Goal: Task Accomplishment & Management: Manage account settings

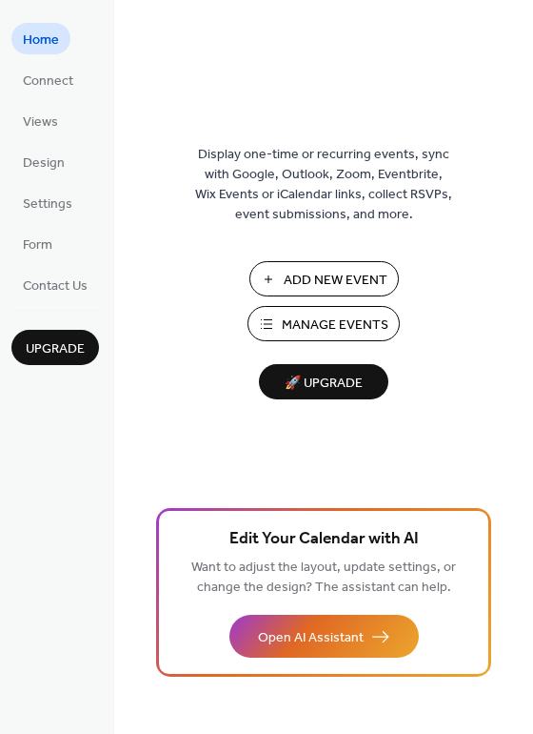
click at [347, 271] on span "Add New Event" at bounding box center [336, 281] width 104 height 20
click at [56, 161] on span "Design" at bounding box center [44, 163] width 42 height 20
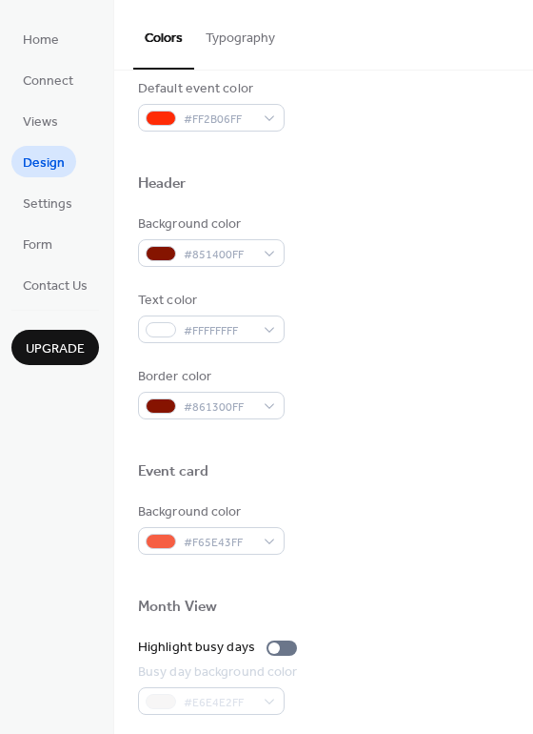
scroll to position [573, 0]
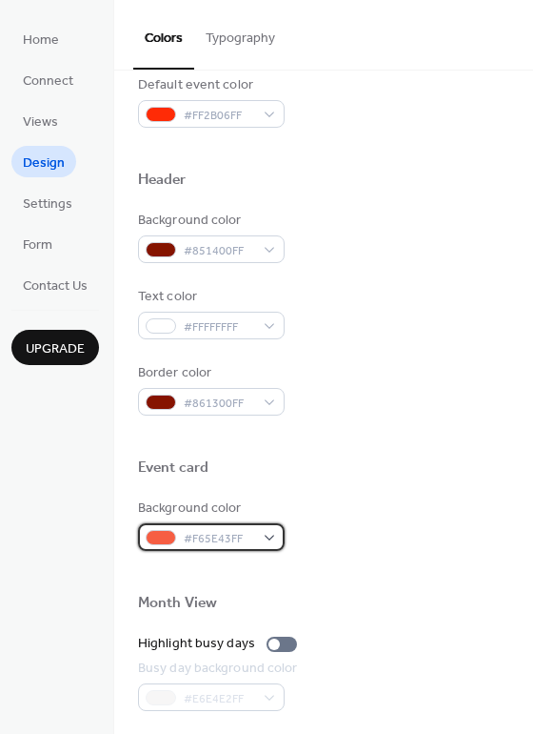
click at [267, 537] on div "#F65E43FF" at bounding box center [211, 537] width 147 height 28
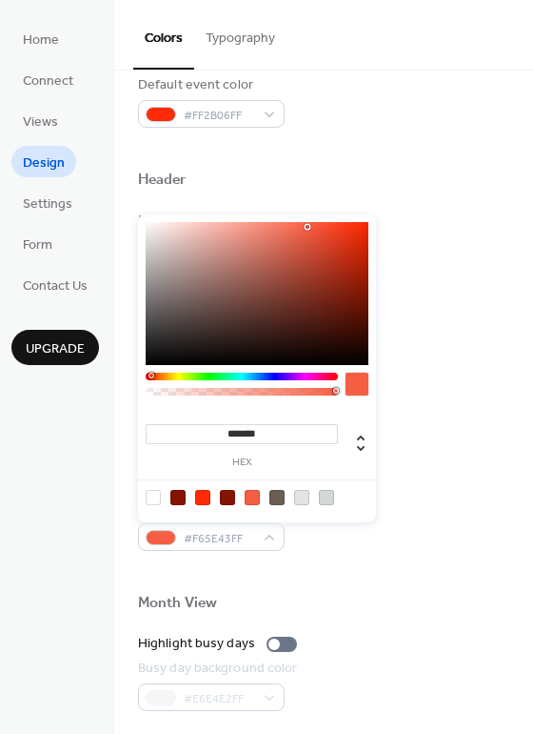
click at [303, 500] on div at bounding box center [301, 497] width 15 height 15
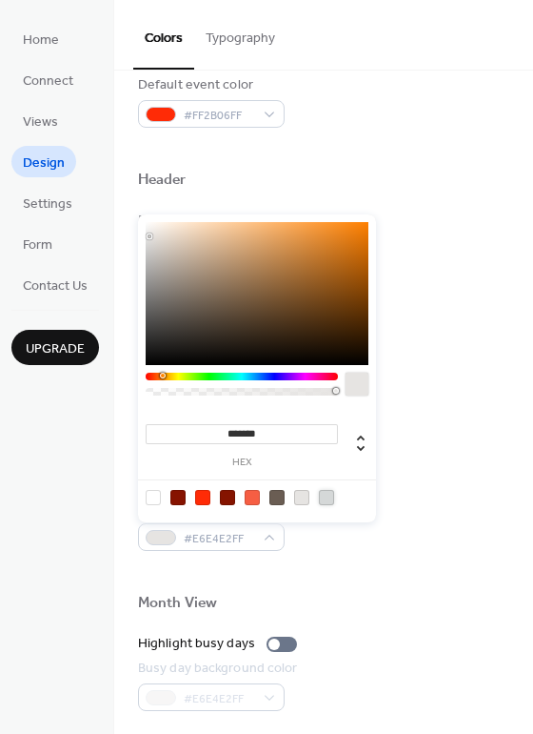
click at [326, 499] on div at bounding box center [326, 497] width 15 height 15
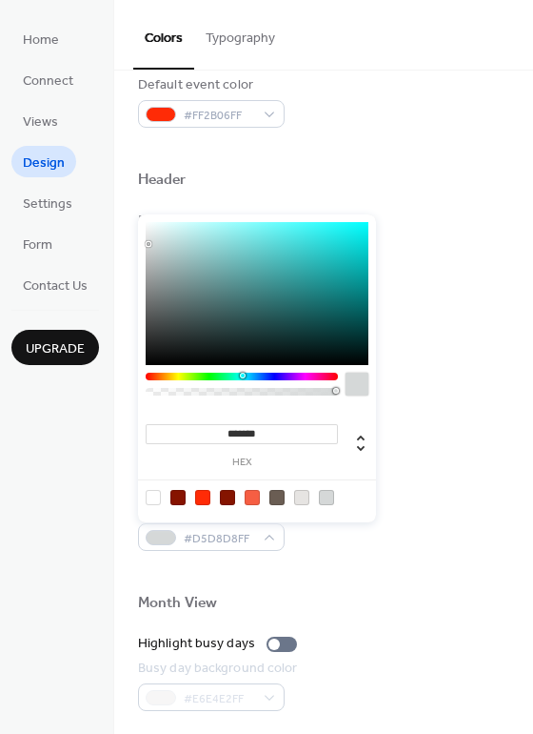
click at [154, 504] on div at bounding box center [153, 497] width 15 height 15
type input "*******"
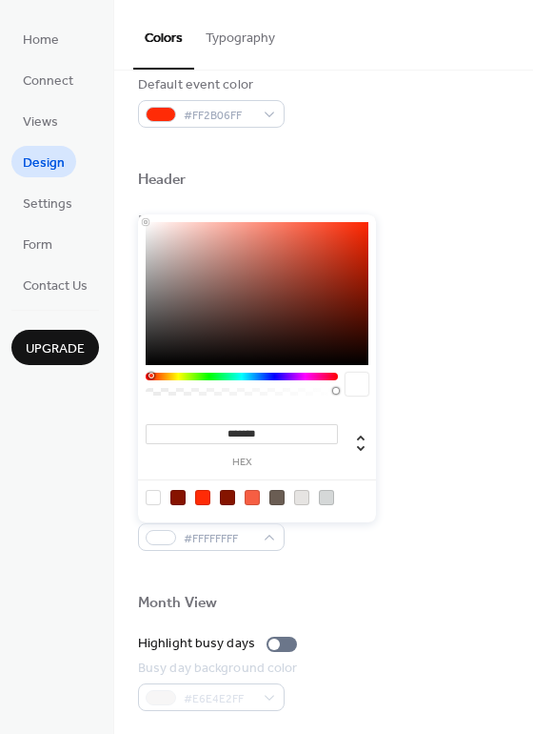
click at [345, 554] on div at bounding box center [324, 572] width 372 height 43
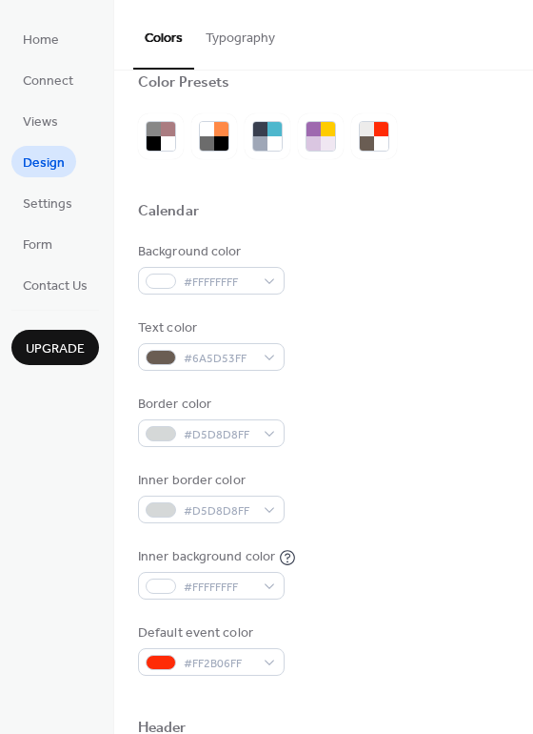
scroll to position [0, 0]
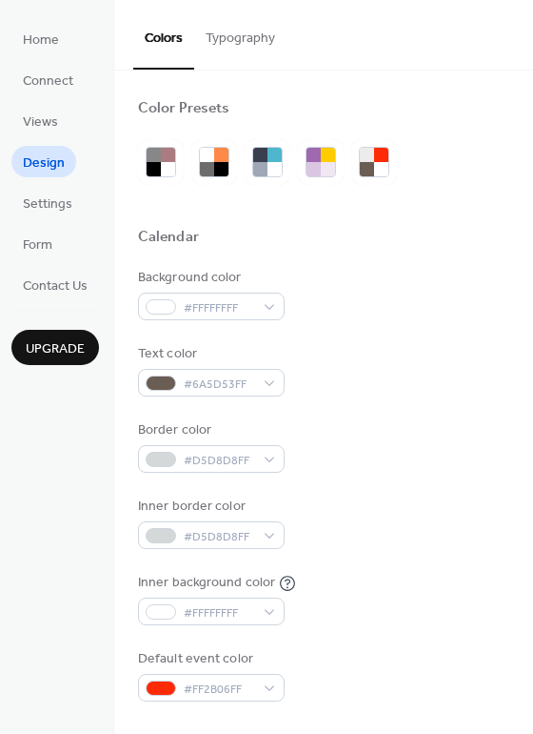
click at [228, 45] on button "Typography" at bounding box center [240, 34] width 92 height 68
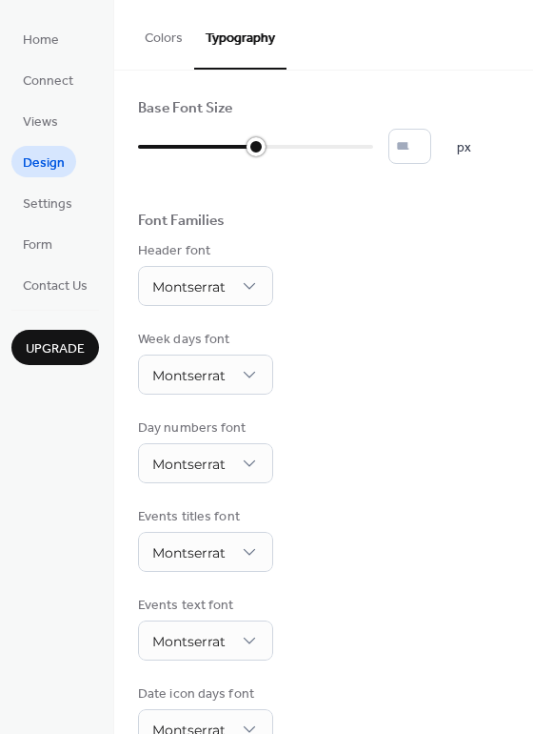
drag, startPoint x: 258, startPoint y: 153, endPoint x: 240, endPoint y: 153, distance: 18.1
click at [240, 153] on div at bounding box center [255, 146] width 235 height 30
click at [430, 144] on input "**" at bounding box center [410, 146] width 43 height 35
click at [431, 146] on input "**" at bounding box center [410, 146] width 43 height 35
type input "**"
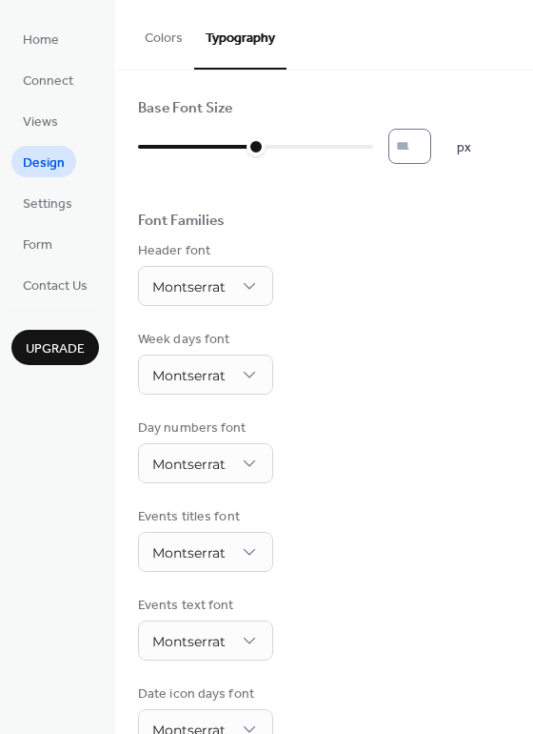
click at [426, 154] on input "**" at bounding box center [410, 146] width 43 height 35
click at [51, 194] on span "Settings" at bounding box center [48, 204] width 50 height 20
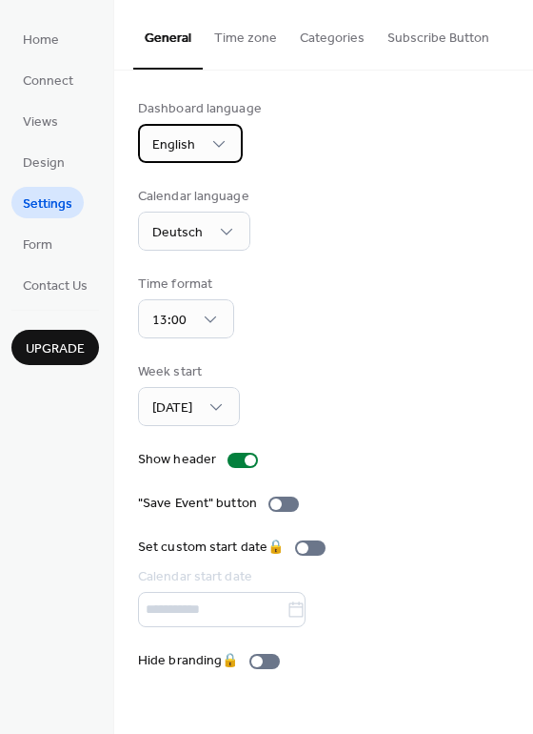
click at [228, 146] on div "English" at bounding box center [190, 143] width 105 height 39
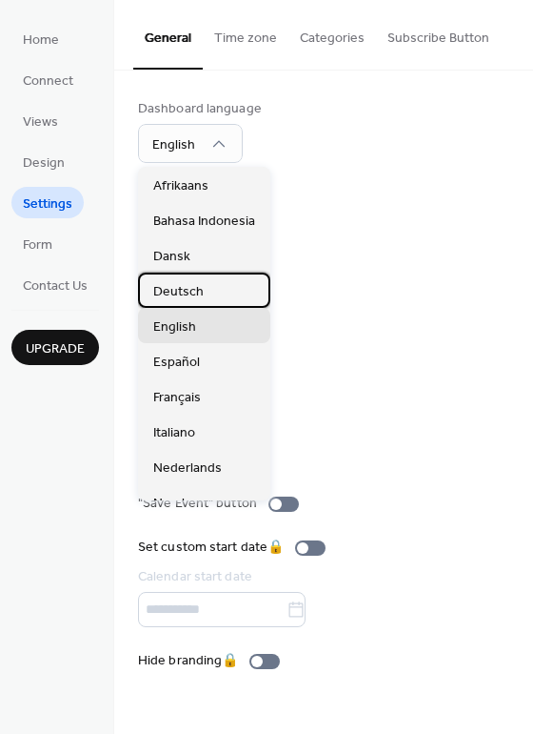
click at [198, 292] on span "Deutsch" at bounding box center [178, 292] width 50 height 20
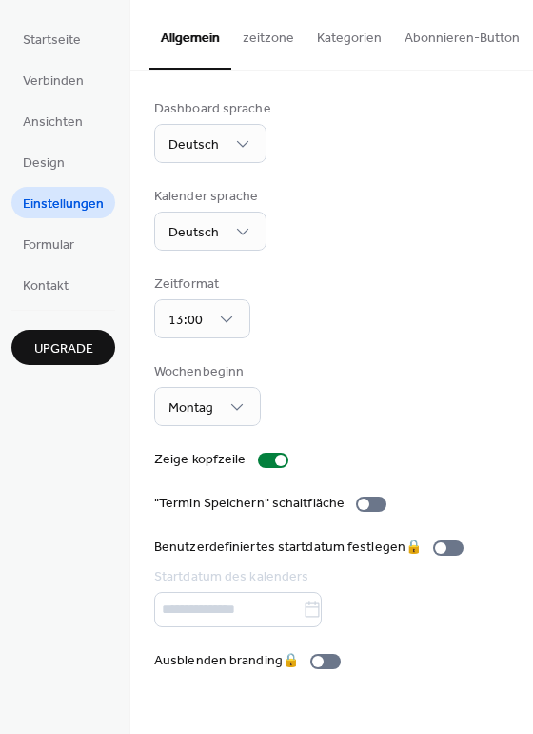
click at [255, 43] on button "zeitzone" at bounding box center [268, 34] width 74 height 68
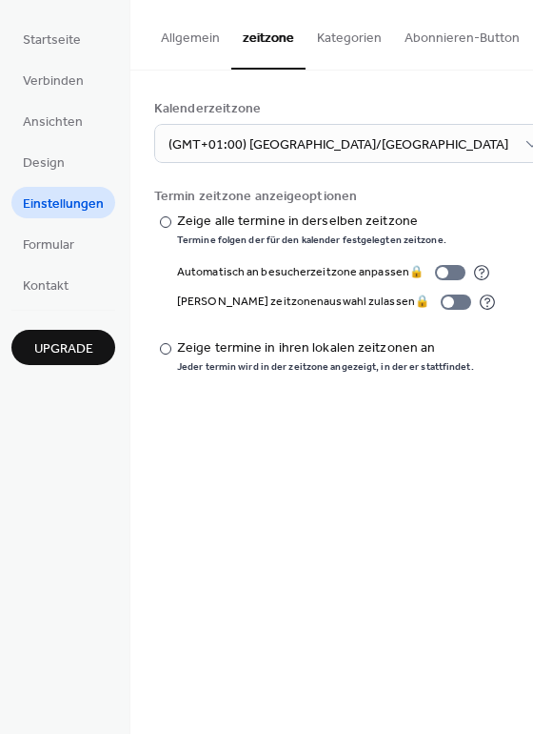
click at [339, 30] on button "Kategorien" at bounding box center [350, 34] width 88 height 68
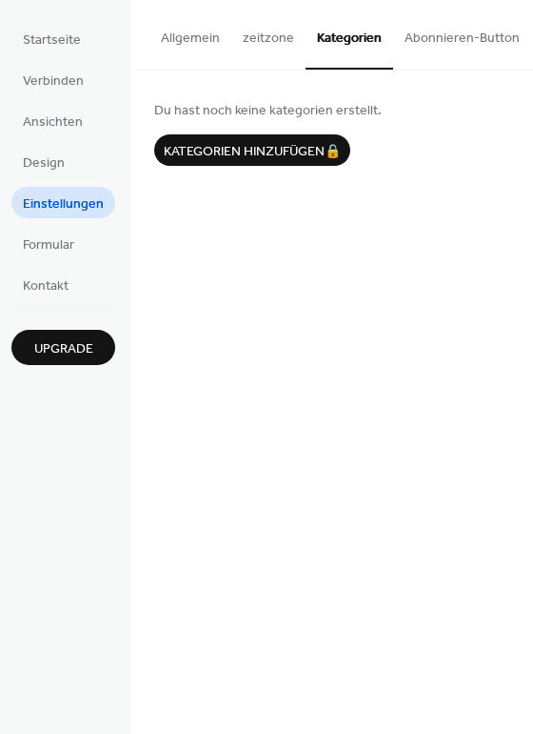
click at [455, 45] on button "Abonnieren-Button" at bounding box center [462, 34] width 138 height 68
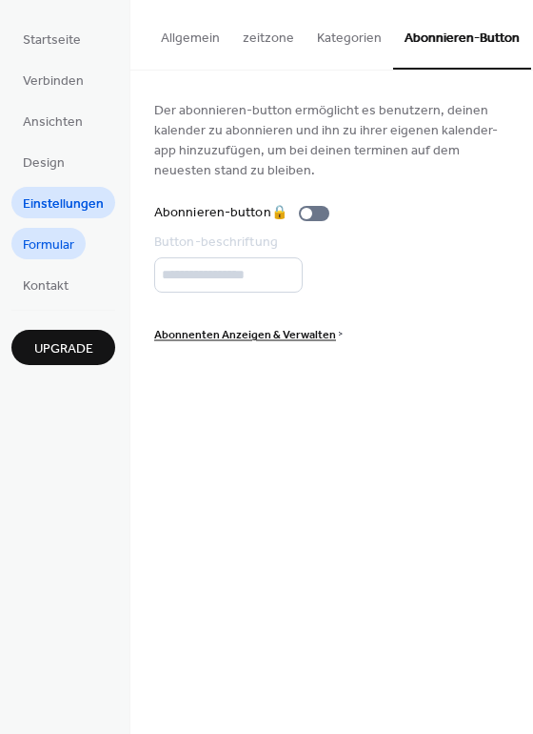
click at [48, 243] on span "Formular" at bounding box center [48, 245] width 51 height 20
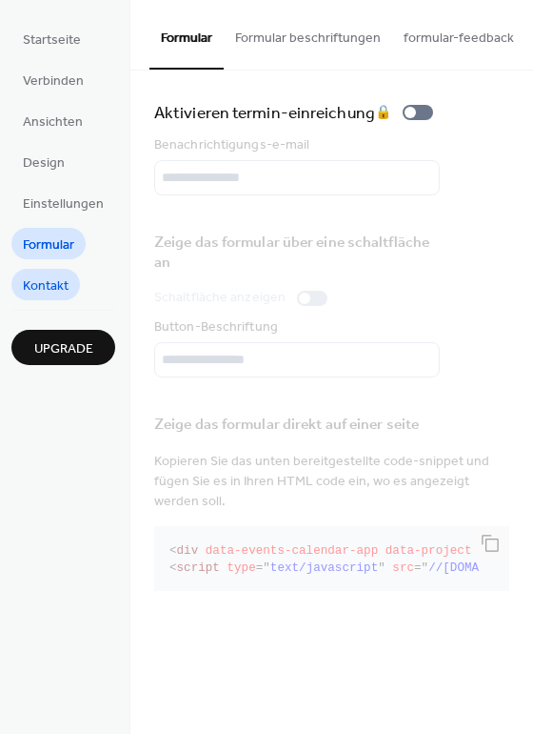
click at [47, 285] on span "Kontakt" at bounding box center [46, 286] width 46 height 20
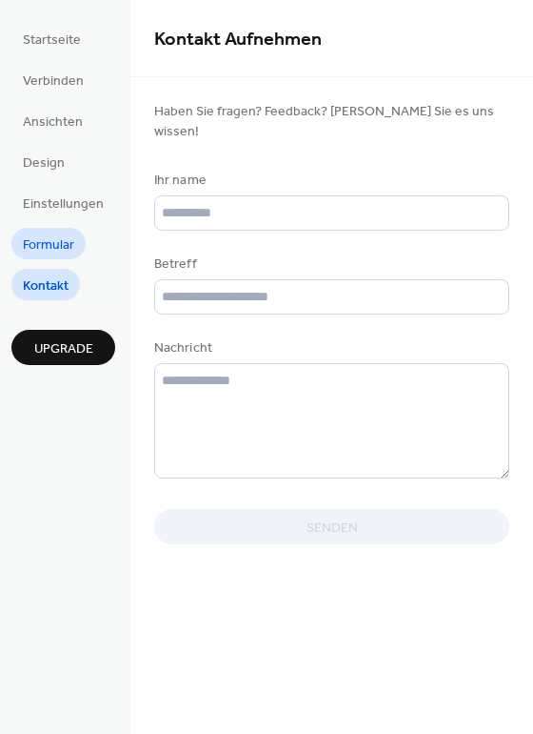
click at [50, 236] on span "Formular" at bounding box center [48, 245] width 51 height 20
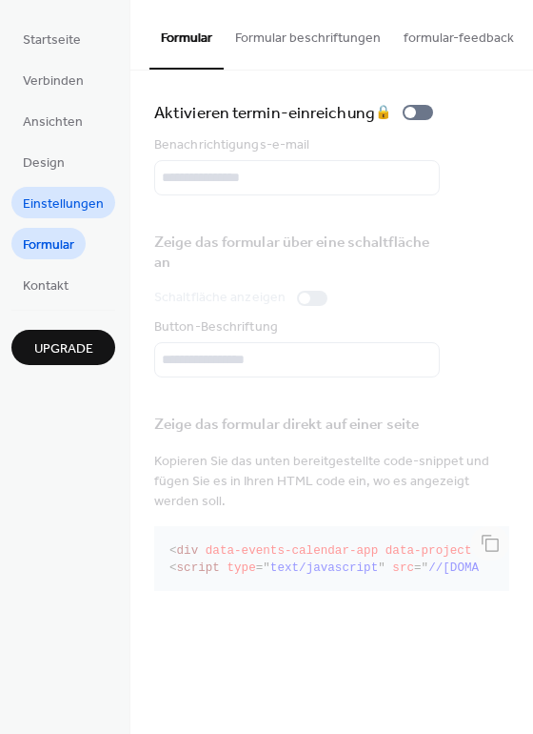
click at [48, 194] on span "Einstellungen" at bounding box center [63, 204] width 81 height 20
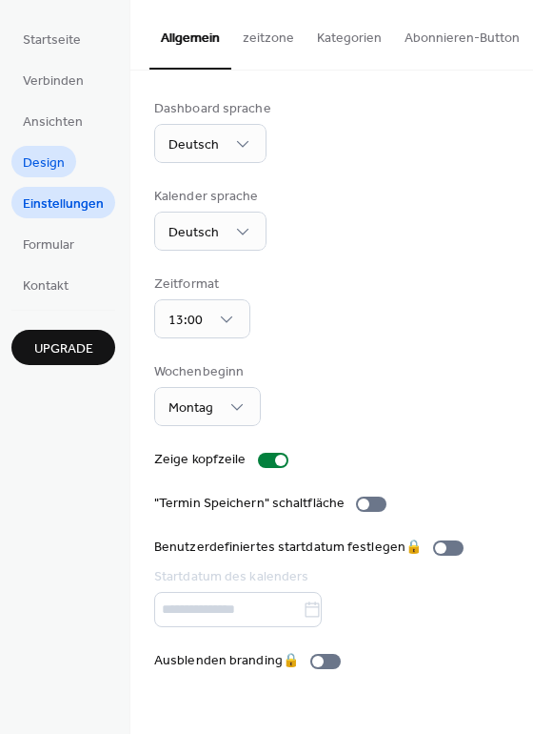
click at [50, 167] on span "Design" at bounding box center [44, 163] width 42 height 20
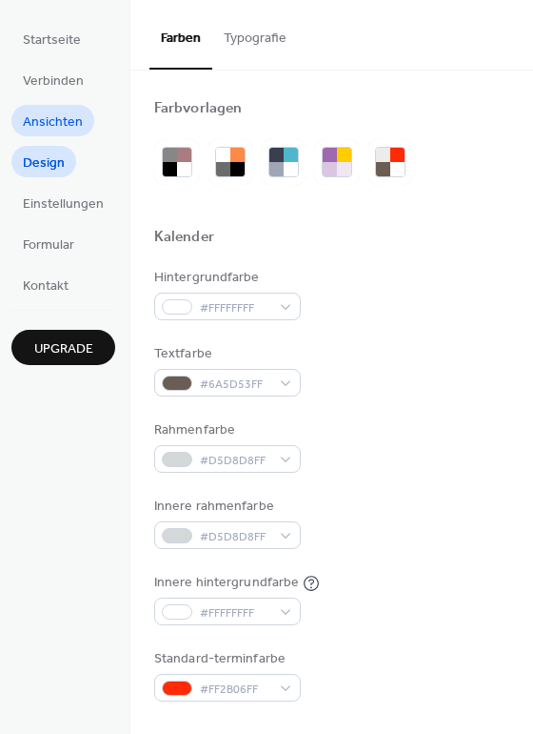
click at [52, 126] on span "Ansichten" at bounding box center [53, 122] width 60 height 20
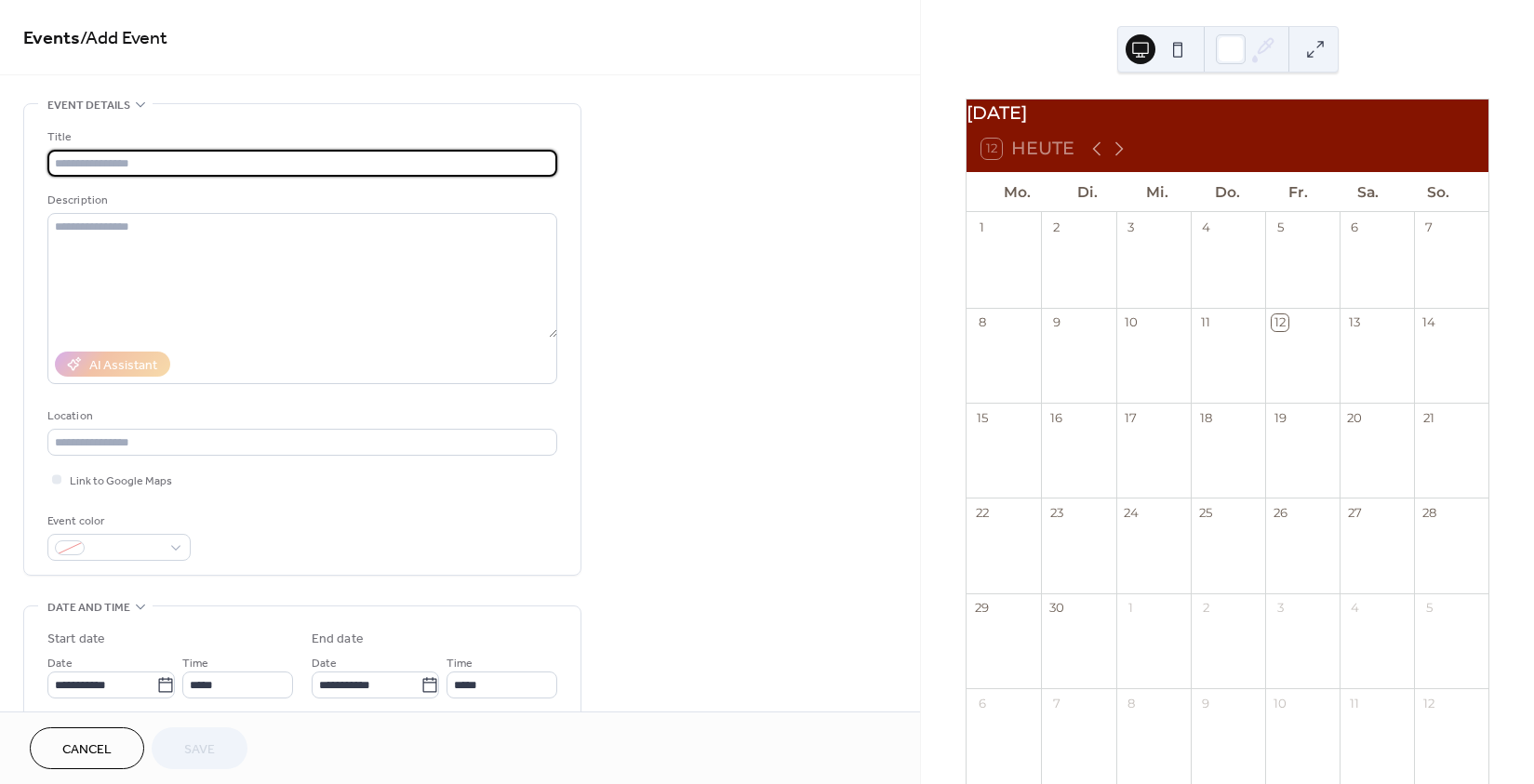
click at [1436, 367] on div at bounding box center [1451, 366] width 74 height 57
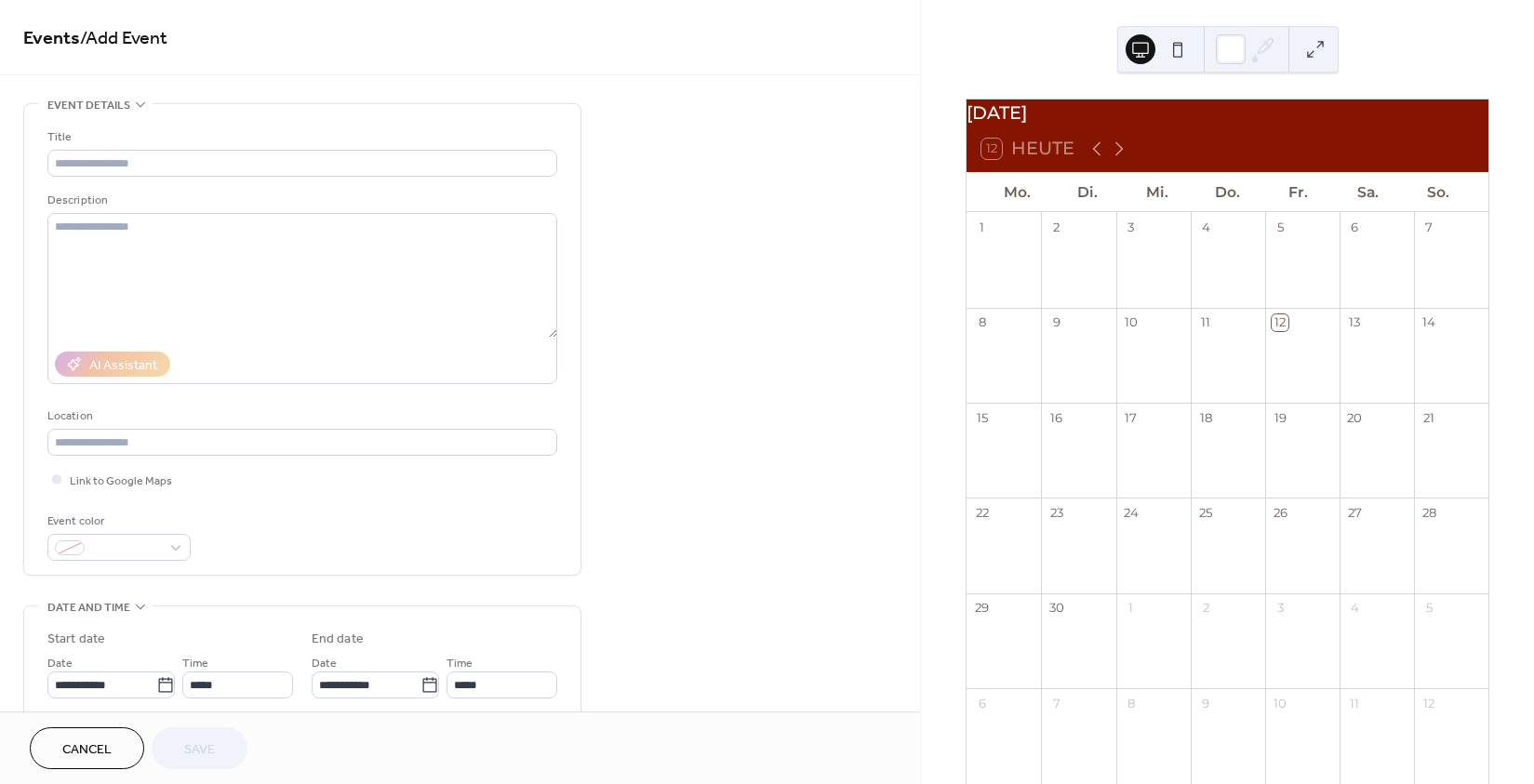
click at [1421, 331] on div "14" at bounding box center [1429, 322] width 17 height 17
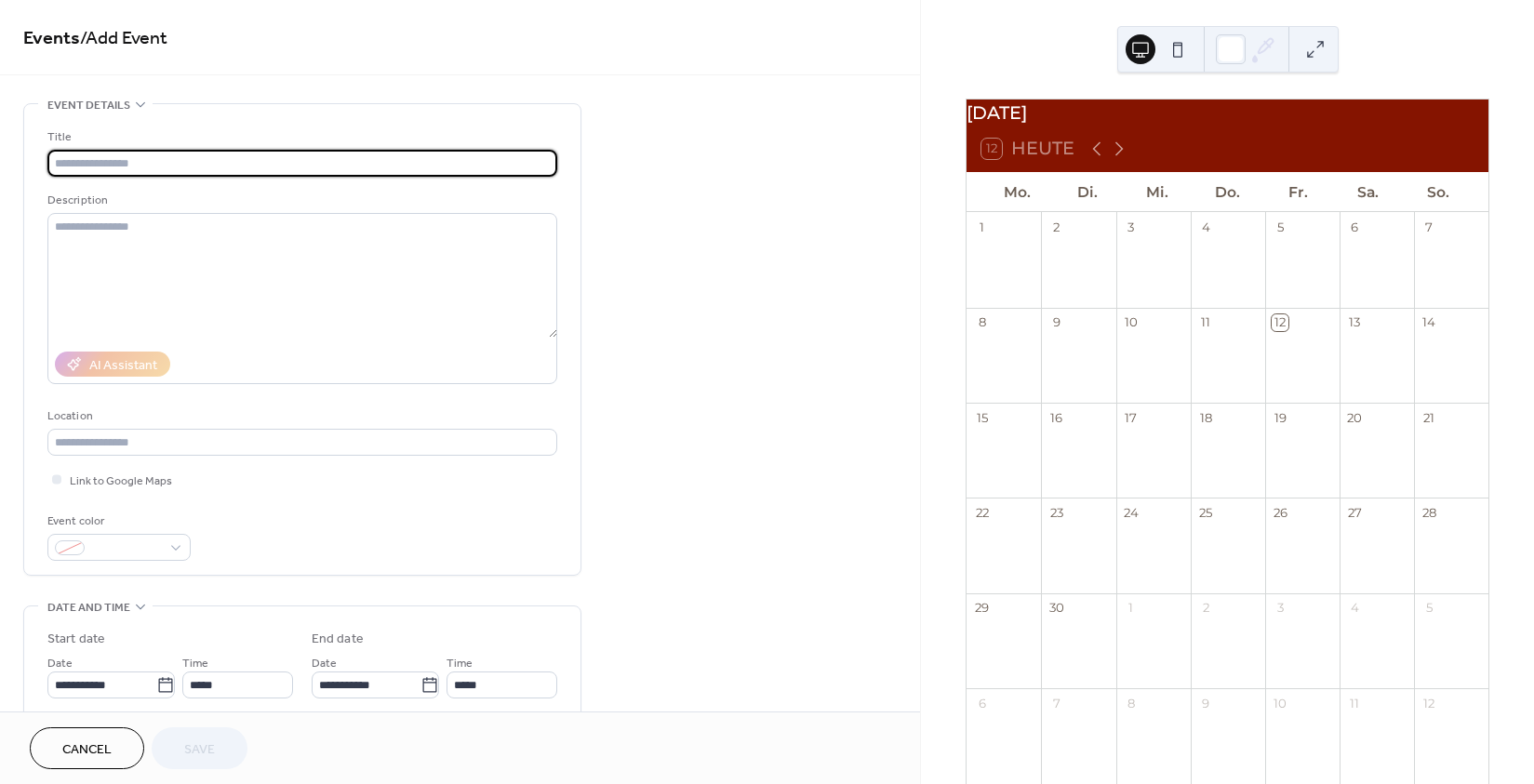
click at [530, 168] on input "text" at bounding box center [303, 163] width 510 height 27
type input "**********"
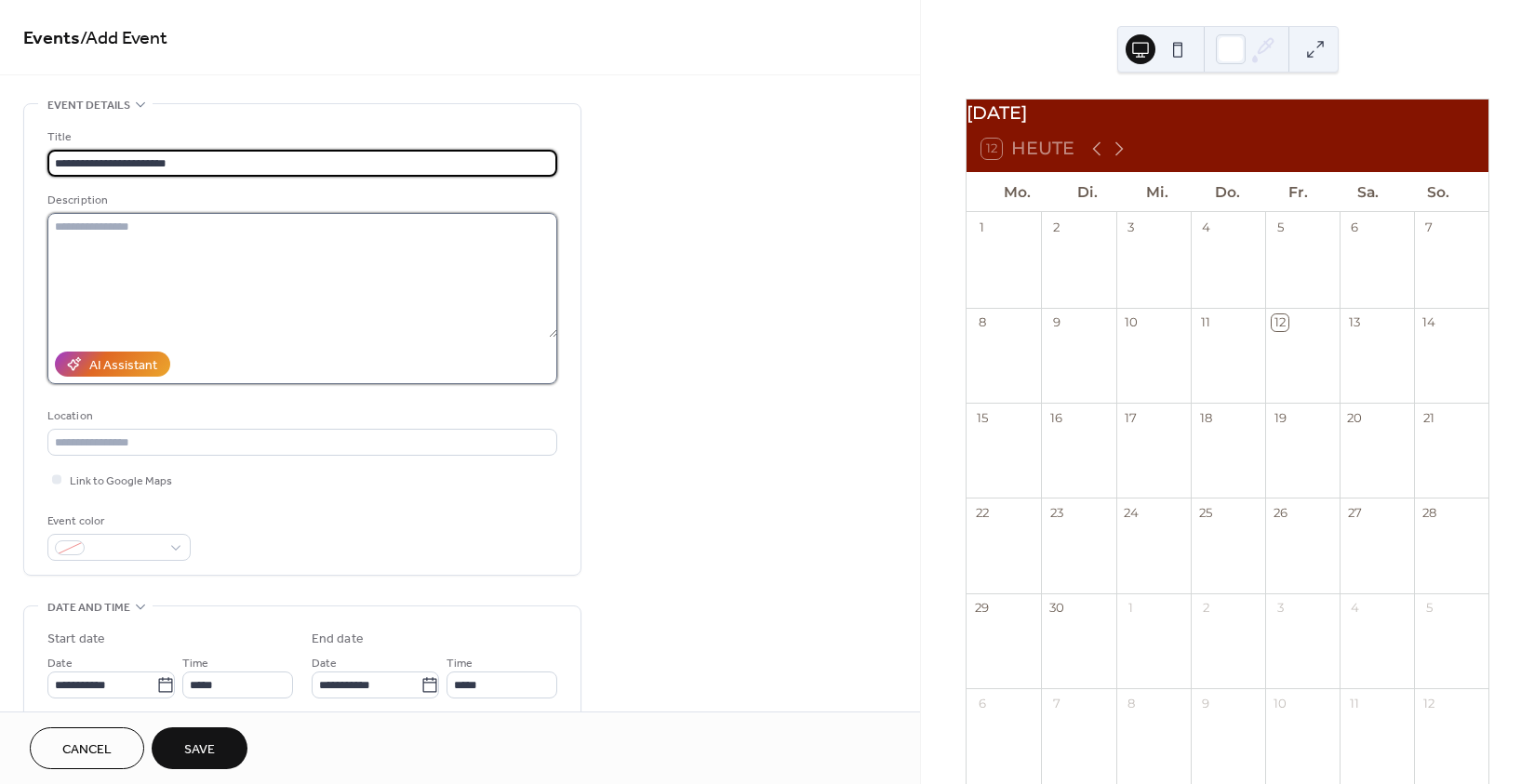
click at [474, 251] on textarea at bounding box center [303, 275] width 510 height 125
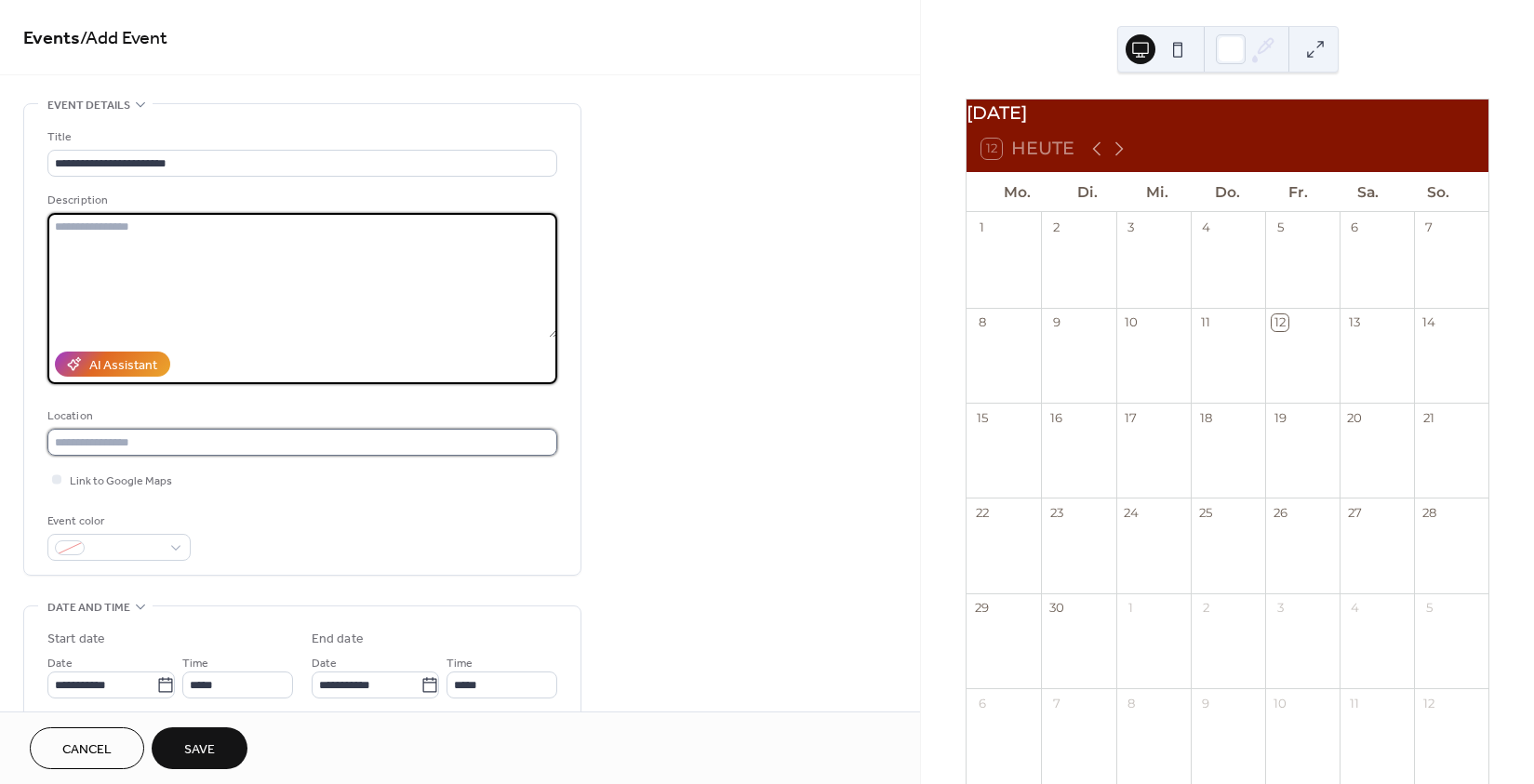
click at [206, 452] on input "text" at bounding box center [303, 442] width 510 height 27
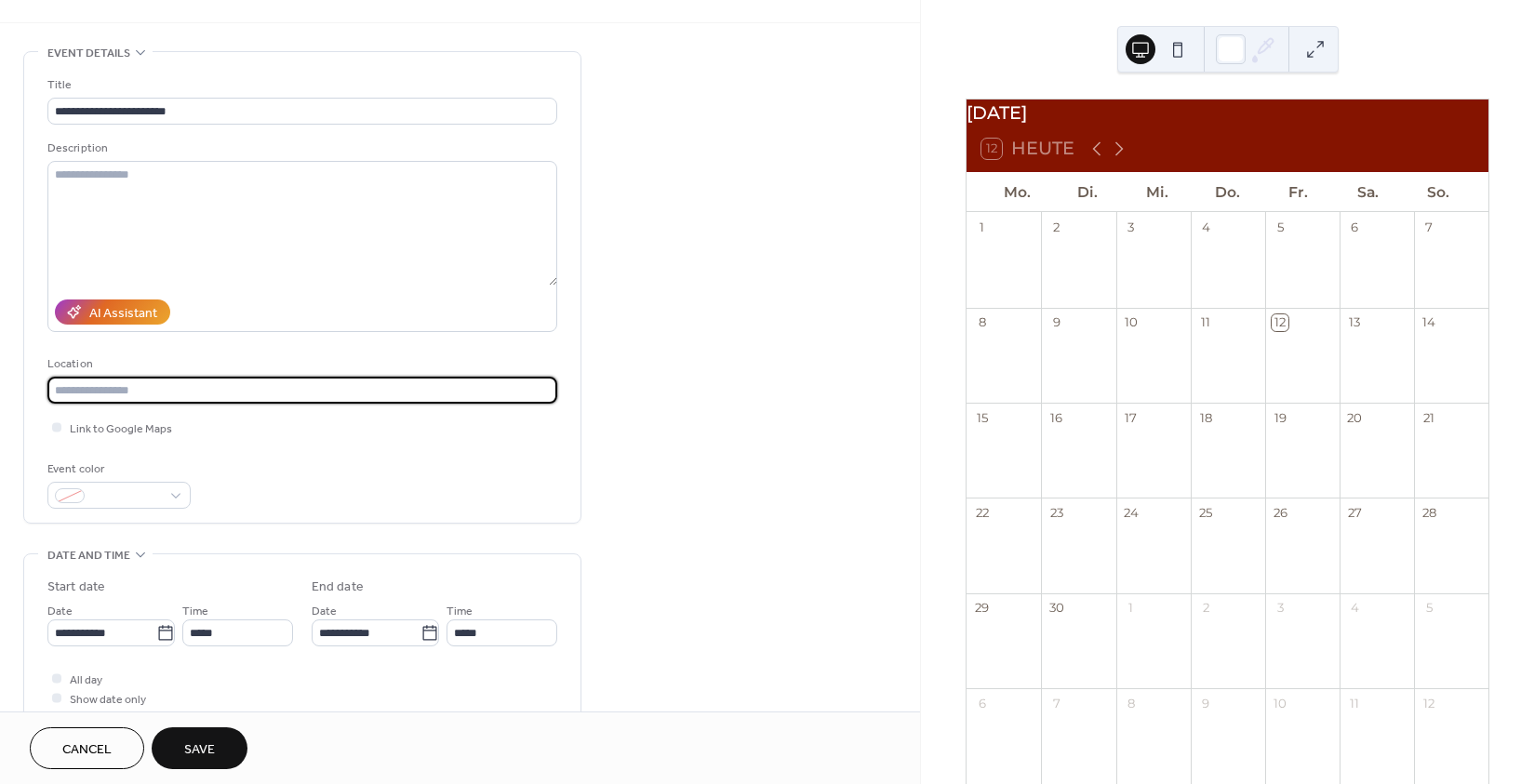
scroll to position [68, 0]
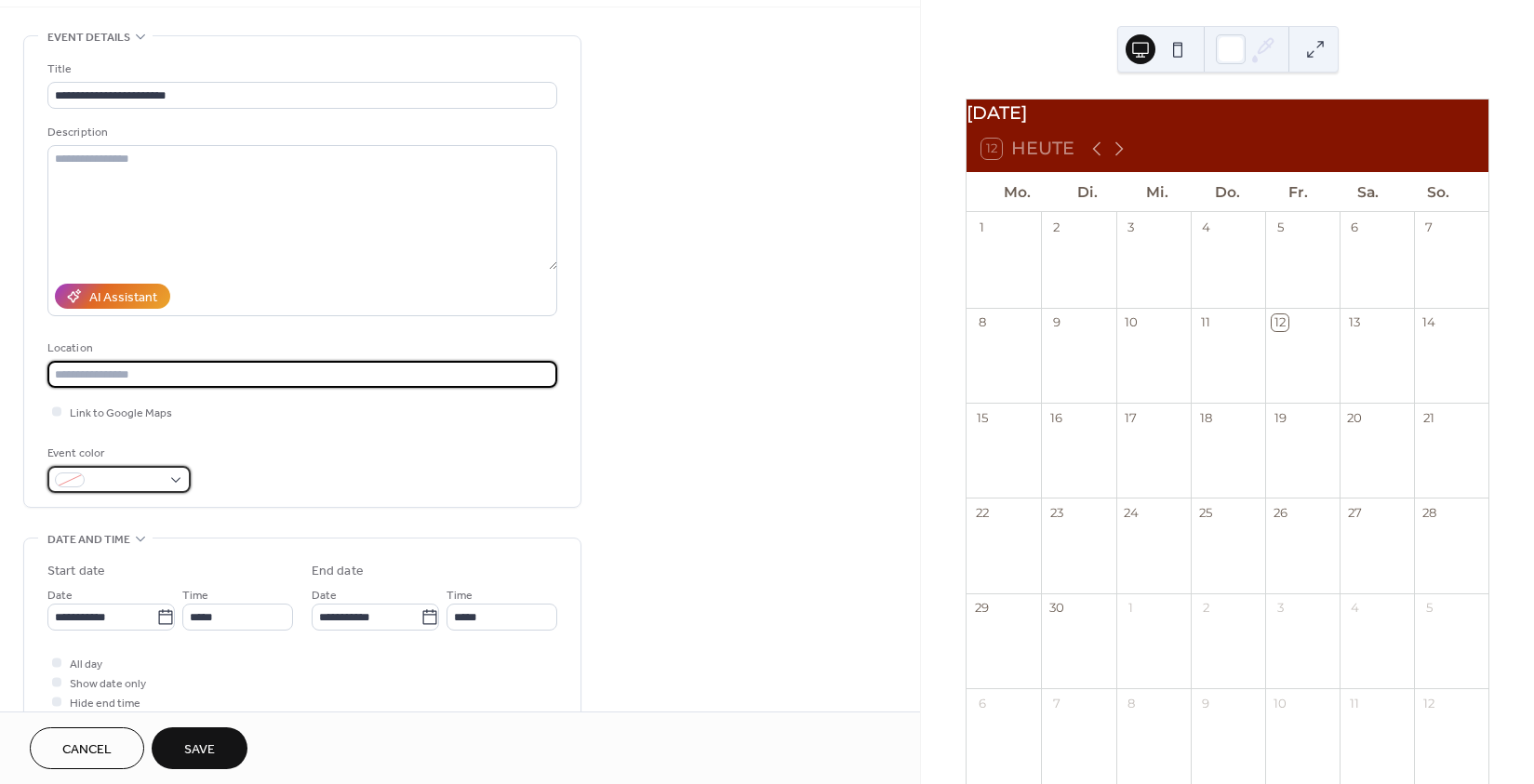
click at [150, 491] on span at bounding box center [126, 481] width 68 height 20
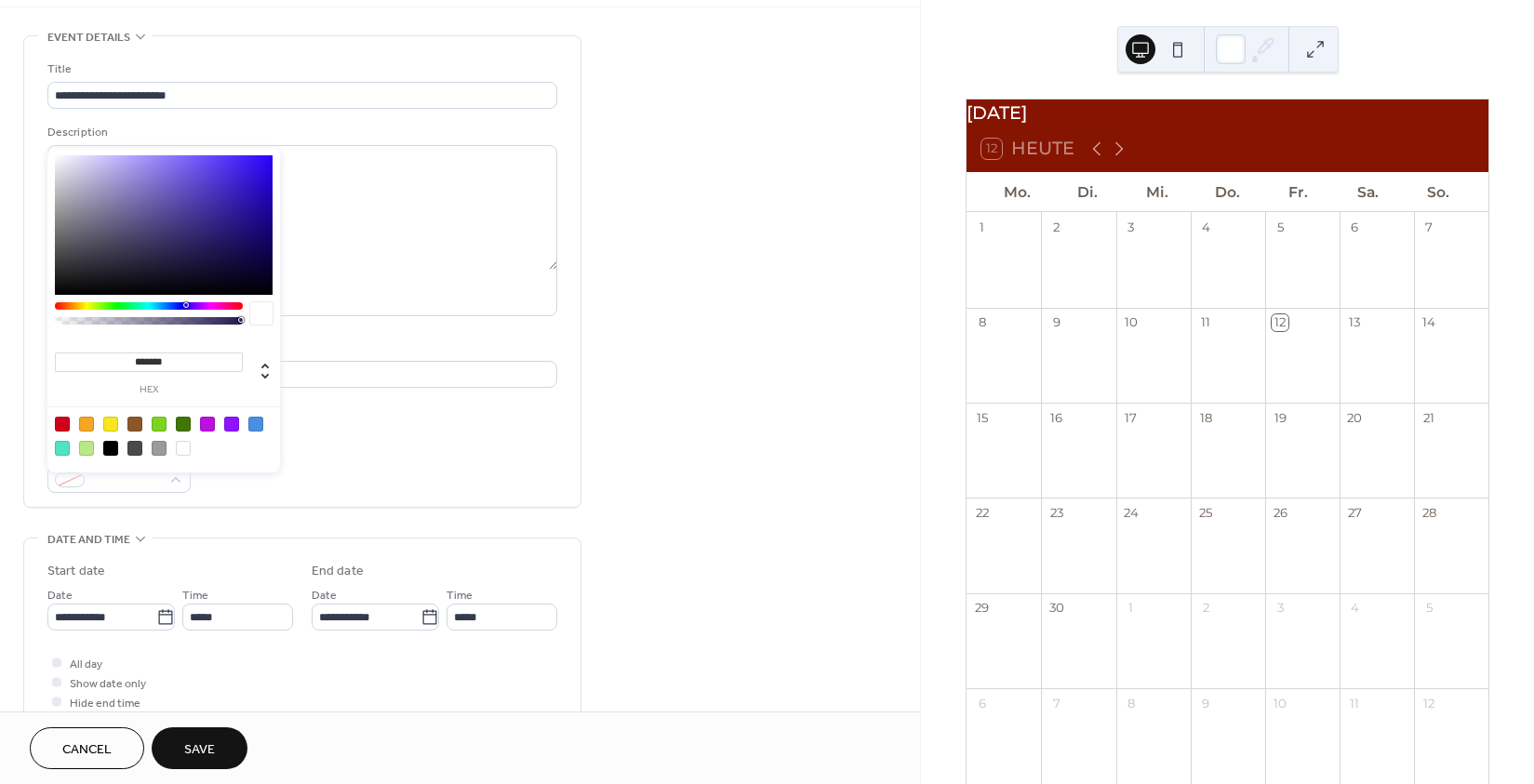
click at [66, 425] on div at bounding box center [62, 424] width 15 height 15
type input "*******"
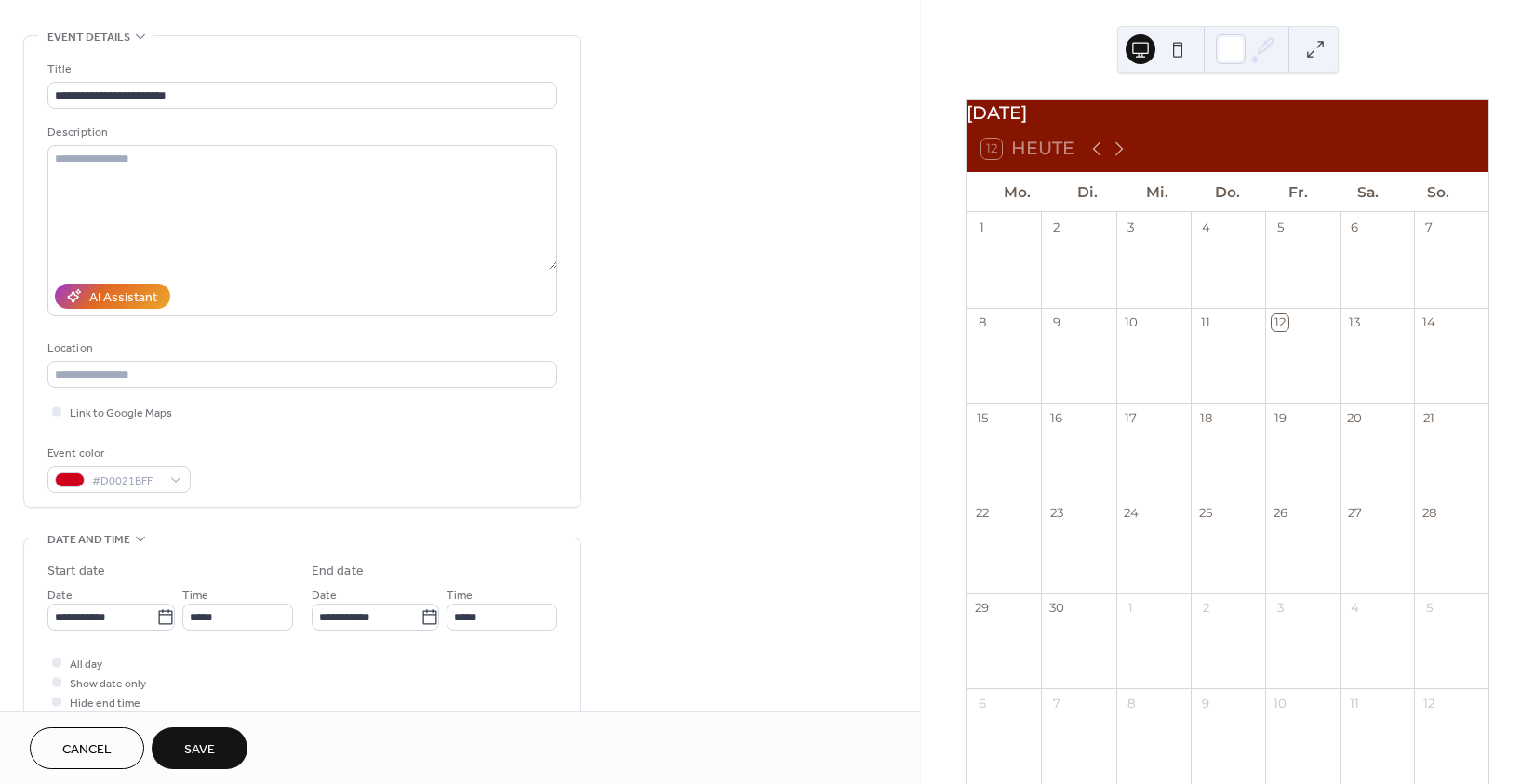
click at [372, 490] on div "Event color #D0021BFF" at bounding box center [303, 468] width 510 height 49
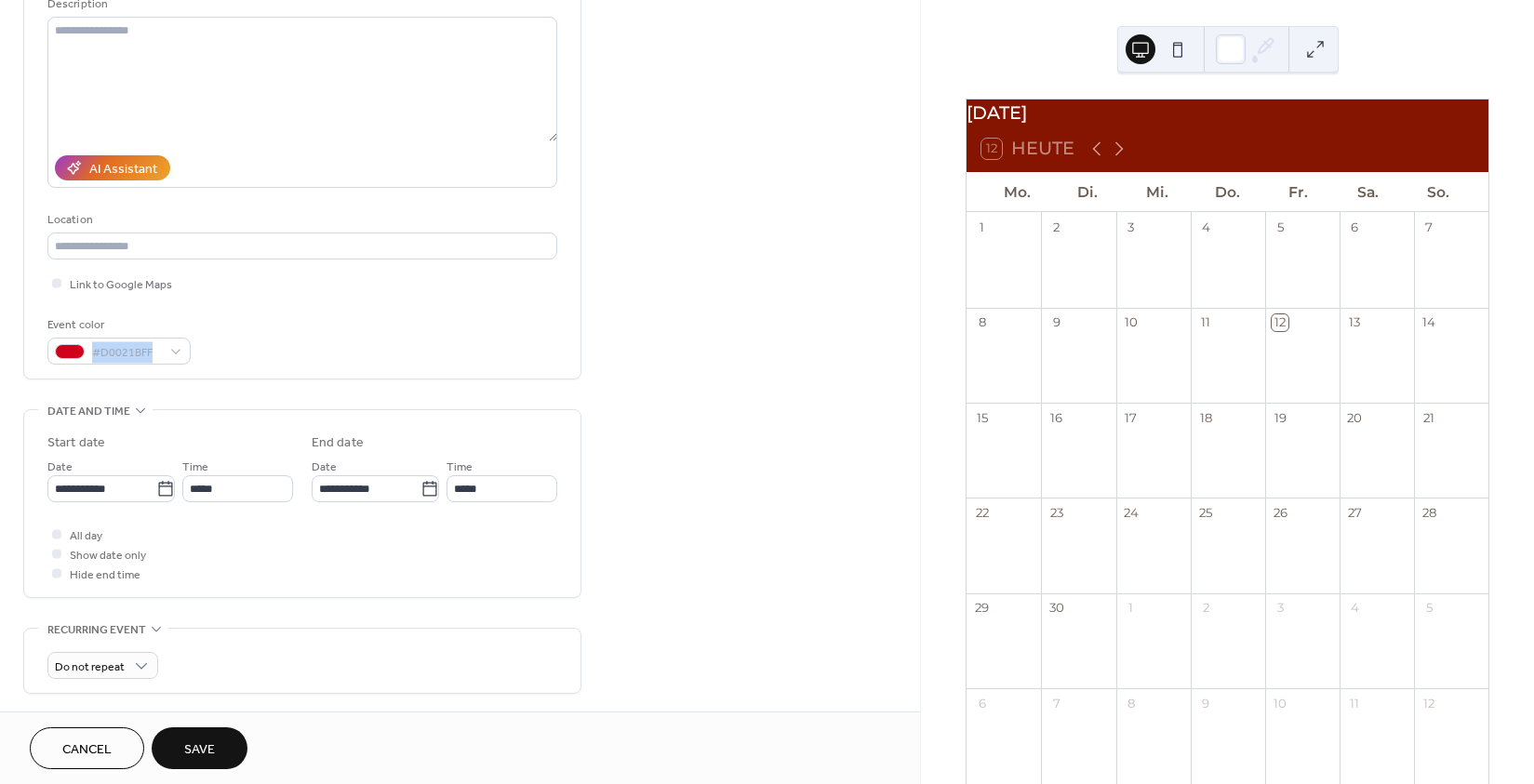
scroll to position [206, 0]
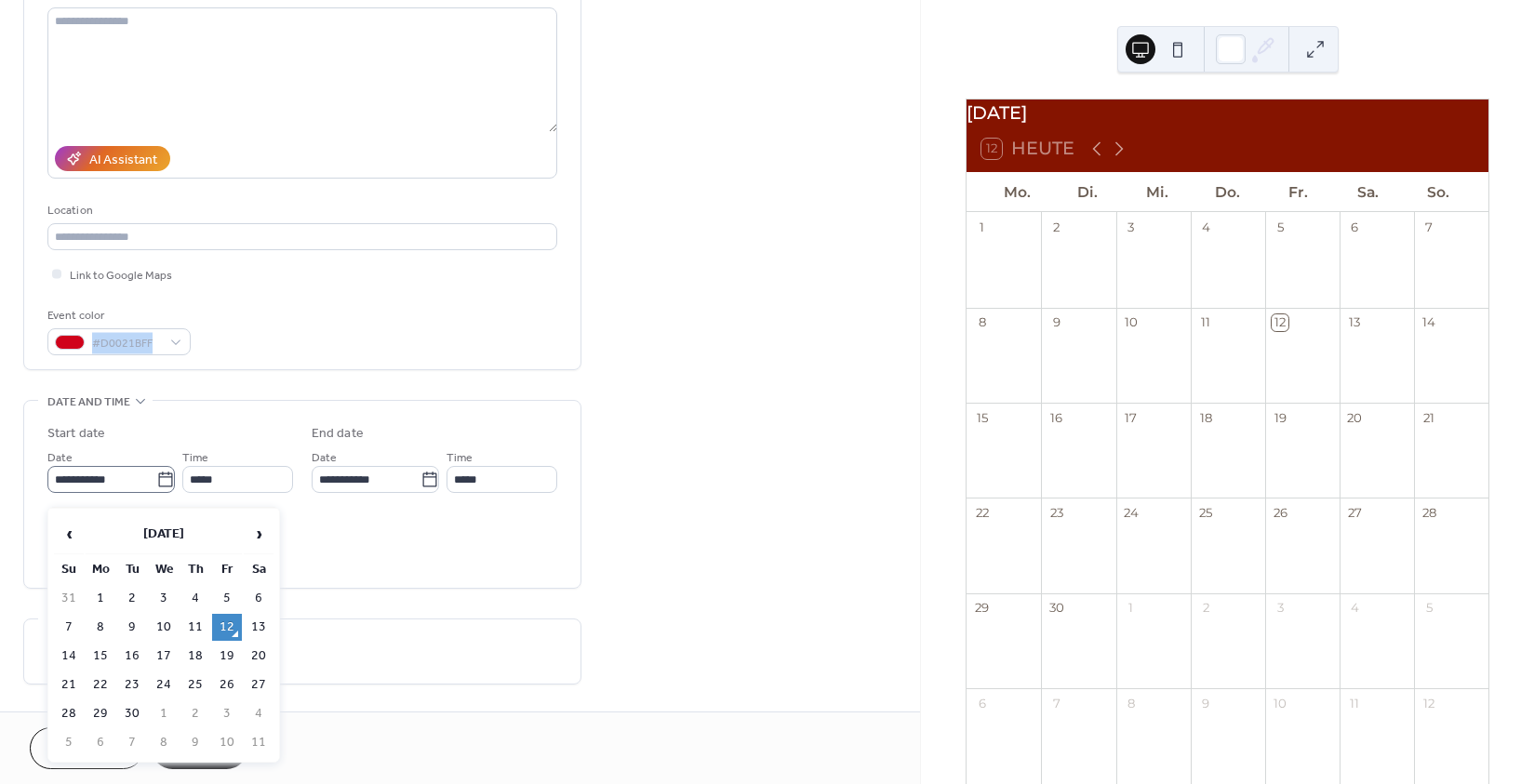
click at [165, 489] on icon at bounding box center [165, 479] width 19 height 19
click at [156, 490] on input "**********" at bounding box center [102, 479] width 108 height 27
click at [254, 630] on td "13" at bounding box center [259, 628] width 29 height 27
type input "**********"
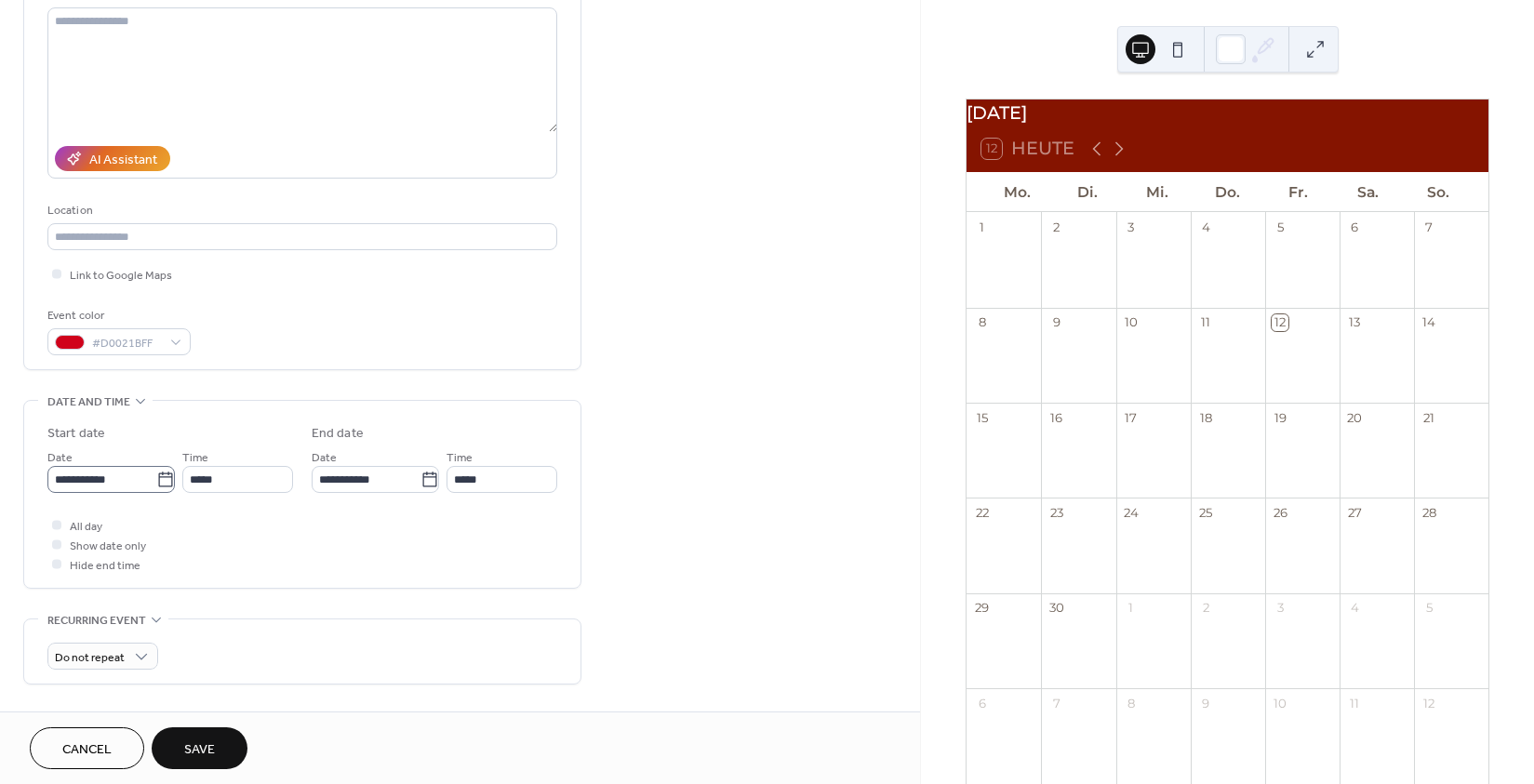
click at [156, 482] on icon at bounding box center [165, 479] width 19 height 19
click at [154, 482] on input "**********" at bounding box center [102, 479] width 108 height 27
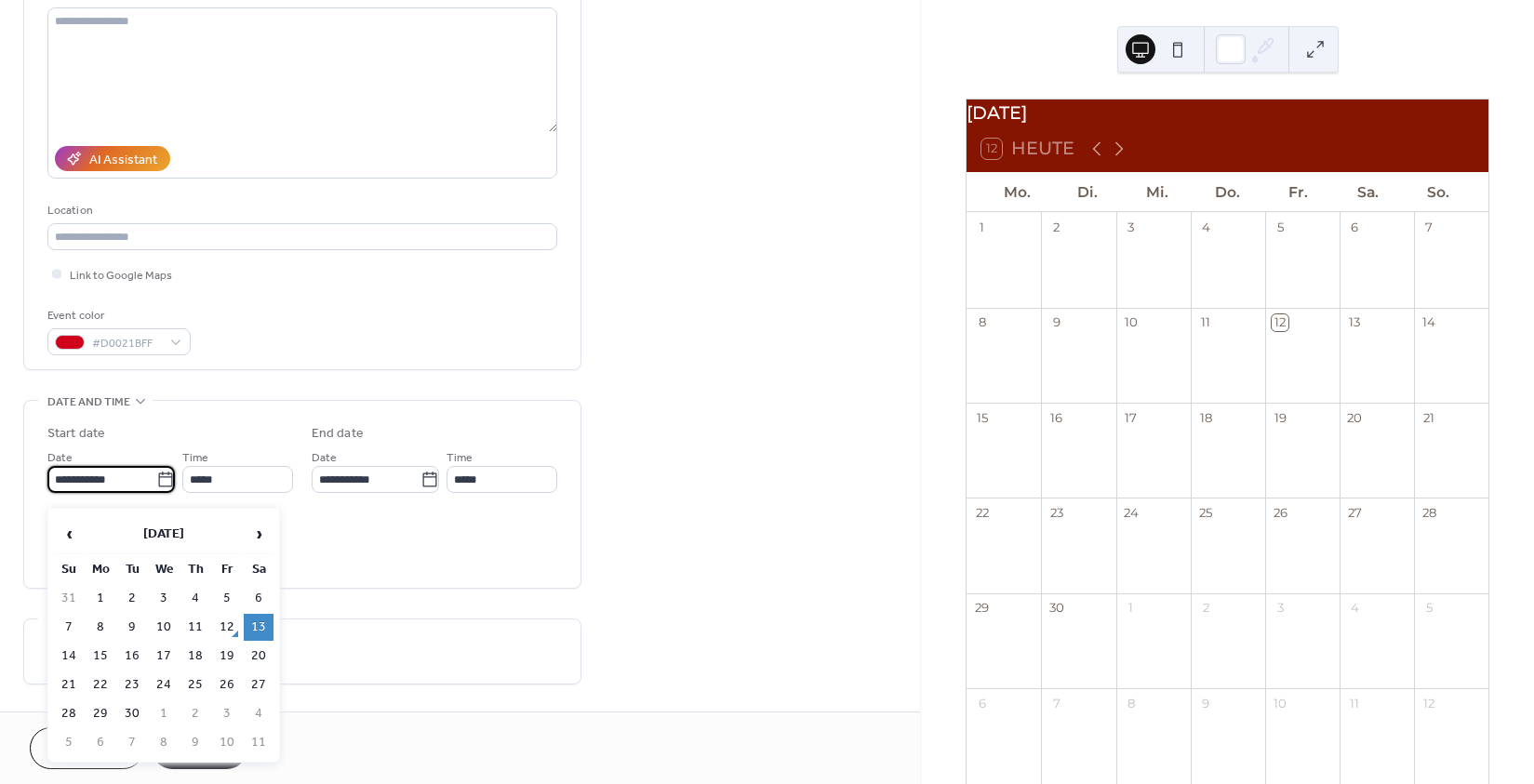
click at [70, 658] on td "14" at bounding box center [68, 656] width 29 height 27
type input "**********"
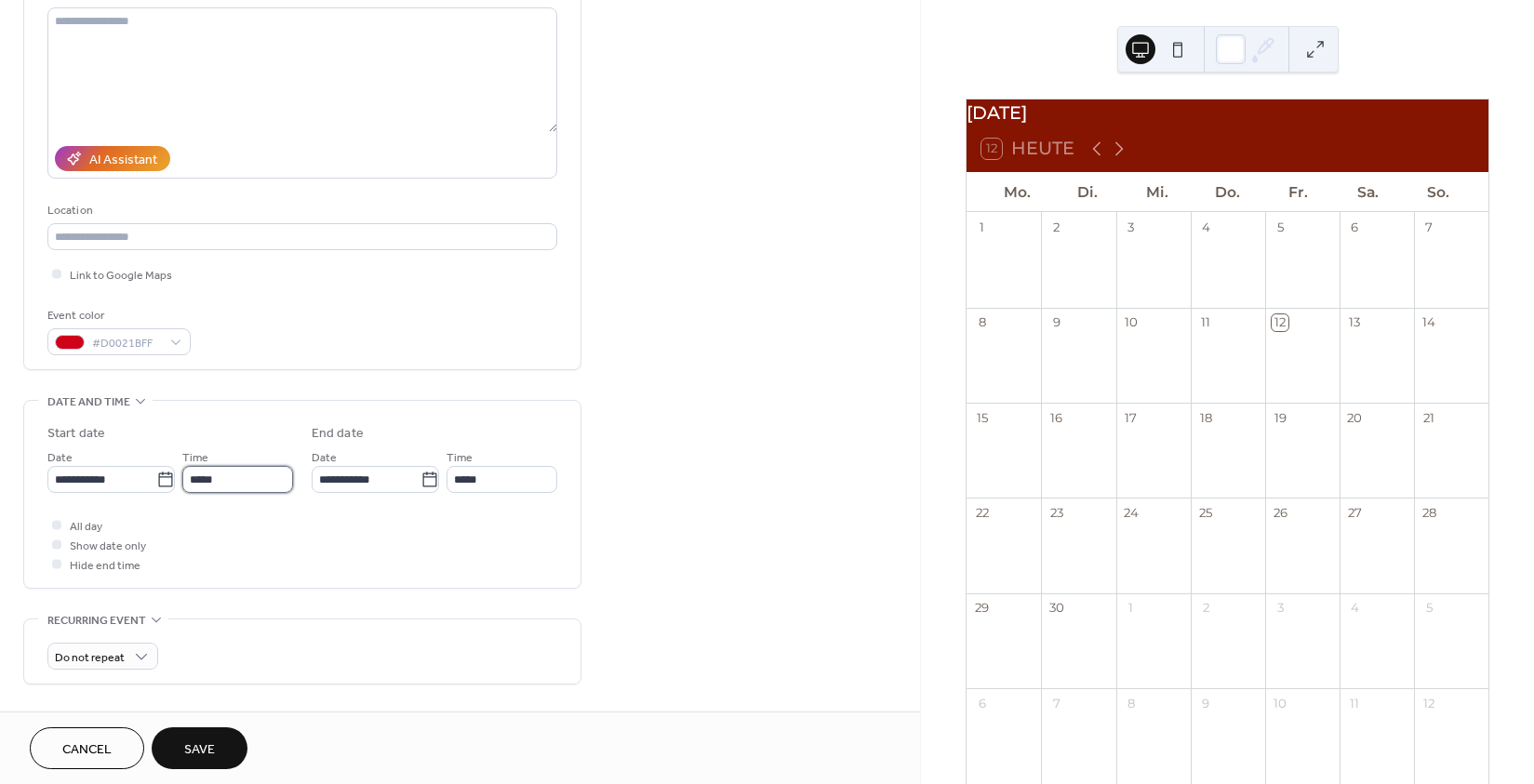
click at [259, 489] on input "*****" at bounding box center [237, 479] width 110 height 27
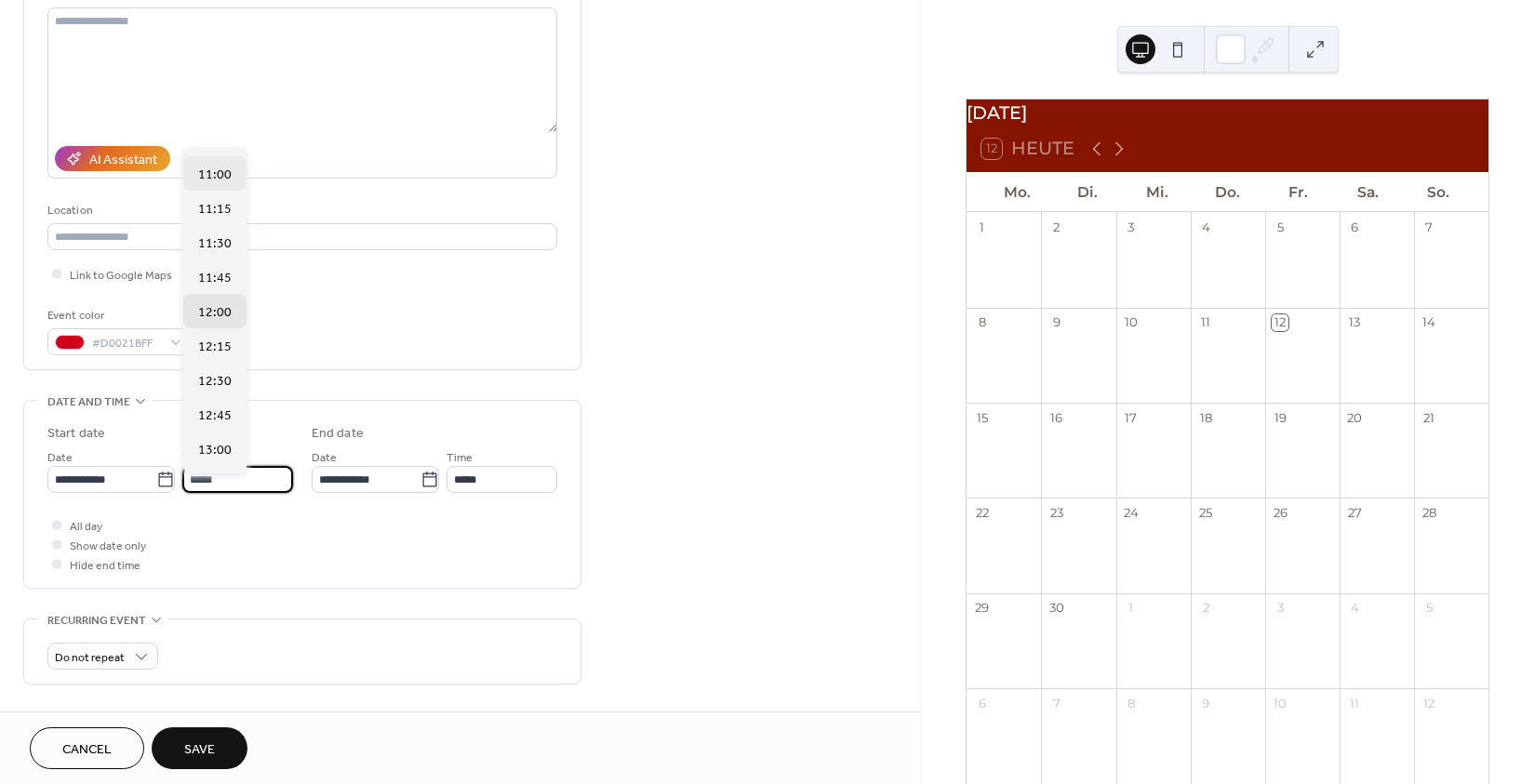
scroll to position [1434, 0]
click at [215, 251] on span "11:00" at bounding box center [215, 247] width 33 height 20
type input "*****"
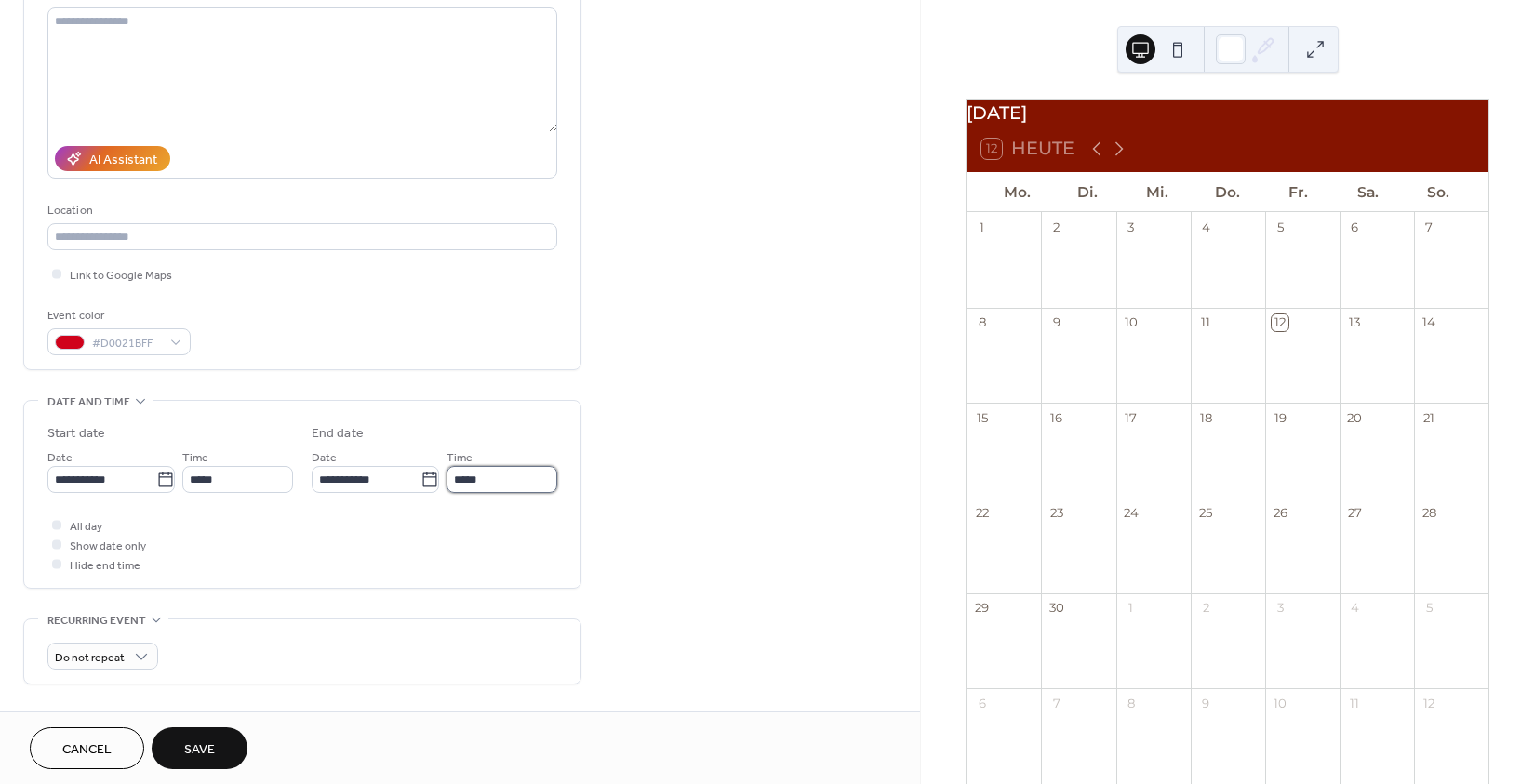
click at [523, 493] on input "*****" at bounding box center [501, 479] width 110 height 27
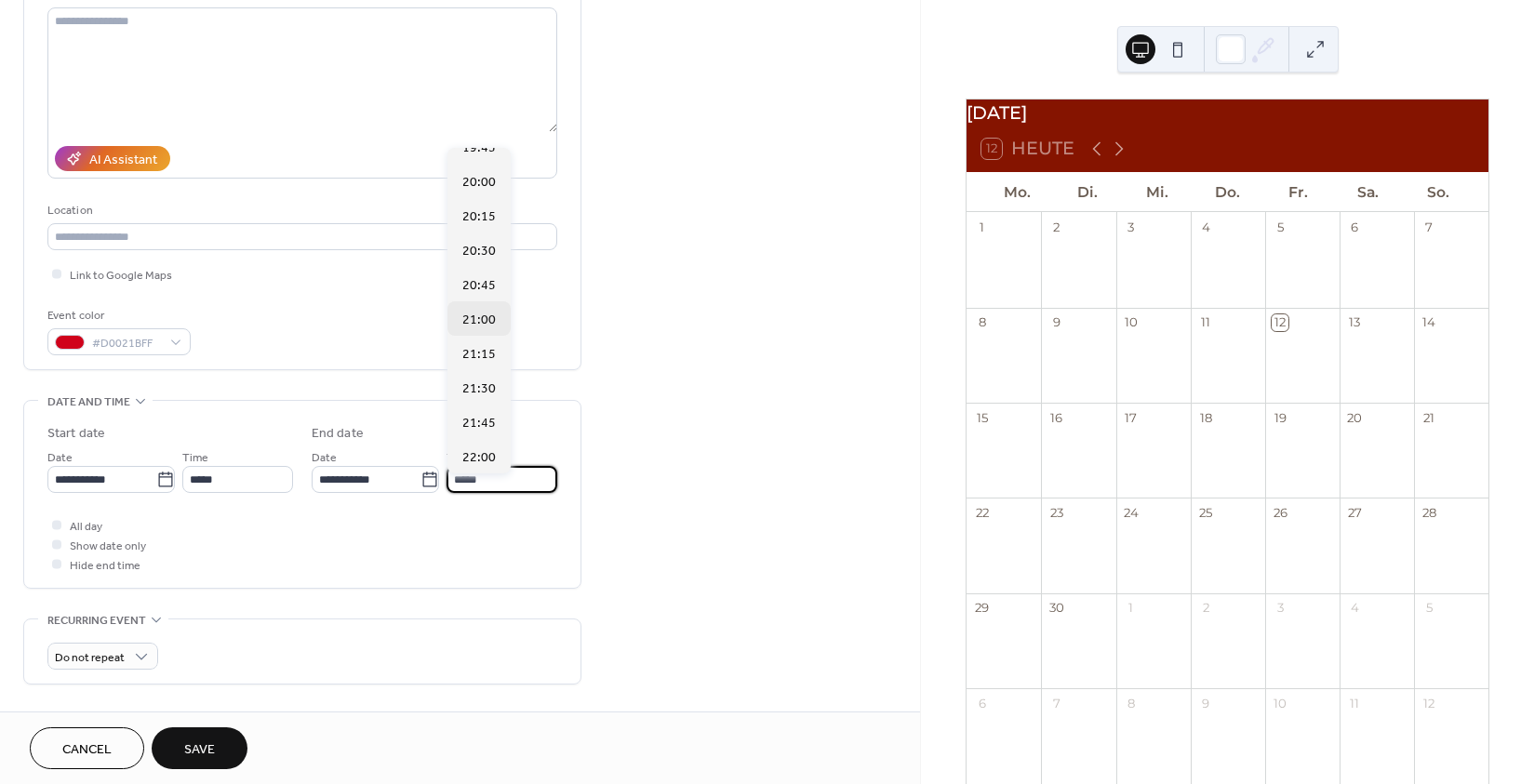
scroll to position [1188, 0]
click at [473, 317] on span "21:00" at bounding box center [478, 321] width 33 height 20
type input "*****"
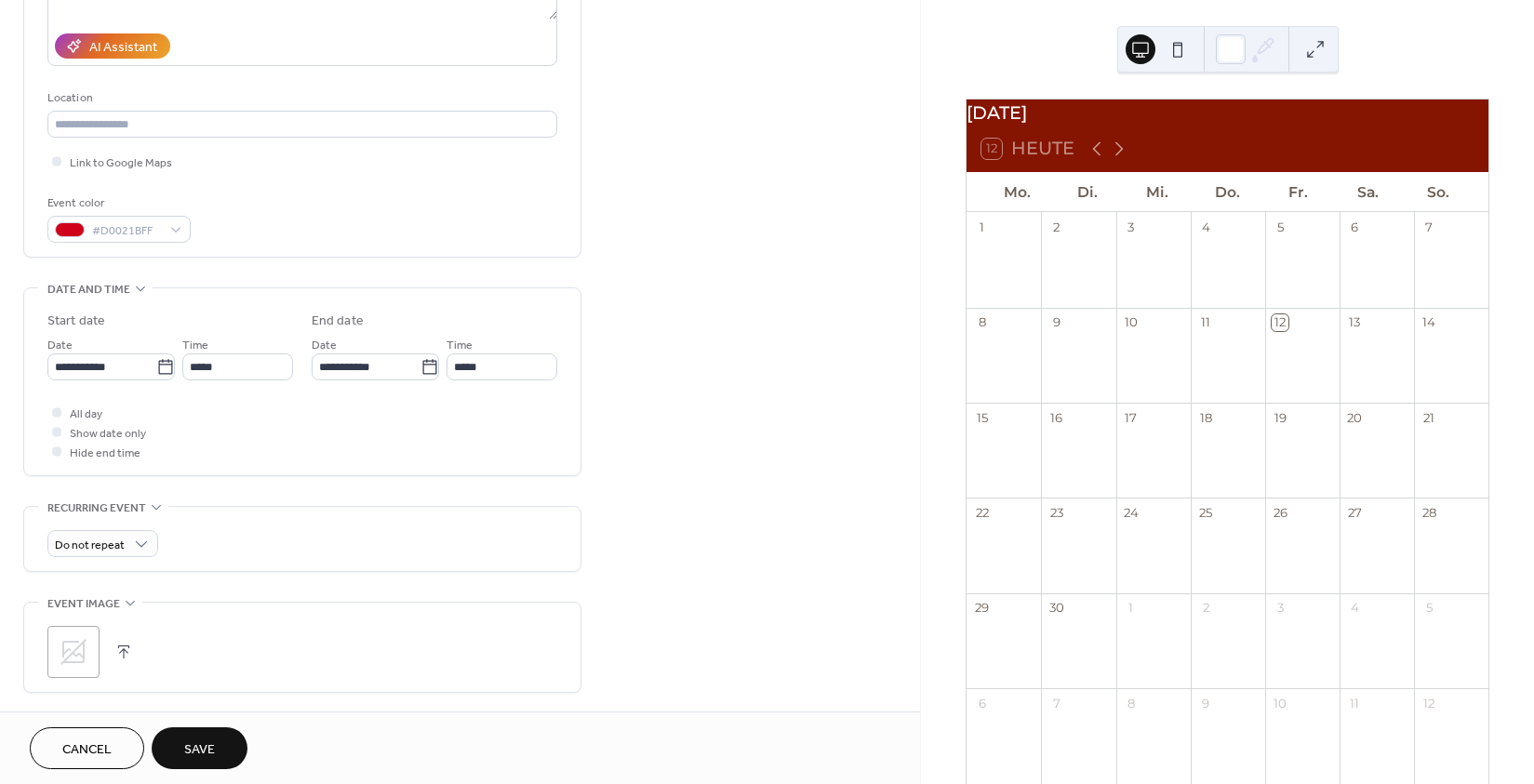
scroll to position [319, 0]
click at [57, 455] on div at bounding box center [57, 450] width 10 height 10
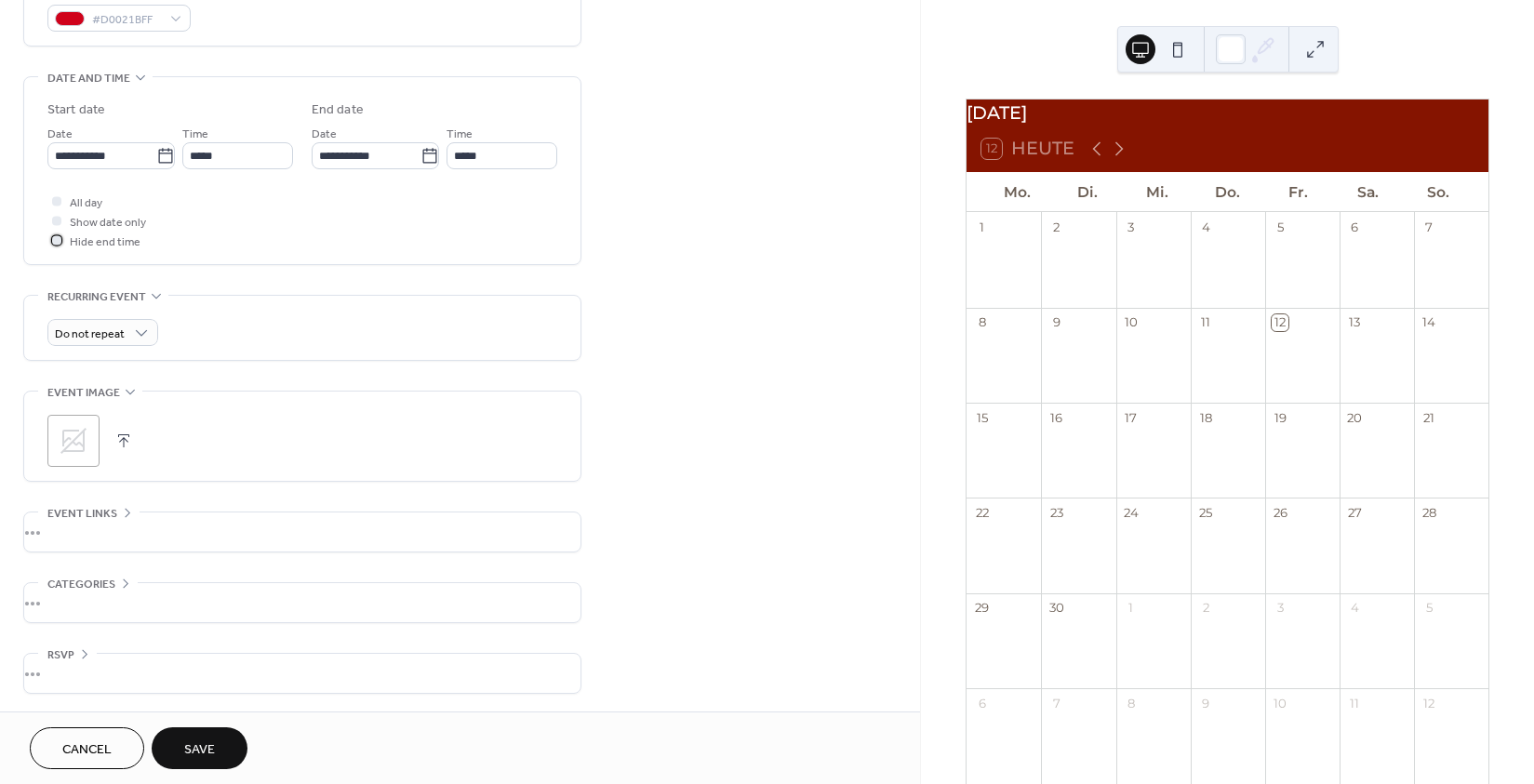
scroll to position [544, 0]
click at [76, 434] on icon at bounding box center [73, 439] width 26 height 26
click at [110, 519] on div "•••" at bounding box center [303, 531] width 557 height 39
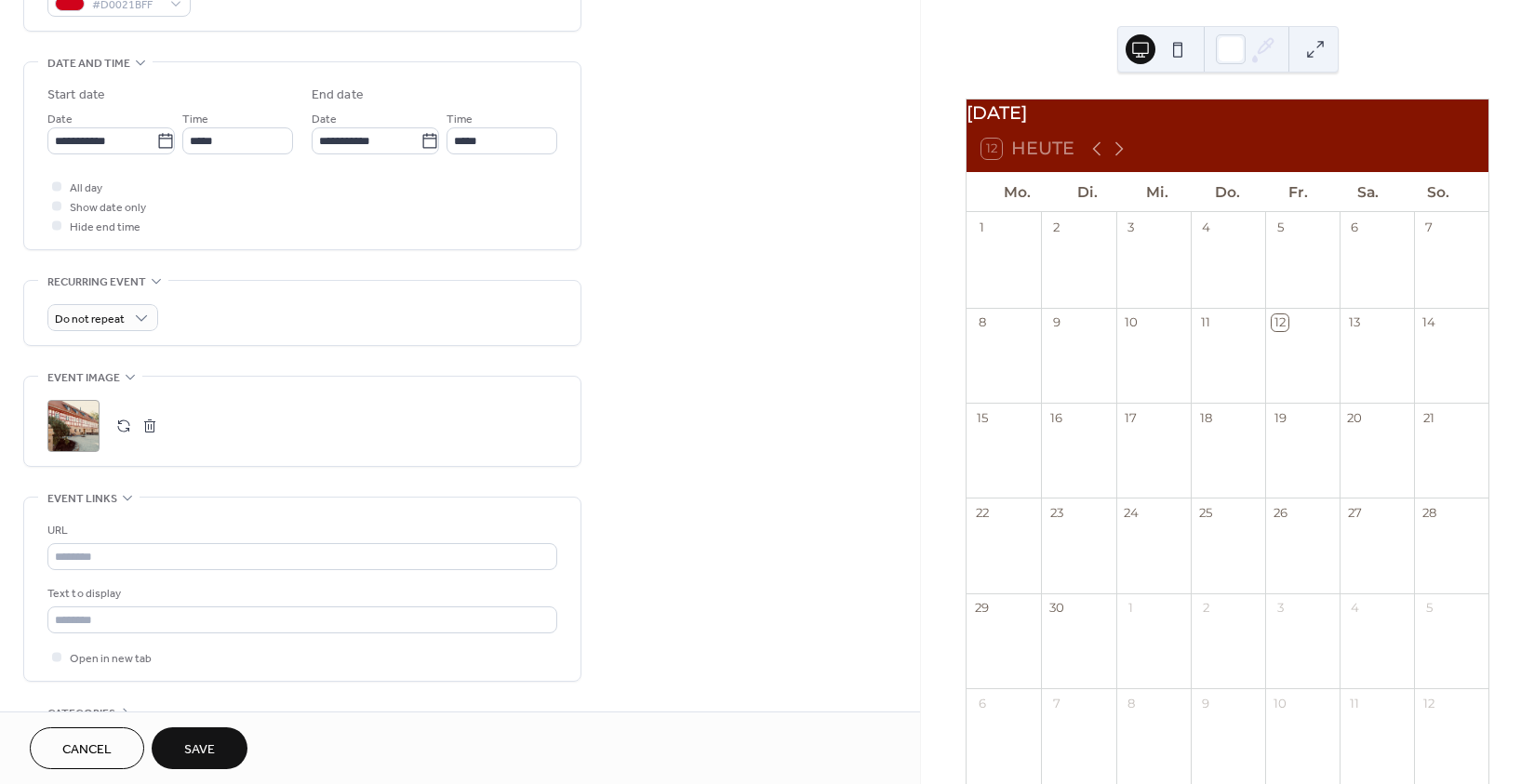
scroll to position [694, 0]
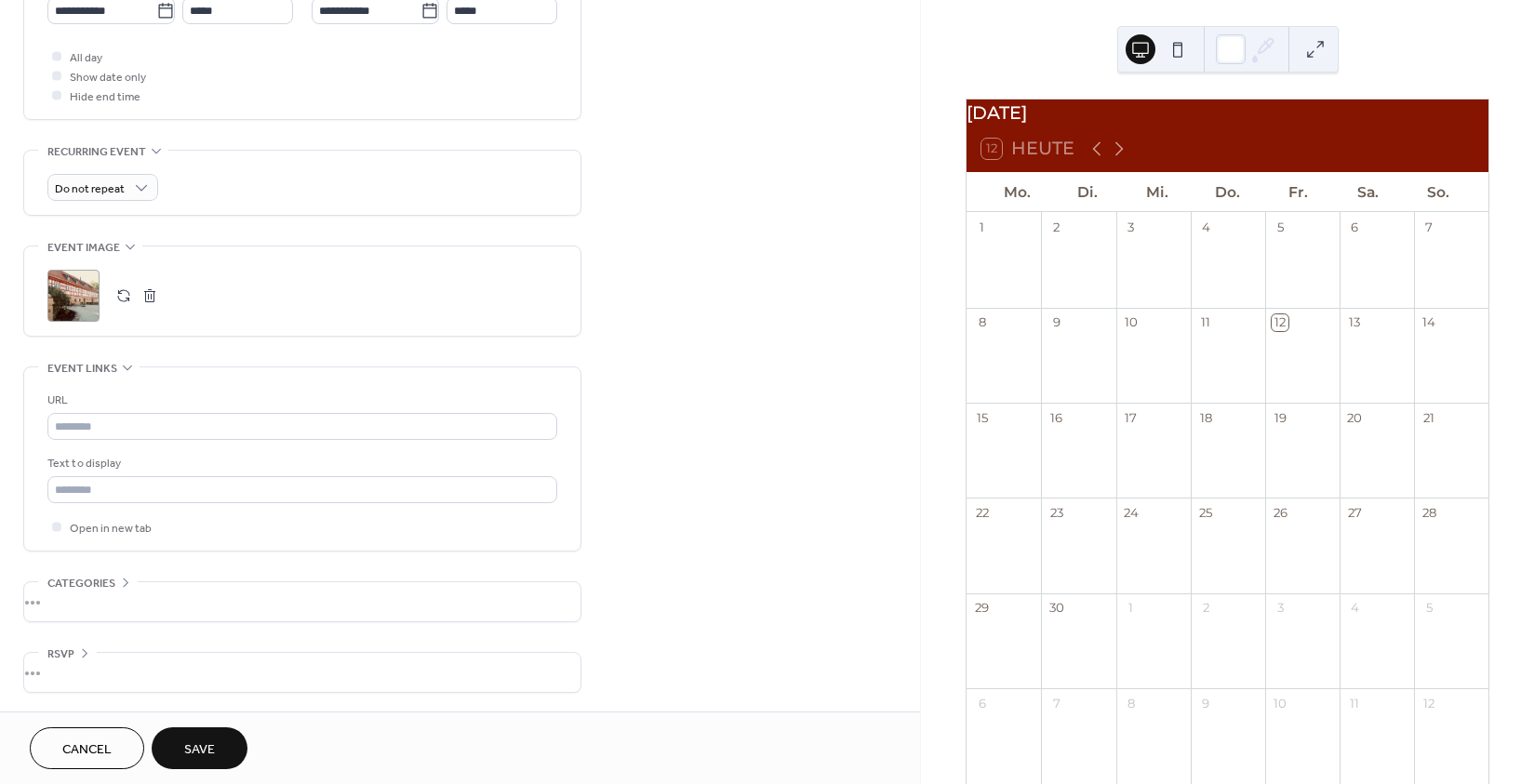
click at [117, 594] on div "•••" at bounding box center [303, 601] width 557 height 39
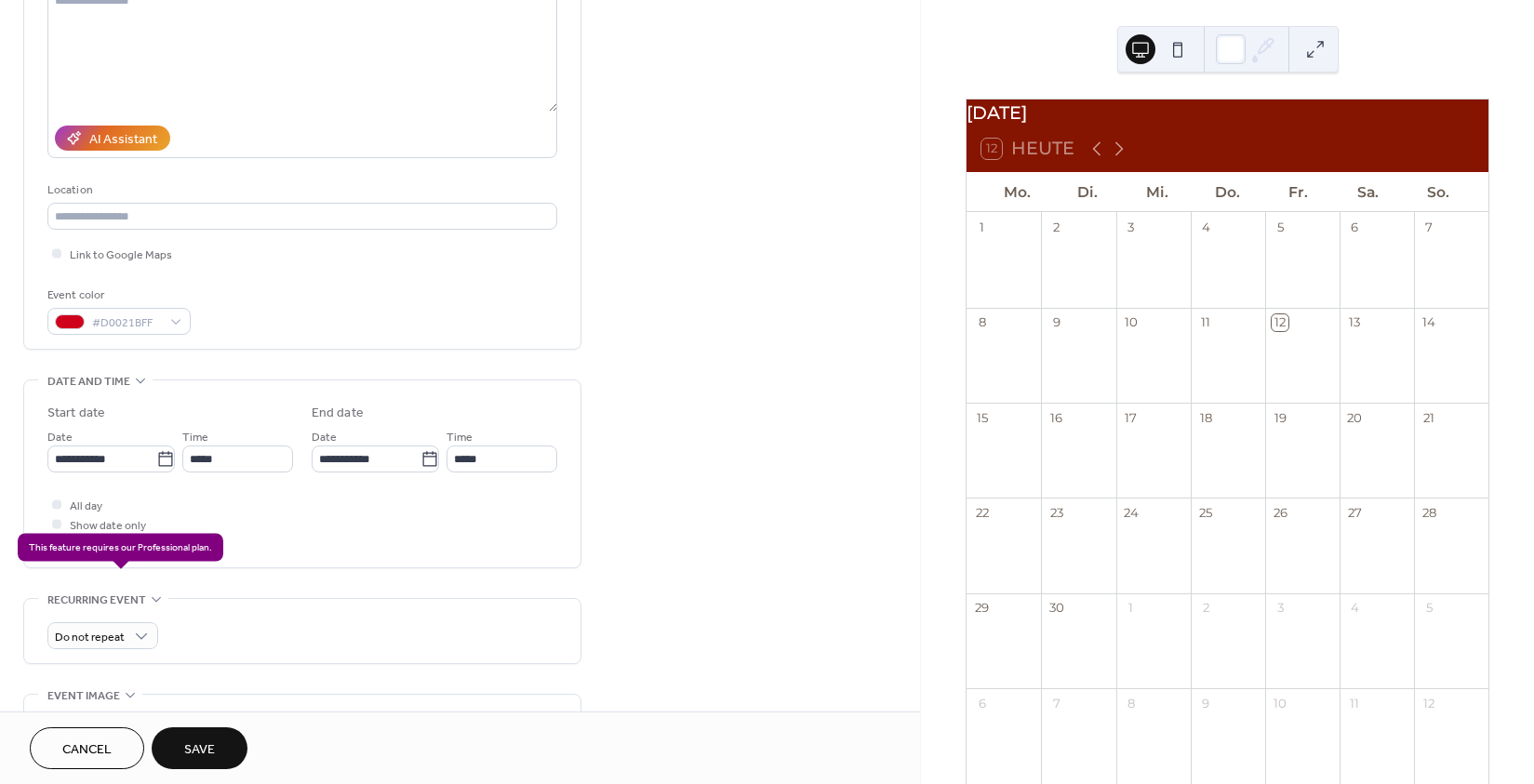
scroll to position [0, 0]
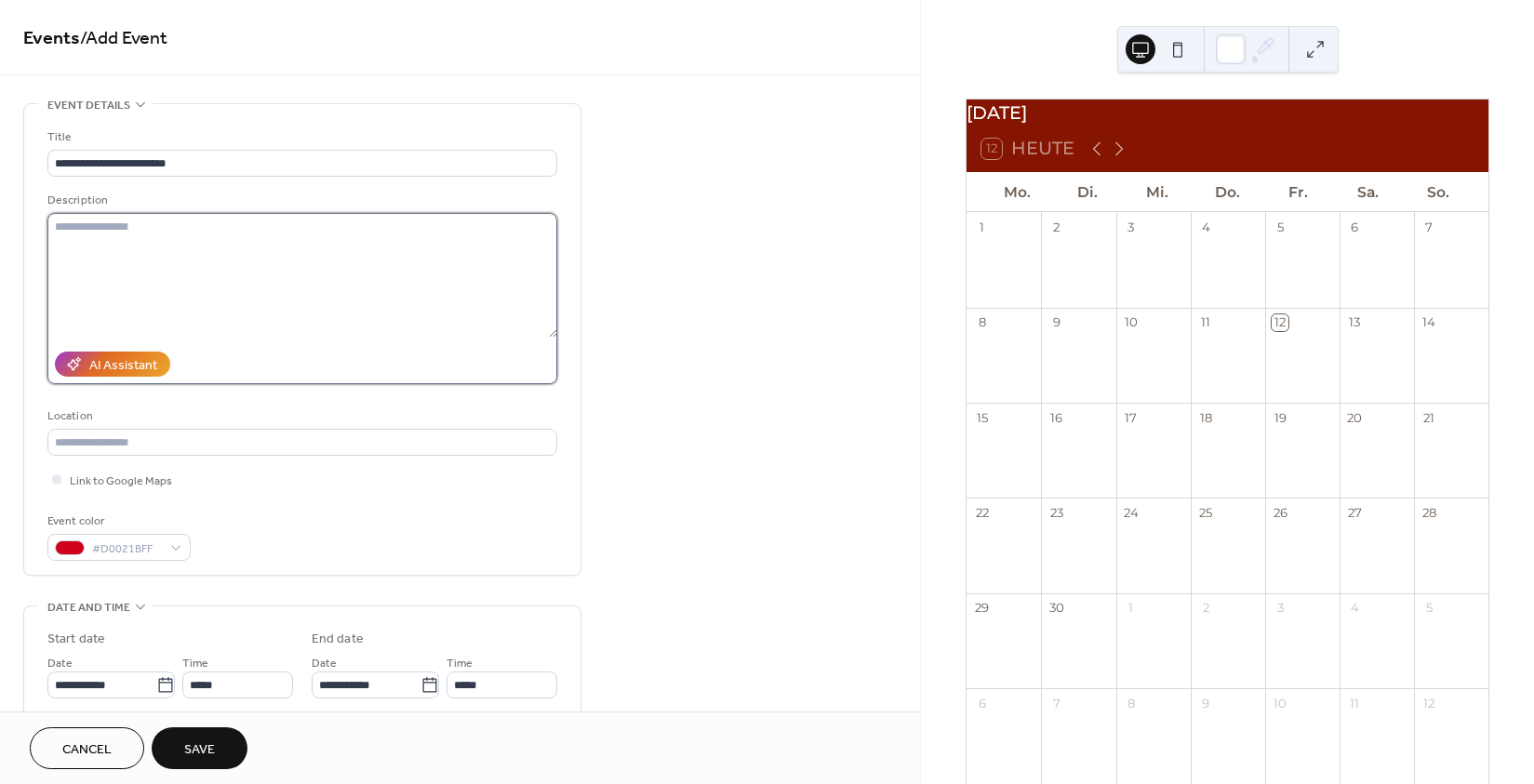
click at [167, 240] on textarea at bounding box center [303, 275] width 510 height 125
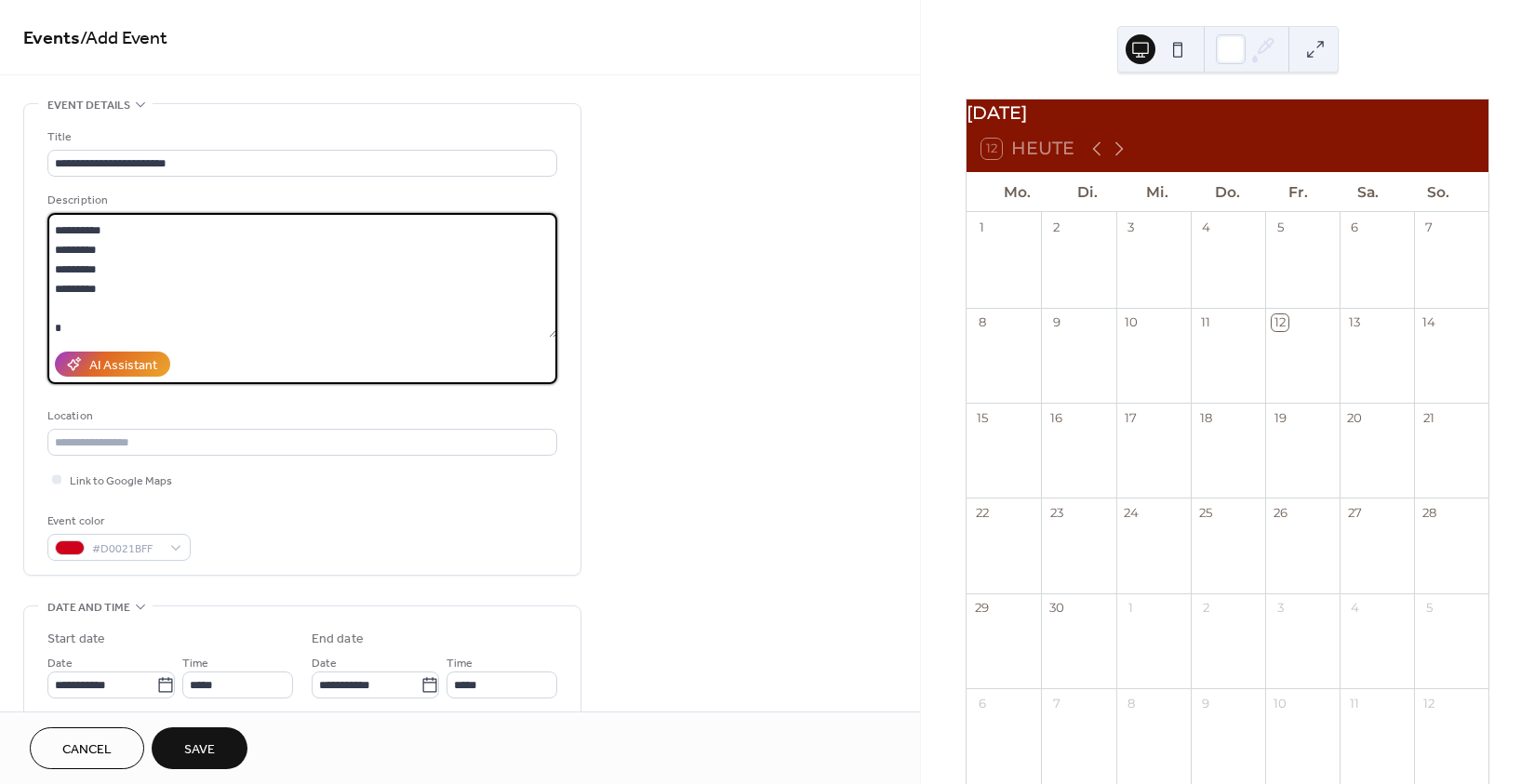
scroll to position [37, 0]
type textarea "**********"
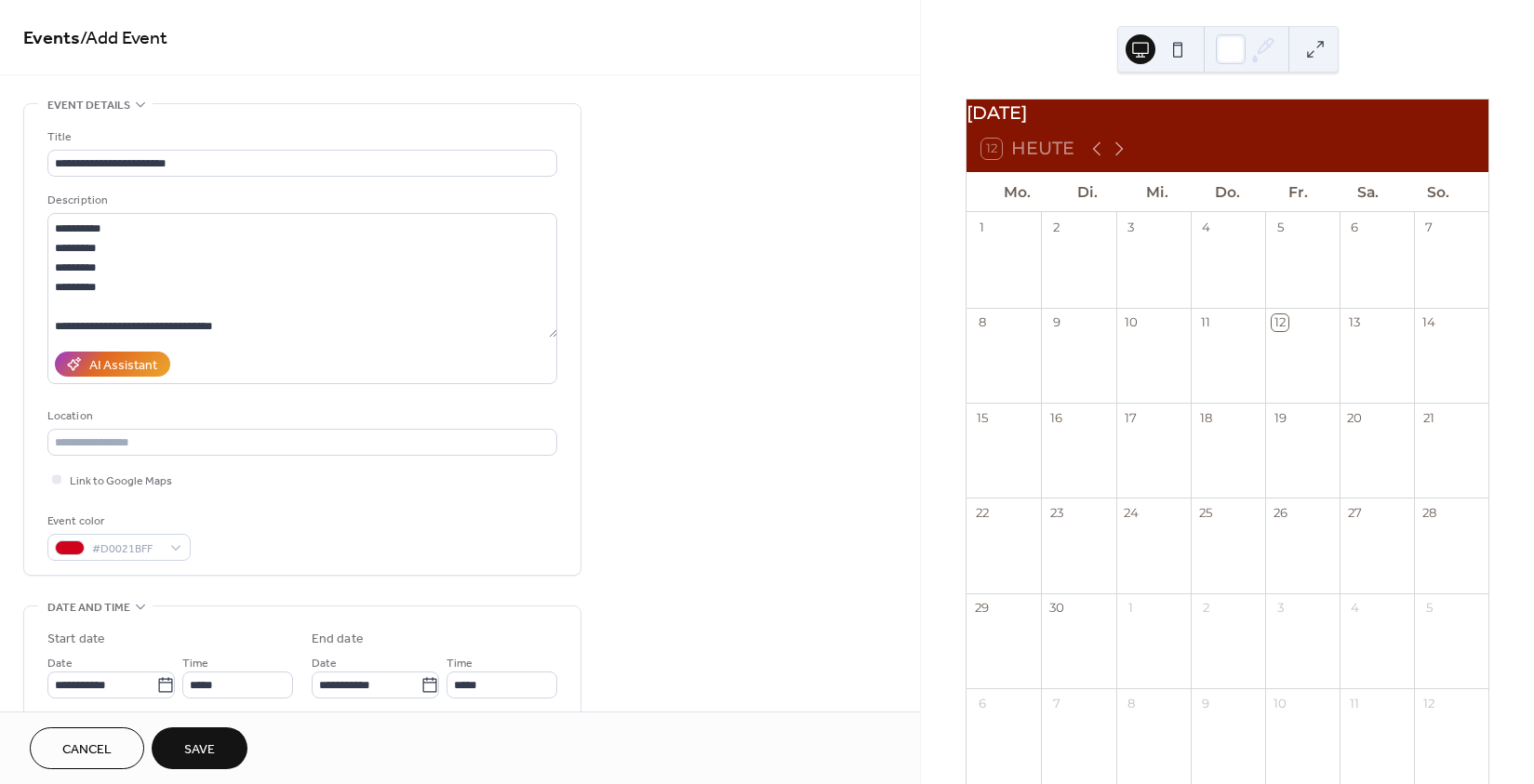
click at [197, 758] on span "Save" at bounding box center [199, 750] width 30 height 20
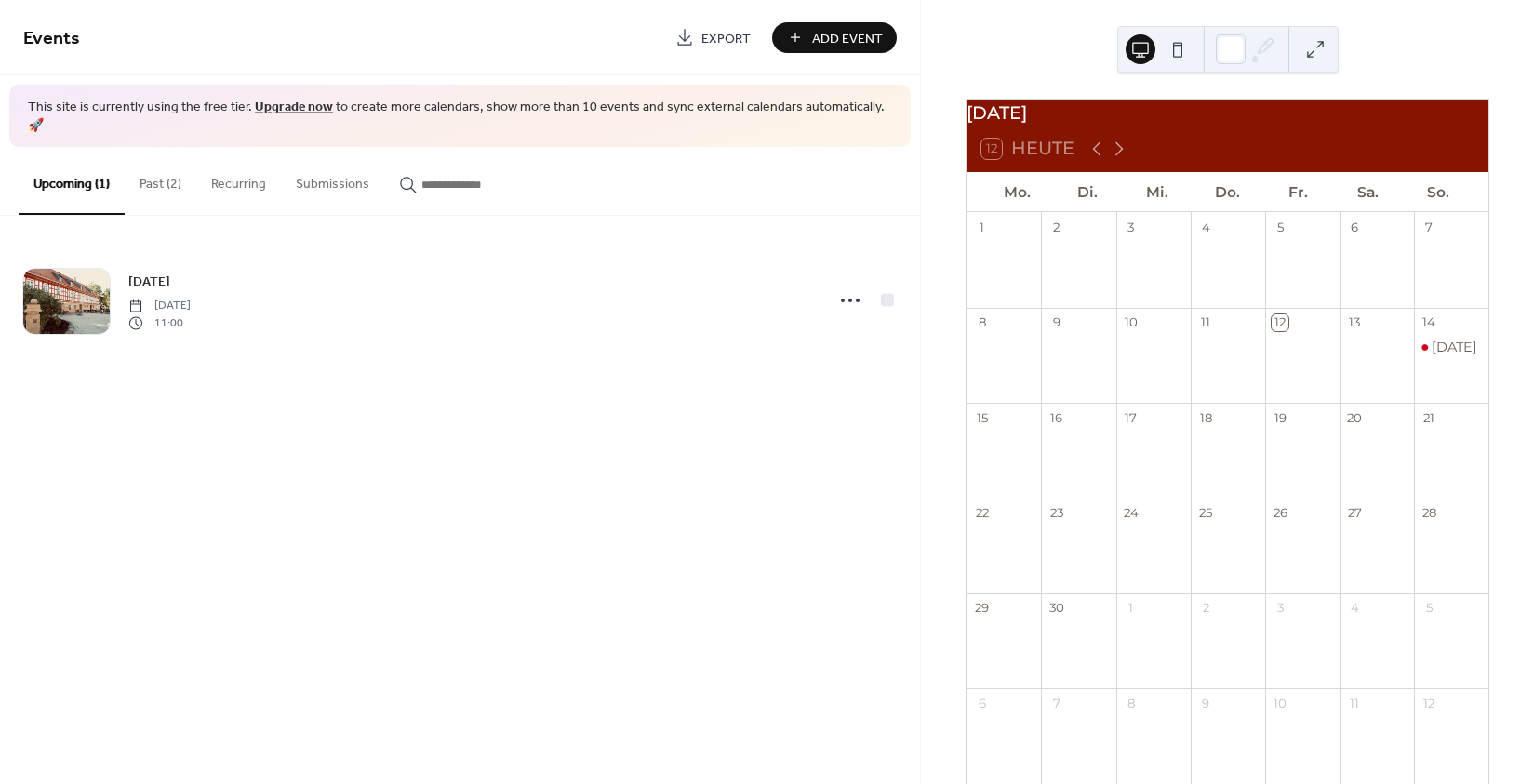
click at [178, 167] on button "Past (2)" at bounding box center [160, 181] width 71 height 66
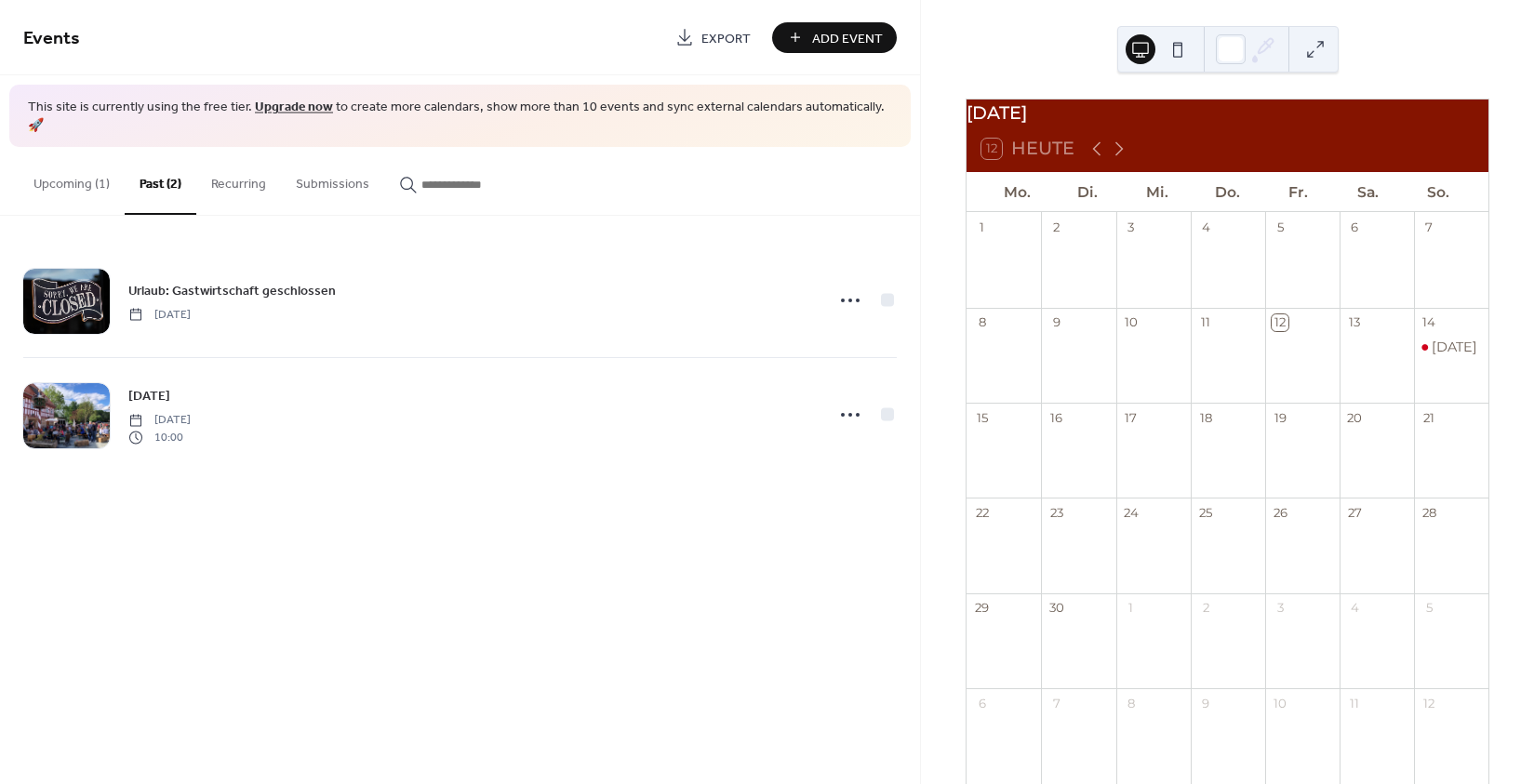
click at [95, 163] on button "Upcoming (1)" at bounding box center [71, 181] width 106 height 66
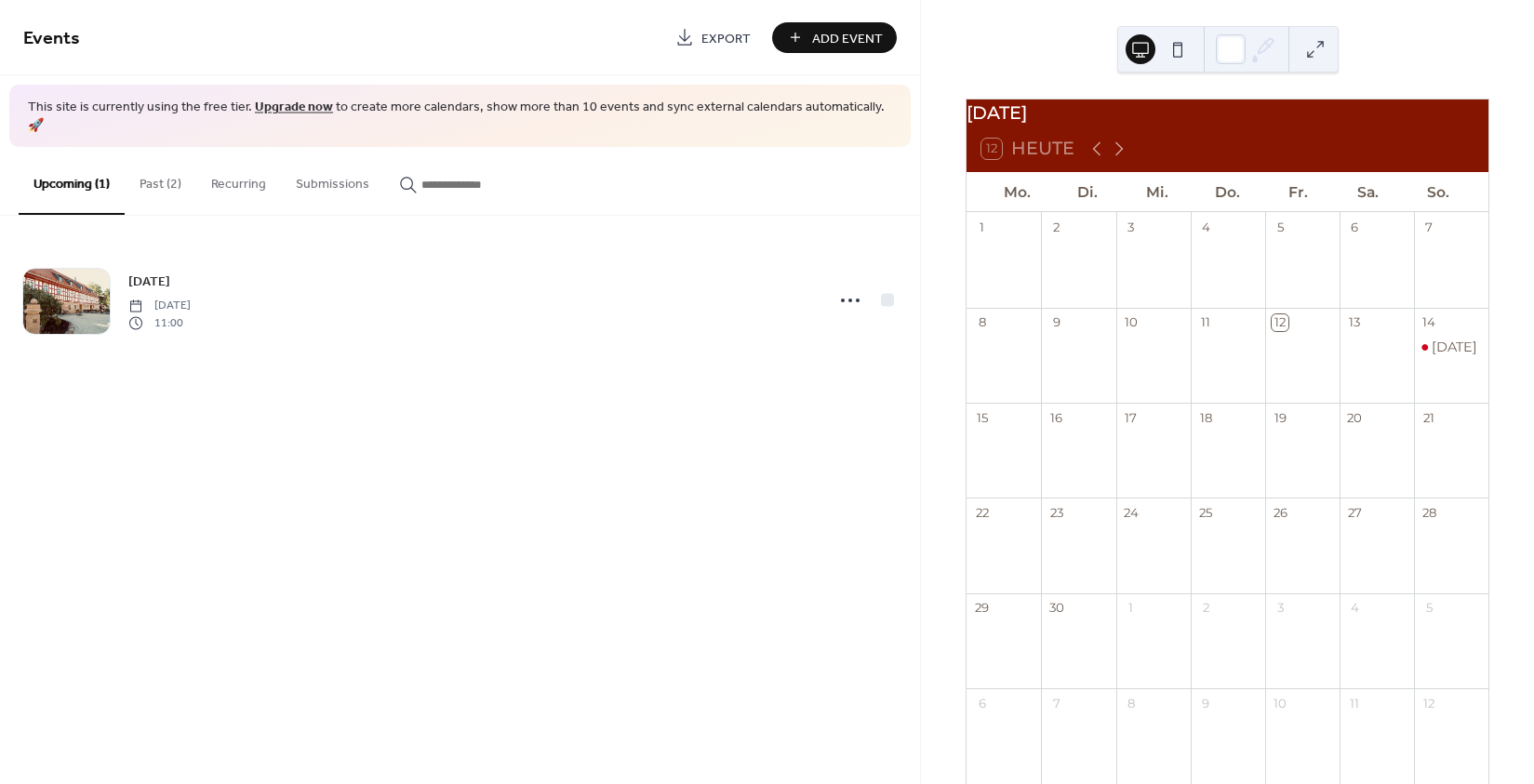
click at [1188, 59] on div at bounding box center [1159, 50] width 67 height 45
click at [1179, 52] on button at bounding box center [1178, 49] width 29 height 29
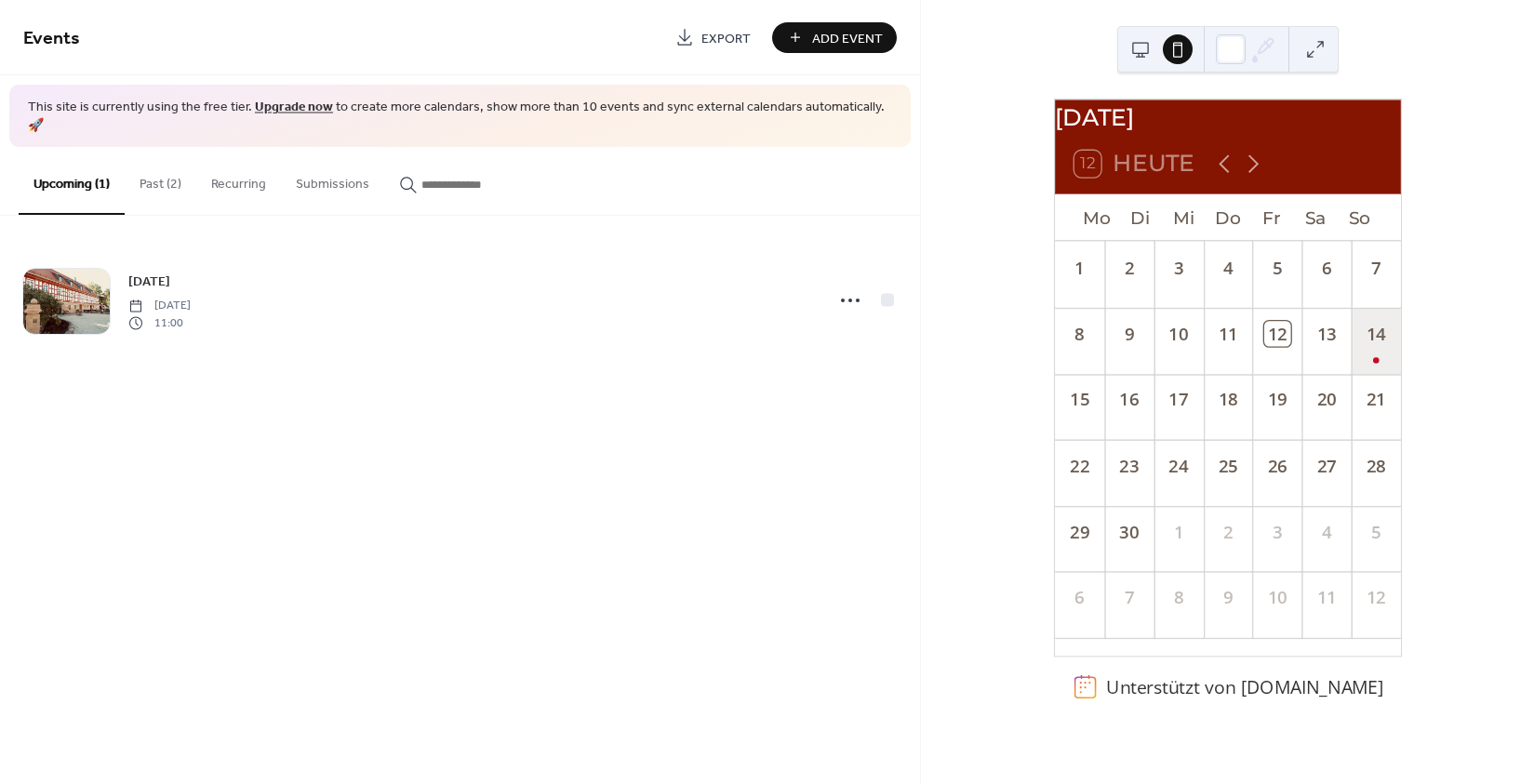
click at [1361, 374] on div "14" at bounding box center [1375, 341] width 49 height 66
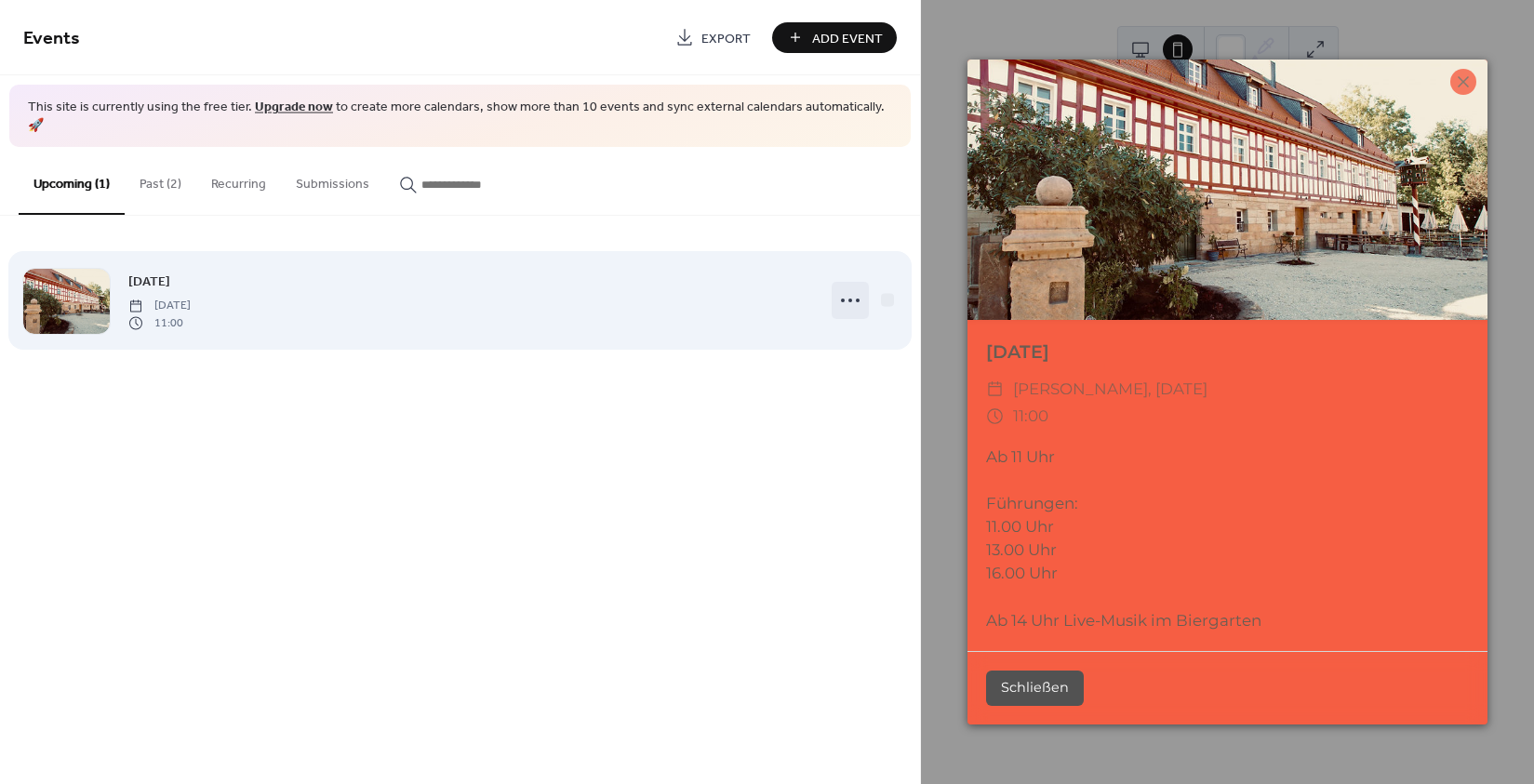
click at [834, 286] on div at bounding box center [850, 301] width 37 height 37
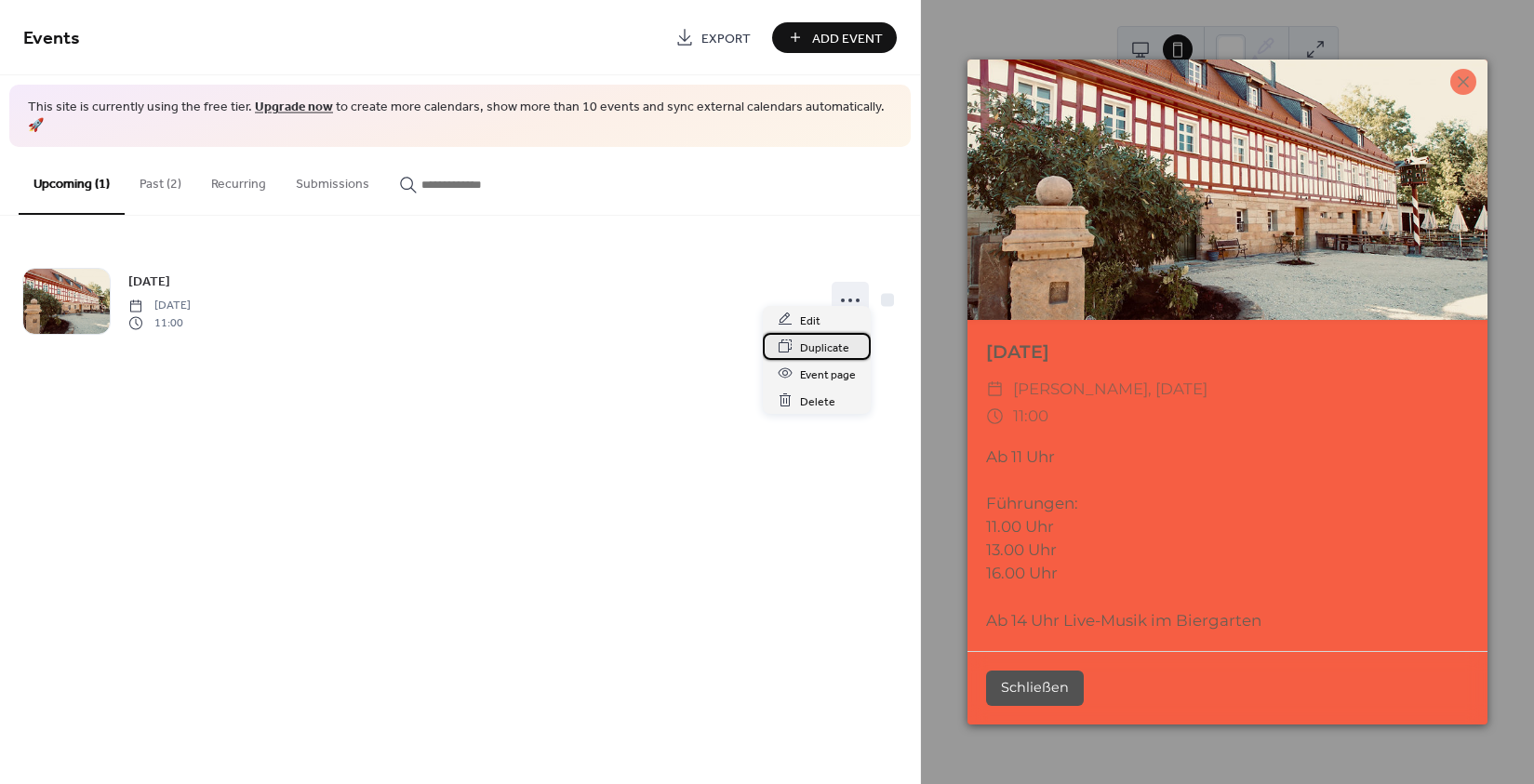
click at [835, 333] on div "Duplicate" at bounding box center [816, 347] width 108 height 27
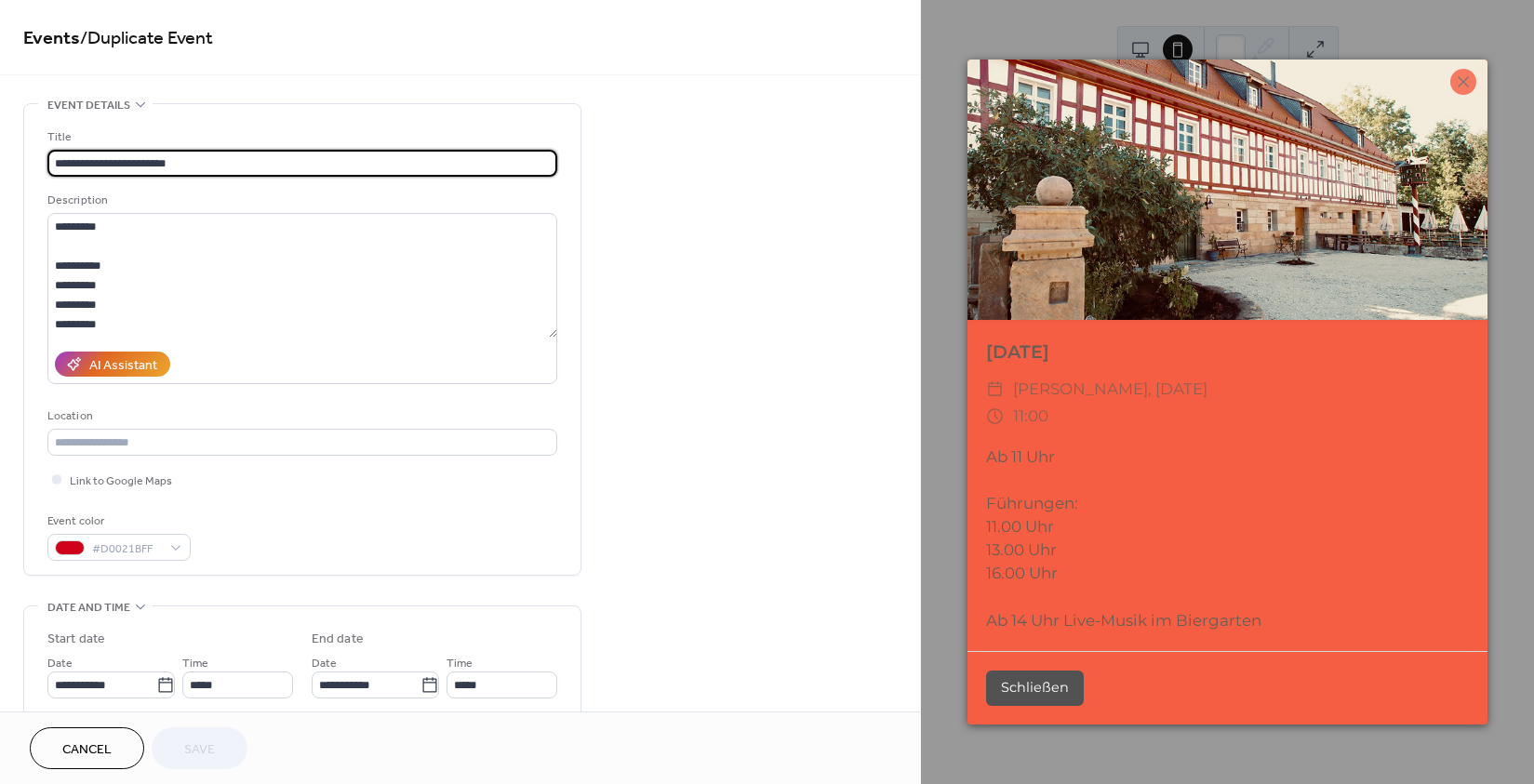
click at [70, 740] on span "Cancel" at bounding box center [87, 750] width 49 height 20
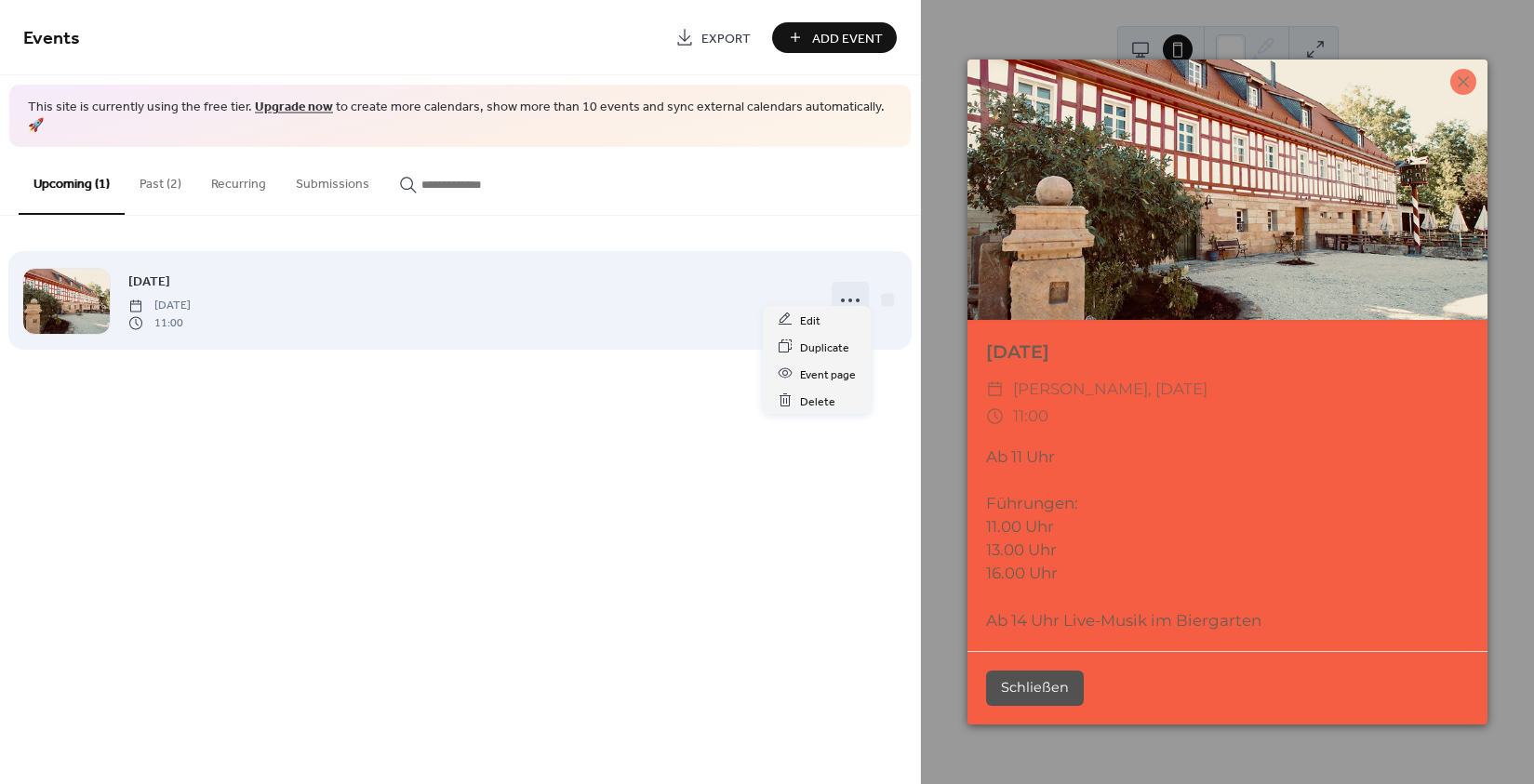
click at [851, 285] on icon at bounding box center [850, 300] width 29 height 29
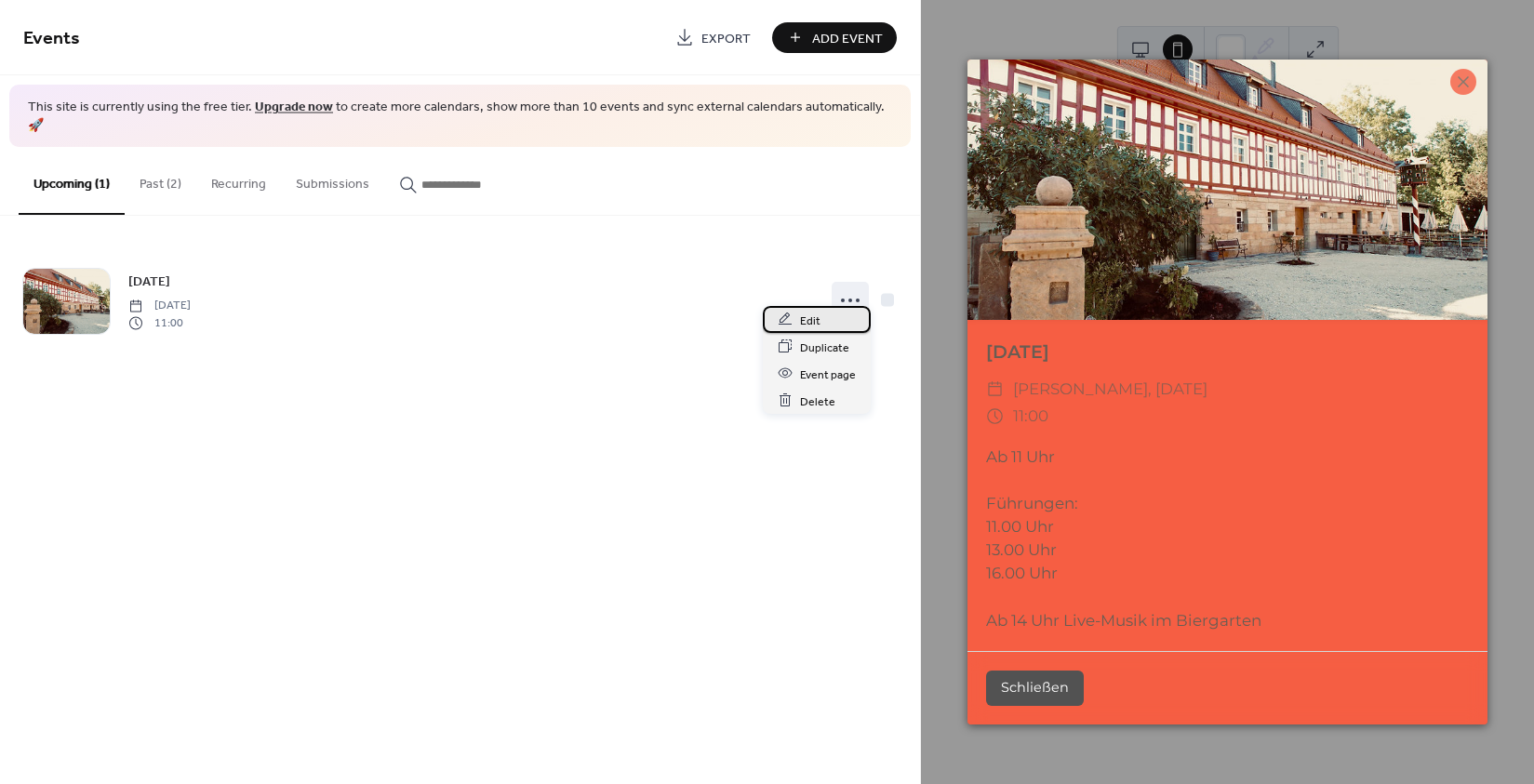
click at [812, 321] on span "Edit" at bounding box center [809, 320] width 21 height 20
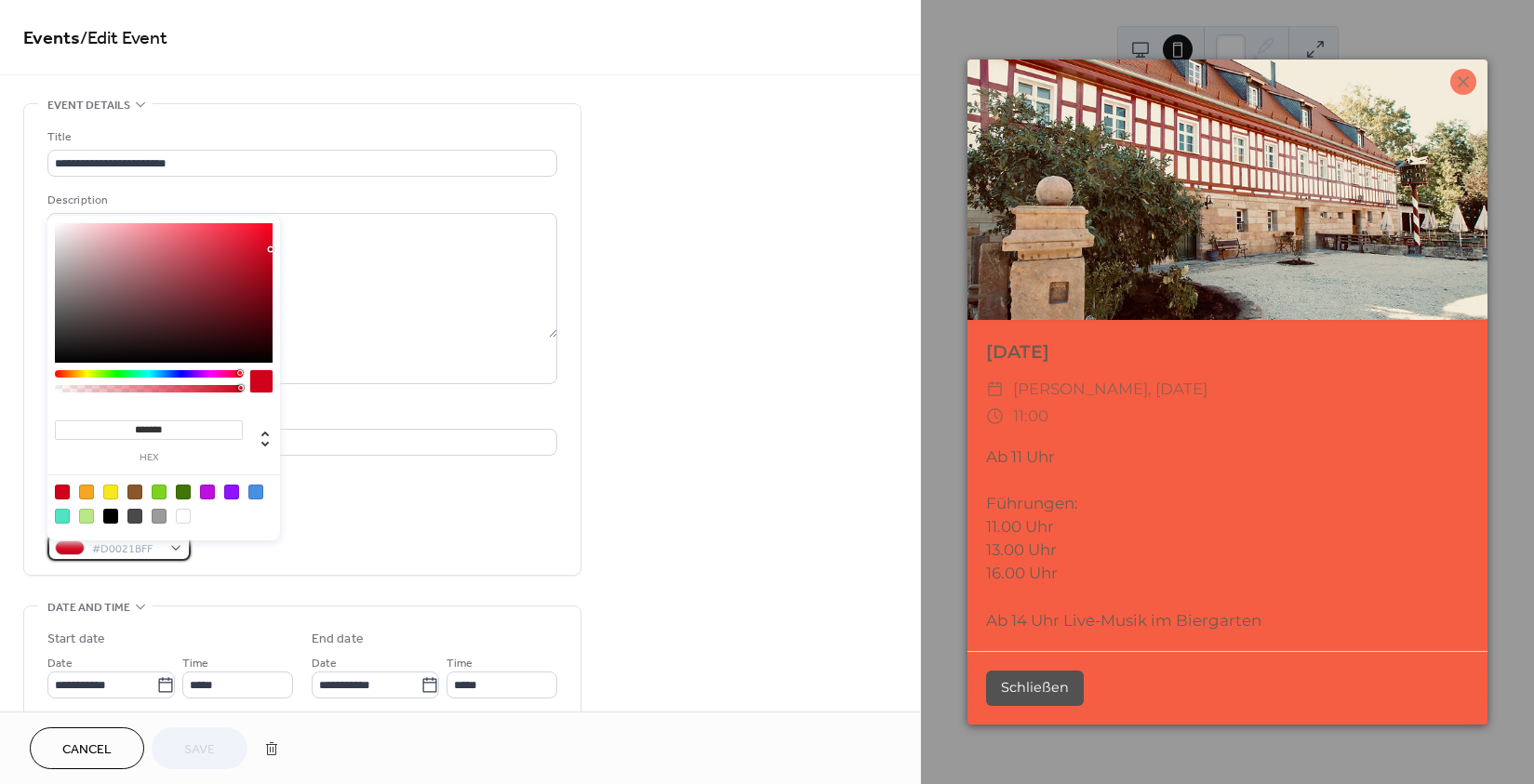
click at [92, 557] on span "#D0021BFF" at bounding box center [126, 550] width 68 height 20
click at [157, 490] on div at bounding box center [158, 491] width 15 height 15
type input "*******"
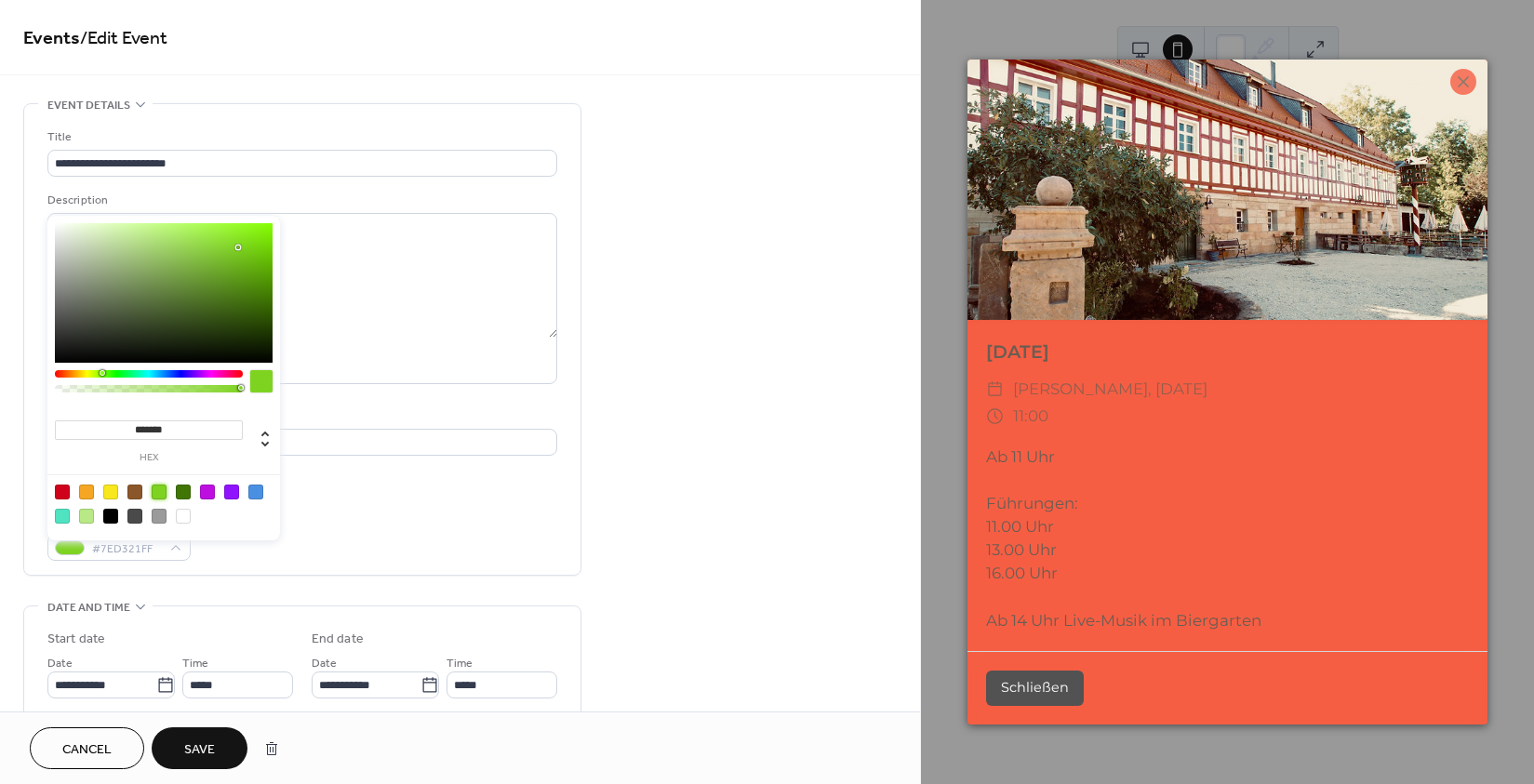
click at [296, 550] on div "Event color #7ED321FF" at bounding box center [303, 536] width 510 height 49
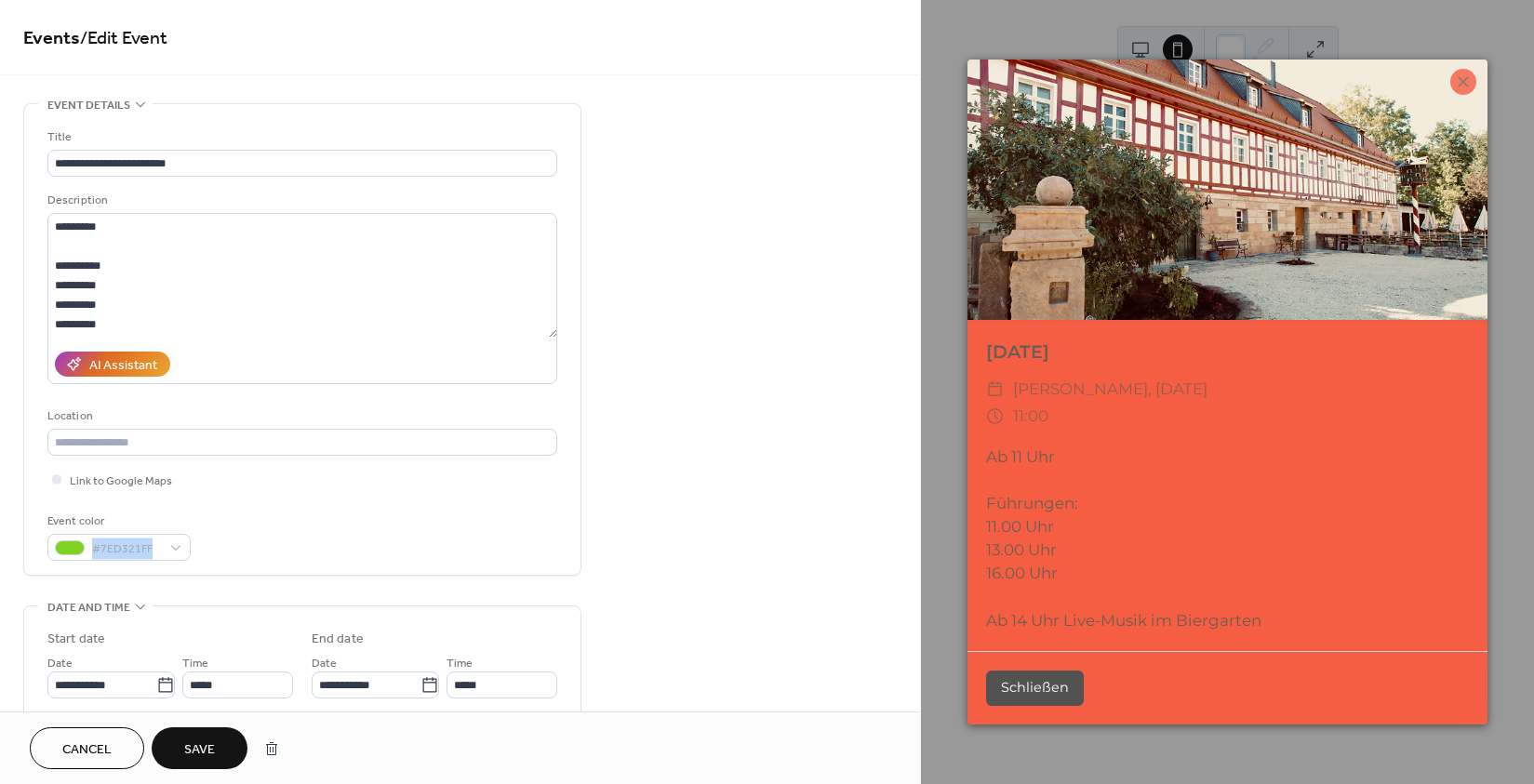
drag, startPoint x: 223, startPoint y: 745, endPoint x: 229, endPoint y: 711, distance: 34.5
click at [223, 744] on button "Save" at bounding box center [199, 748] width 96 height 42
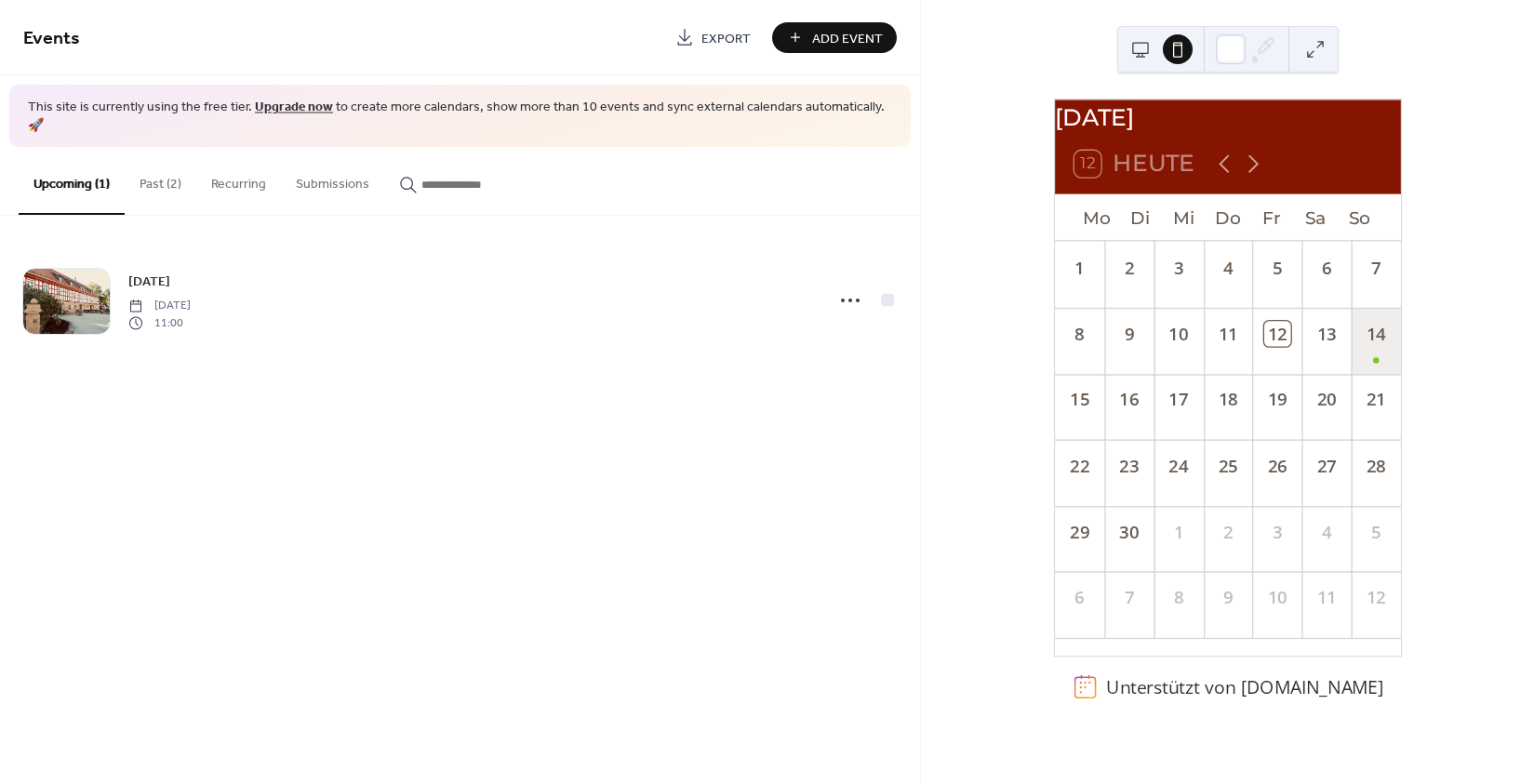
click at [1365, 356] on div "14" at bounding box center [1375, 341] width 49 height 66
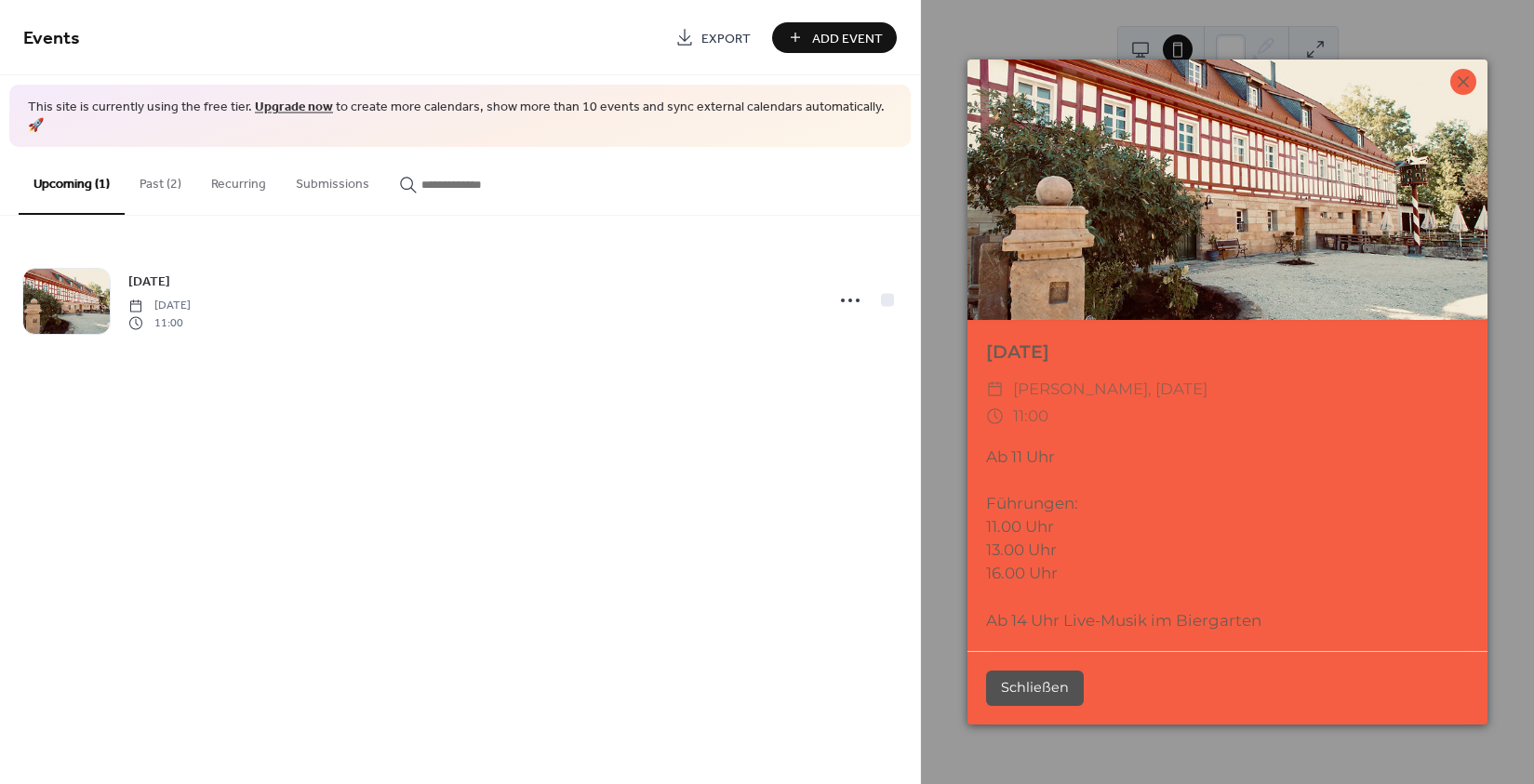
click at [1465, 82] on icon at bounding box center [1463, 81] width 22 height 22
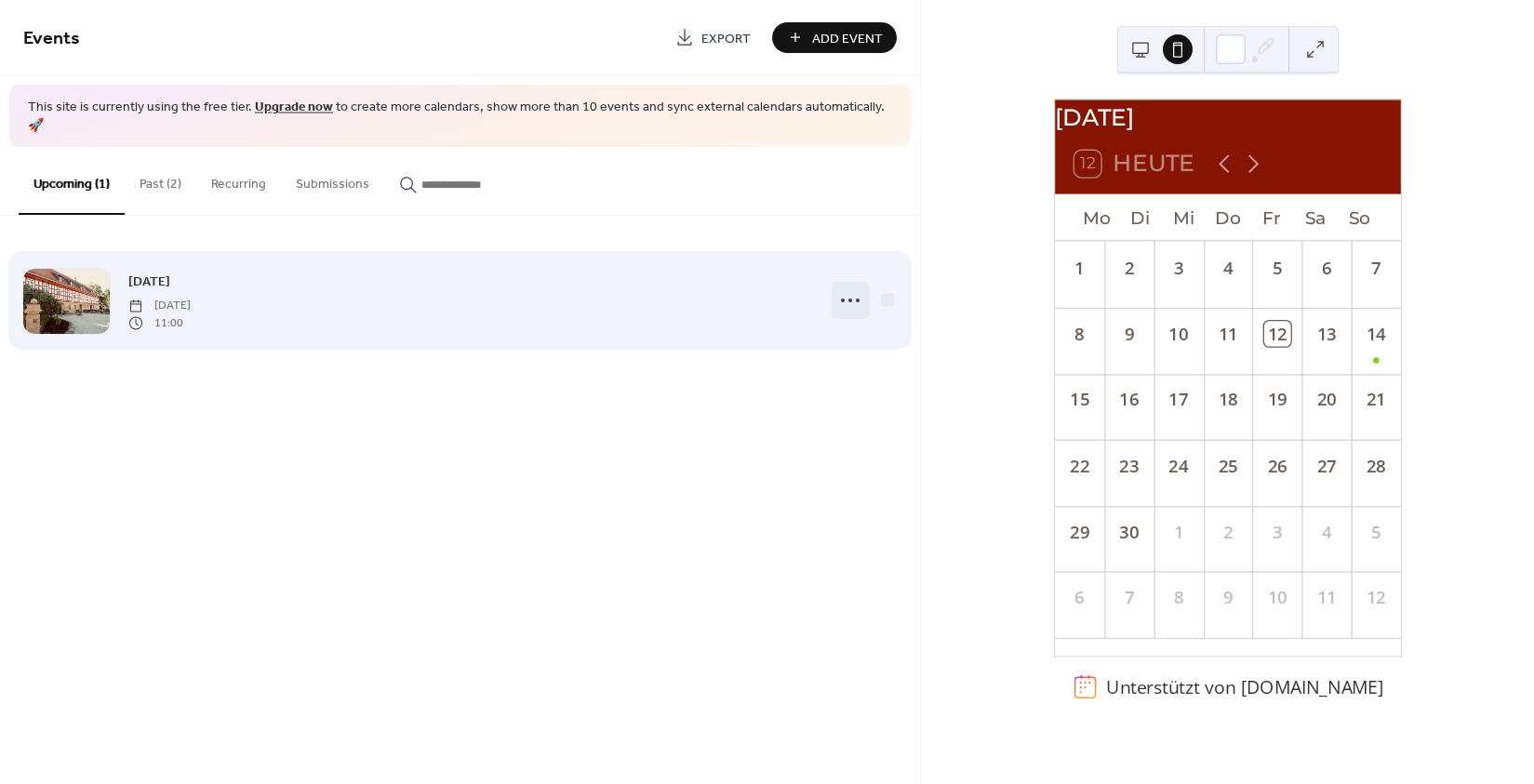
click at [845, 285] on icon at bounding box center [850, 300] width 29 height 29
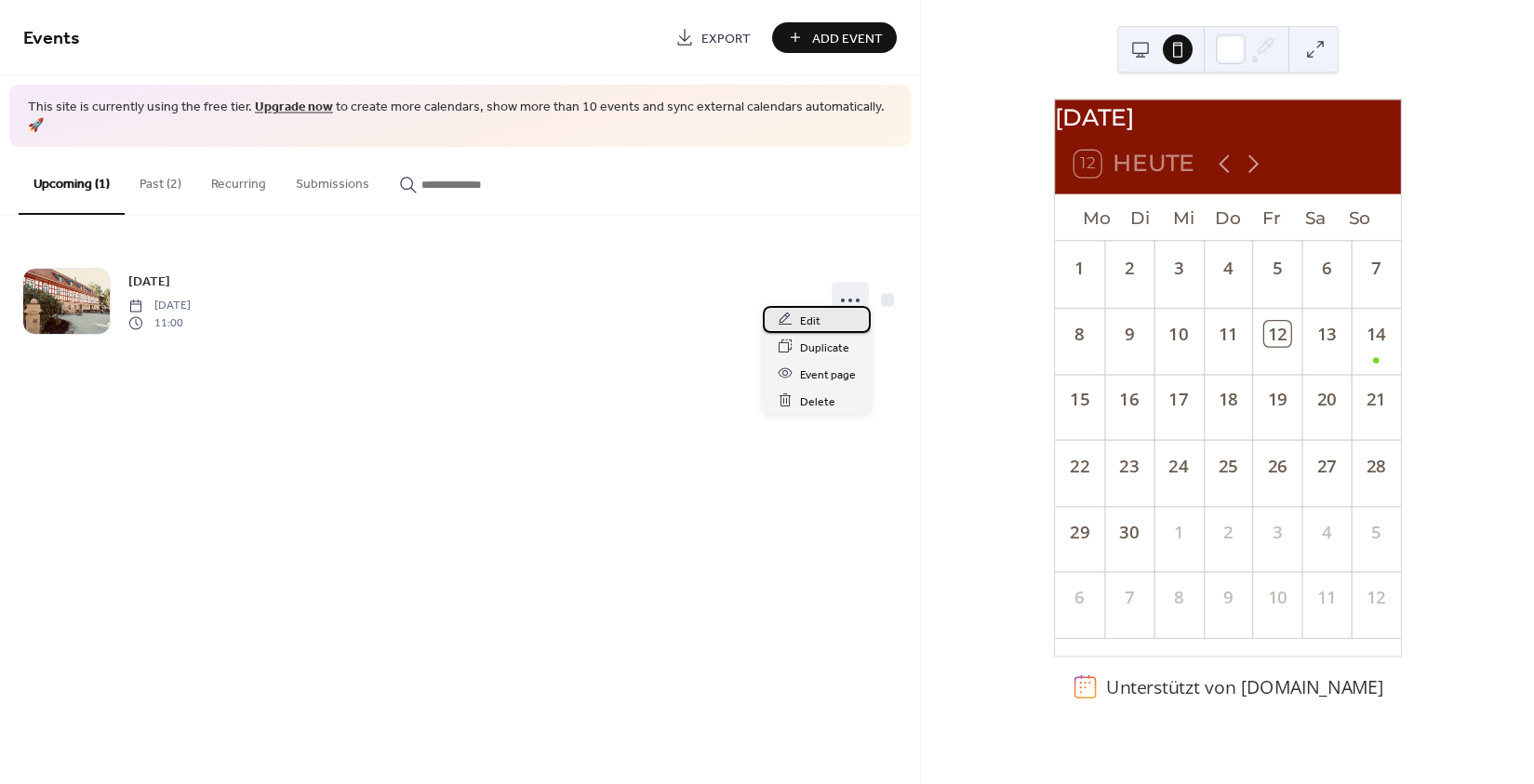
click at [830, 324] on div "Edit" at bounding box center [816, 319] width 108 height 27
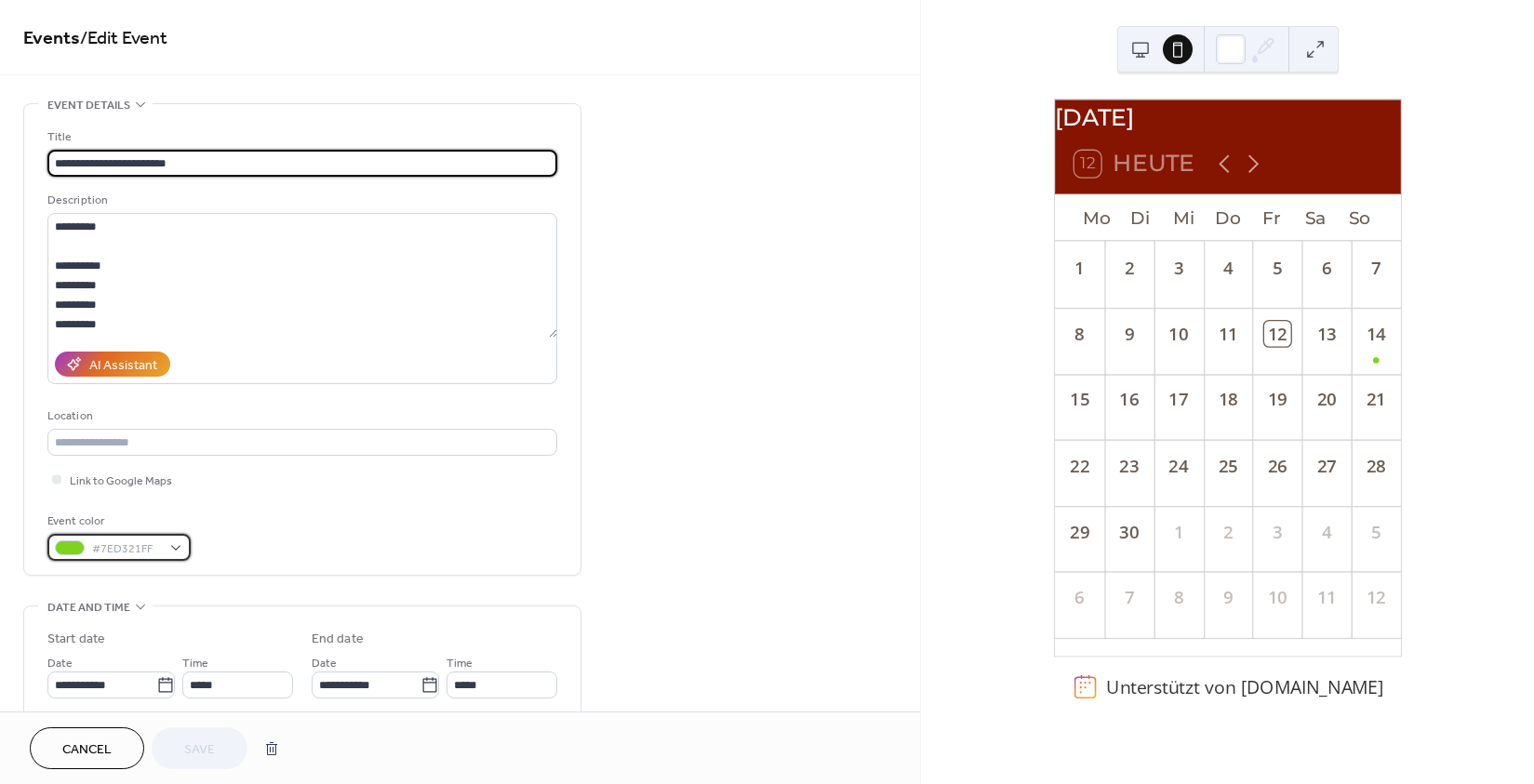
click at [60, 556] on div at bounding box center [69, 547] width 29 height 15
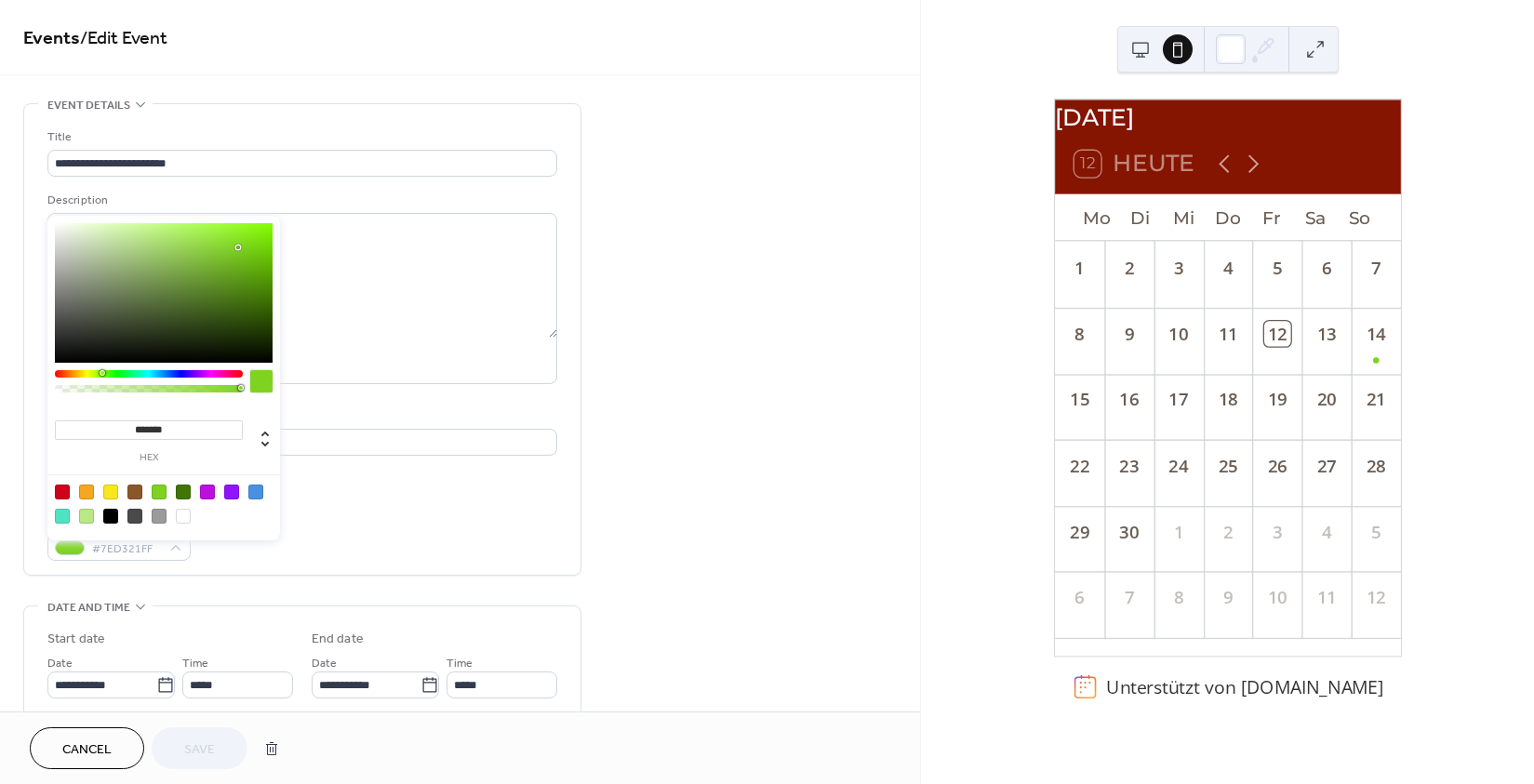
click at [69, 494] on div at bounding box center [164, 504] width 236 height 59
click at [60, 490] on div at bounding box center [62, 491] width 15 height 15
type input "*******"
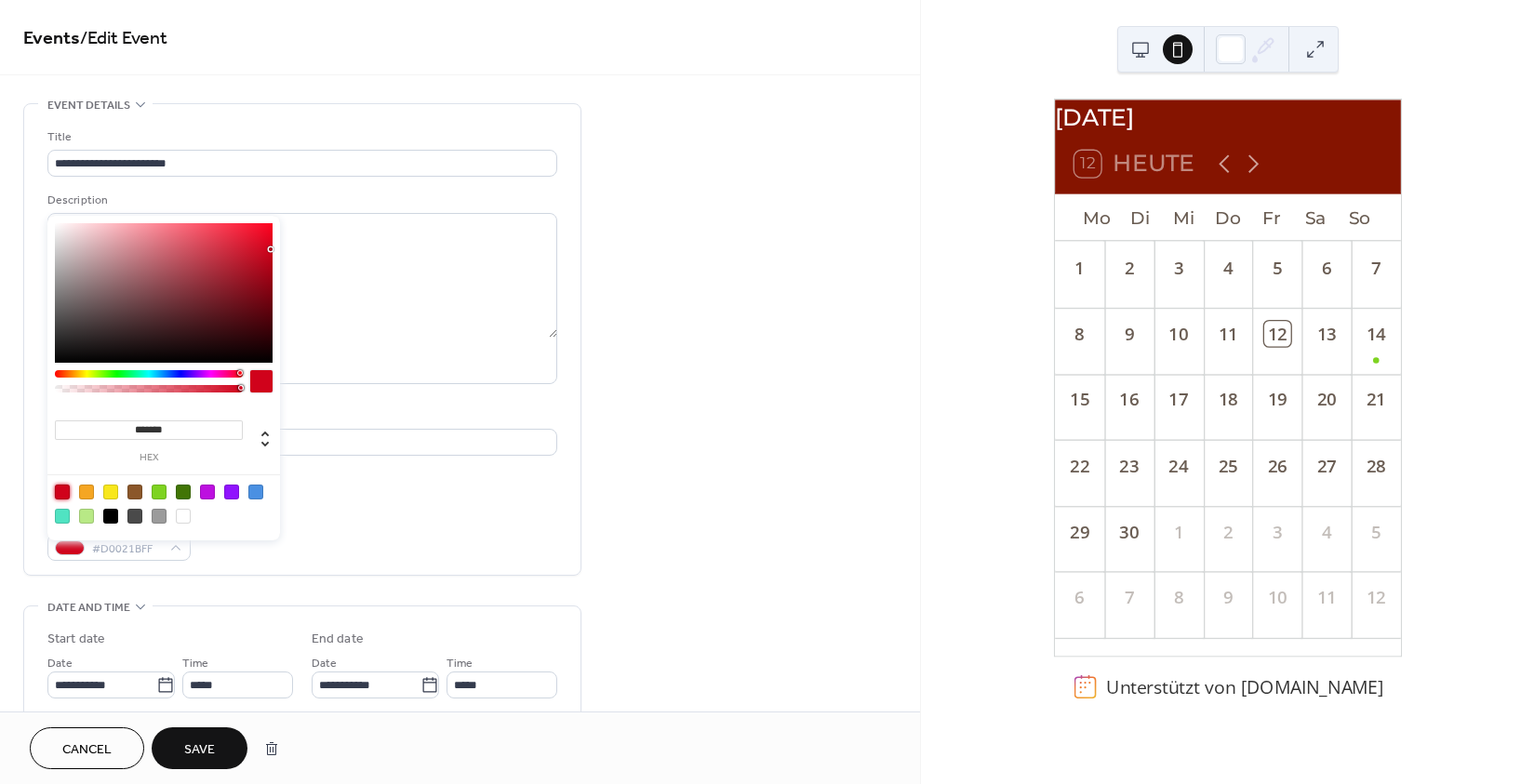
click at [334, 530] on div "Event color #D0021BFF" at bounding box center [303, 536] width 510 height 49
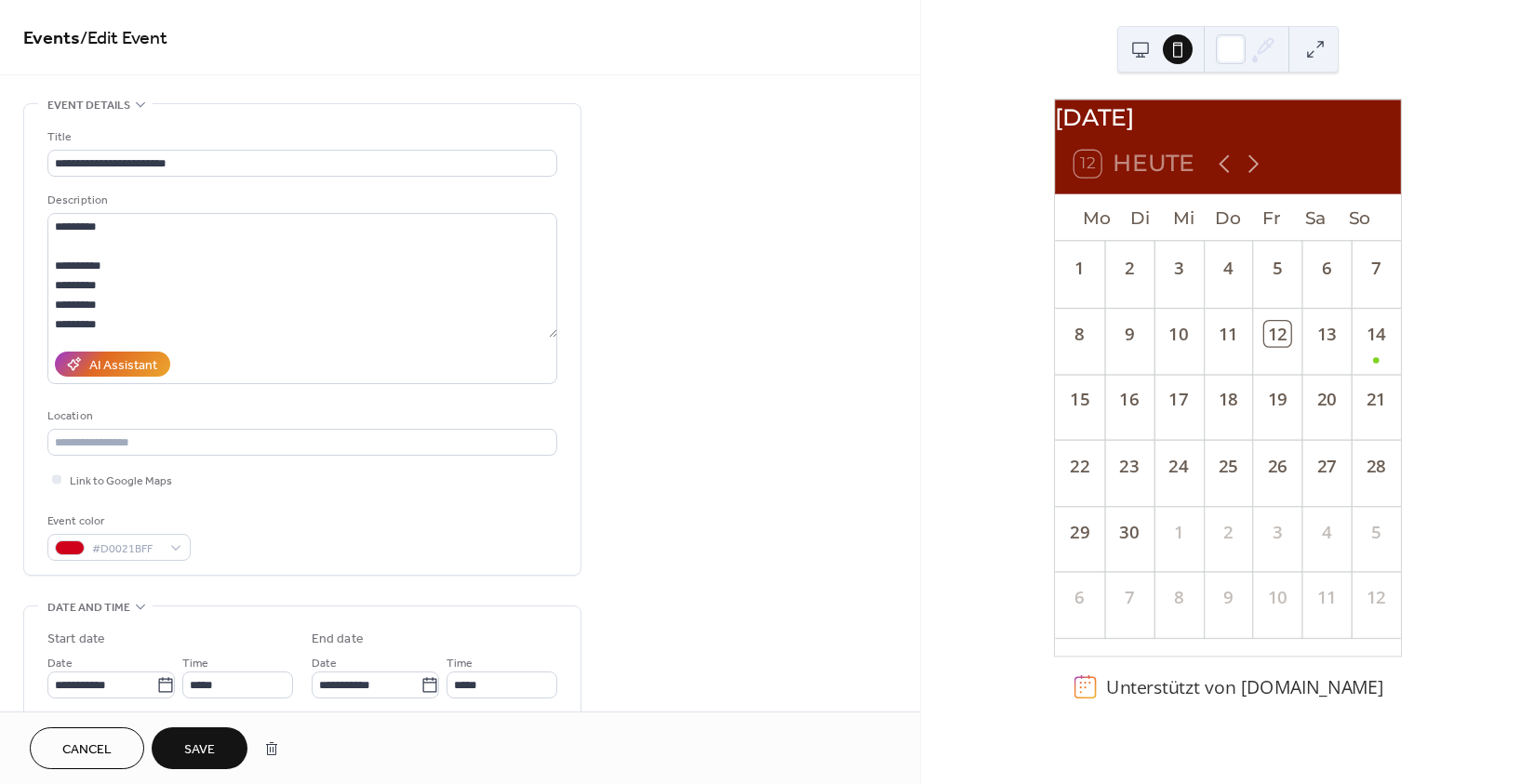
click at [202, 757] on span "Save" at bounding box center [199, 750] width 30 height 20
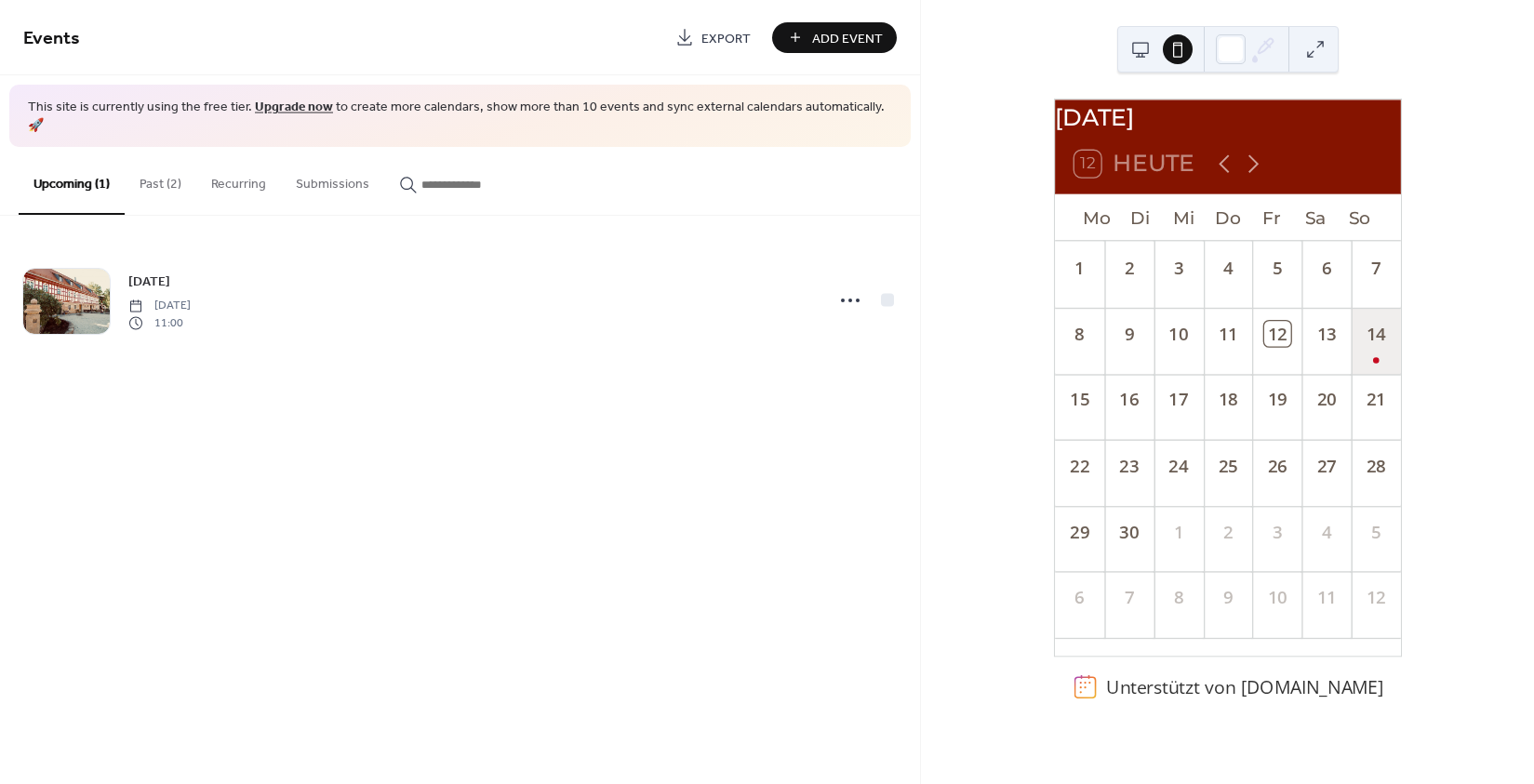
click at [1367, 369] on div "14" at bounding box center [1375, 341] width 49 height 66
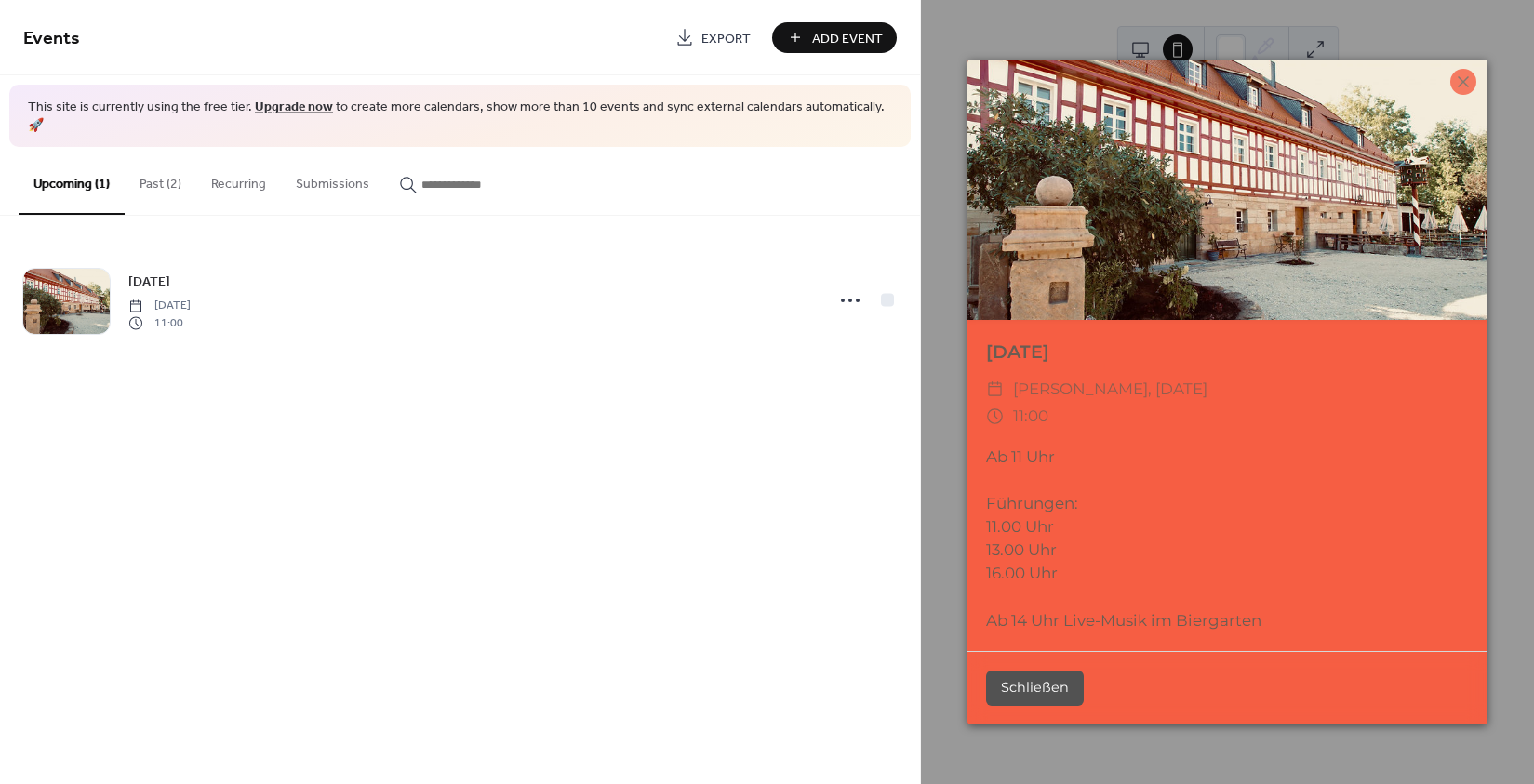
click at [1459, 83] on icon at bounding box center [1463, 81] width 22 height 22
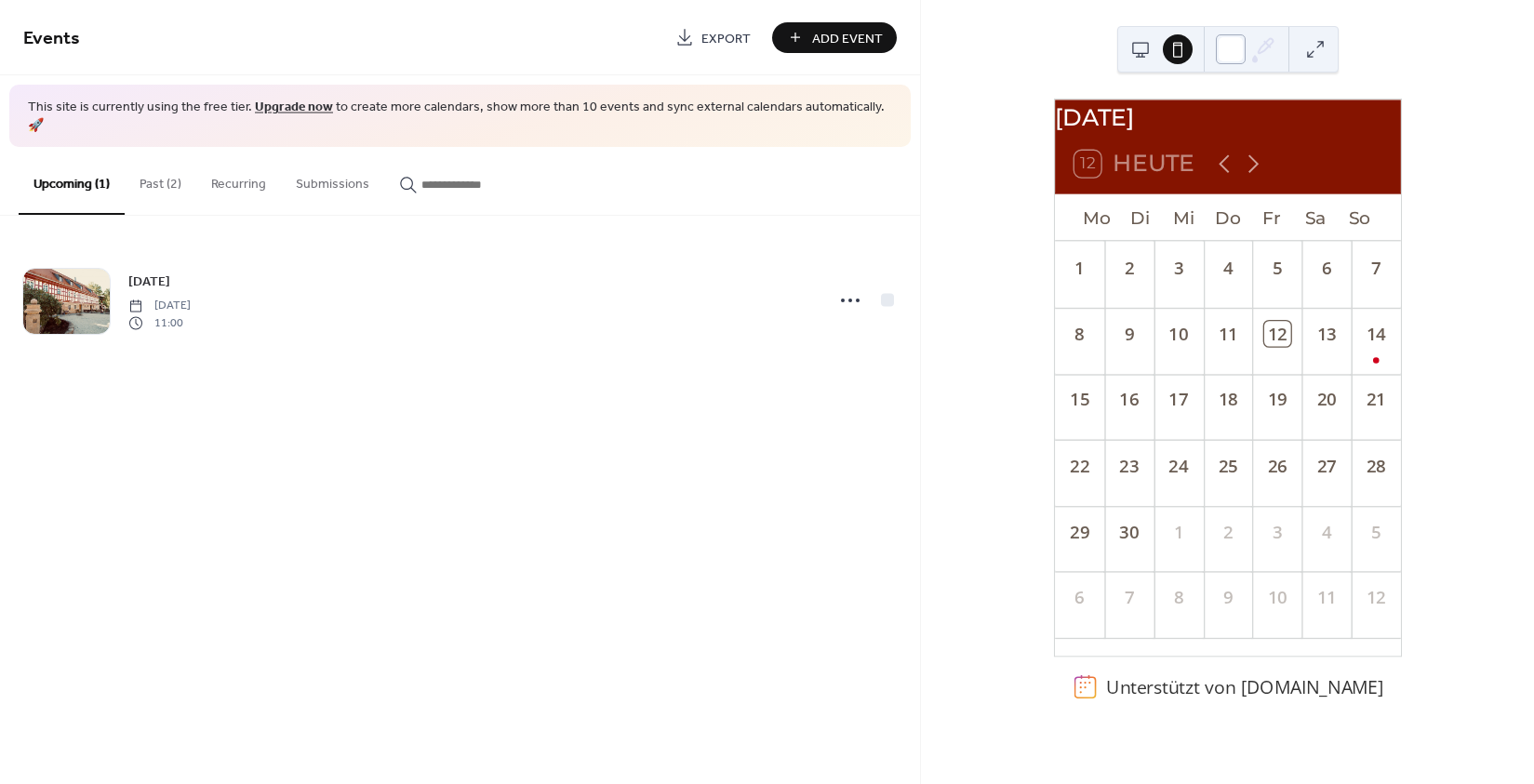
click at [1229, 59] on div at bounding box center [1230, 49] width 29 height 29
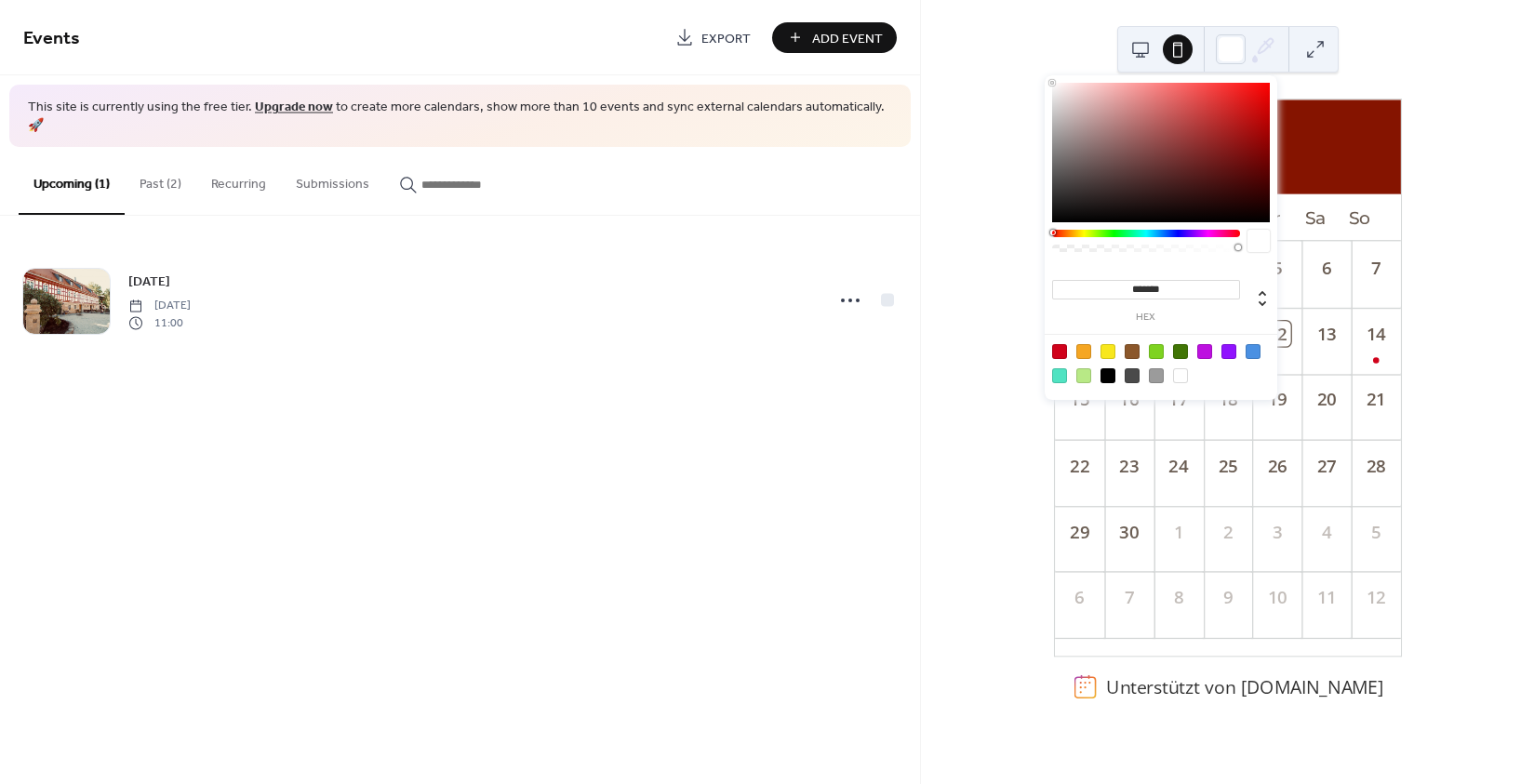
click at [1152, 355] on div at bounding box center [1156, 351] width 15 height 15
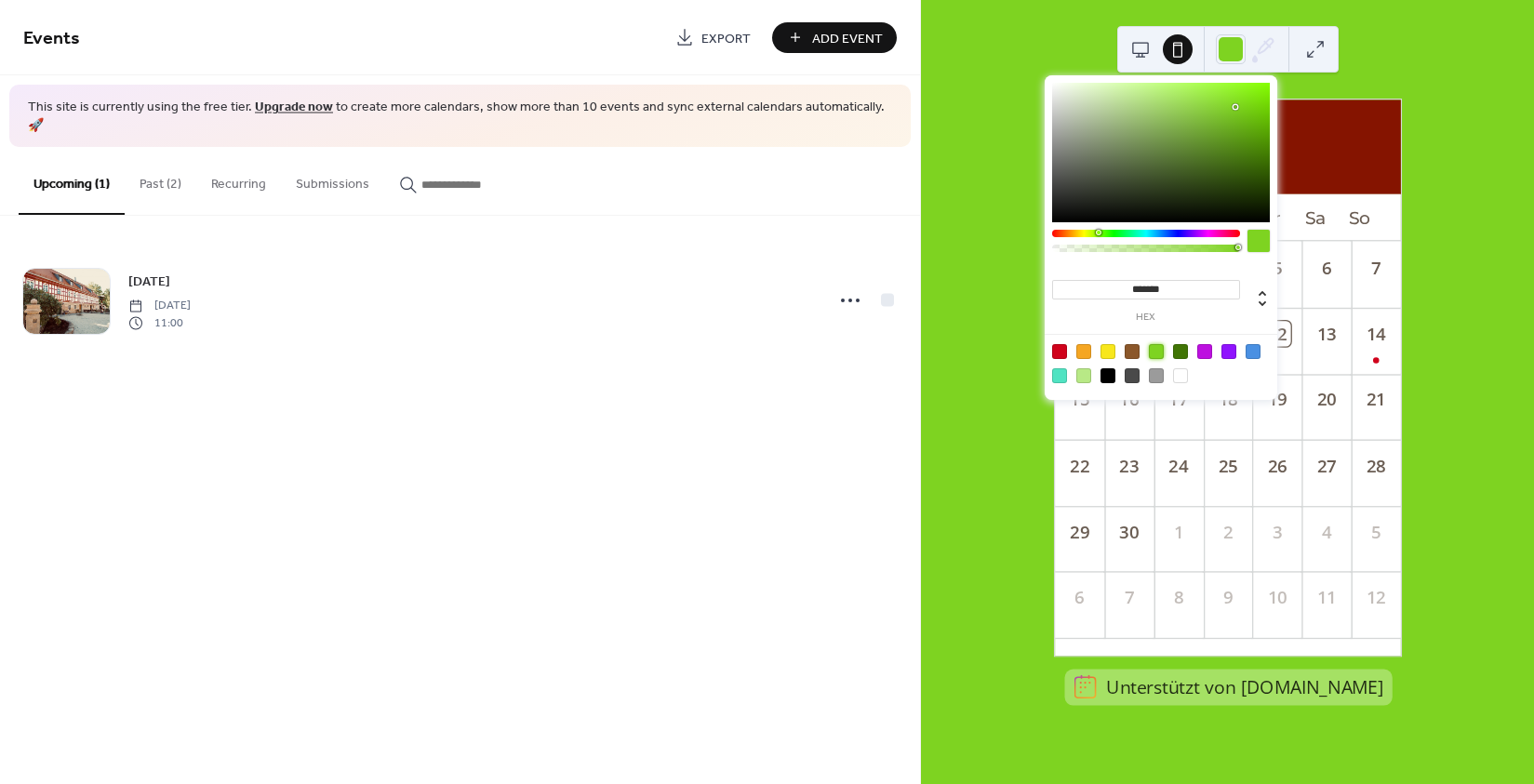
click at [1182, 379] on div at bounding box center [1180, 375] width 15 height 15
type input "*******"
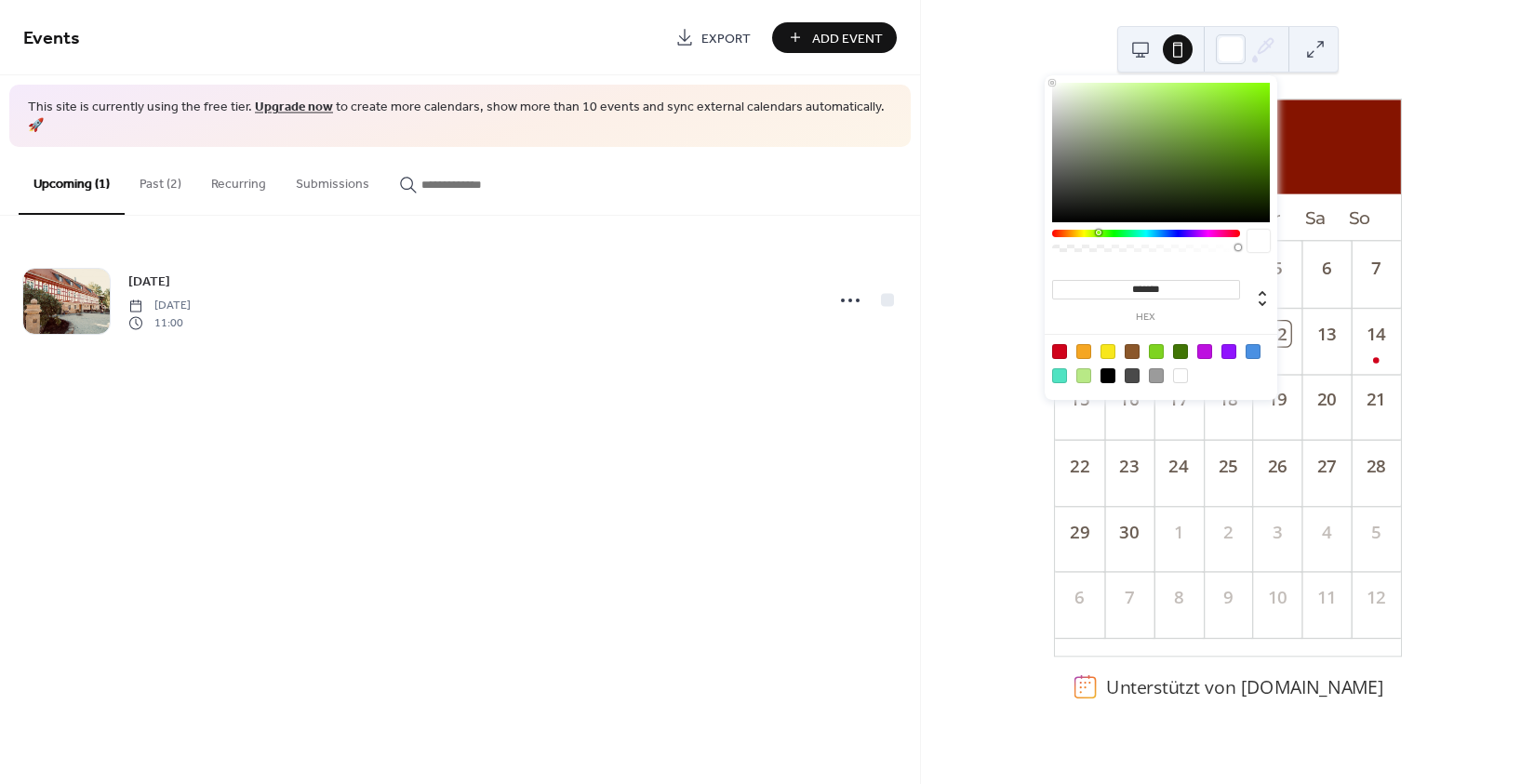
click at [997, 72] on div "September 2025 12 Heute Mo Di Mi Do Fr Sa So 1 2 3 4 5 6 7 8 9 10 11 12 13 14 1…" at bounding box center [1227, 392] width 613 height 784
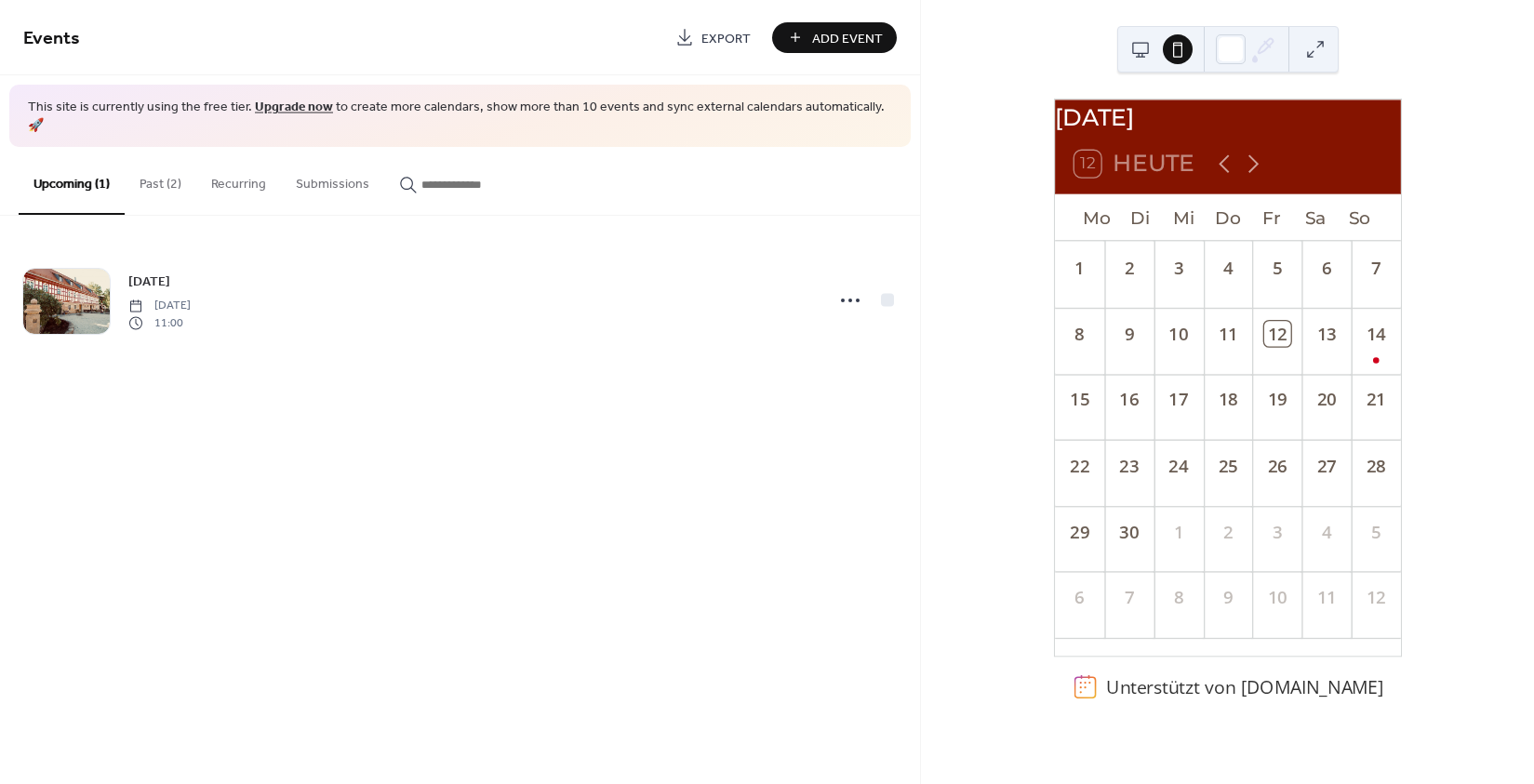
click at [1140, 47] on button at bounding box center [1140, 49] width 29 height 29
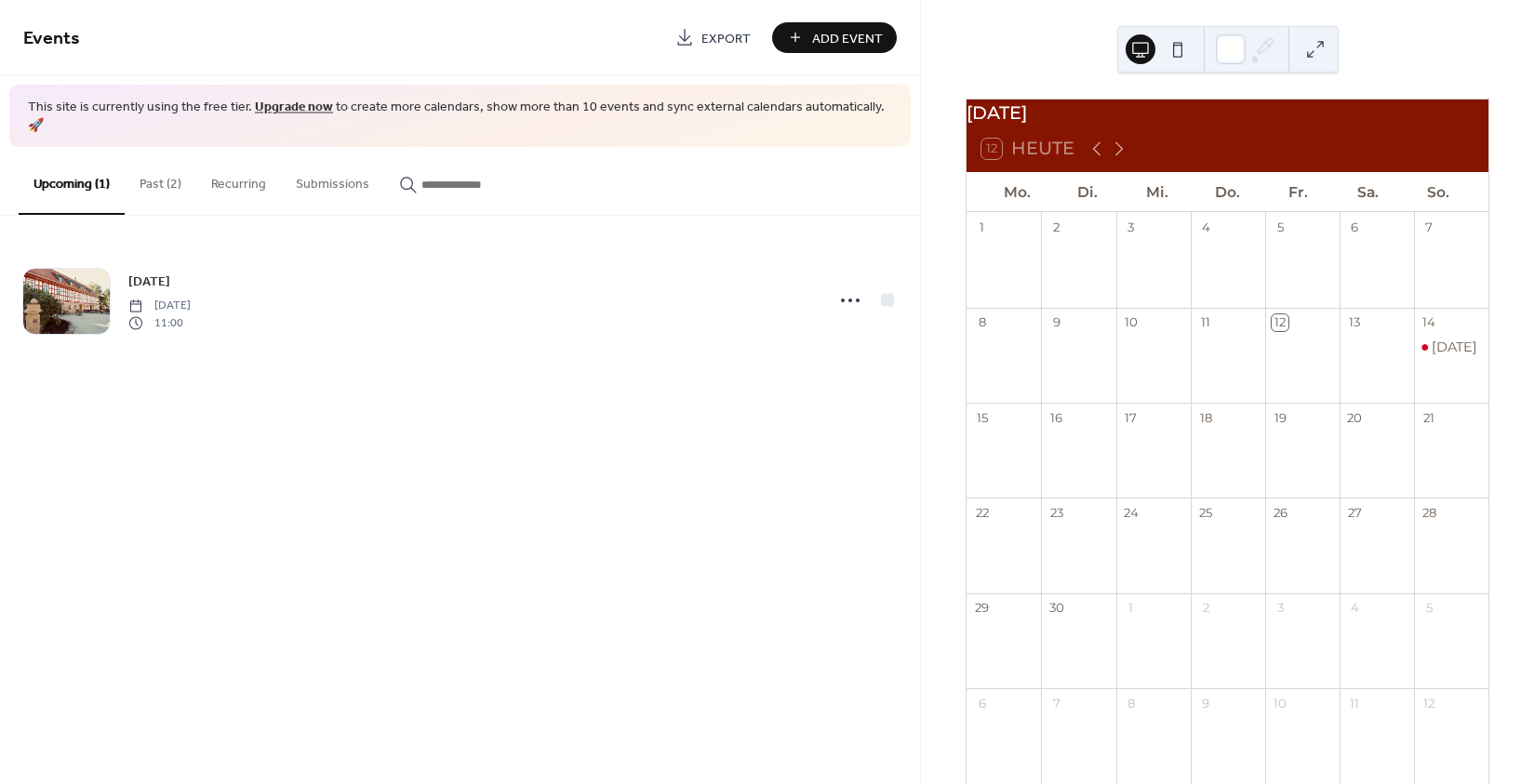
click at [1176, 49] on button at bounding box center [1178, 49] width 29 height 29
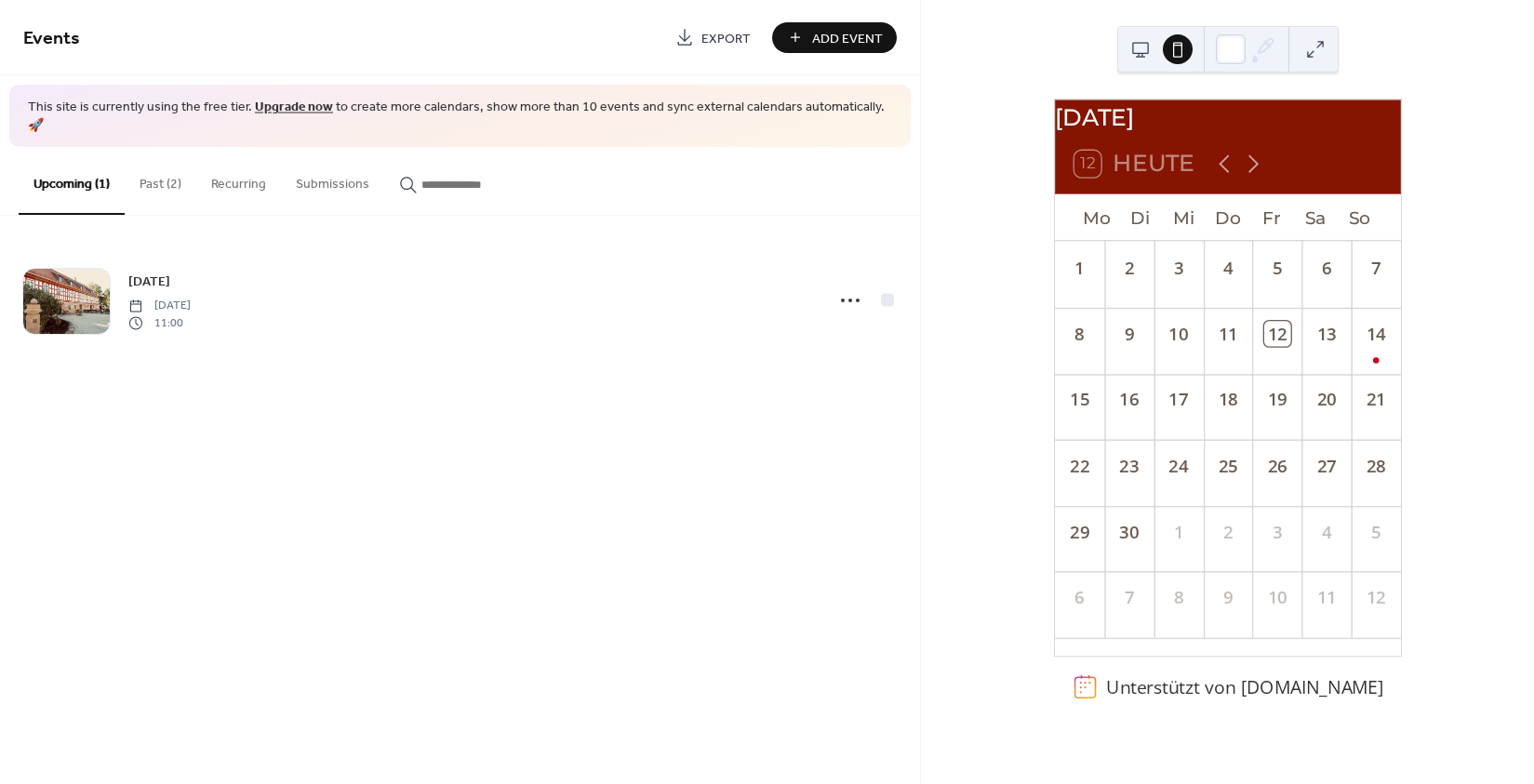
click at [1140, 49] on button at bounding box center [1140, 49] width 29 height 29
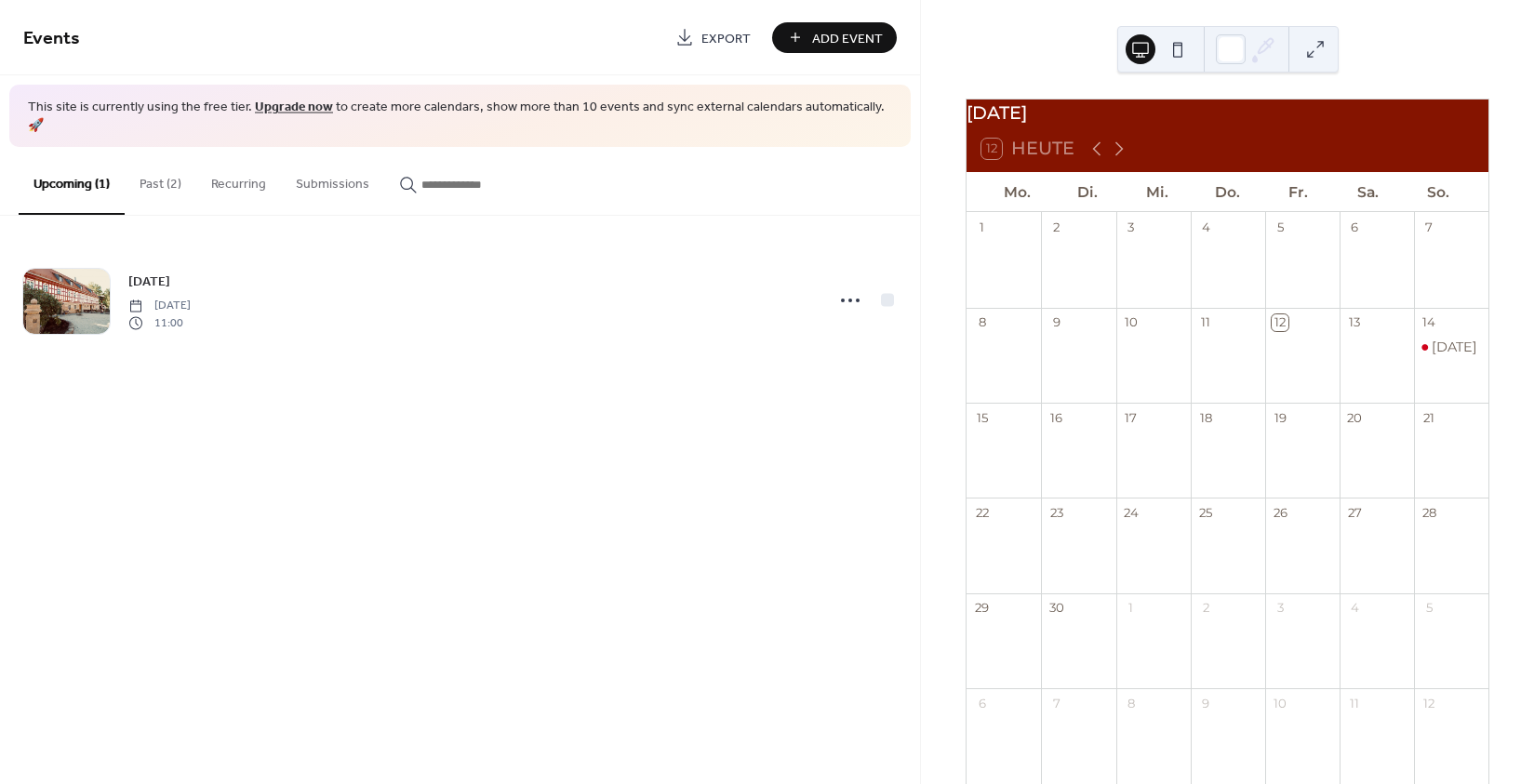
click at [1443, 370] on div "[DATE]" at bounding box center [1451, 366] width 74 height 57
click at [1444, 356] on div "[DATE]" at bounding box center [1454, 347] width 46 height 19
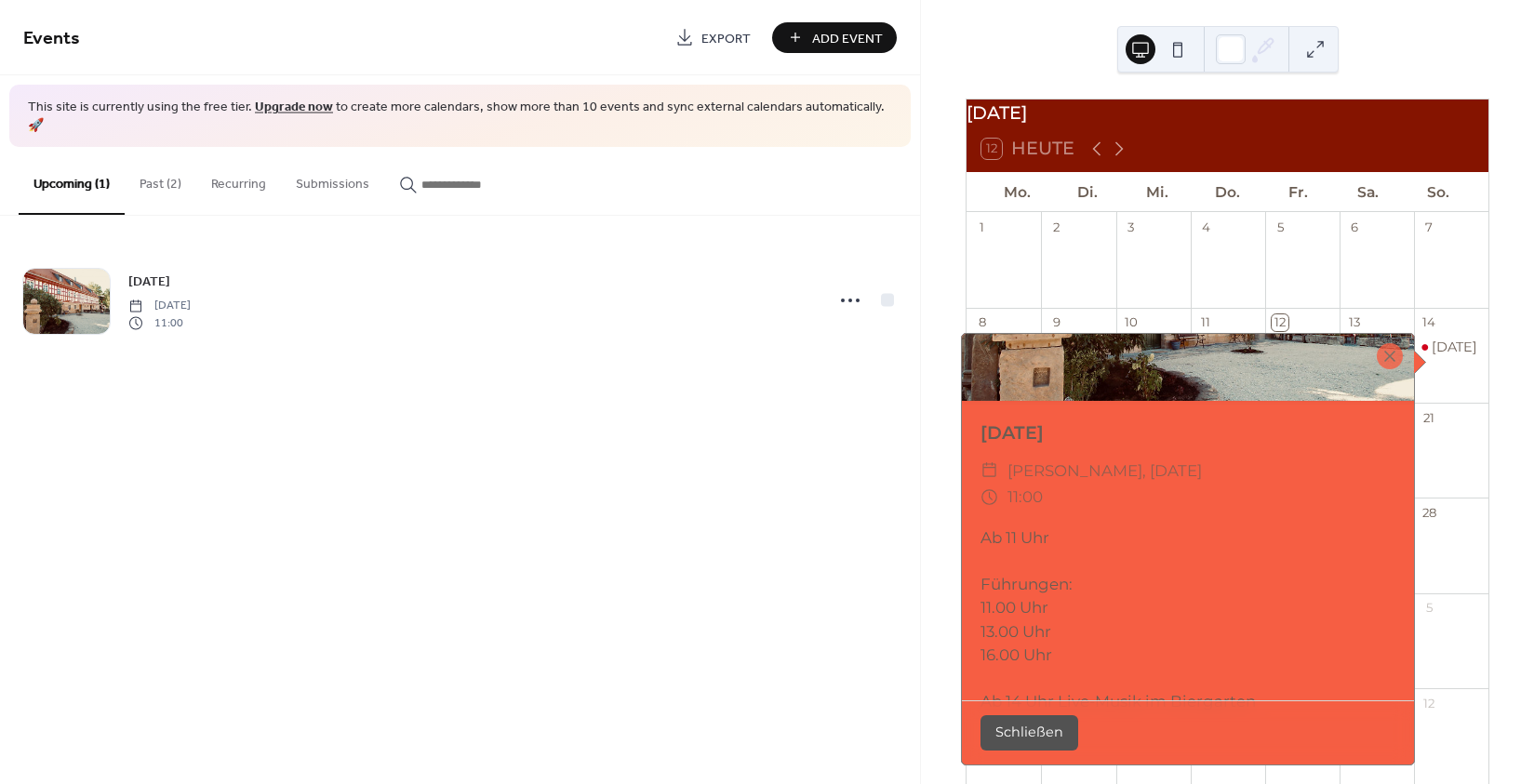
scroll to position [190, 0]
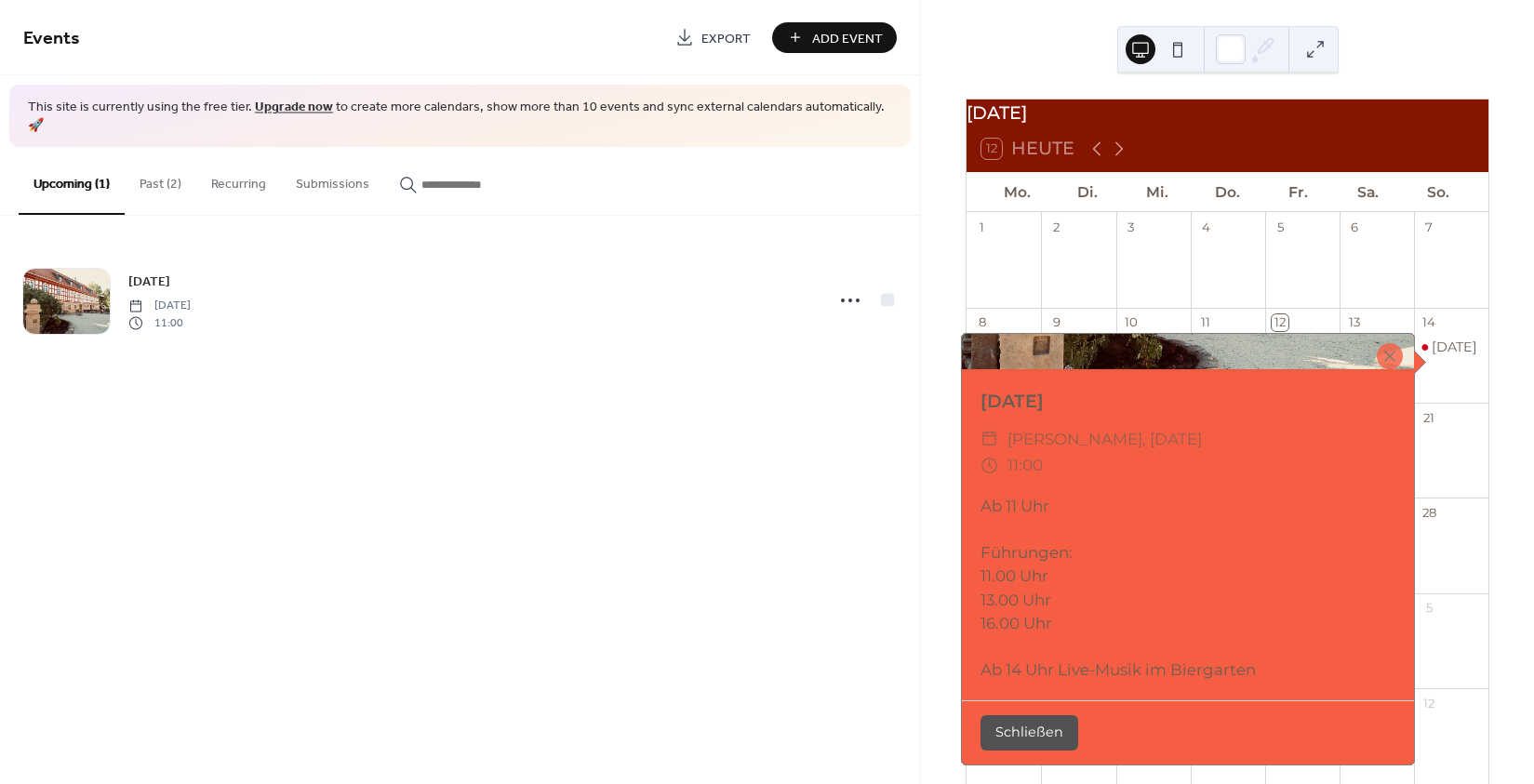
click at [1394, 352] on div at bounding box center [1389, 356] width 26 height 26
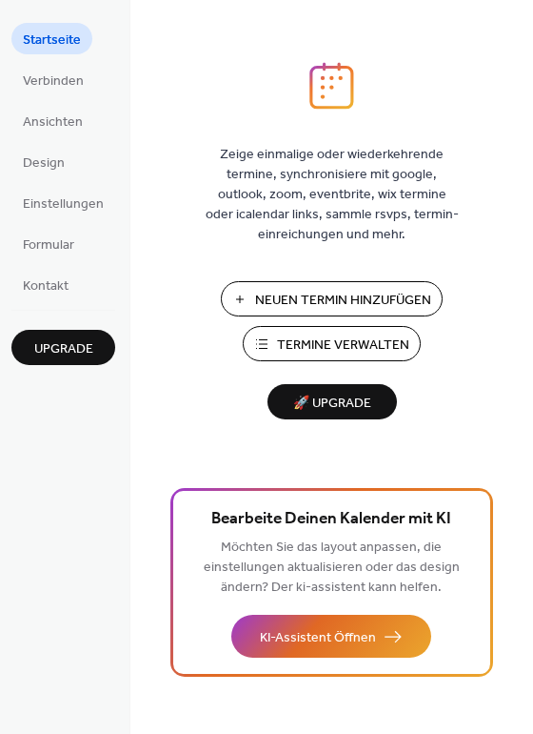
click at [232, 291] on button "Neuen Termin Hinzufügen" at bounding box center [332, 298] width 222 height 35
click at [73, 255] on span "Formular" at bounding box center [48, 245] width 51 height 20
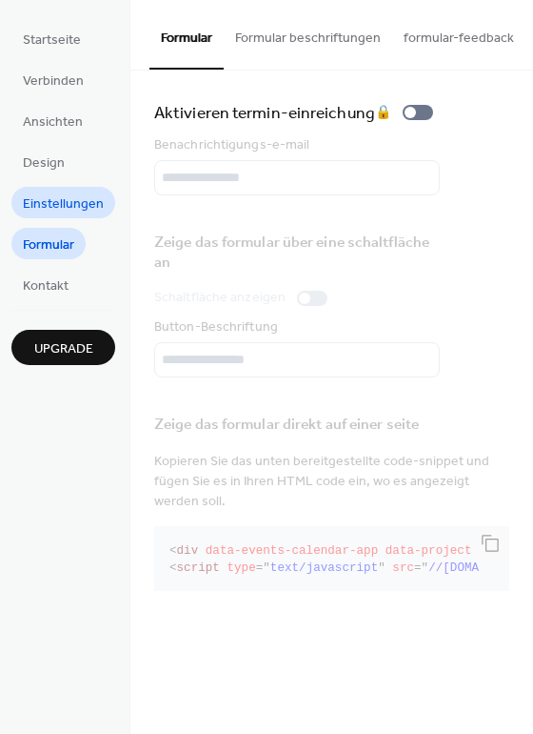
click at [56, 205] on span "Einstellungen" at bounding box center [63, 204] width 81 height 20
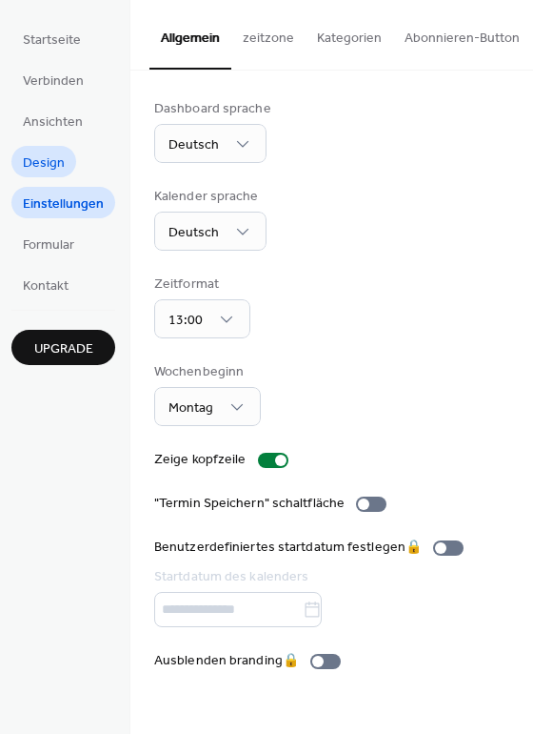
click at [30, 164] on span "Design" at bounding box center [44, 163] width 42 height 20
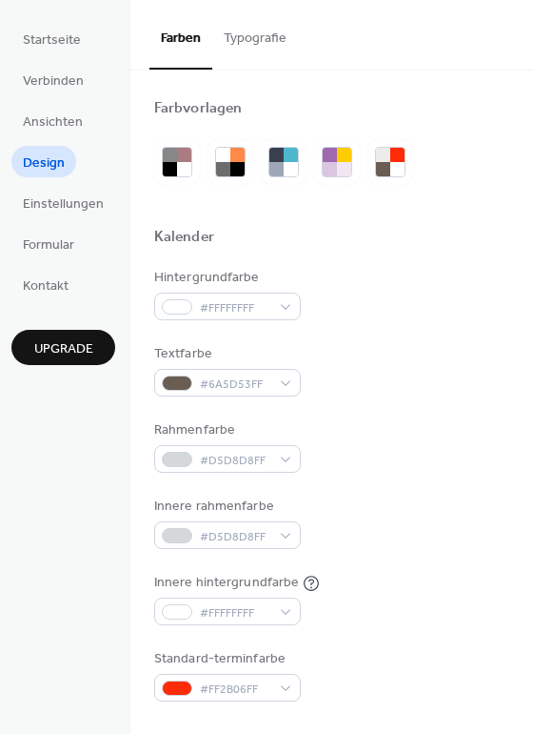
click at [278, 34] on button "Typografie" at bounding box center [255, 34] width 86 height 68
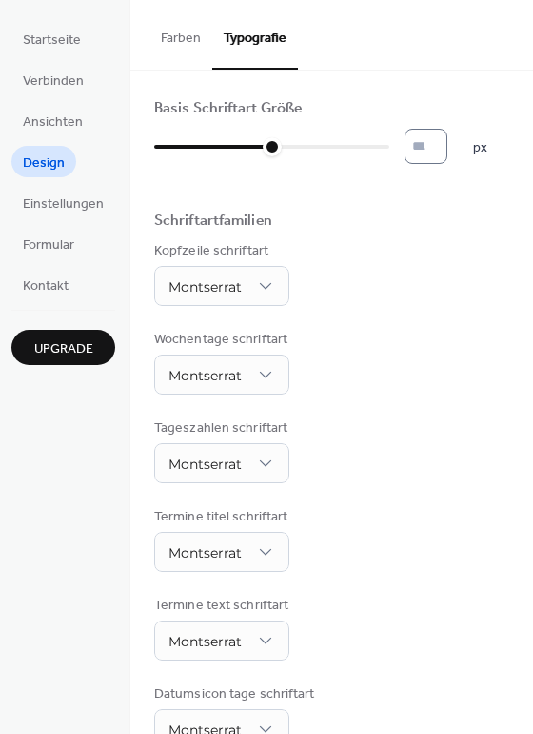
click at [446, 156] on input "**" at bounding box center [426, 146] width 43 height 35
click at [448, 147] on input "**" at bounding box center [426, 146] width 43 height 35
click at [166, 42] on button "Farben" at bounding box center [181, 34] width 63 height 68
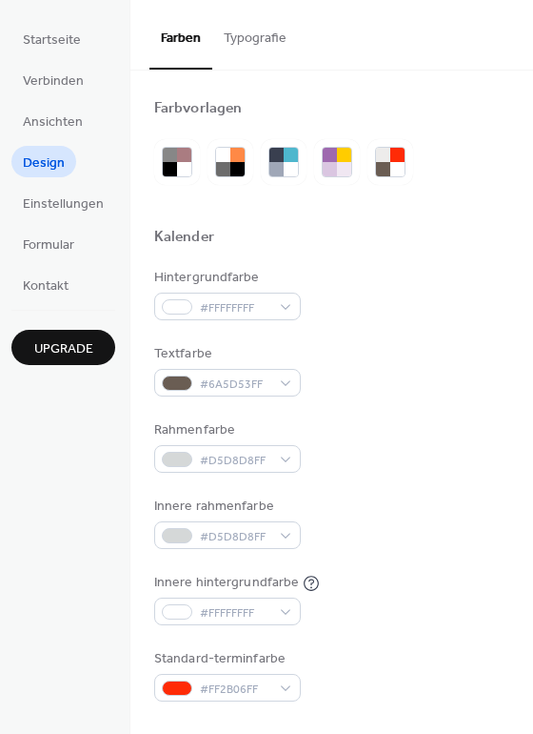
click at [261, 43] on button "Typografie" at bounding box center [255, 34] width 86 height 68
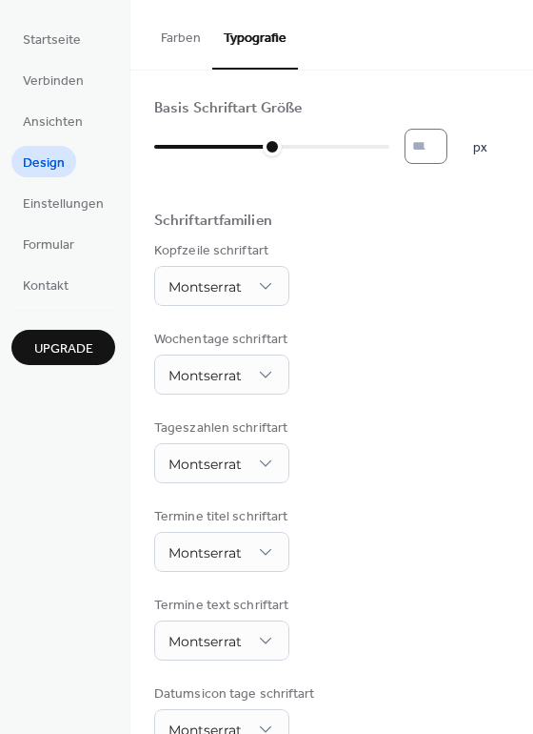
click at [444, 146] on input "**" at bounding box center [426, 146] width 43 height 35
type input "**"
click at [446, 156] on input "**" at bounding box center [426, 146] width 43 height 35
click at [70, 107] on link "Ansichten" at bounding box center [52, 120] width 83 height 31
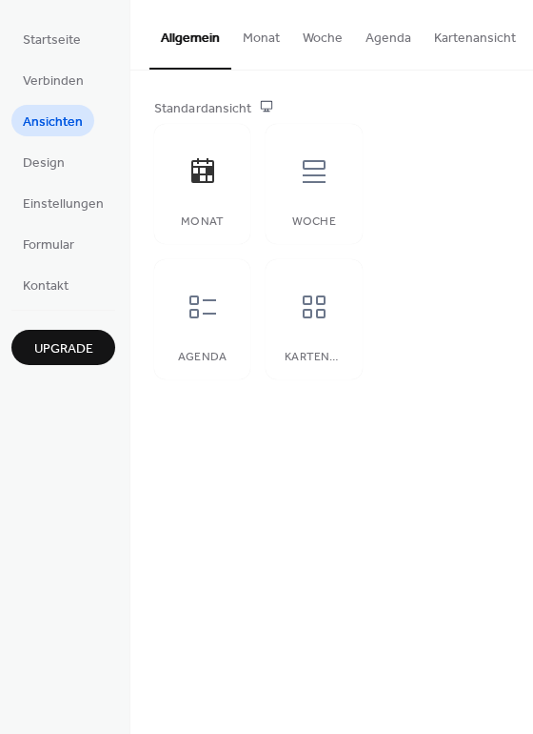
scroll to position [0, 5]
click at [443, 48] on button "Kartenansicht" at bounding box center [470, 34] width 105 height 68
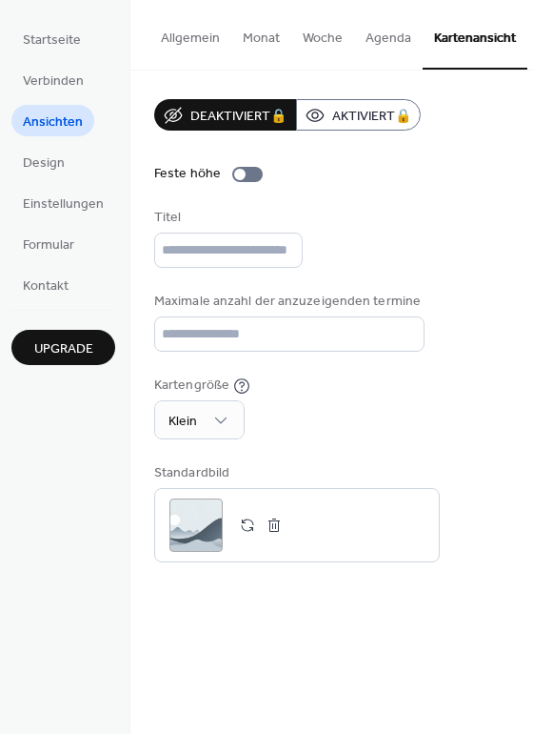
click at [192, 44] on button "Allgemein" at bounding box center [191, 34] width 82 height 68
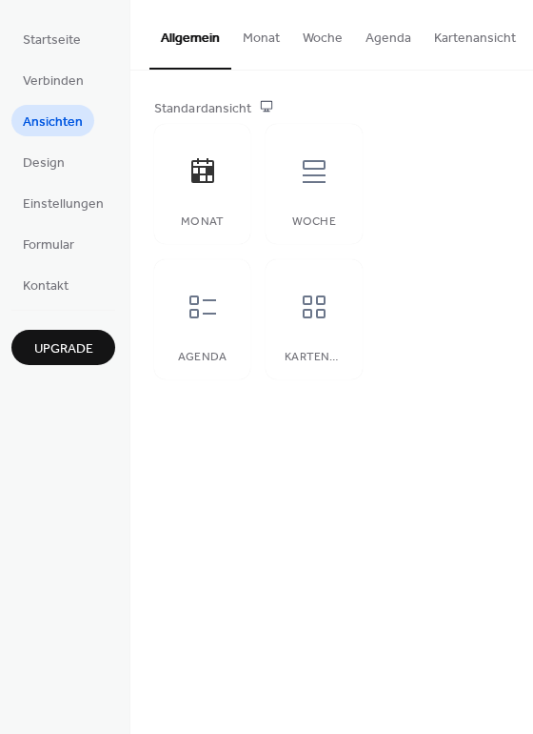
click at [258, 45] on button "Monat" at bounding box center [261, 34] width 60 height 68
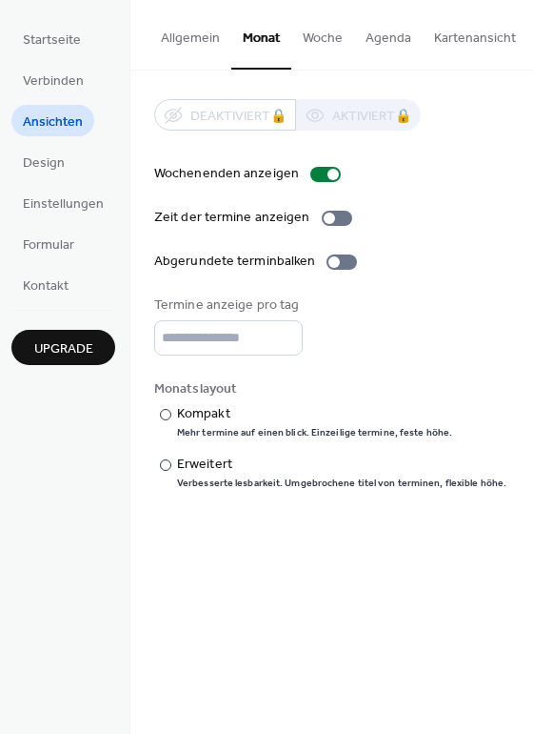
click at [194, 40] on button "Allgemein" at bounding box center [191, 34] width 82 height 68
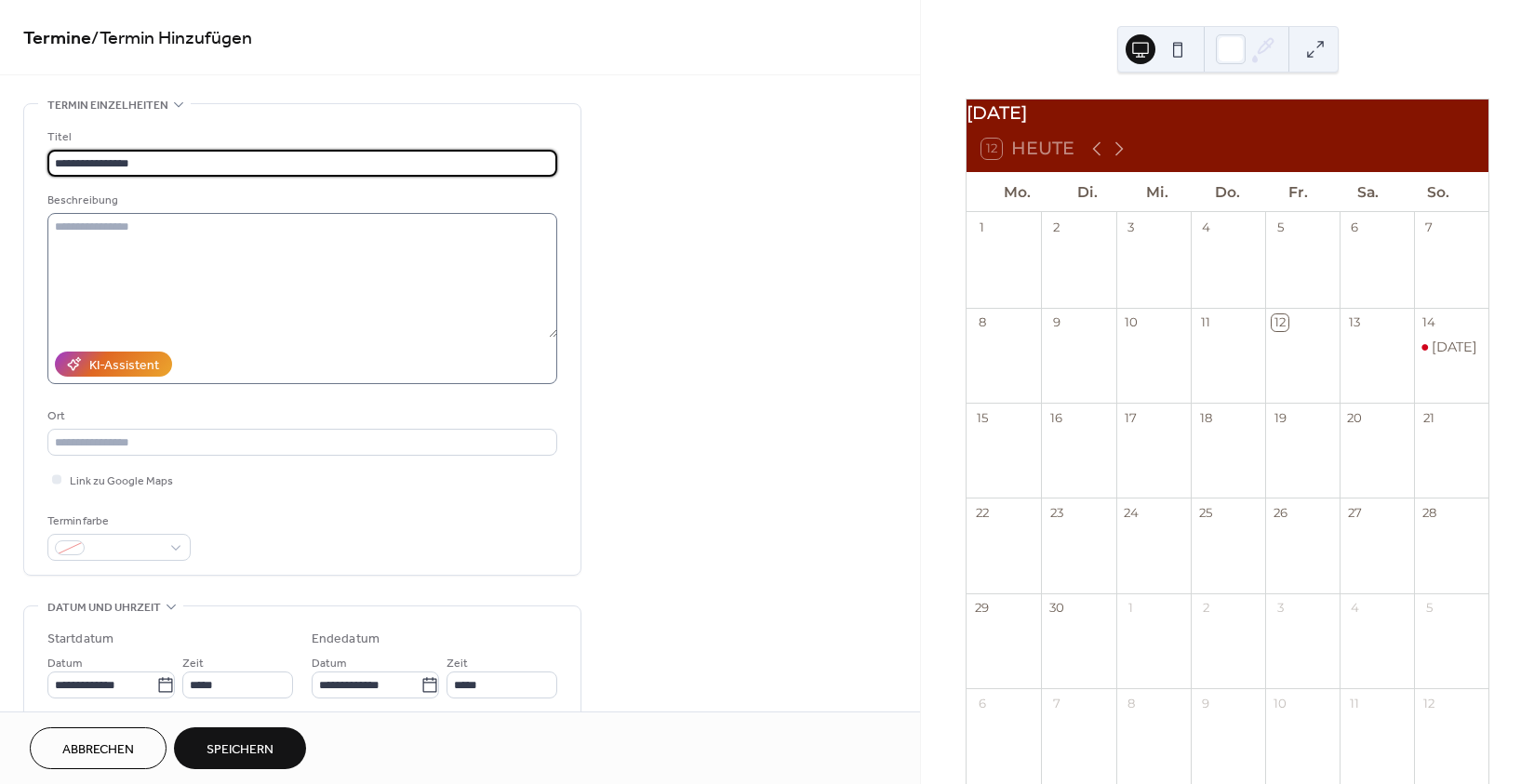
type input "**********"
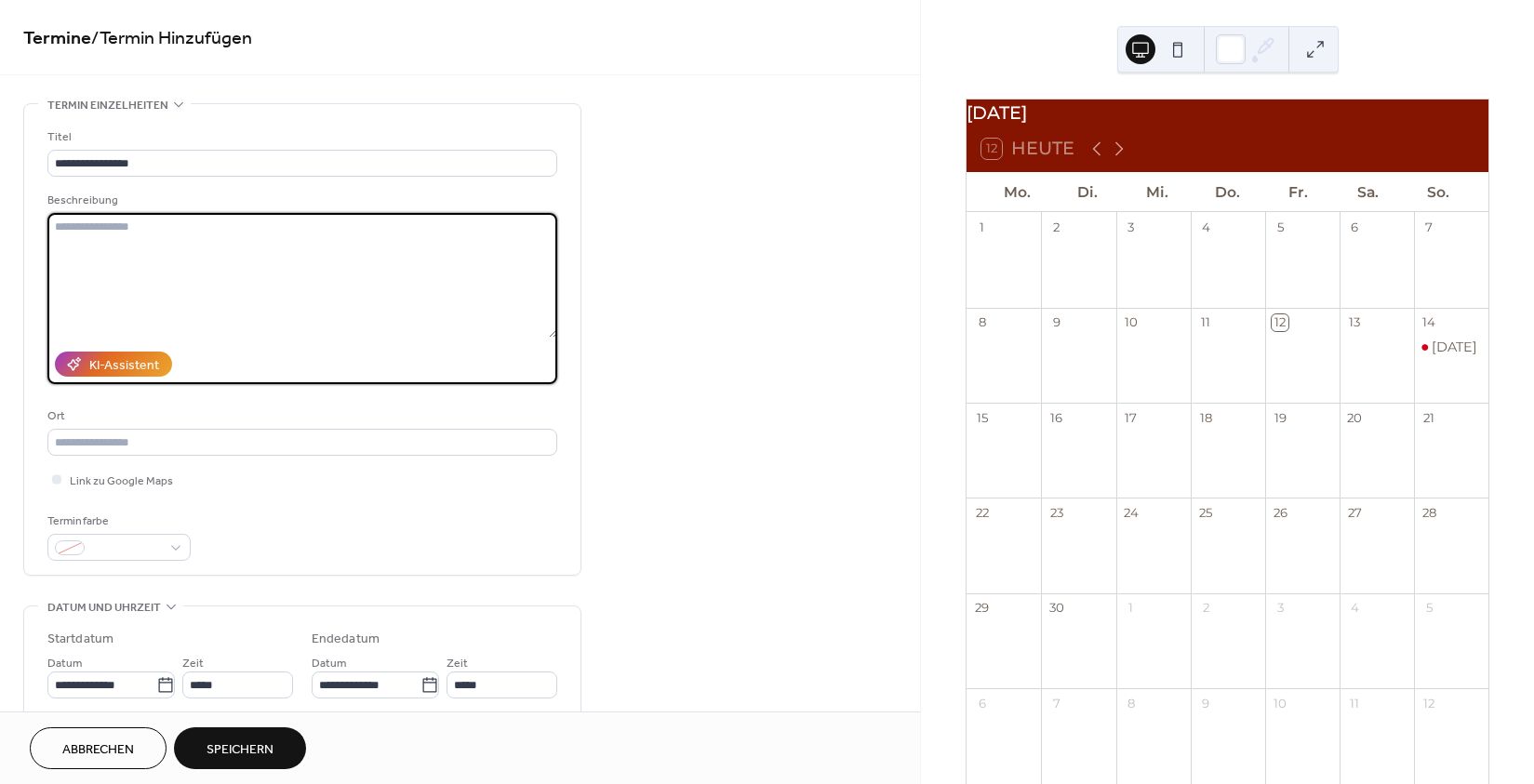
click at [109, 226] on textarea at bounding box center [303, 275] width 510 height 125
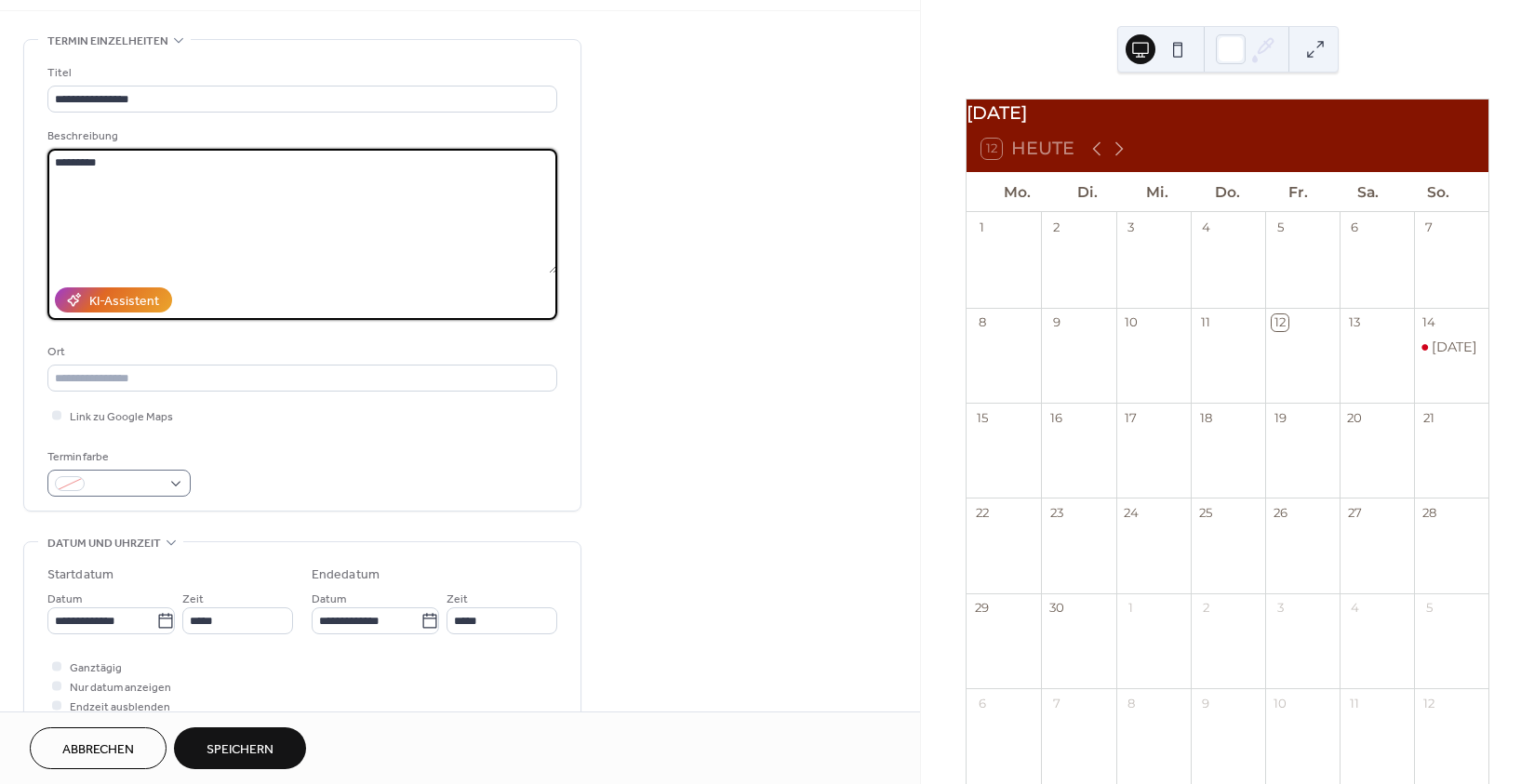
type textarea "*********"
click at [158, 479] on div at bounding box center [119, 483] width 144 height 27
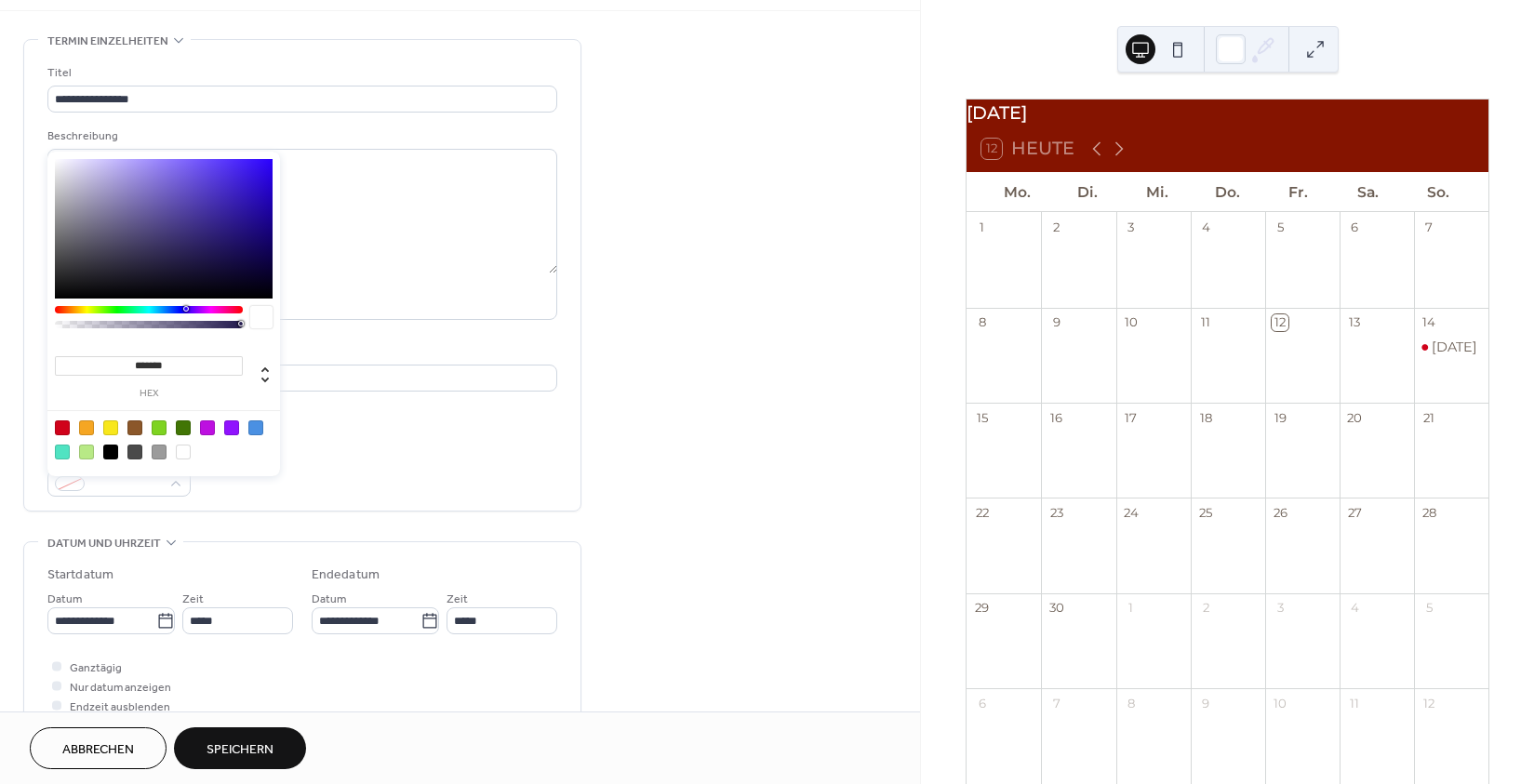
click at [162, 456] on div at bounding box center [158, 451] width 15 height 15
type input "*******"
click at [285, 493] on div "Terminfarbe #9B9B9BFF" at bounding box center [303, 472] width 510 height 49
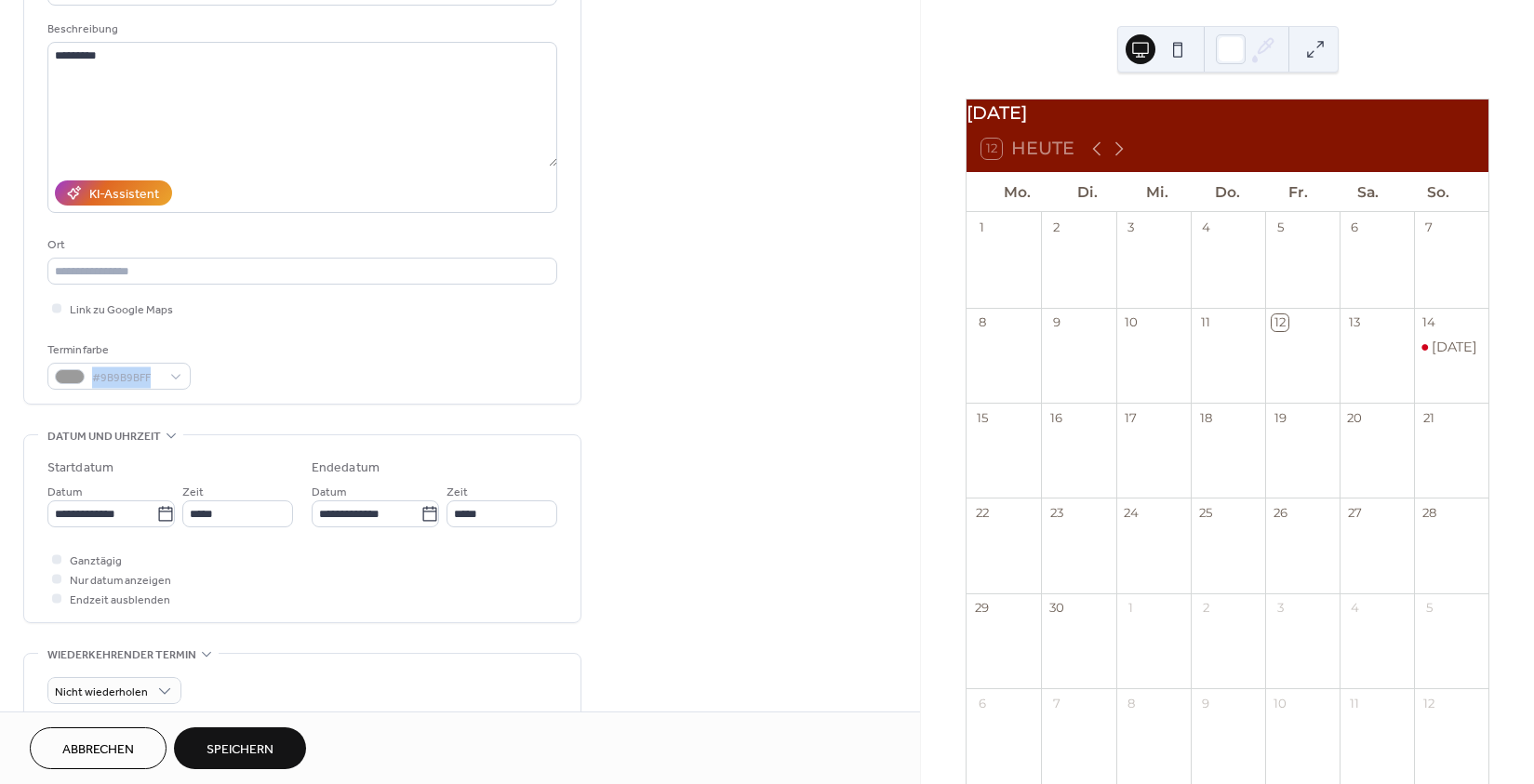
scroll to position [196, 0]
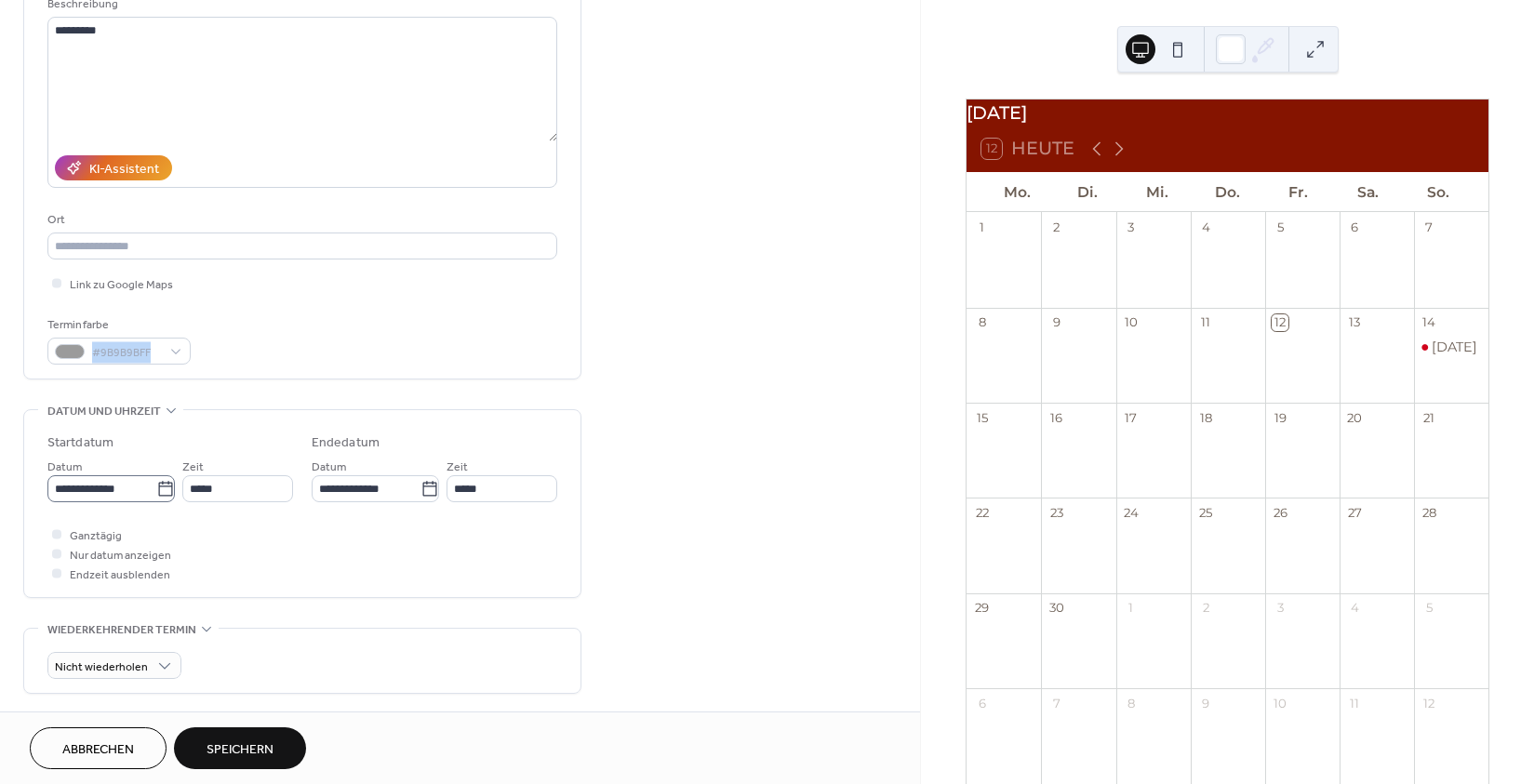
click at [162, 499] on icon at bounding box center [165, 489] width 19 height 19
click at [156, 502] on input "**********" at bounding box center [102, 489] width 108 height 27
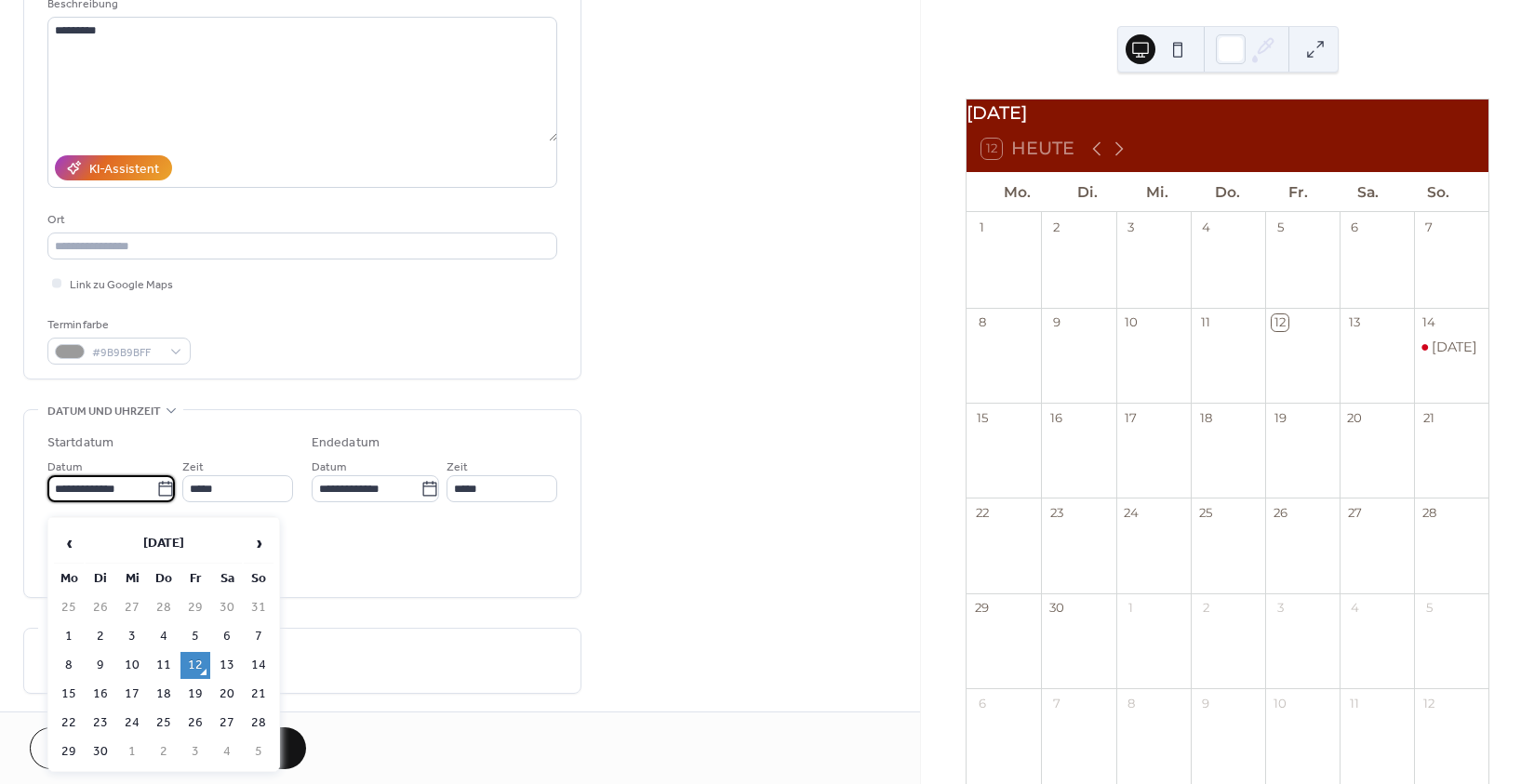
click at [221, 673] on td "13" at bounding box center [227, 666] width 29 height 27
type input "**********"
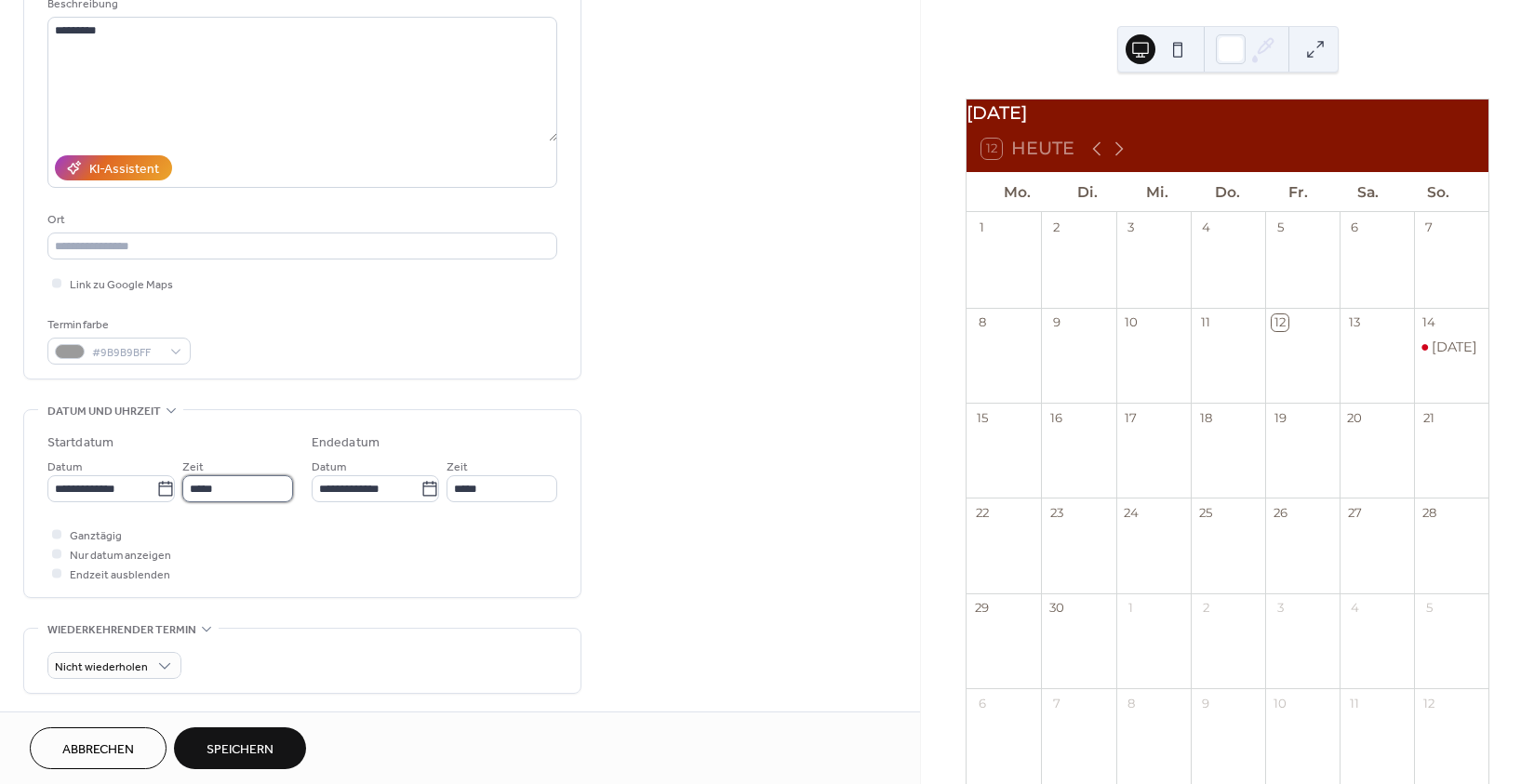
click at [229, 501] on input "*****" at bounding box center [237, 489] width 110 height 27
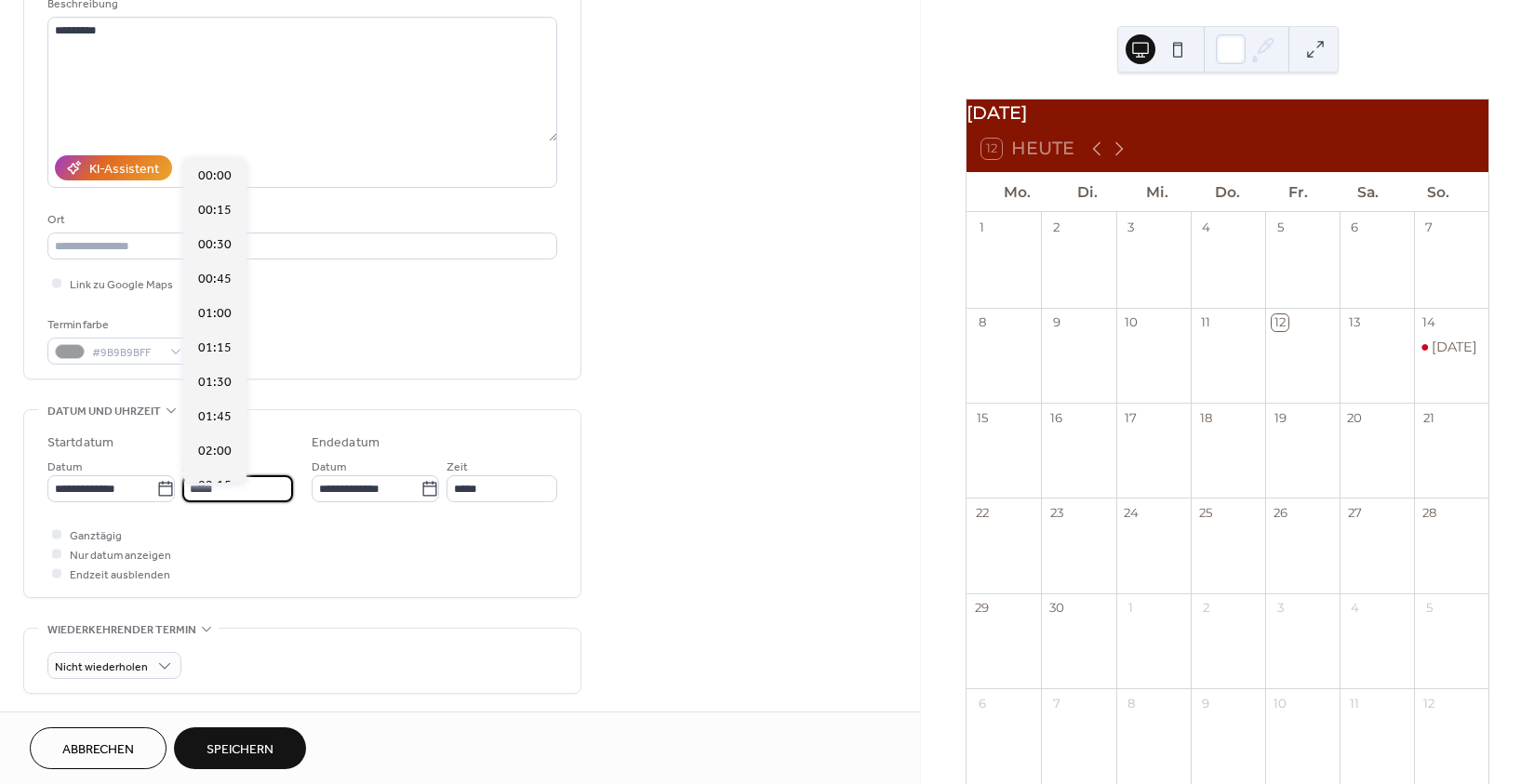
scroll to position [1652, 0]
click at [183, 497] on input "*****" at bounding box center [237, 489] width 110 height 27
click at [220, 387] on span "17:00" at bounding box center [215, 380] width 33 height 20
type input "*****"
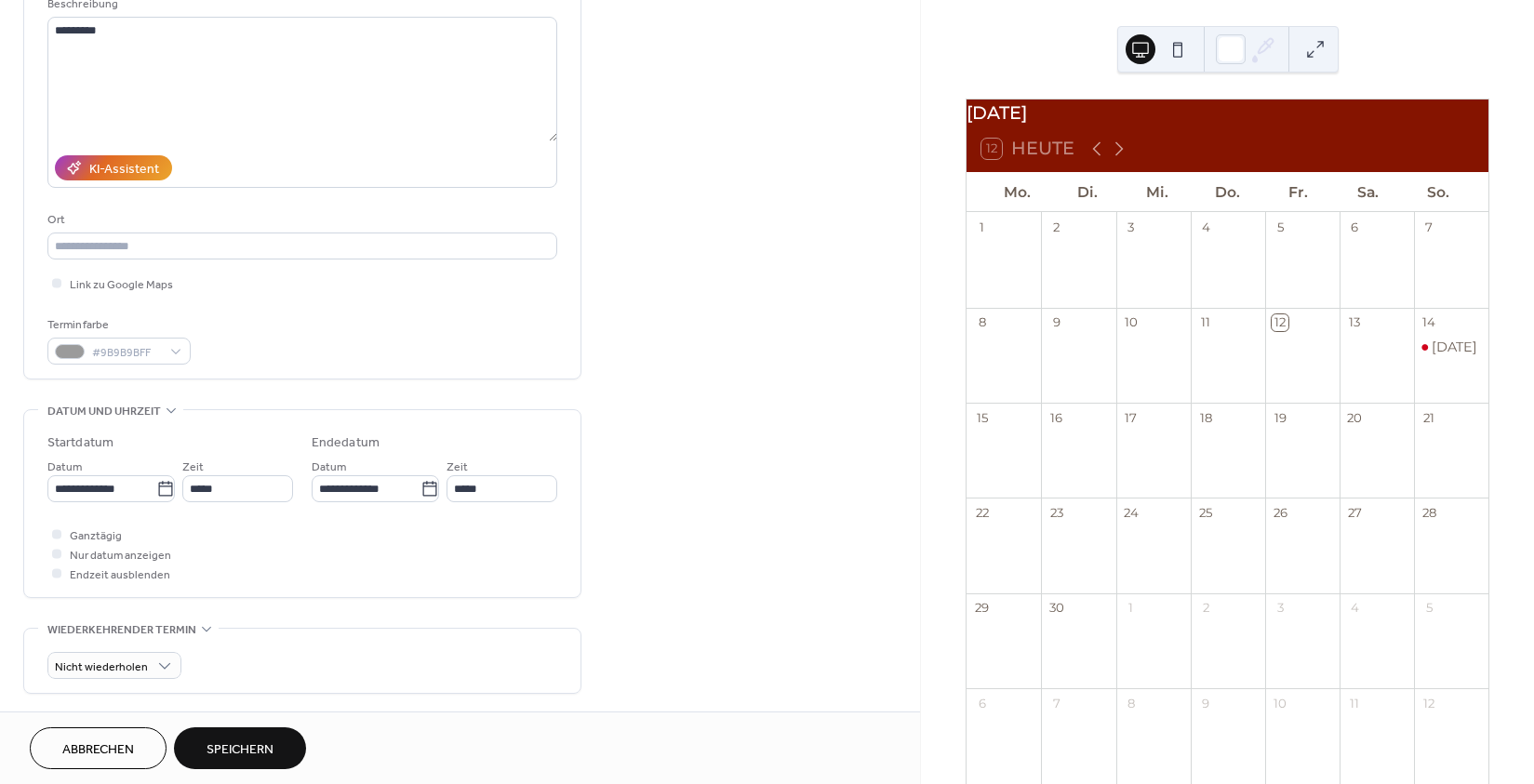
type input "*****"
click at [75, 585] on span "Endzeit ausblenden" at bounding box center [119, 575] width 101 height 20
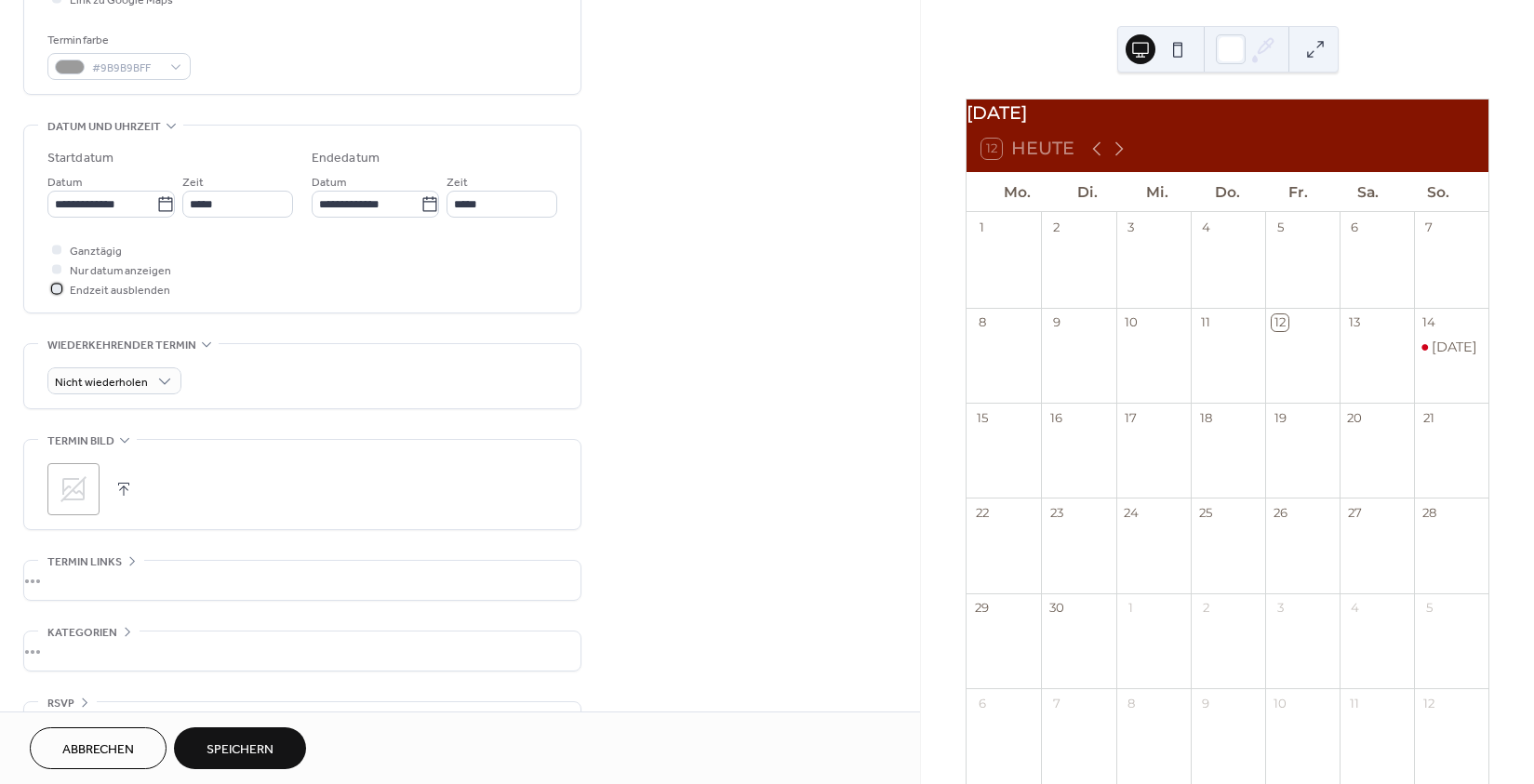
scroll to position [478, 0]
click at [180, 395] on div "Nicht wiederholen" at bounding box center [303, 384] width 510 height 27
click at [172, 394] on div "Nicht wiederholen" at bounding box center [114, 384] width 134 height 27
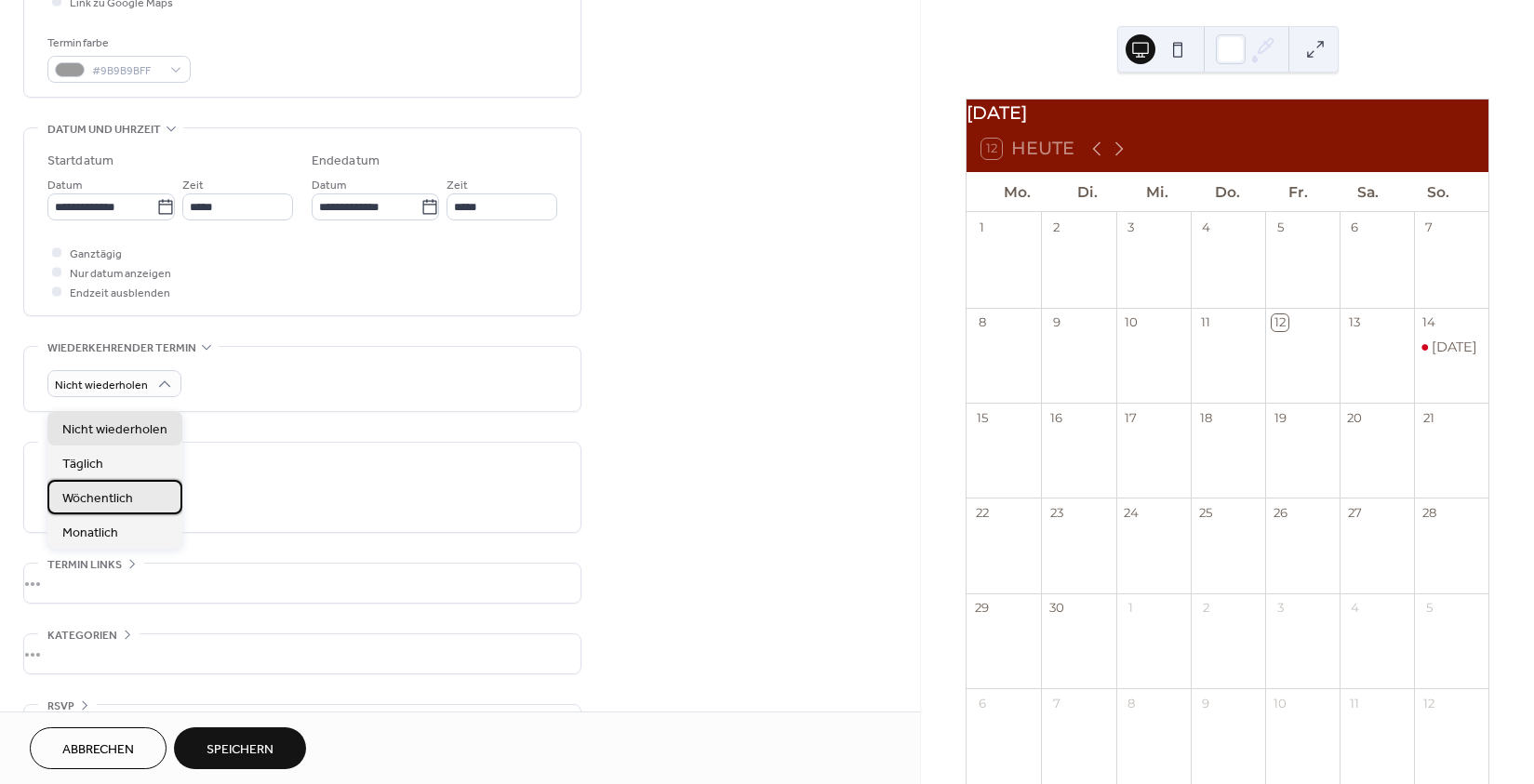
click at [141, 494] on div "Wöchentlich" at bounding box center [115, 497] width 135 height 34
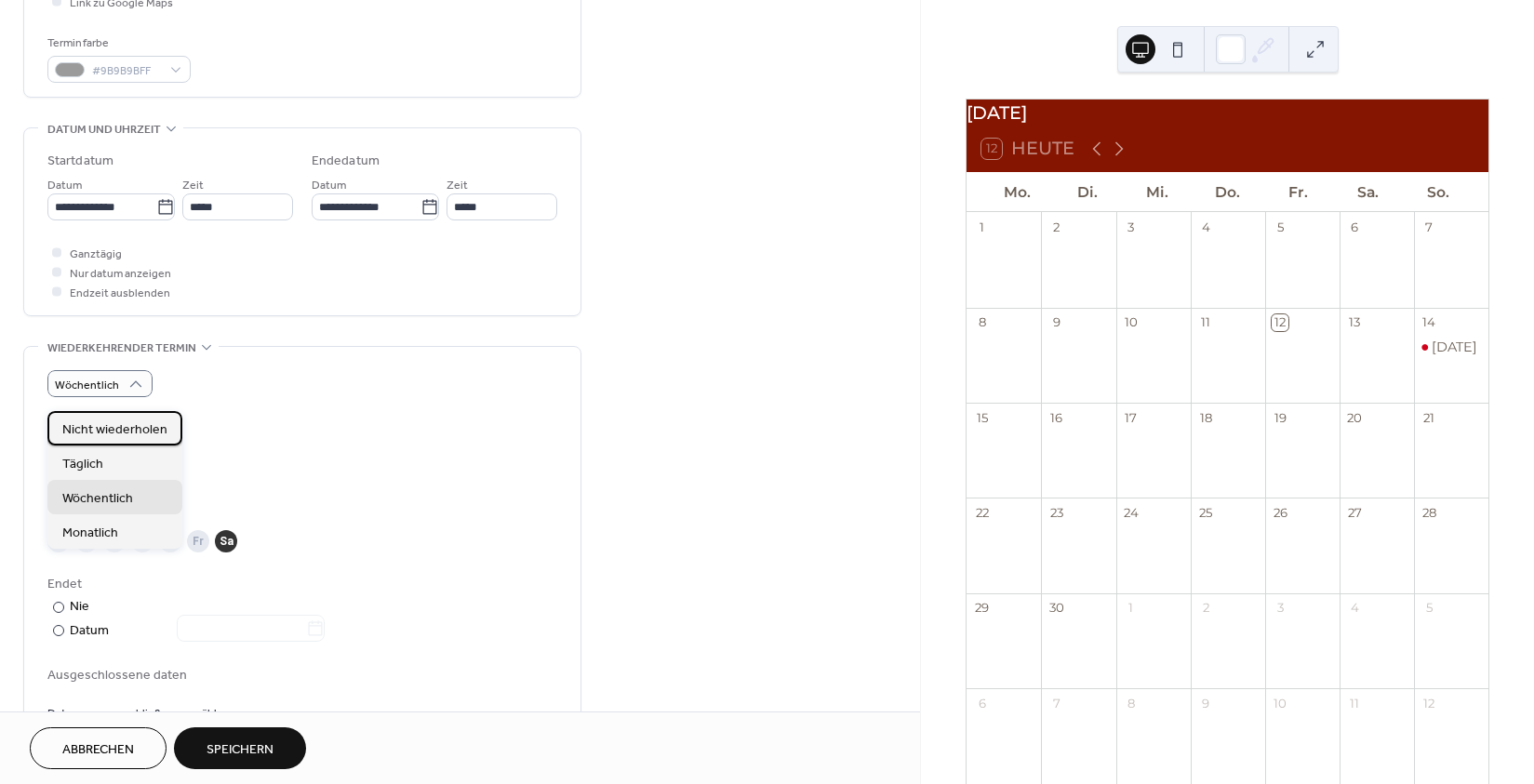
click at [126, 432] on span "Nicht wiederholen" at bounding box center [115, 431] width 105 height 20
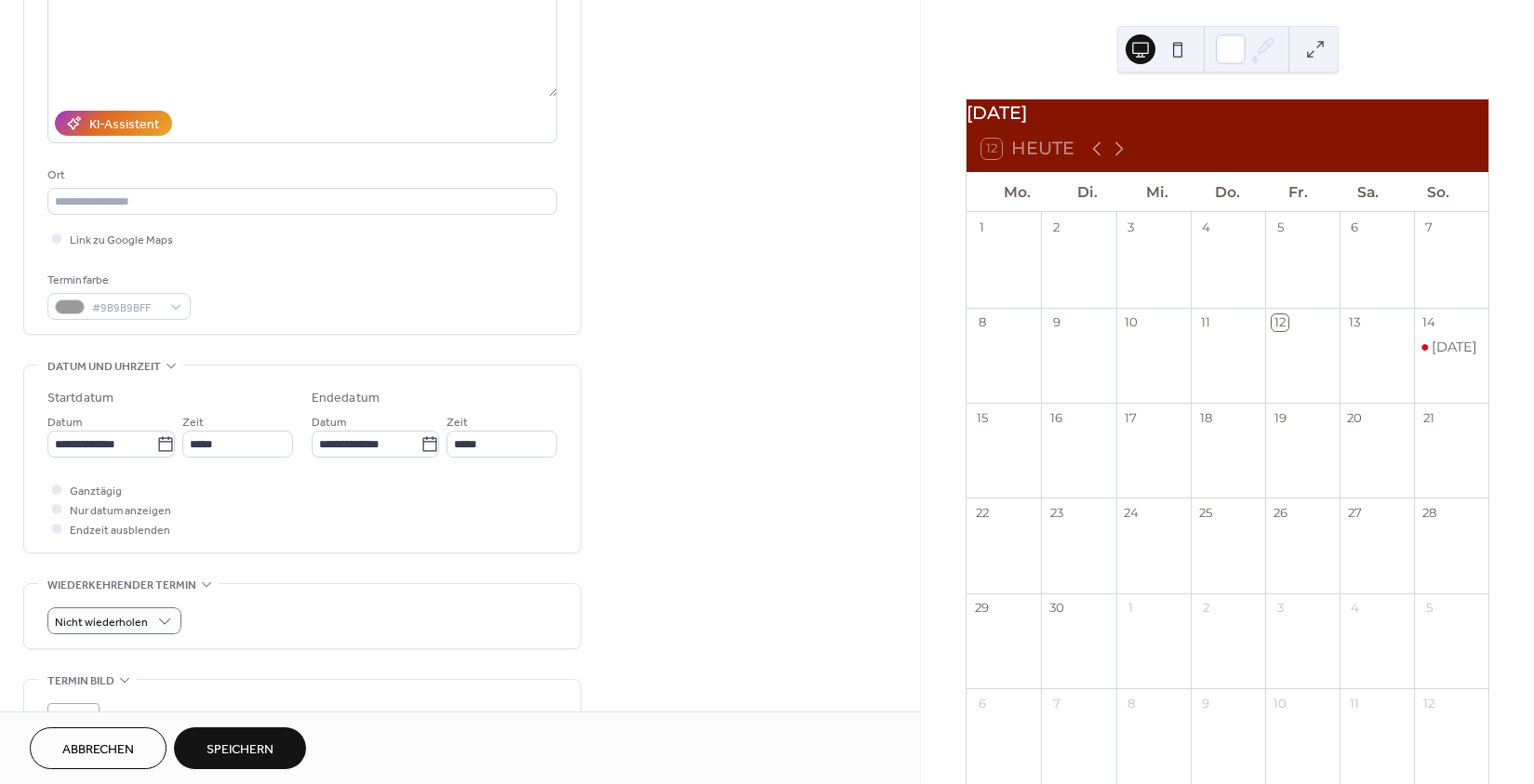
scroll to position [544, 0]
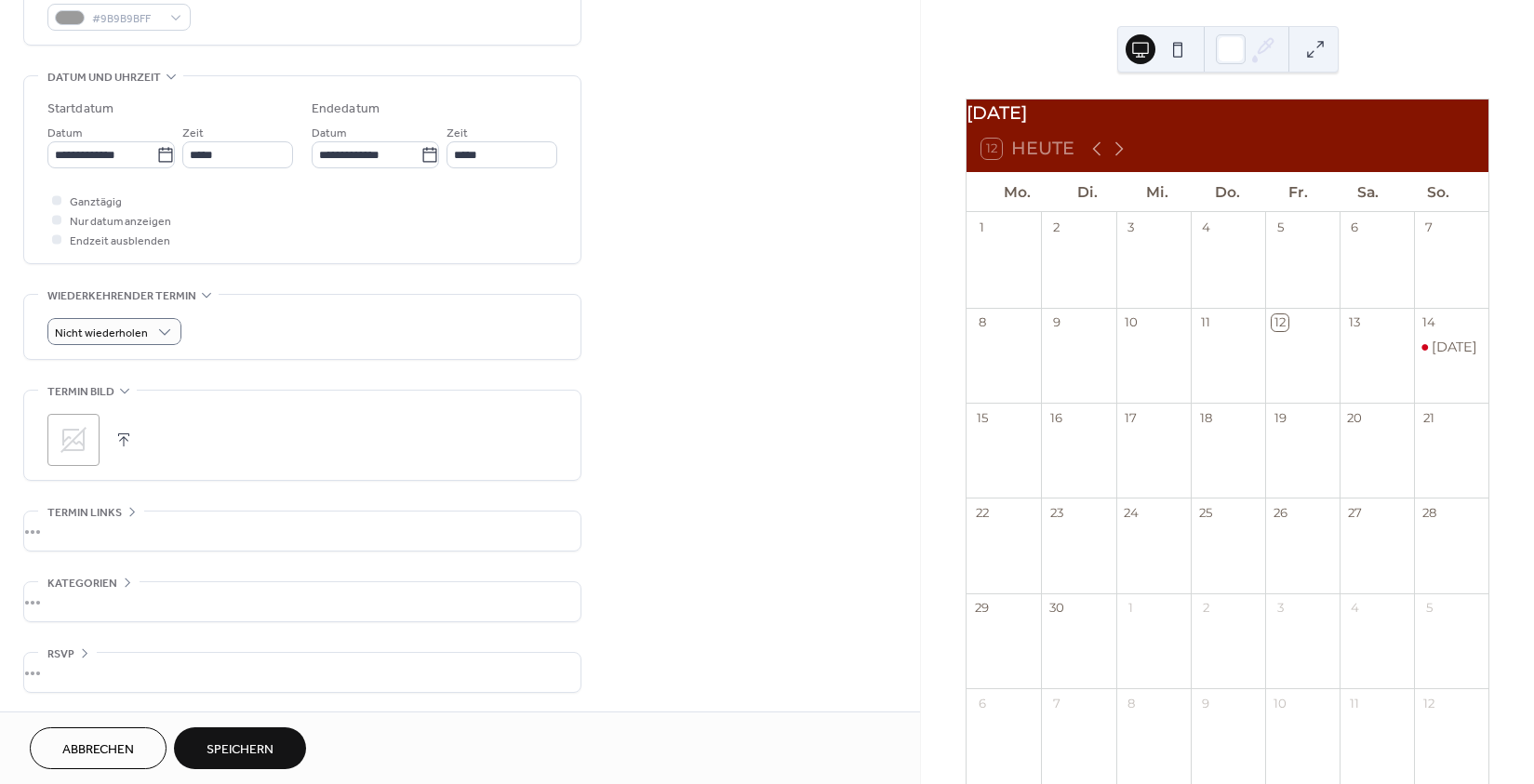
click at [264, 756] on span "Speichern" at bounding box center [239, 750] width 67 height 20
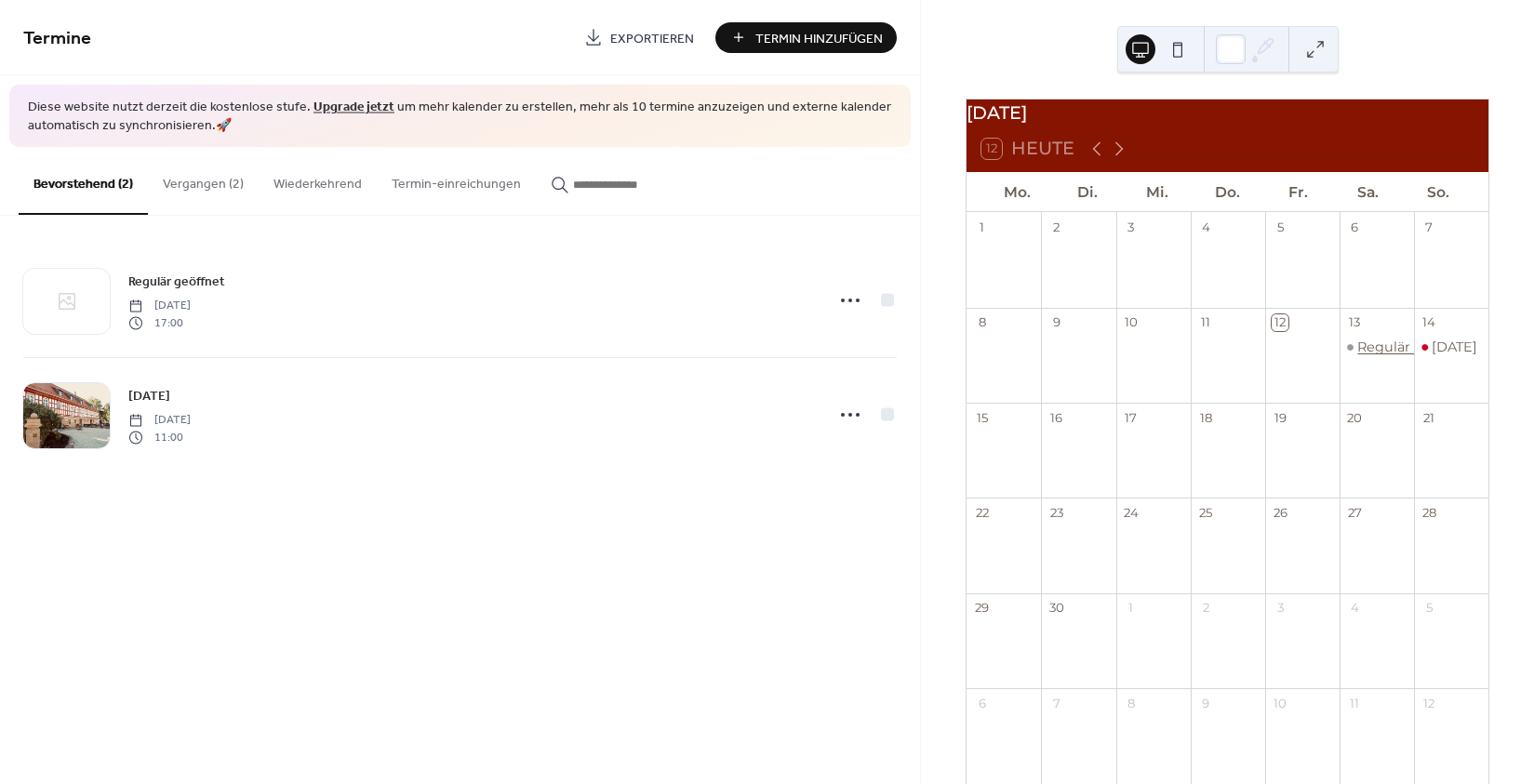
click at [1378, 356] on div "Regulär geöffnet" at bounding box center [1415, 347] width 115 height 19
click at [1022, 529] on button "Schließen" at bounding box center [1007, 534] width 98 height 35
click at [1175, 54] on button at bounding box center [1178, 49] width 29 height 29
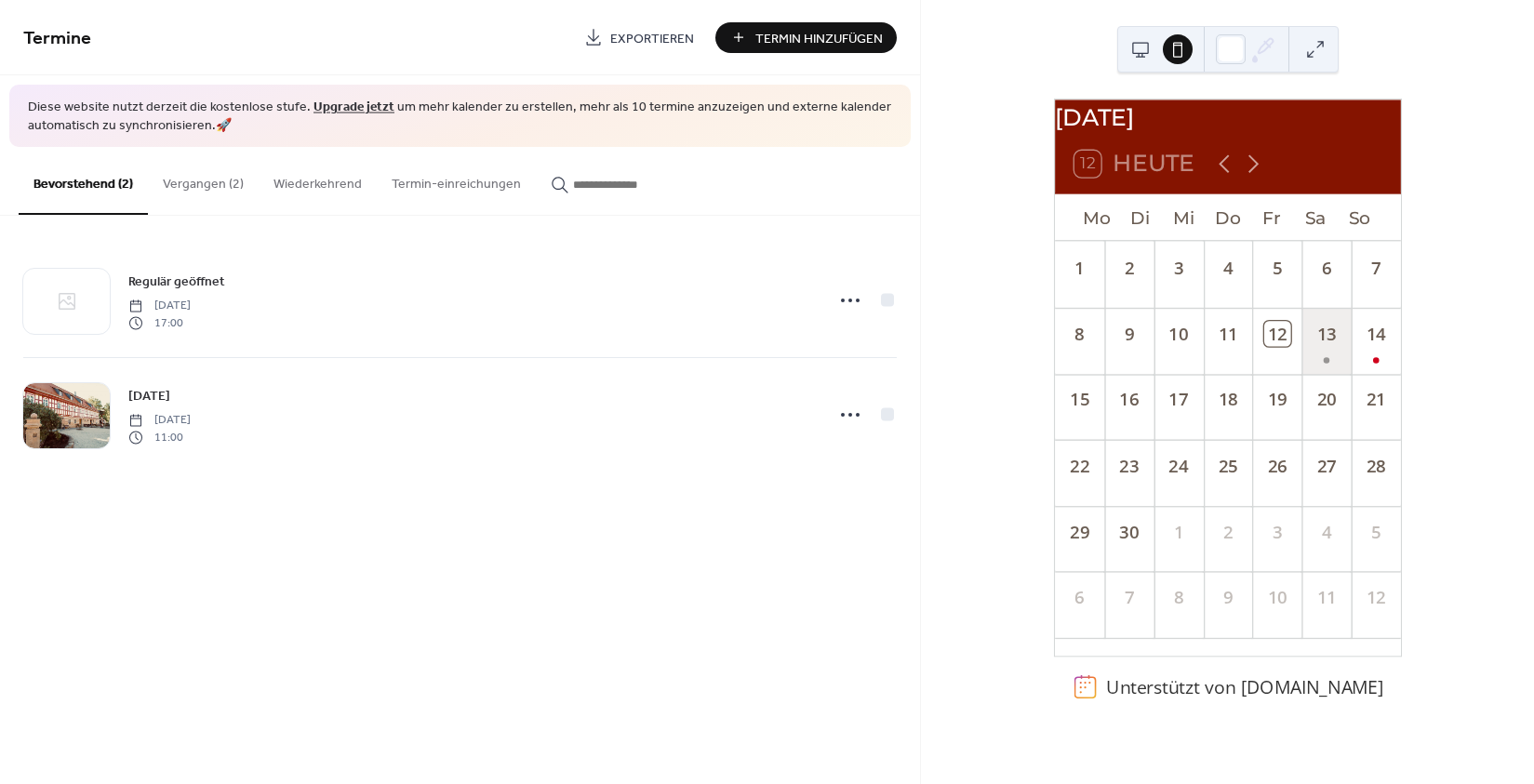
click at [1320, 359] on div "13" at bounding box center [1326, 341] width 49 height 66
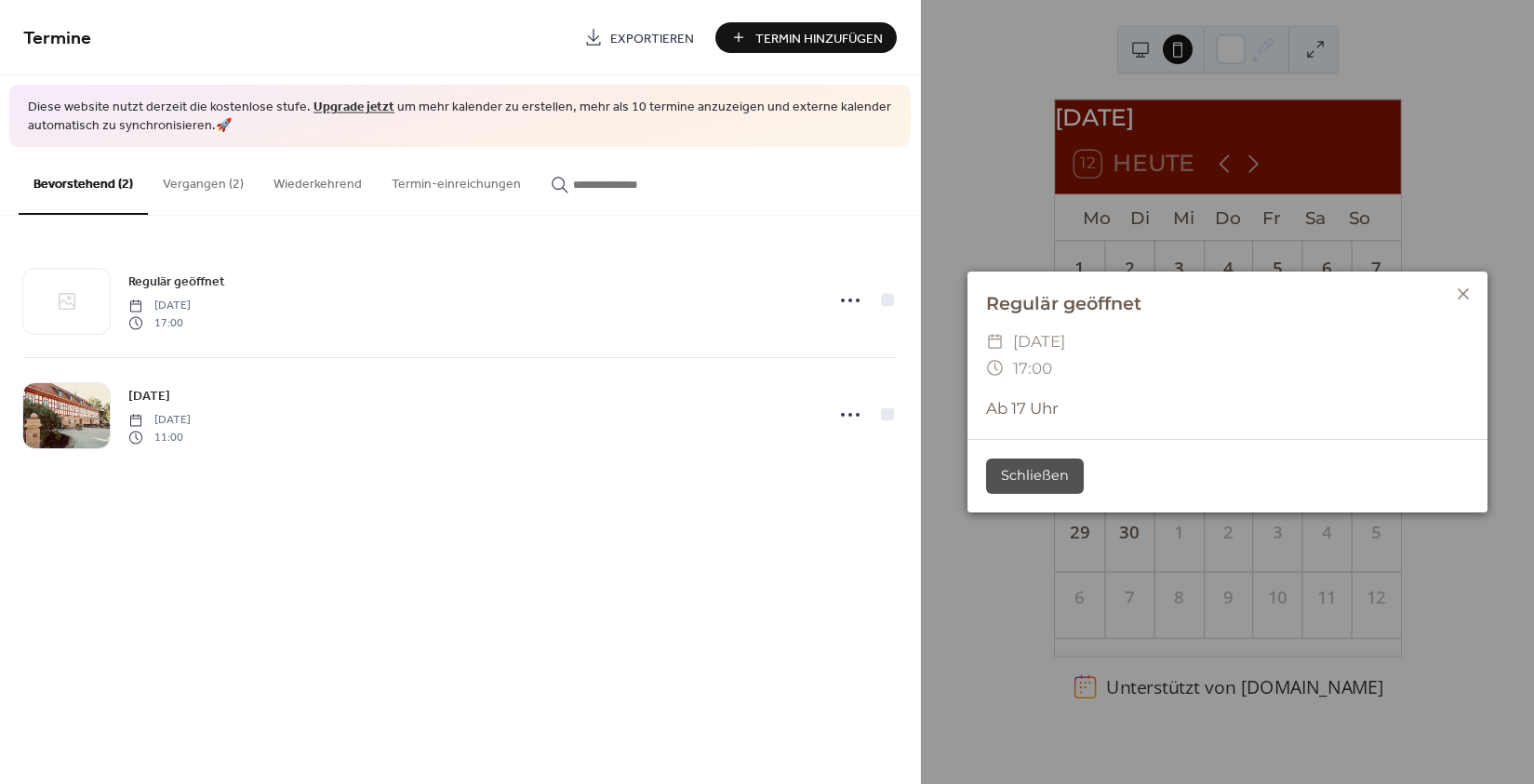
click at [1467, 294] on icon at bounding box center [1463, 294] width 22 height 22
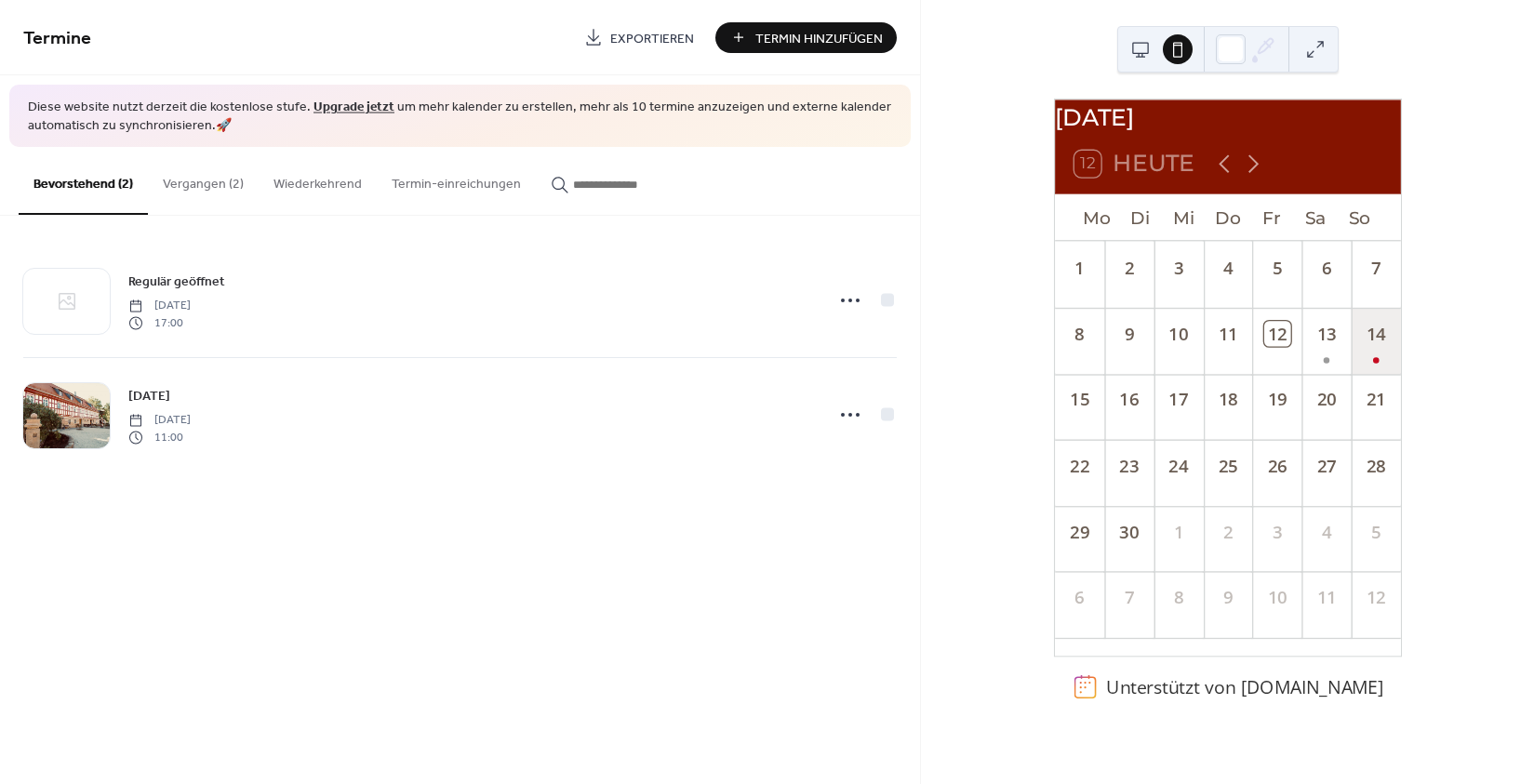
click at [1370, 362] on div "14" at bounding box center [1375, 341] width 49 height 66
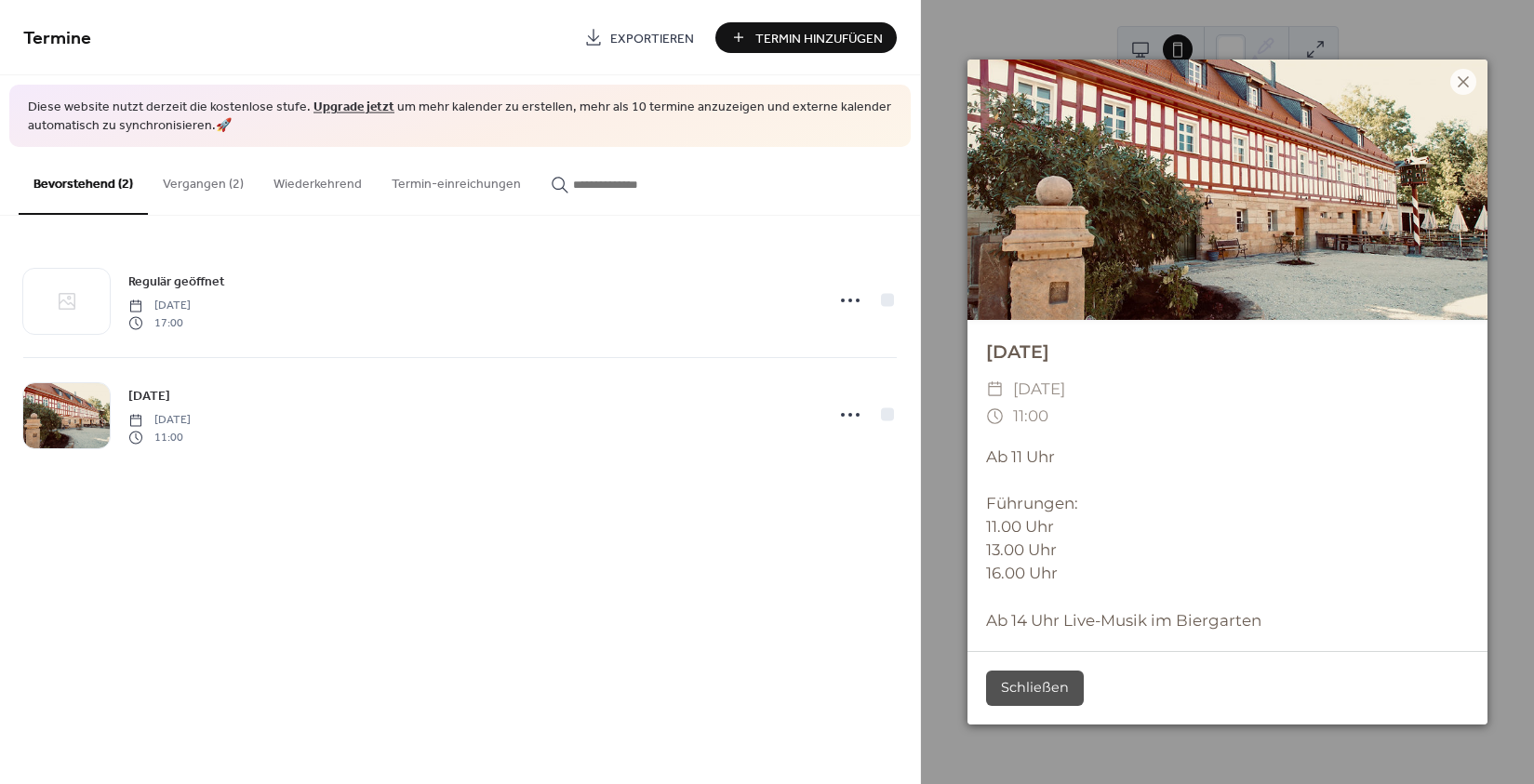
click at [1461, 84] on icon at bounding box center [1463, 81] width 11 height 11
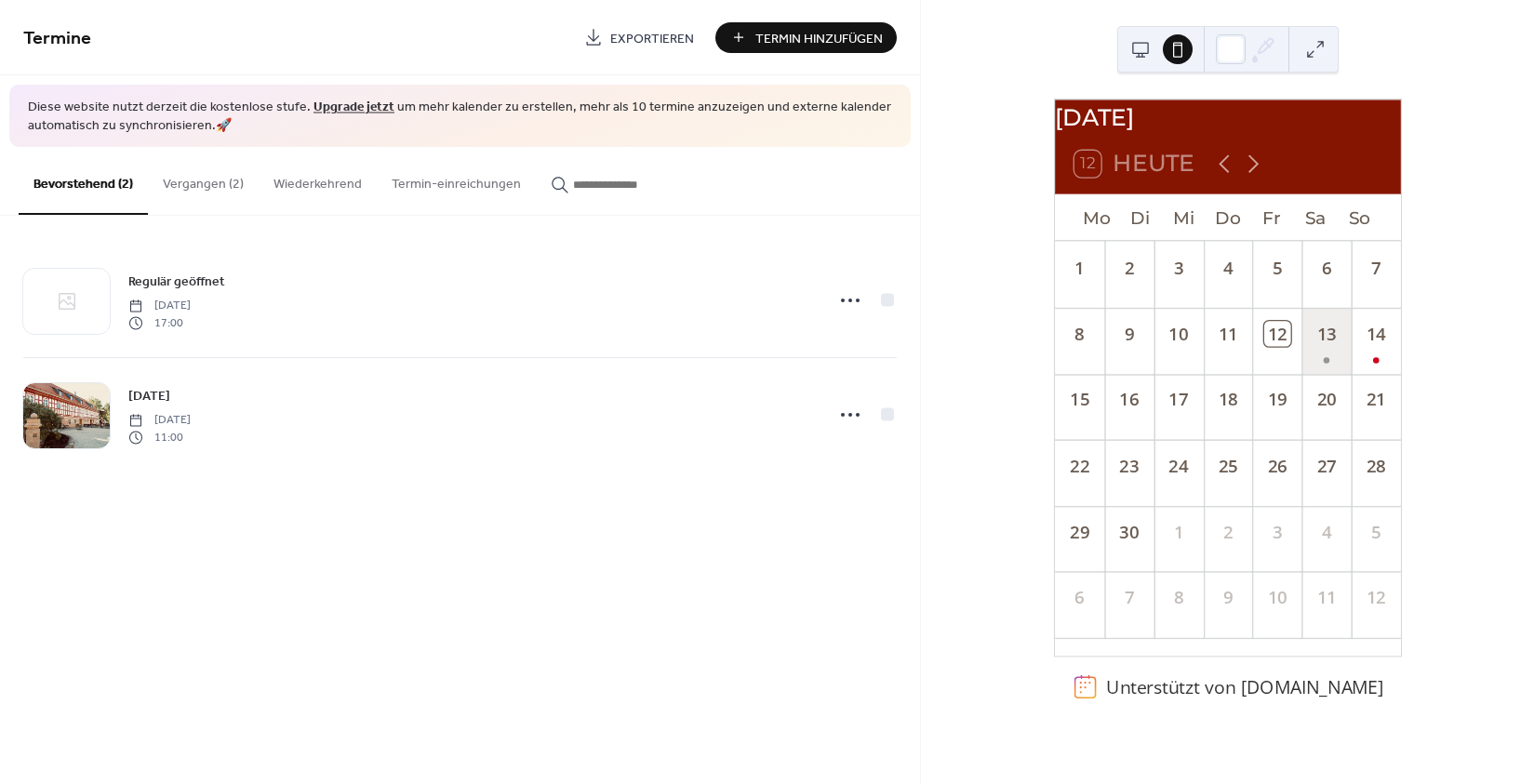
click at [1325, 352] on div "13" at bounding box center [1326, 341] width 49 height 66
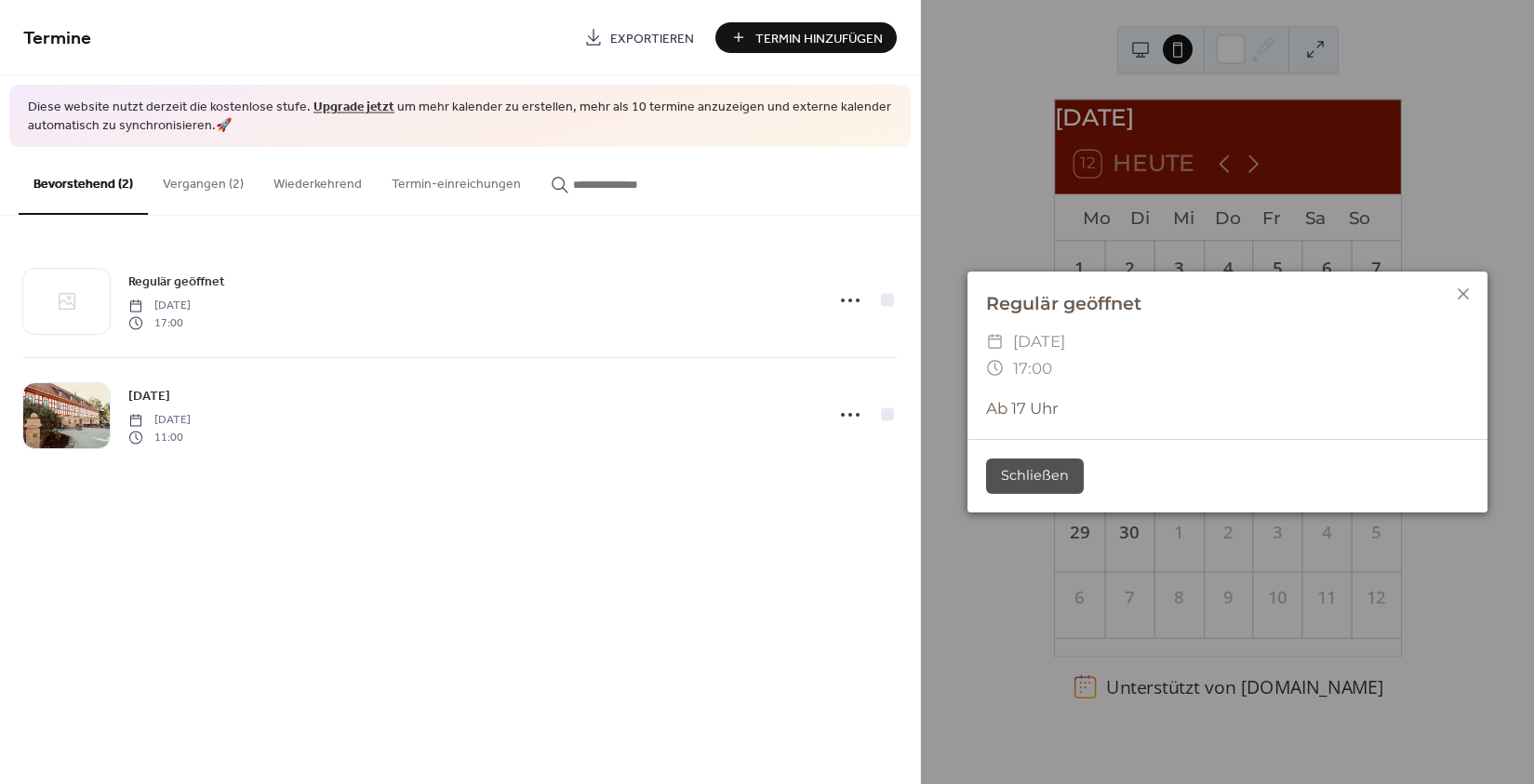
click at [1464, 284] on div at bounding box center [1463, 294] width 26 height 26
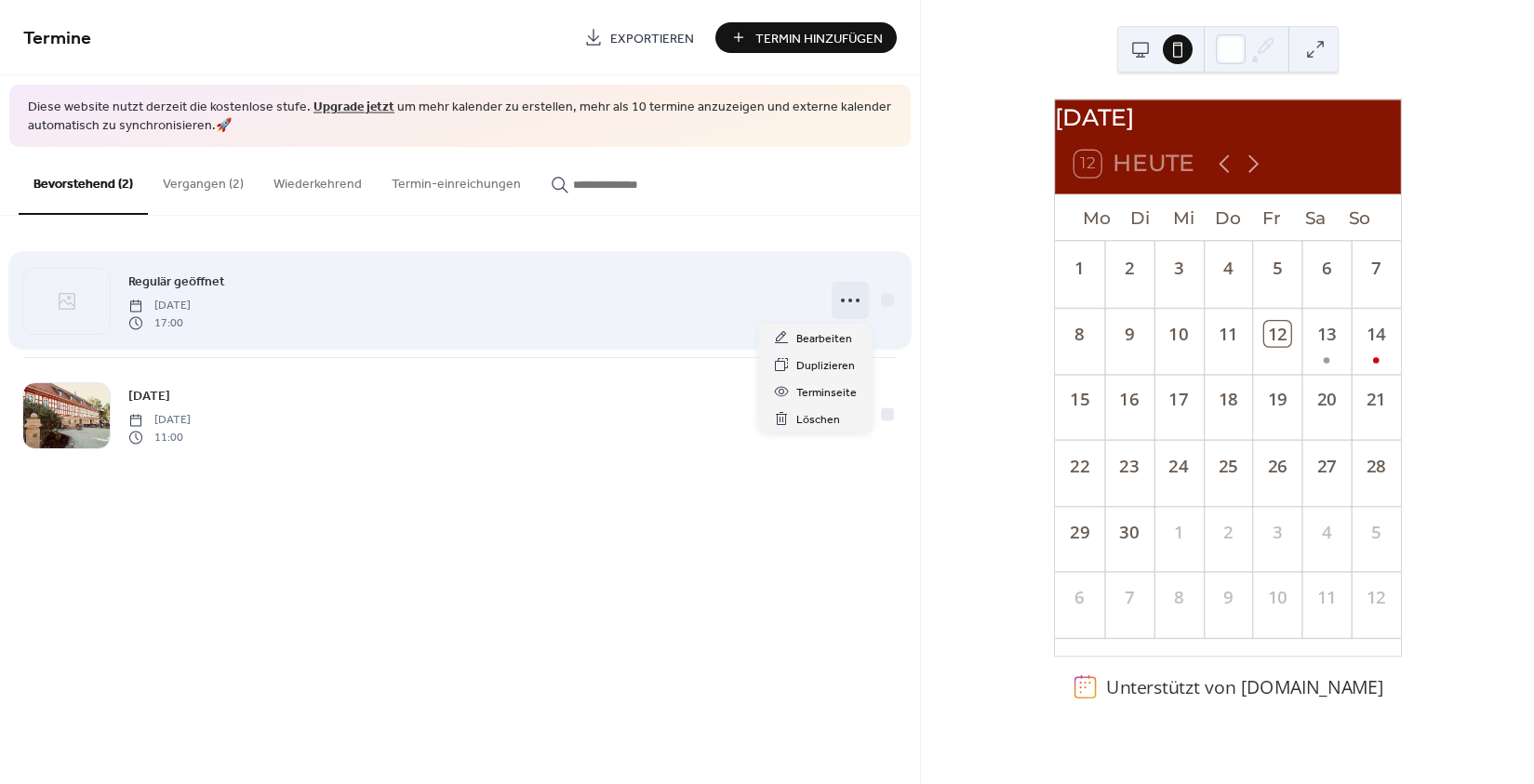
click at [847, 302] on icon at bounding box center [850, 300] width 29 height 29
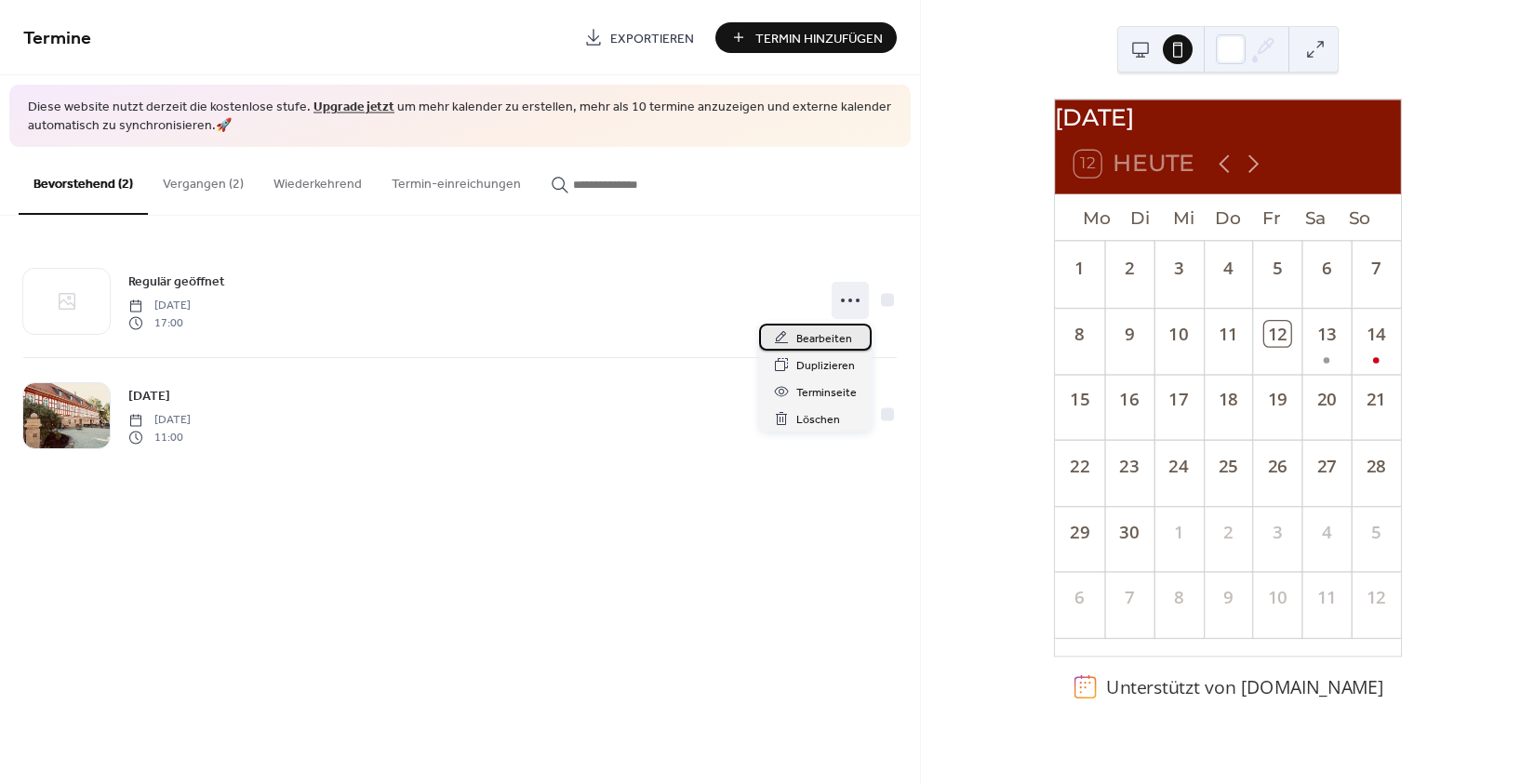
click at [827, 338] on span "Bearbeiten" at bounding box center [823, 339] width 56 height 20
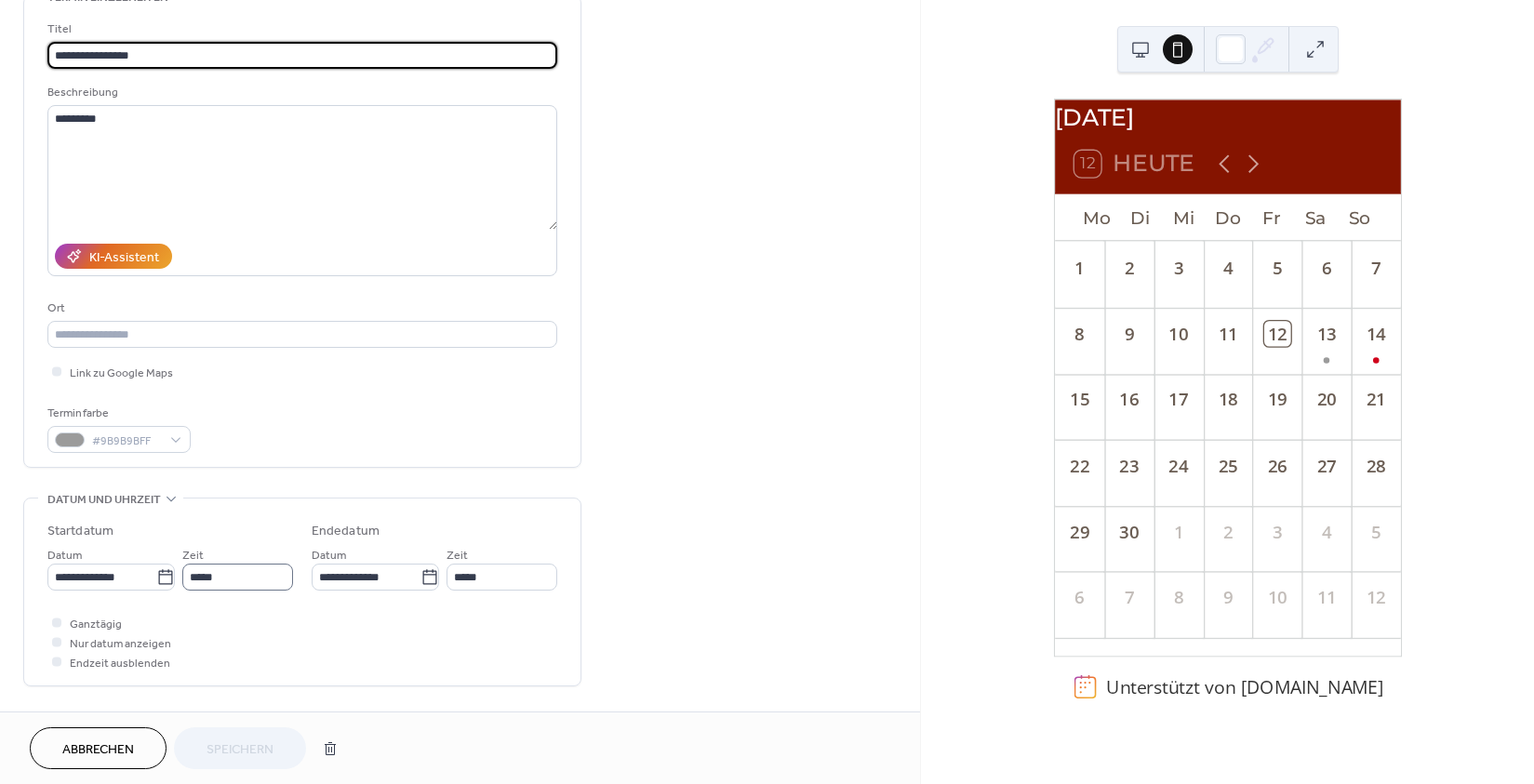
scroll to position [206, 0]
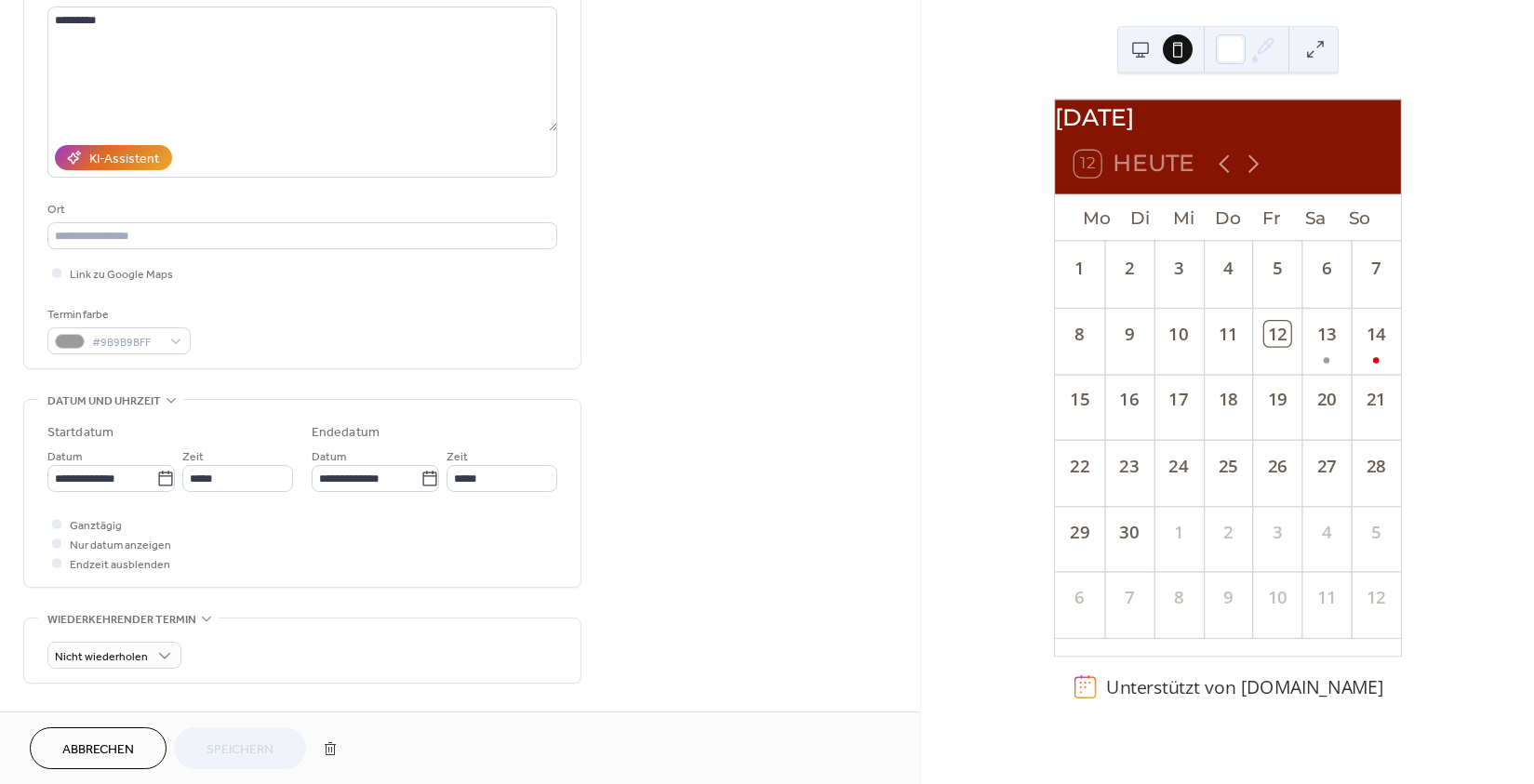
click at [164, 407] on icon at bounding box center [171, 399] width 15 height 15
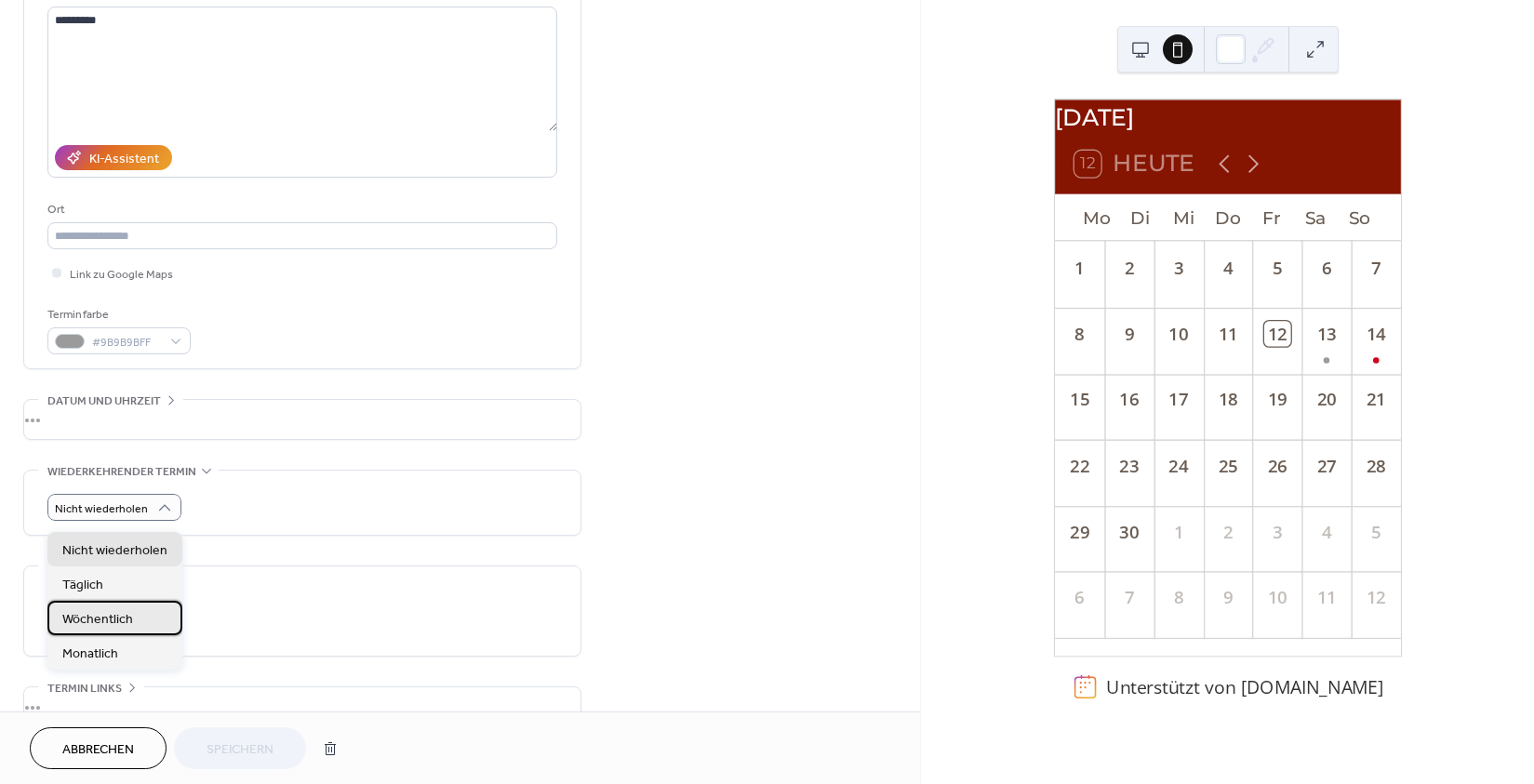
click at [127, 612] on span "Wöchentlich" at bounding box center [98, 620] width 70 height 20
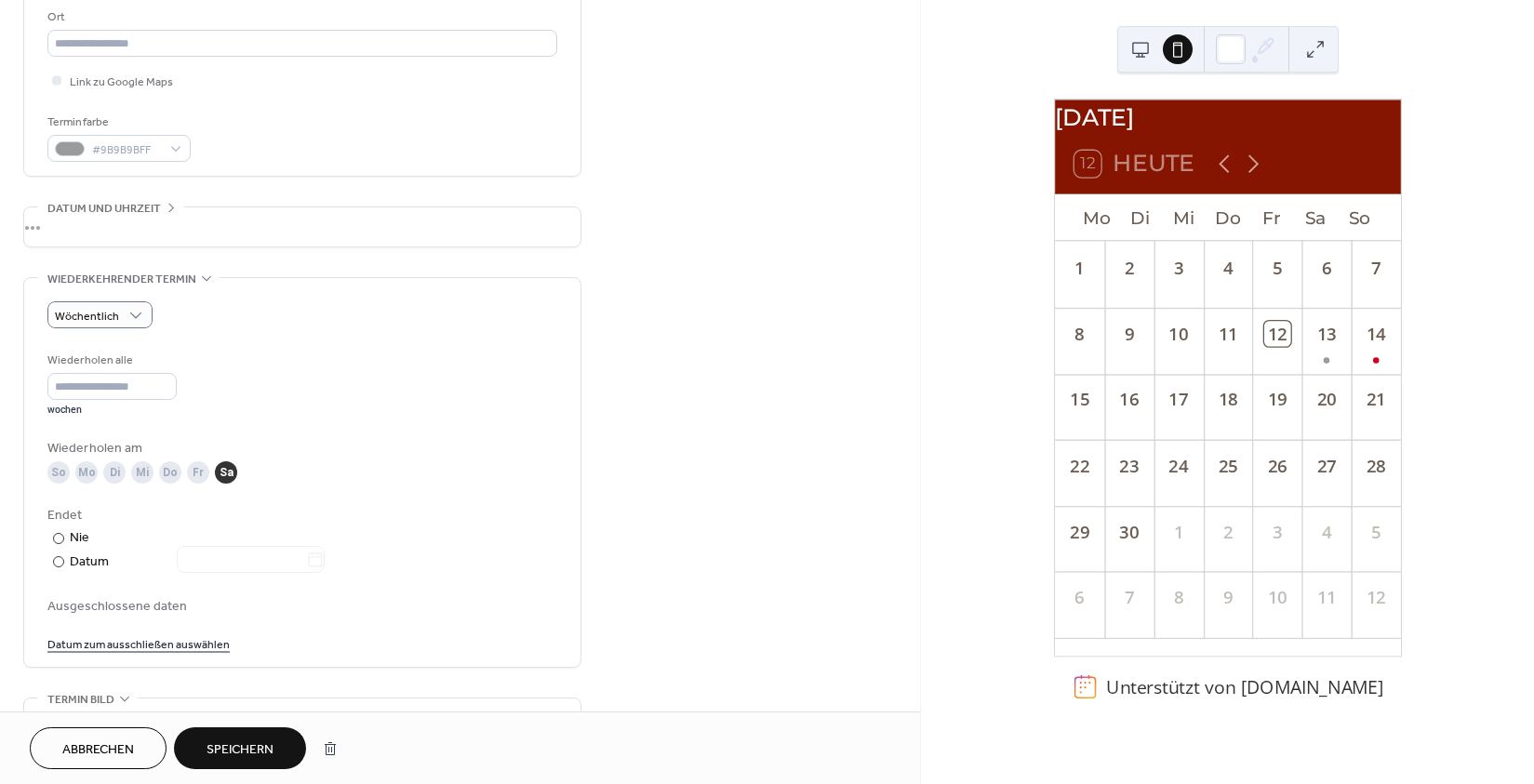
scroll to position [391, 0]
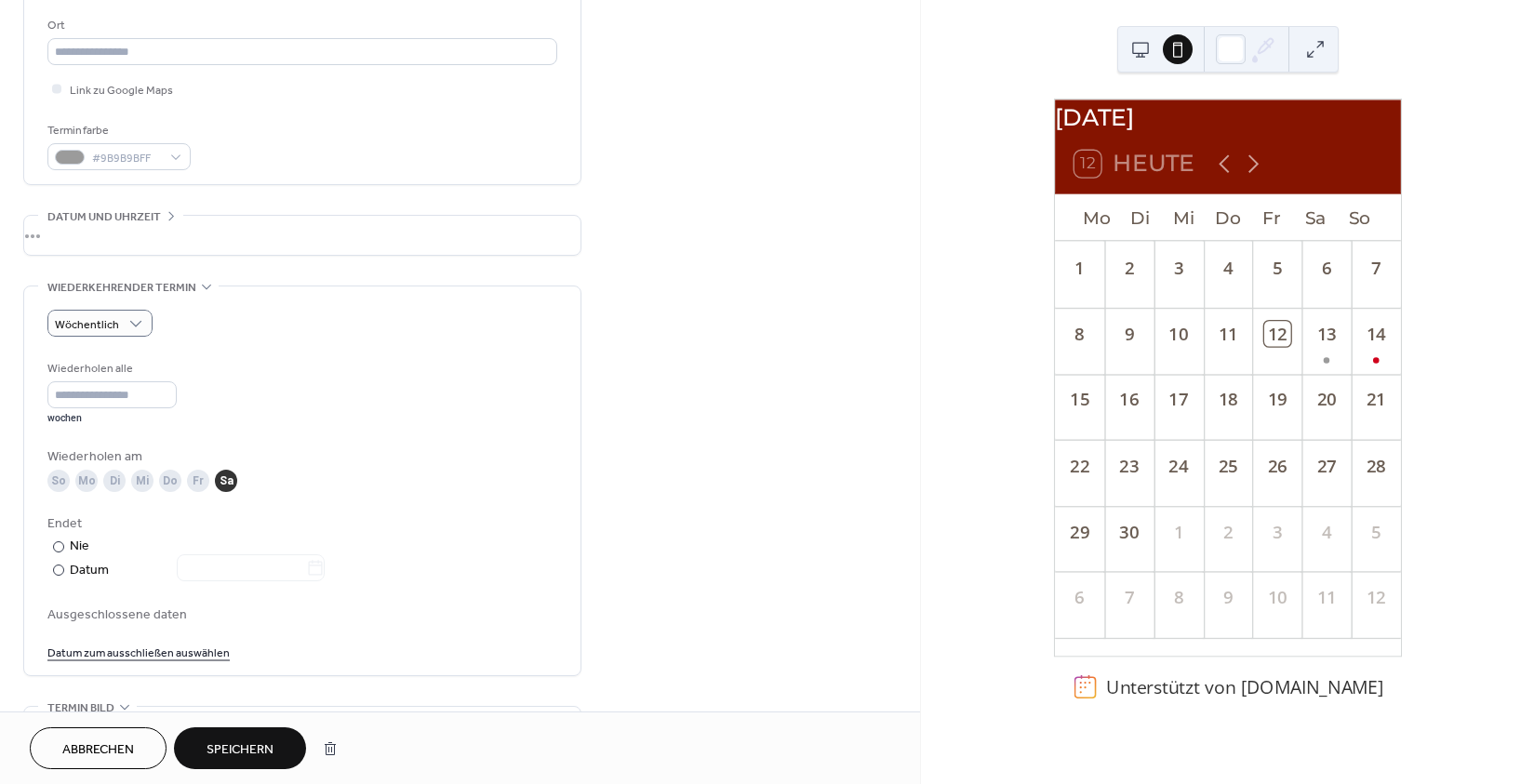
click at [229, 737] on button "Speichern" at bounding box center [239, 748] width 132 height 42
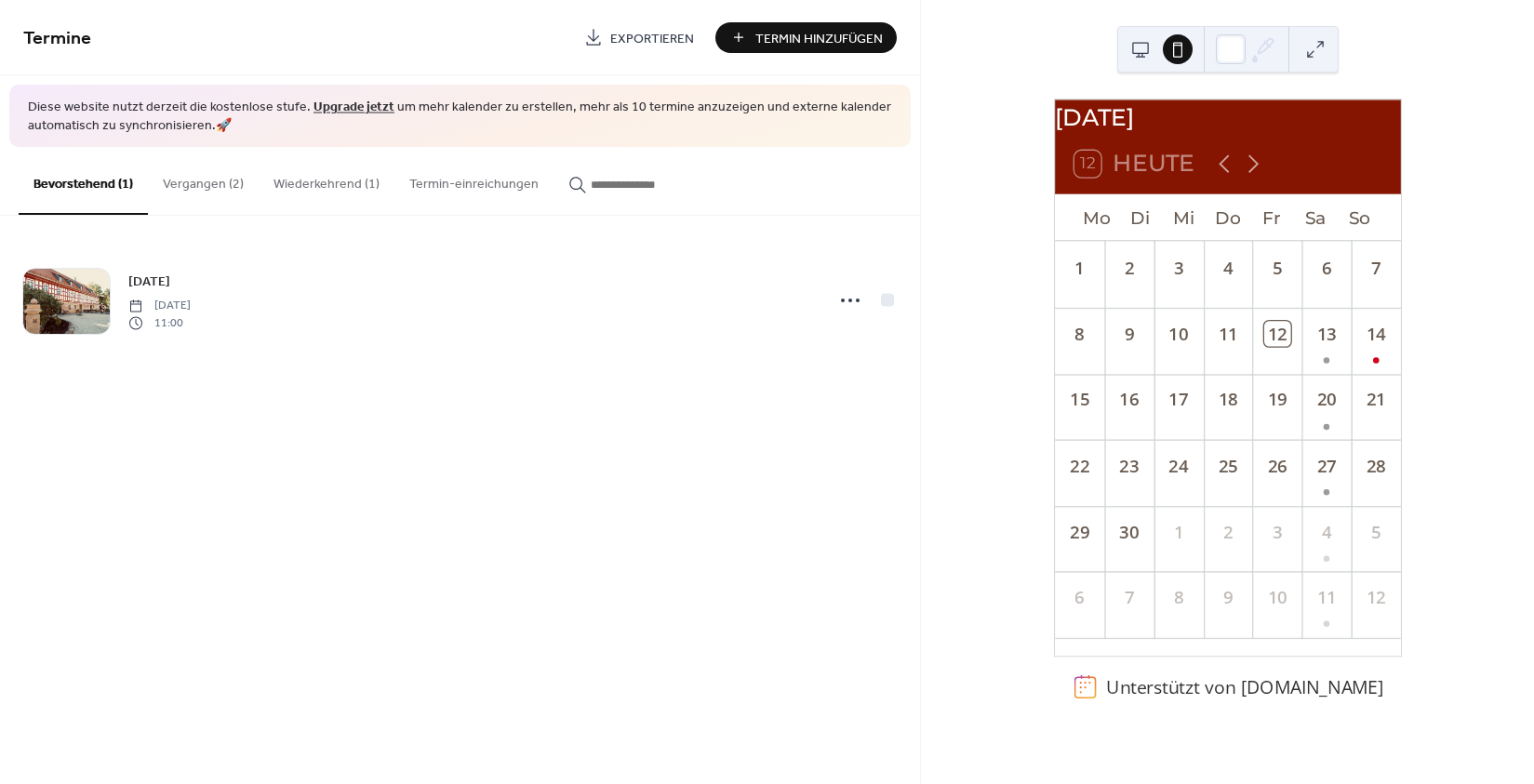
click at [1188, 351] on div "10" at bounding box center [1178, 329] width 49 height 44
click at [1311, 426] on div "20" at bounding box center [1326, 407] width 49 height 66
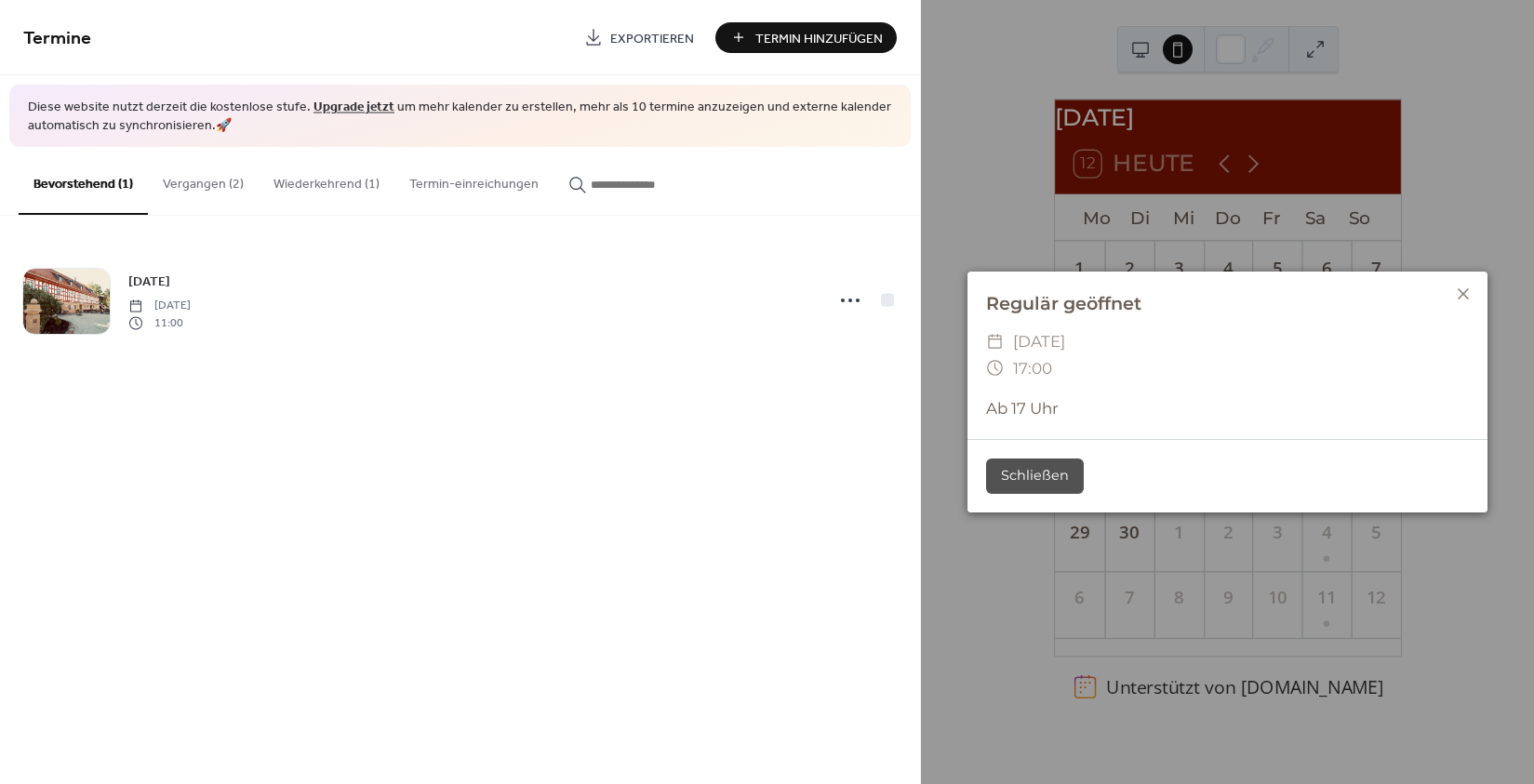
click at [1466, 293] on icon at bounding box center [1463, 294] width 22 height 22
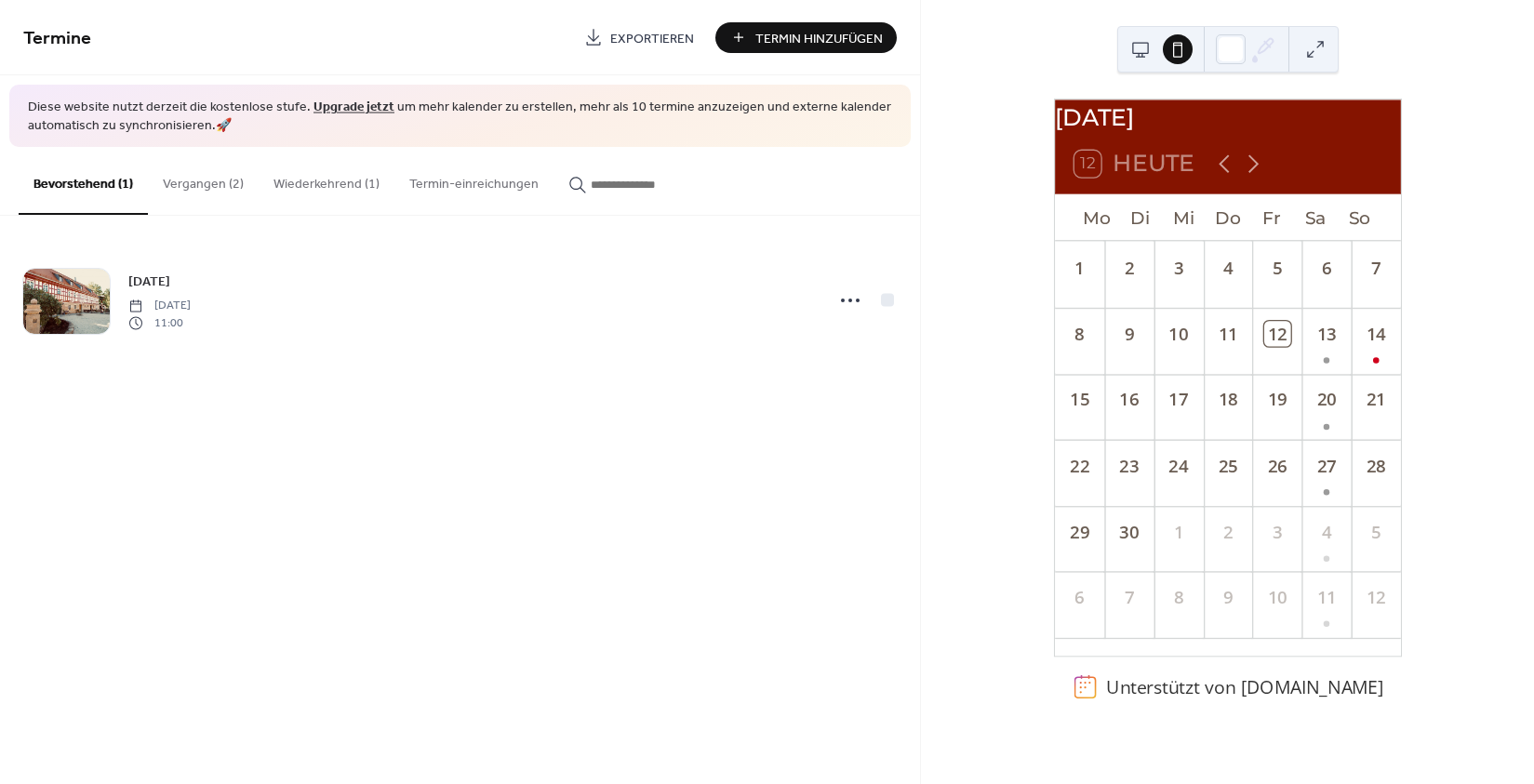
click at [374, 189] on button "Wiederkehrend (1)" at bounding box center [326, 181] width 136 height 66
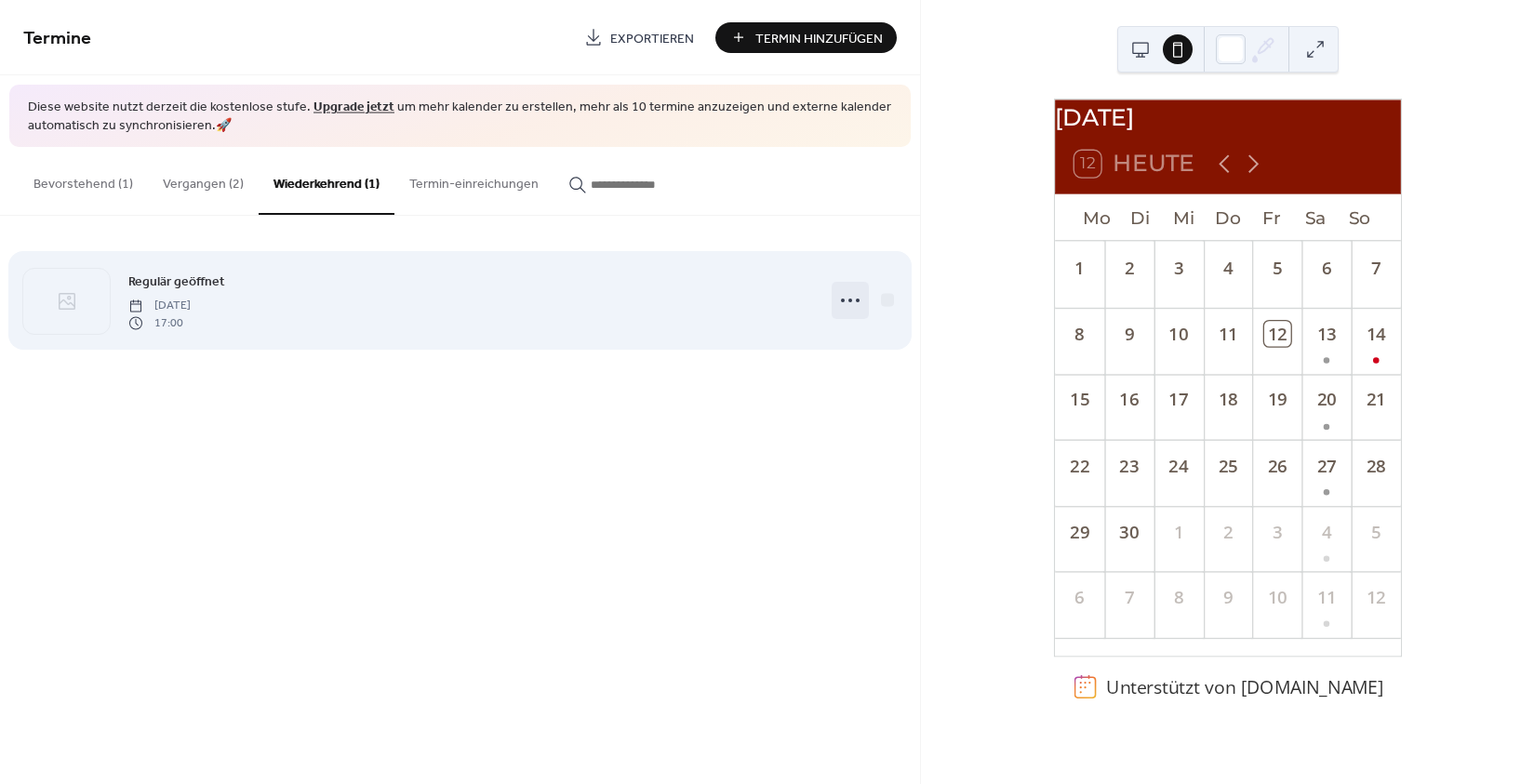
click at [857, 305] on icon at bounding box center [850, 300] width 29 height 29
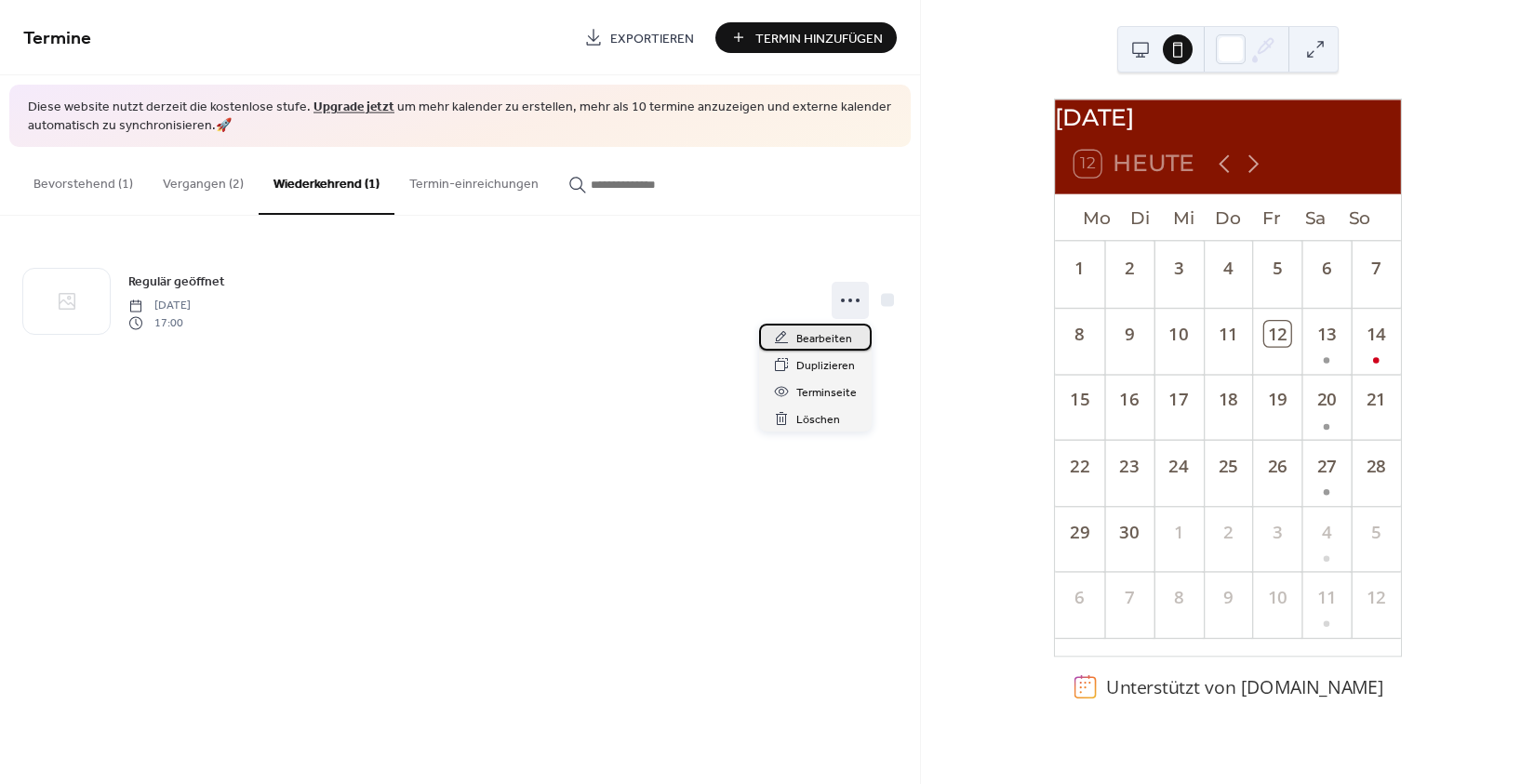
click at [834, 334] on span "Bearbeiten" at bounding box center [823, 339] width 56 height 20
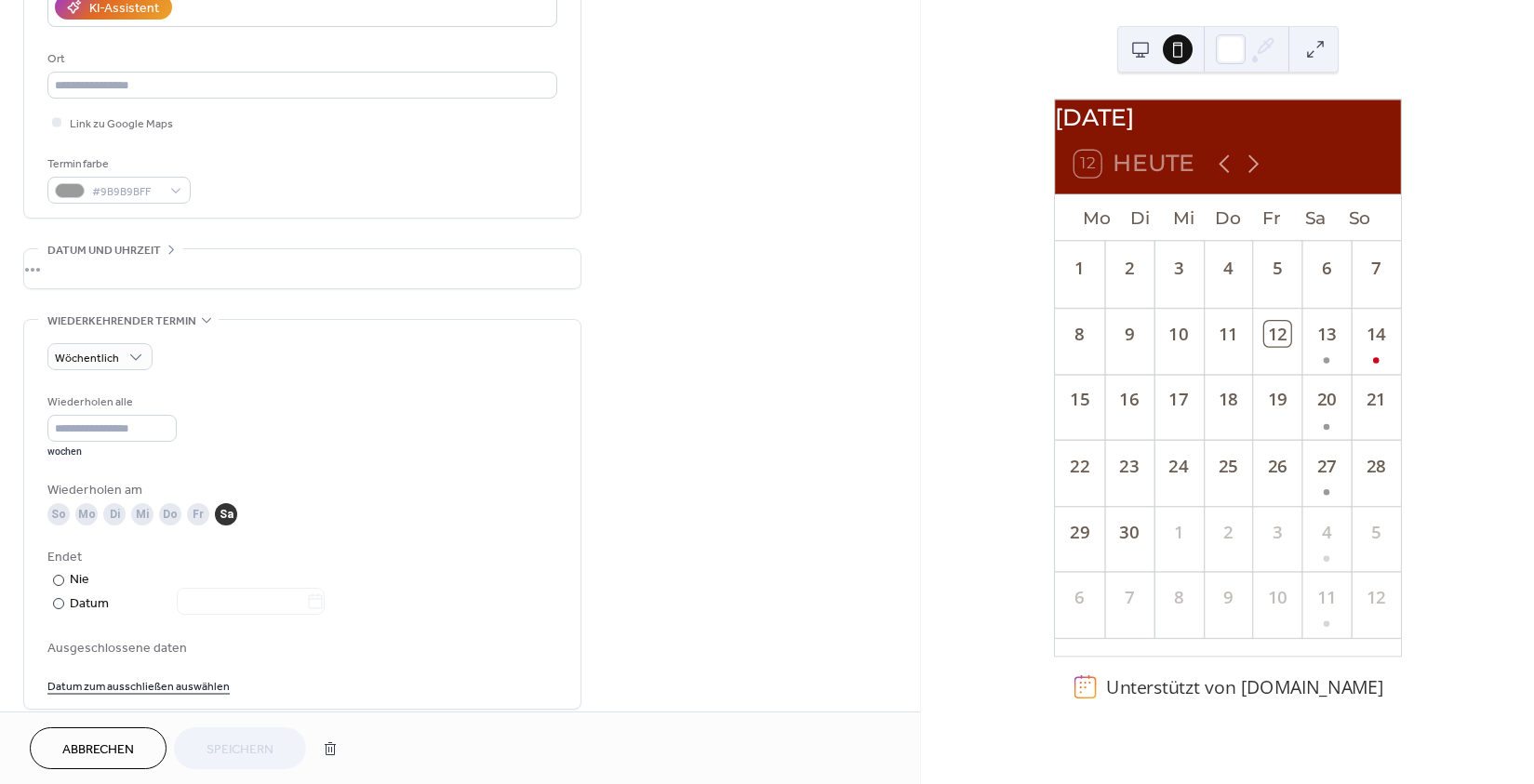
scroll to position [363, 0]
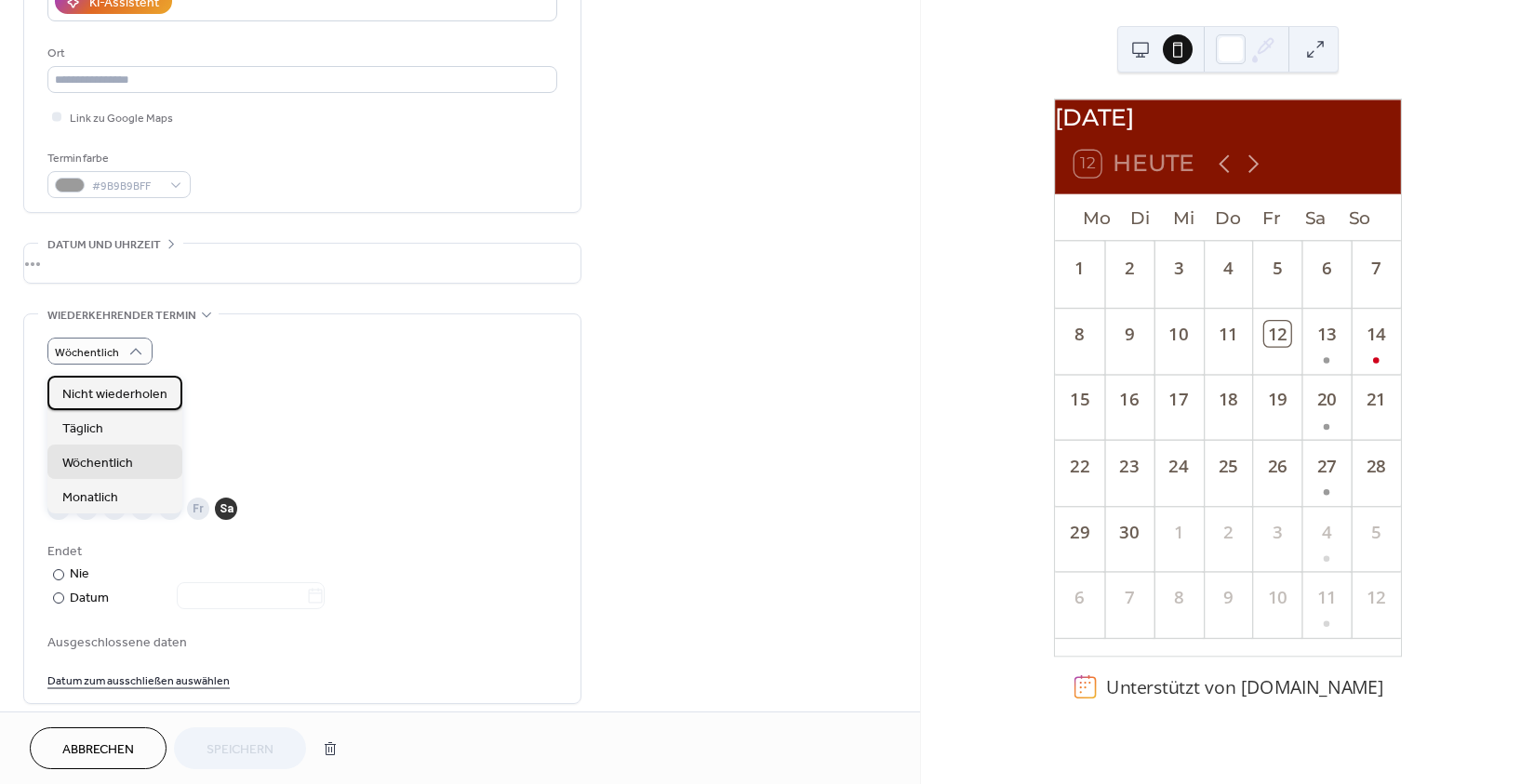
click at [124, 393] on span "Nicht wiederholen" at bounding box center [115, 394] width 105 height 20
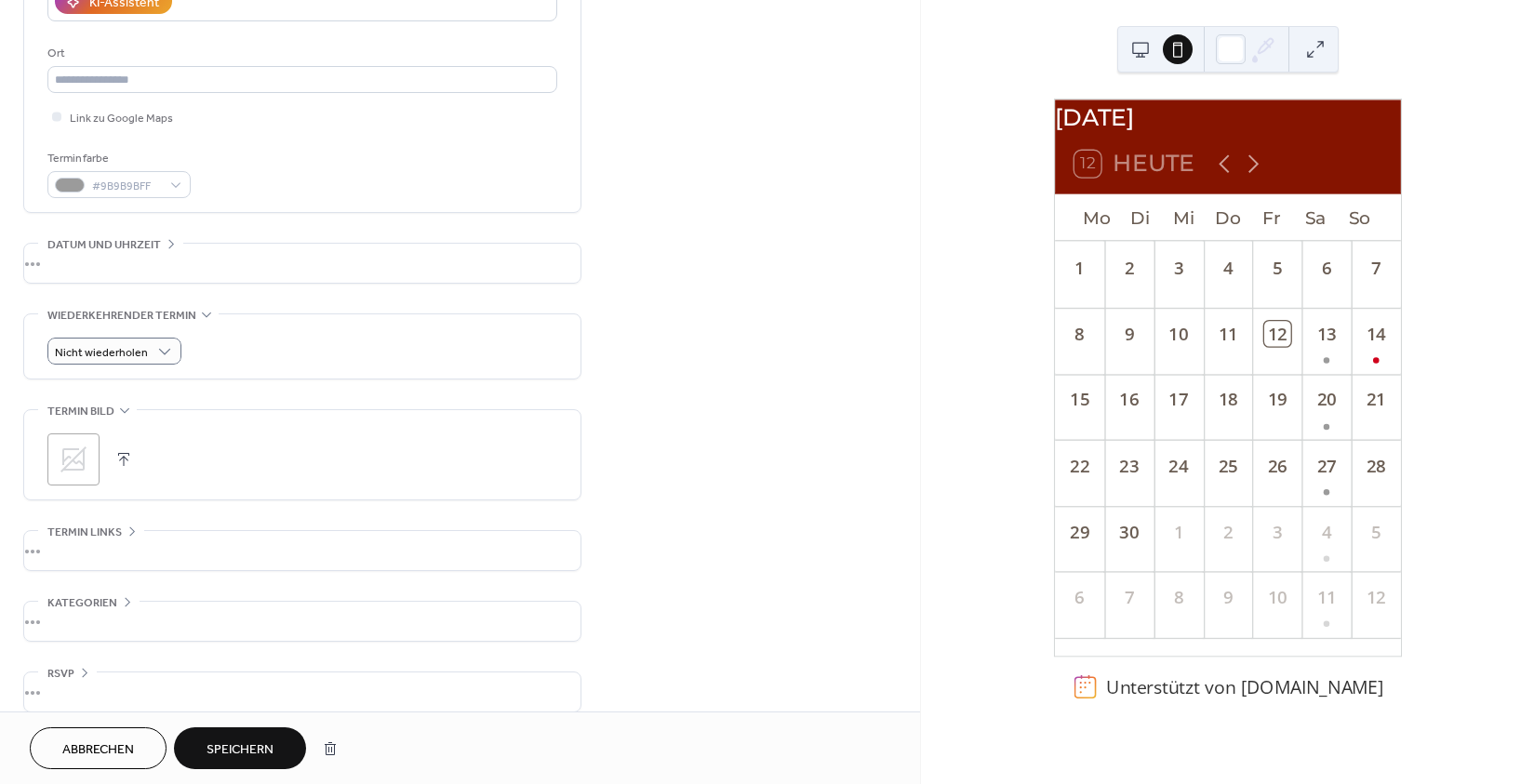
click at [242, 748] on span "Speichern" at bounding box center [239, 750] width 67 height 20
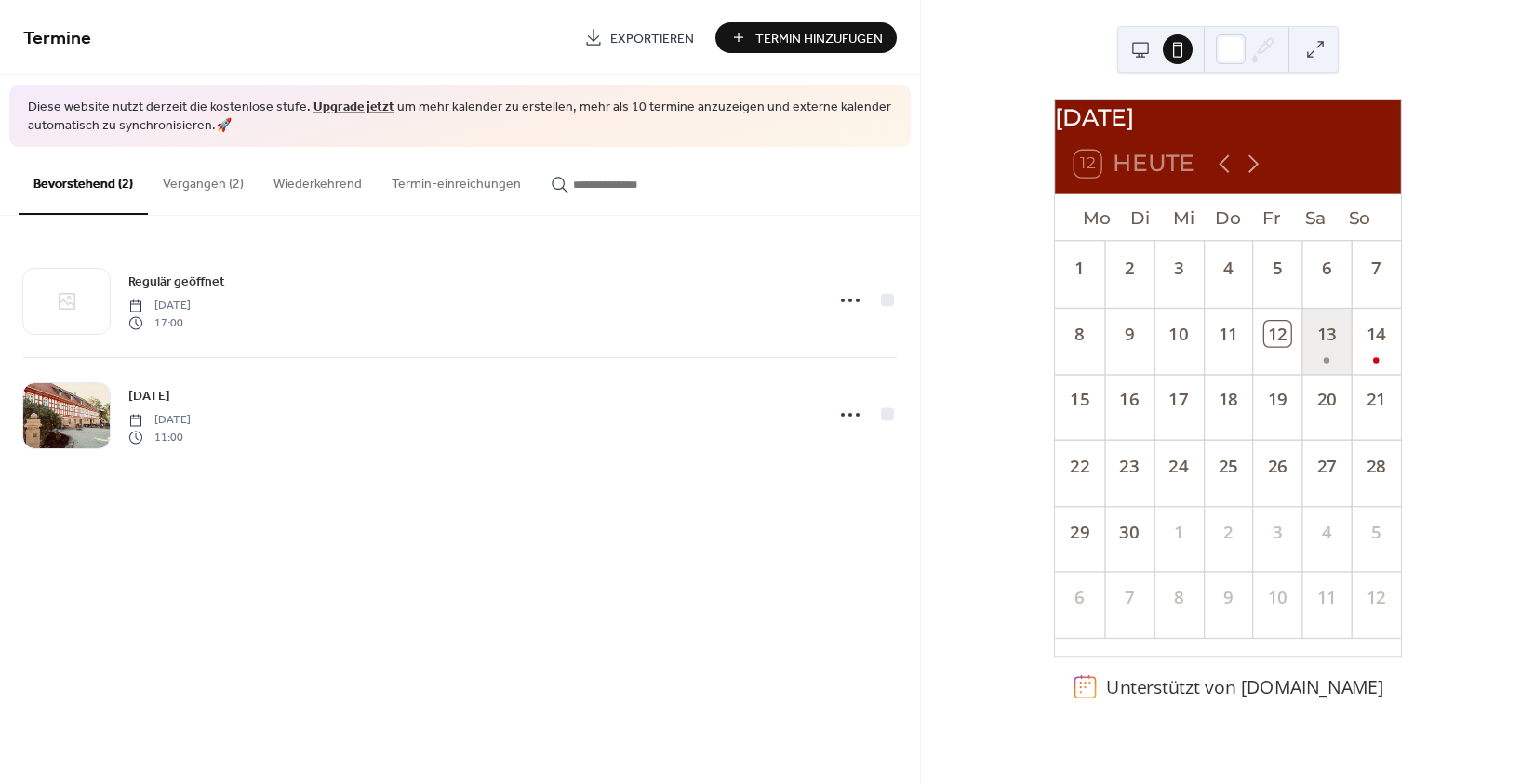
click at [1320, 351] on div "13" at bounding box center [1326, 341] width 49 height 66
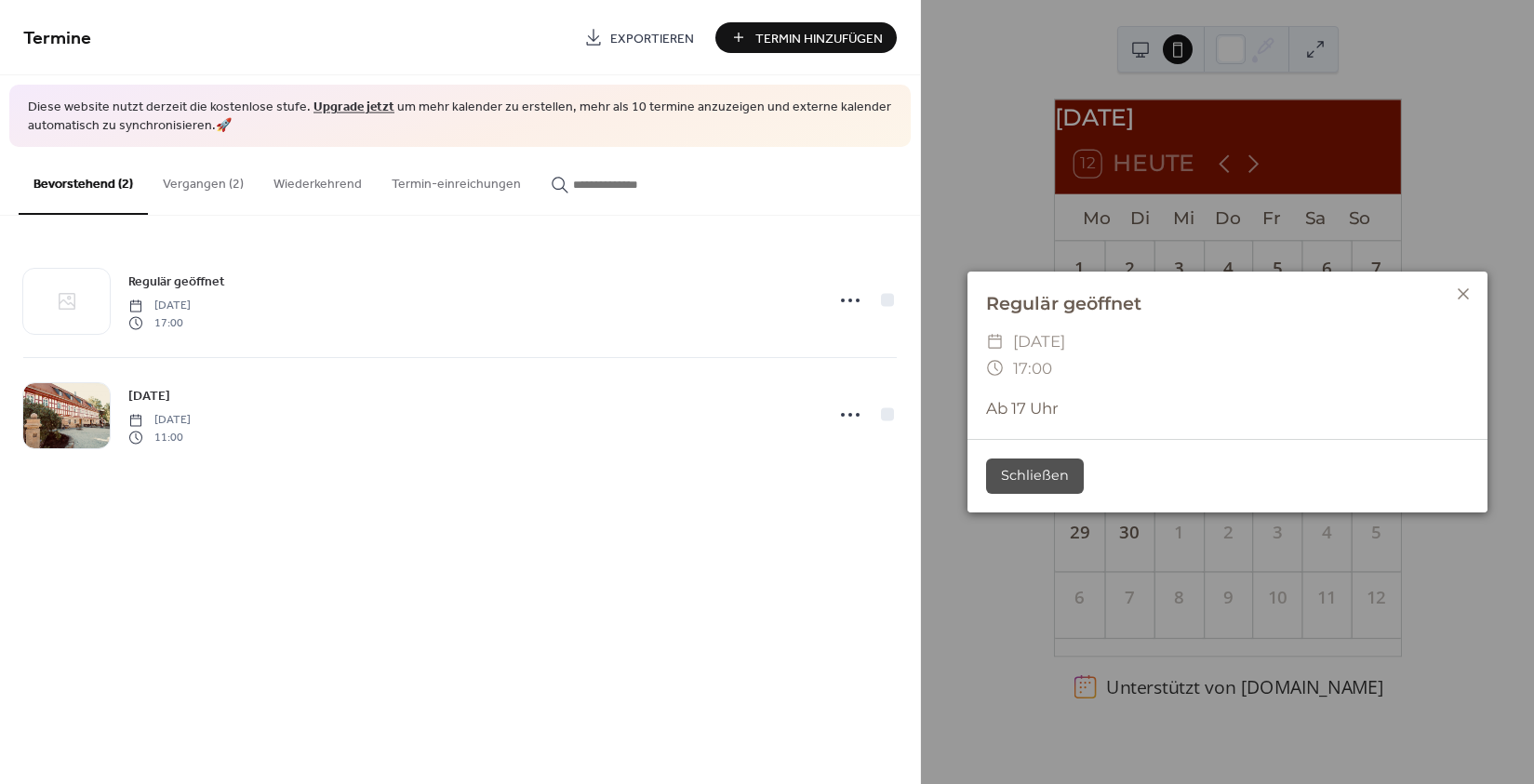
click at [1461, 287] on icon at bounding box center [1463, 294] width 22 height 22
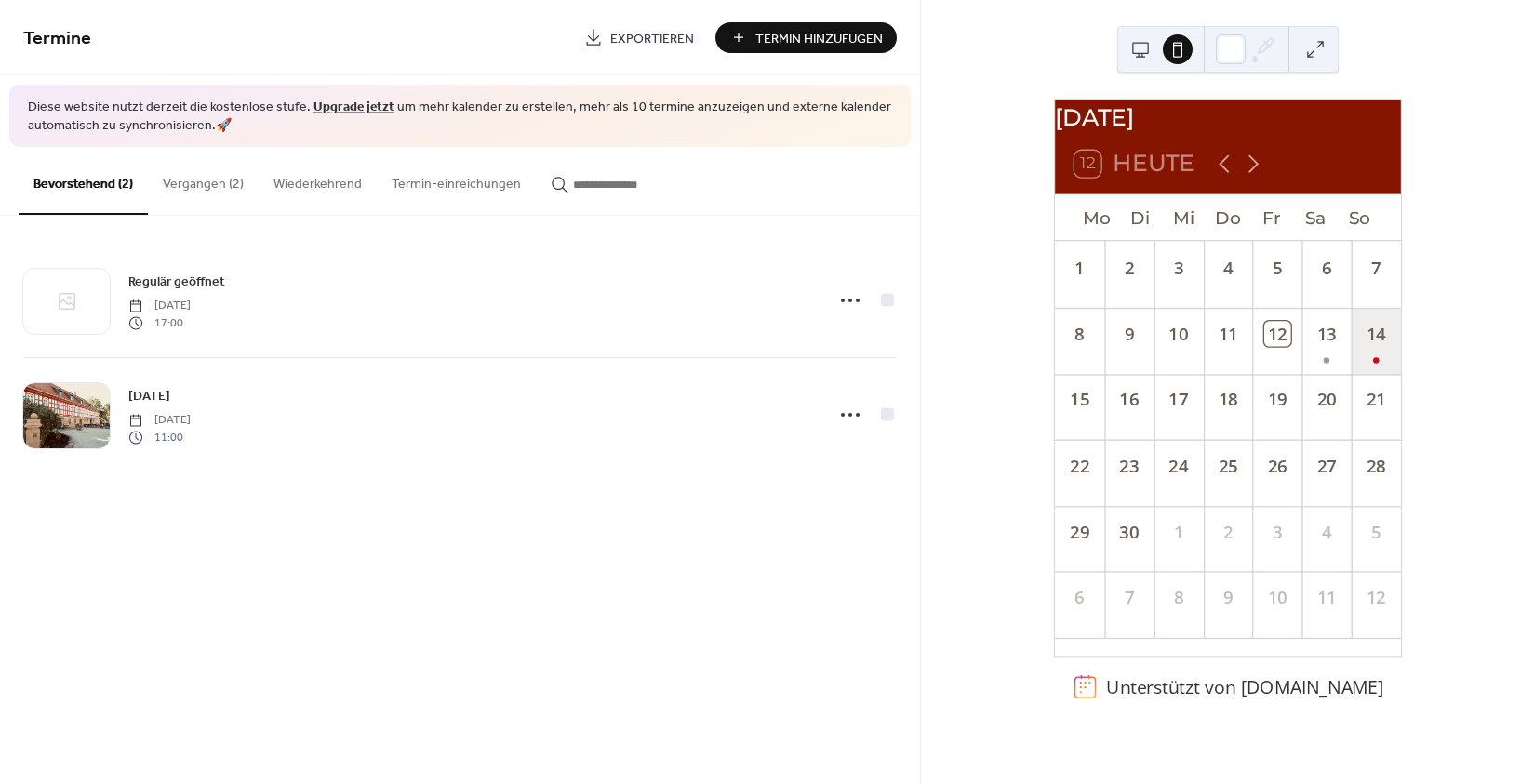
click at [1363, 352] on div "14" at bounding box center [1375, 341] width 49 height 66
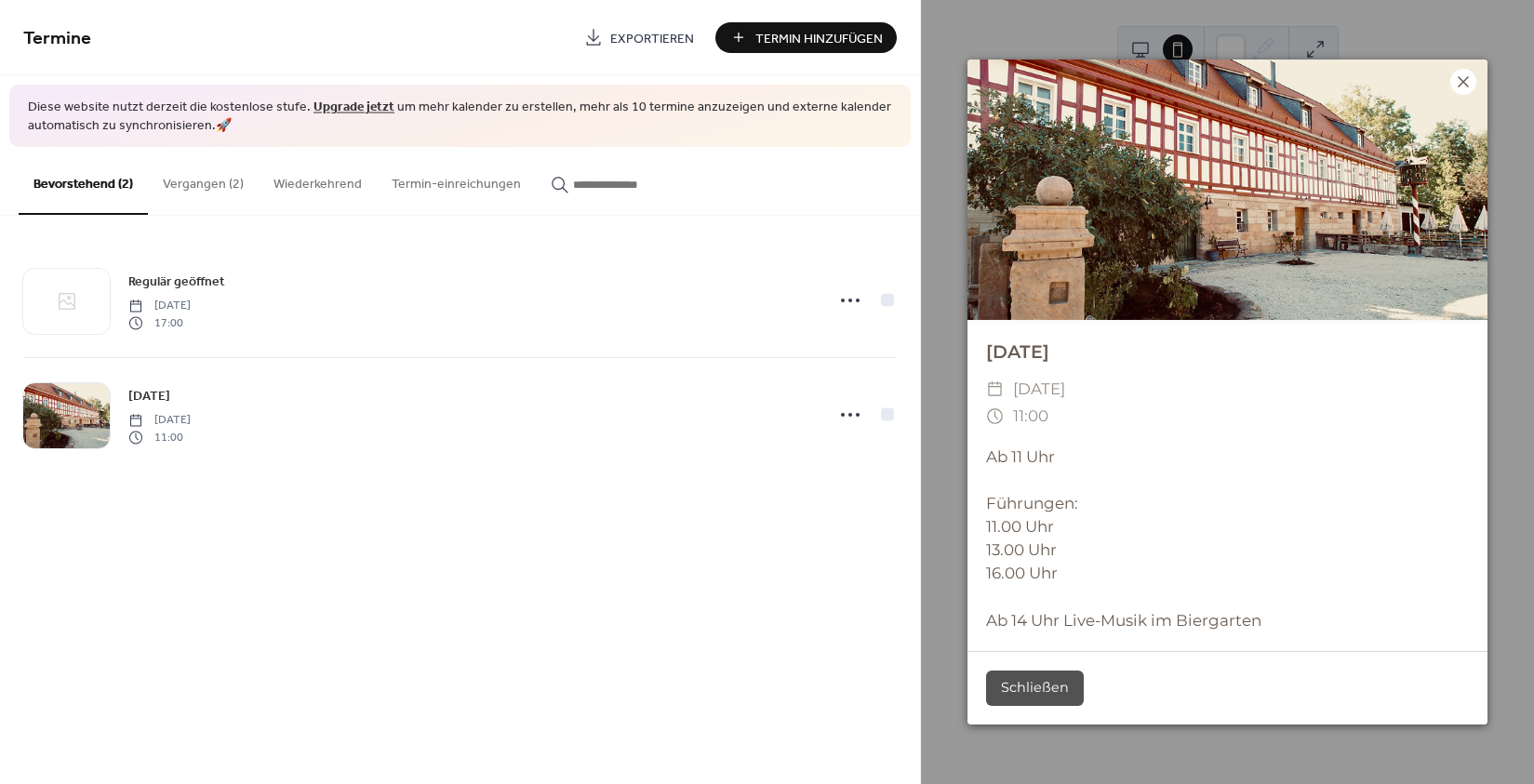
click at [1458, 89] on icon at bounding box center [1463, 81] width 22 height 22
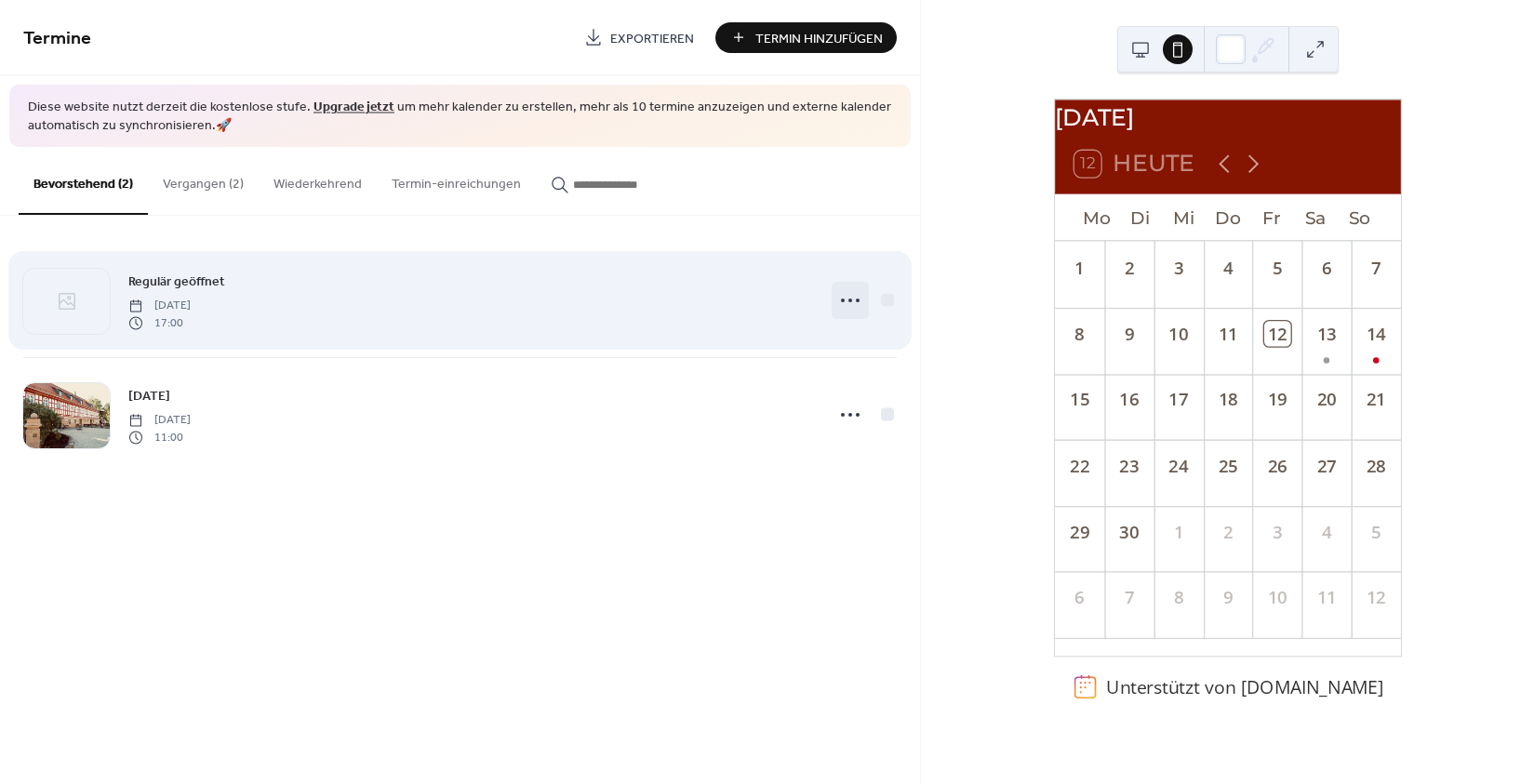
click at [835, 298] on div at bounding box center [850, 301] width 37 height 37
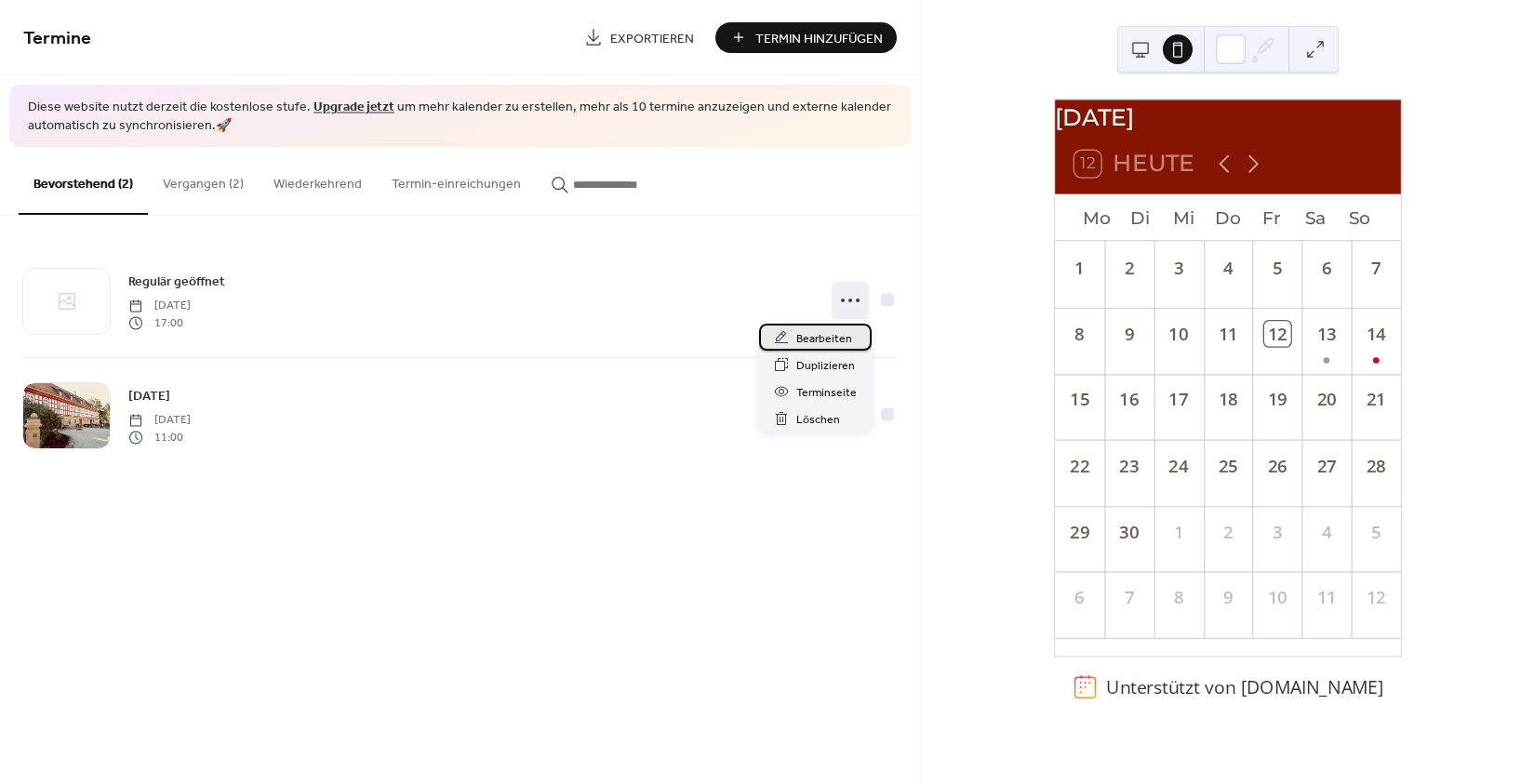
click at [831, 341] on span "Bearbeiten" at bounding box center [823, 339] width 56 height 20
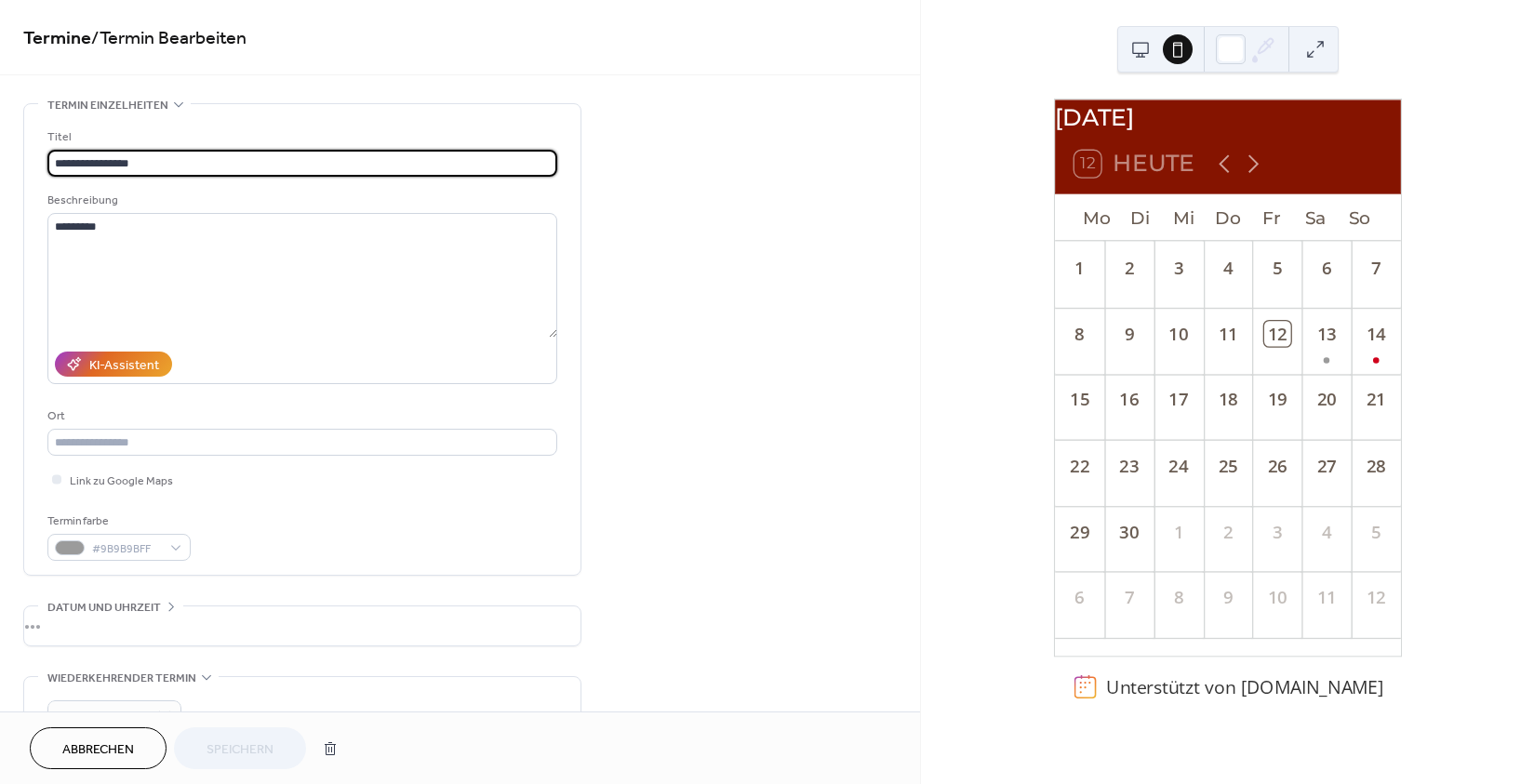
drag, startPoint x: 221, startPoint y: 169, endPoint x: -76, endPoint y: 139, distance: 298.5
click at [48, 149] on input "**********" at bounding box center [303, 163] width 510 height 27
type input "********"
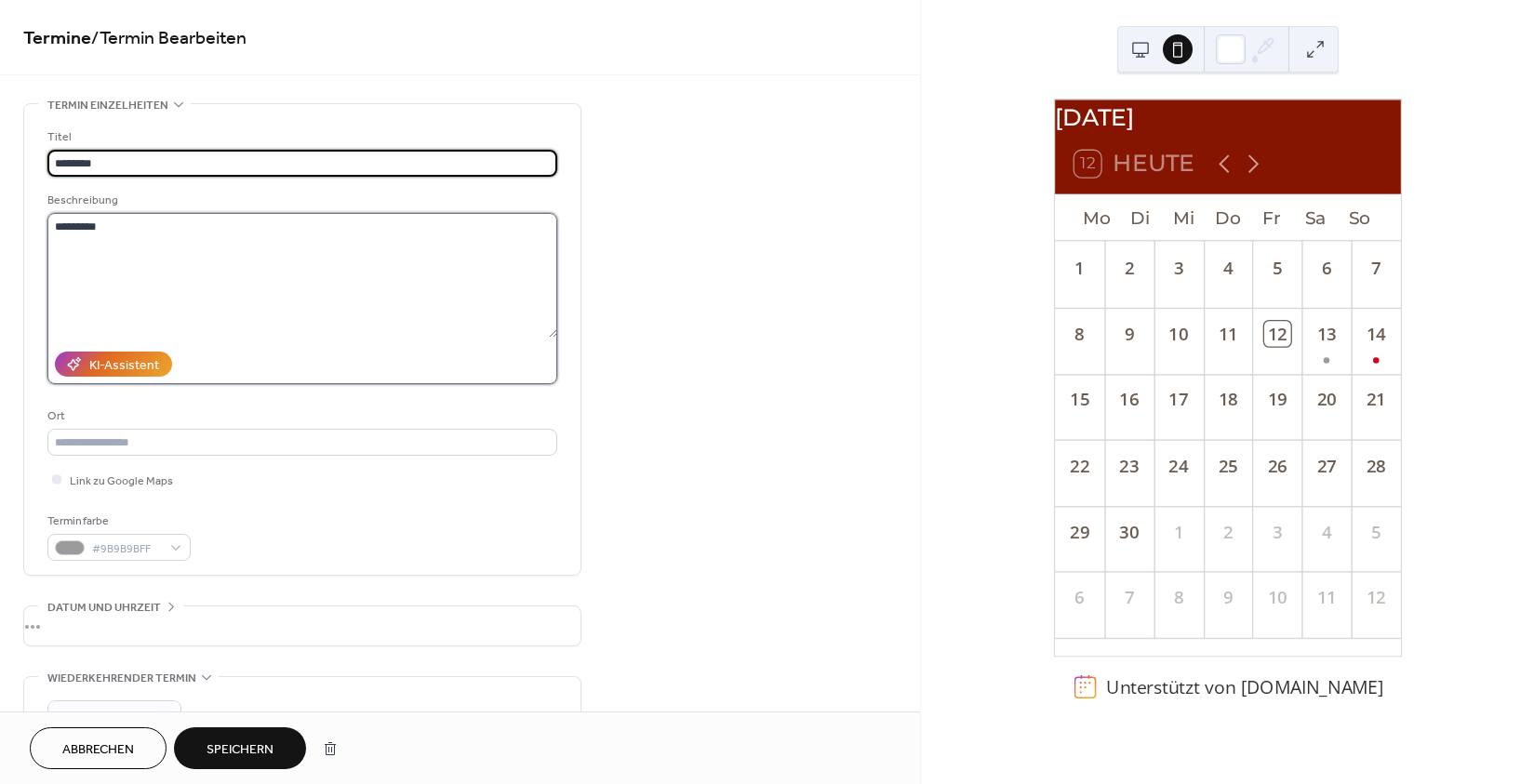
click at [117, 285] on textarea "*********" at bounding box center [303, 275] width 510 height 125
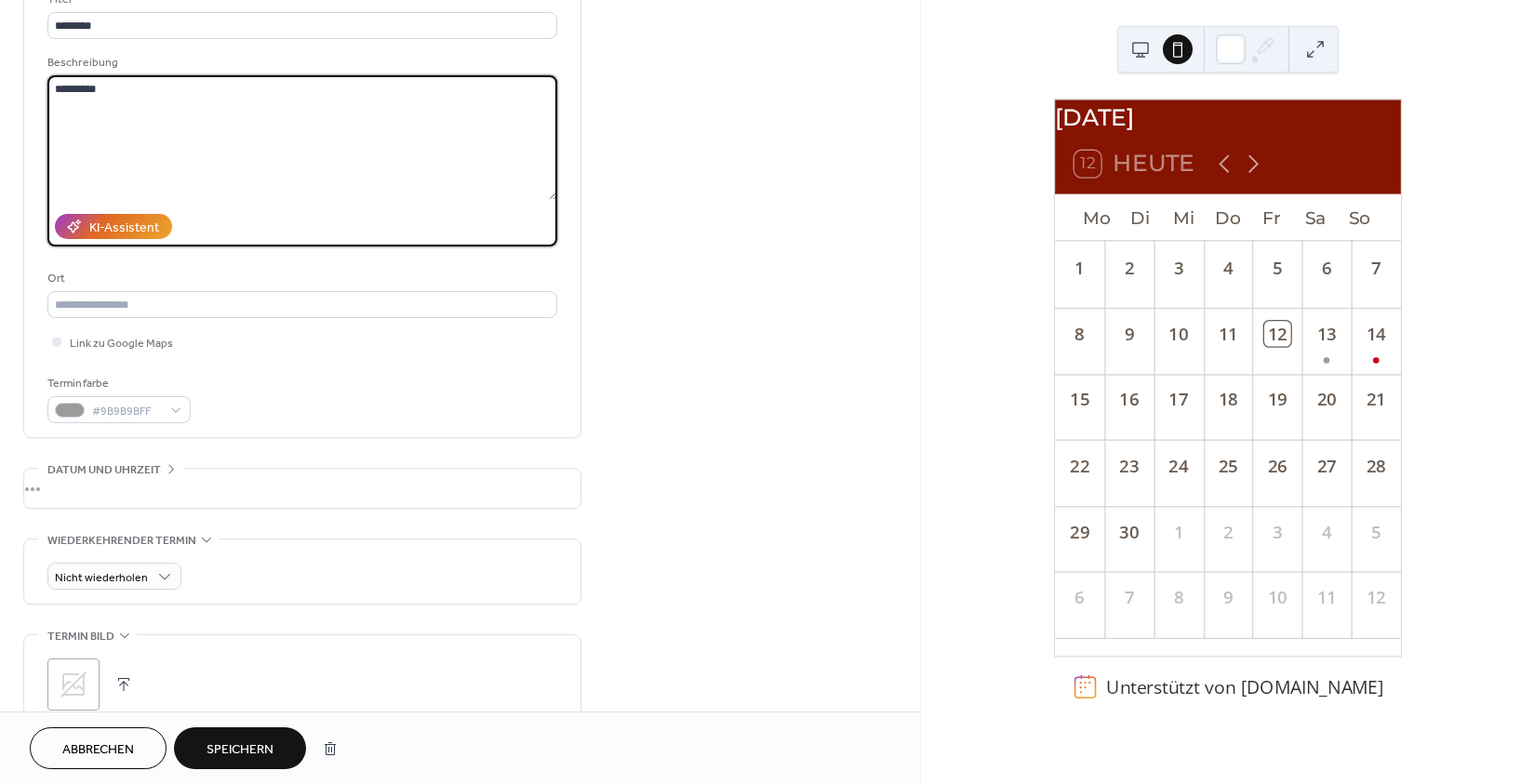
scroll to position [145, 0]
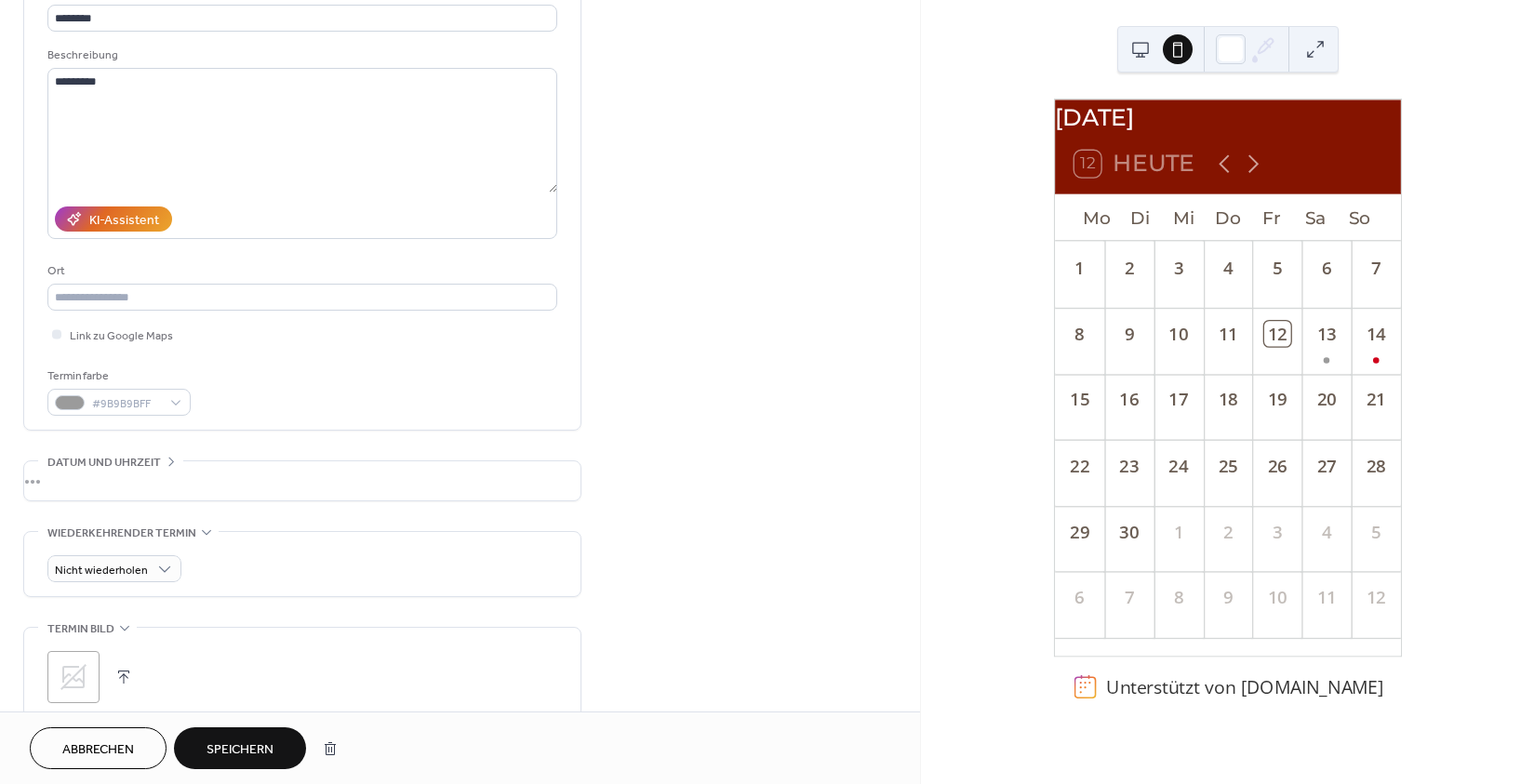
click at [217, 754] on span "Speichern" at bounding box center [239, 750] width 67 height 20
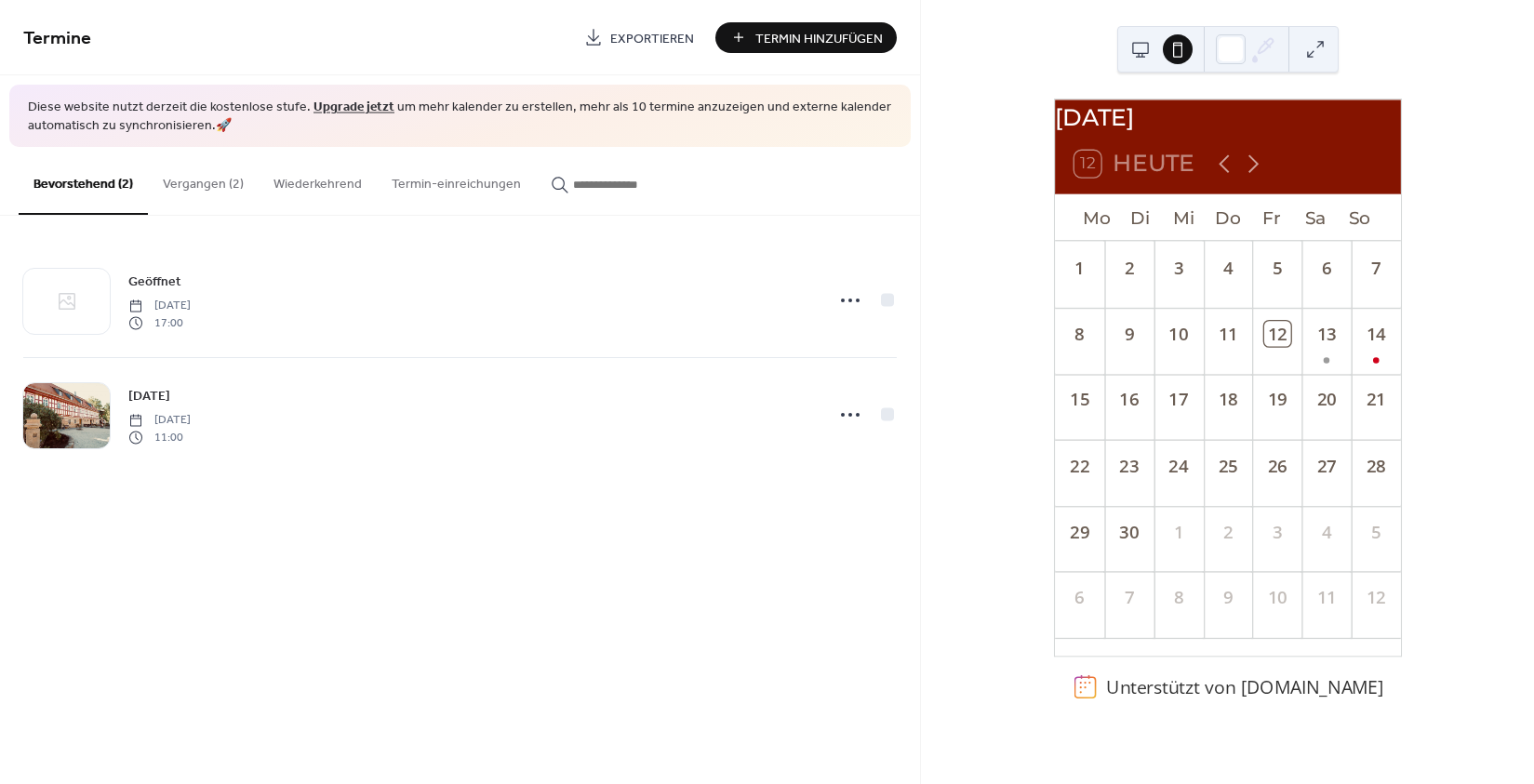
click at [1134, 52] on button at bounding box center [1140, 49] width 29 height 29
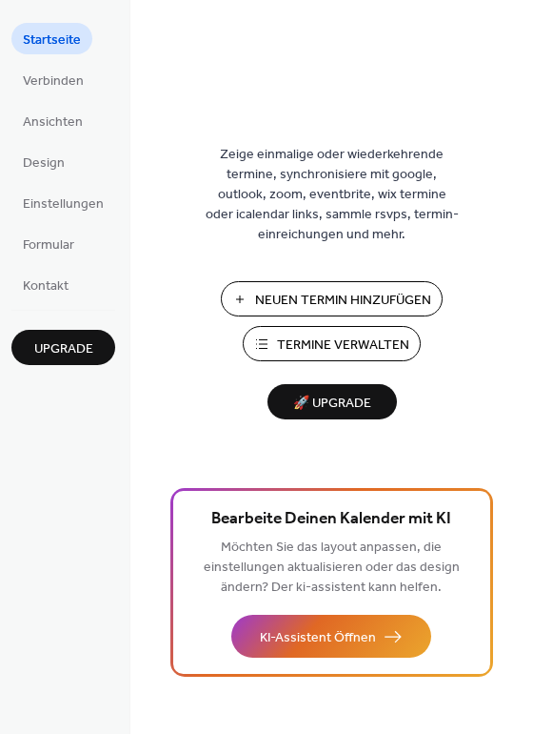
click at [257, 302] on span "Neuen Termin Hinzufügen" at bounding box center [343, 301] width 176 height 20
click at [285, 308] on span "Neuen Termin Hinzufügen" at bounding box center [343, 301] width 176 height 20
click at [277, 343] on span "Termine Verwalten" at bounding box center [343, 345] width 132 height 20
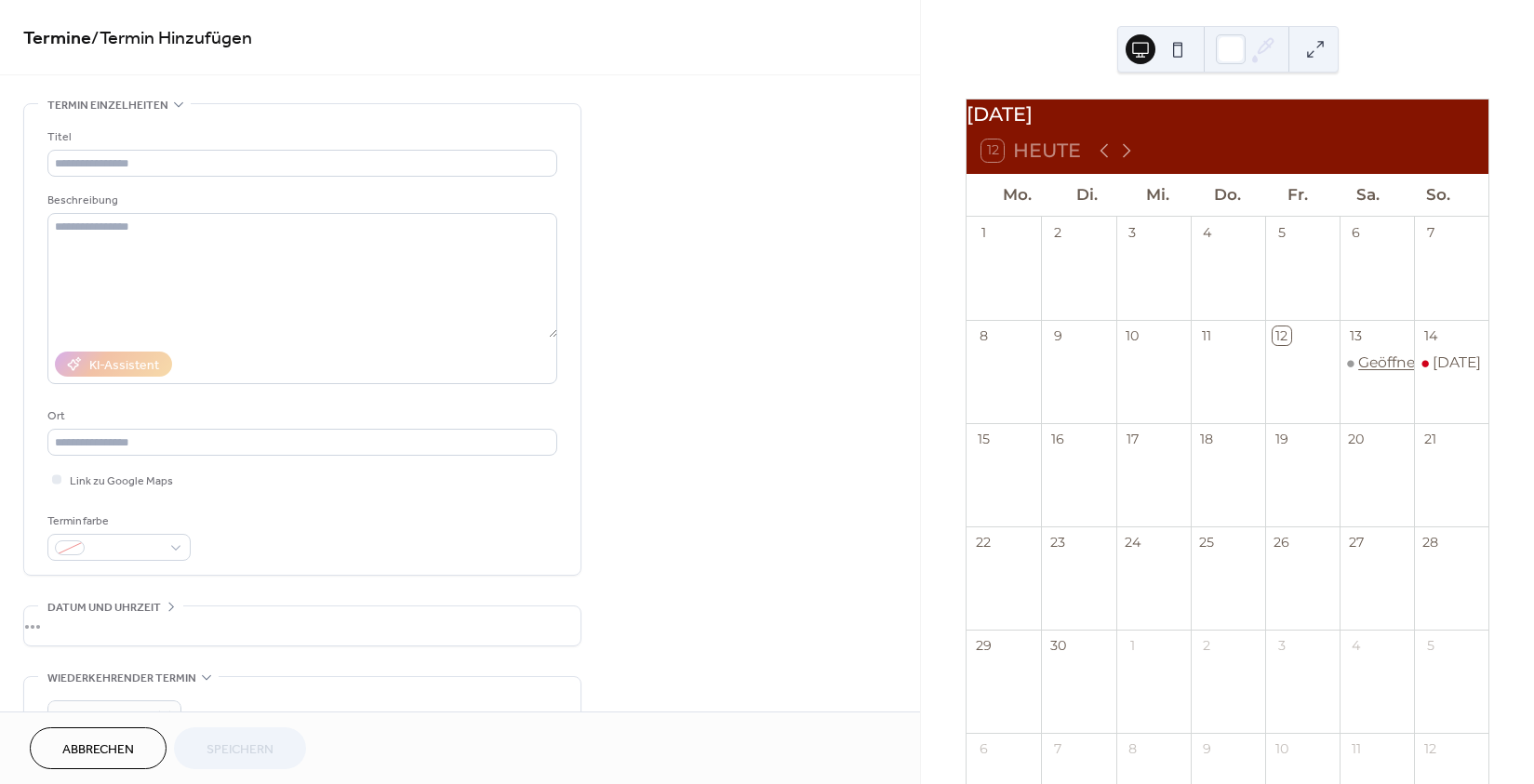
click at [1380, 367] on div "Geöffnet" at bounding box center [1389, 362] width 62 height 21
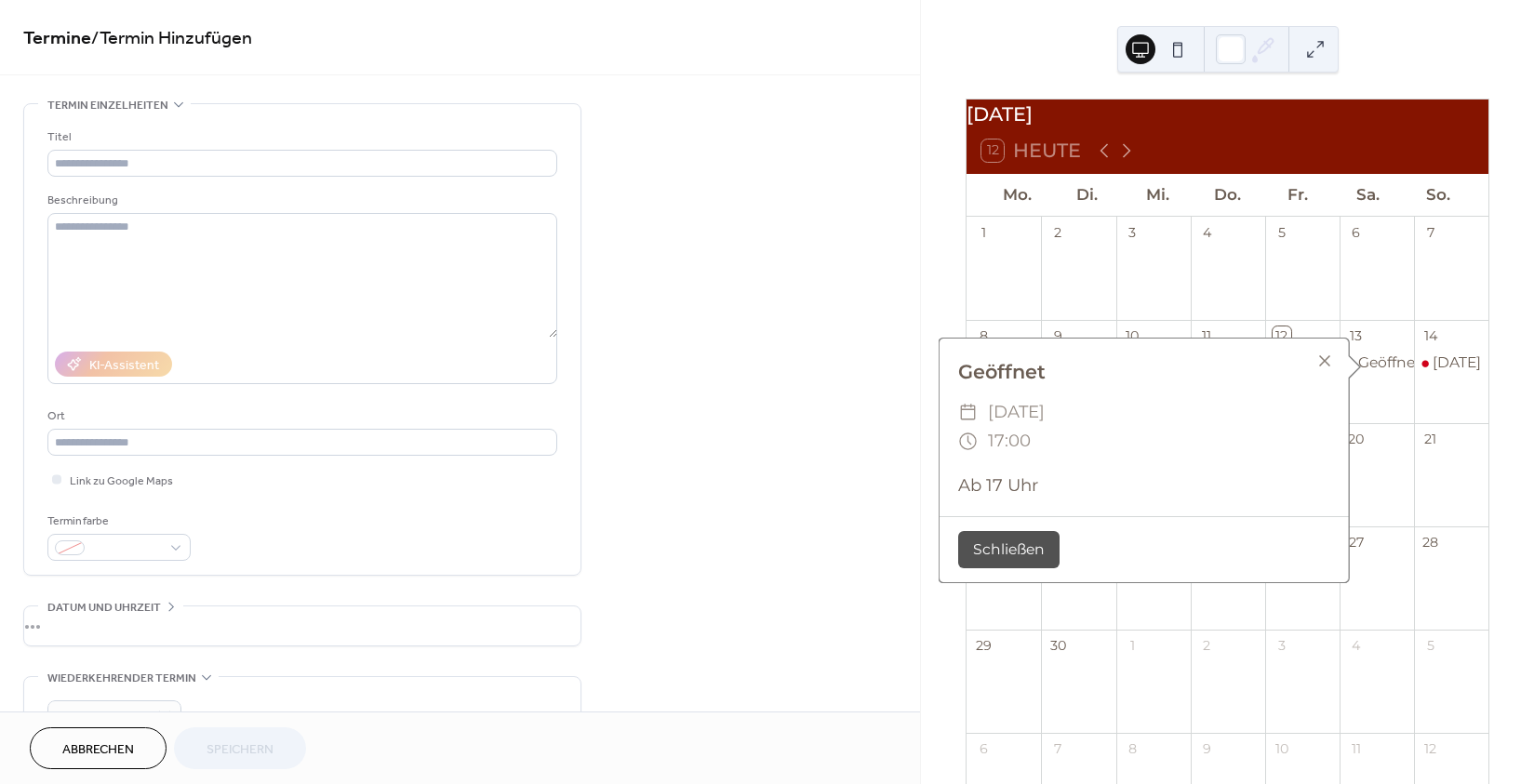
click at [1326, 367] on div at bounding box center [1324, 360] width 26 height 26
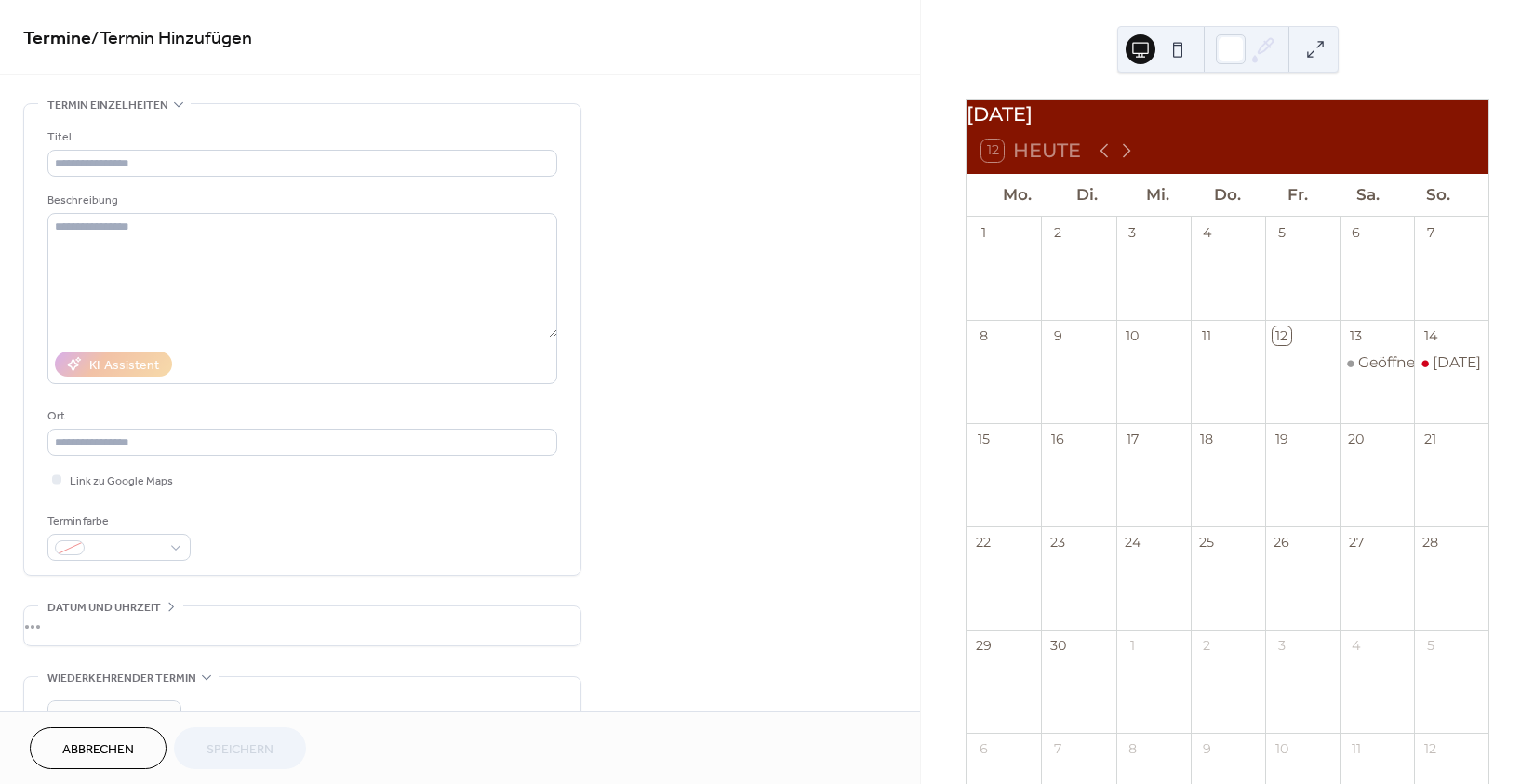
click at [1385, 351] on div "13" at bounding box center [1377, 337] width 74 height 33
click at [1381, 370] on div "Geöffnet" at bounding box center [1389, 362] width 62 height 21
click at [1055, 549] on button "Schließen" at bounding box center [1009, 552] width 102 height 36
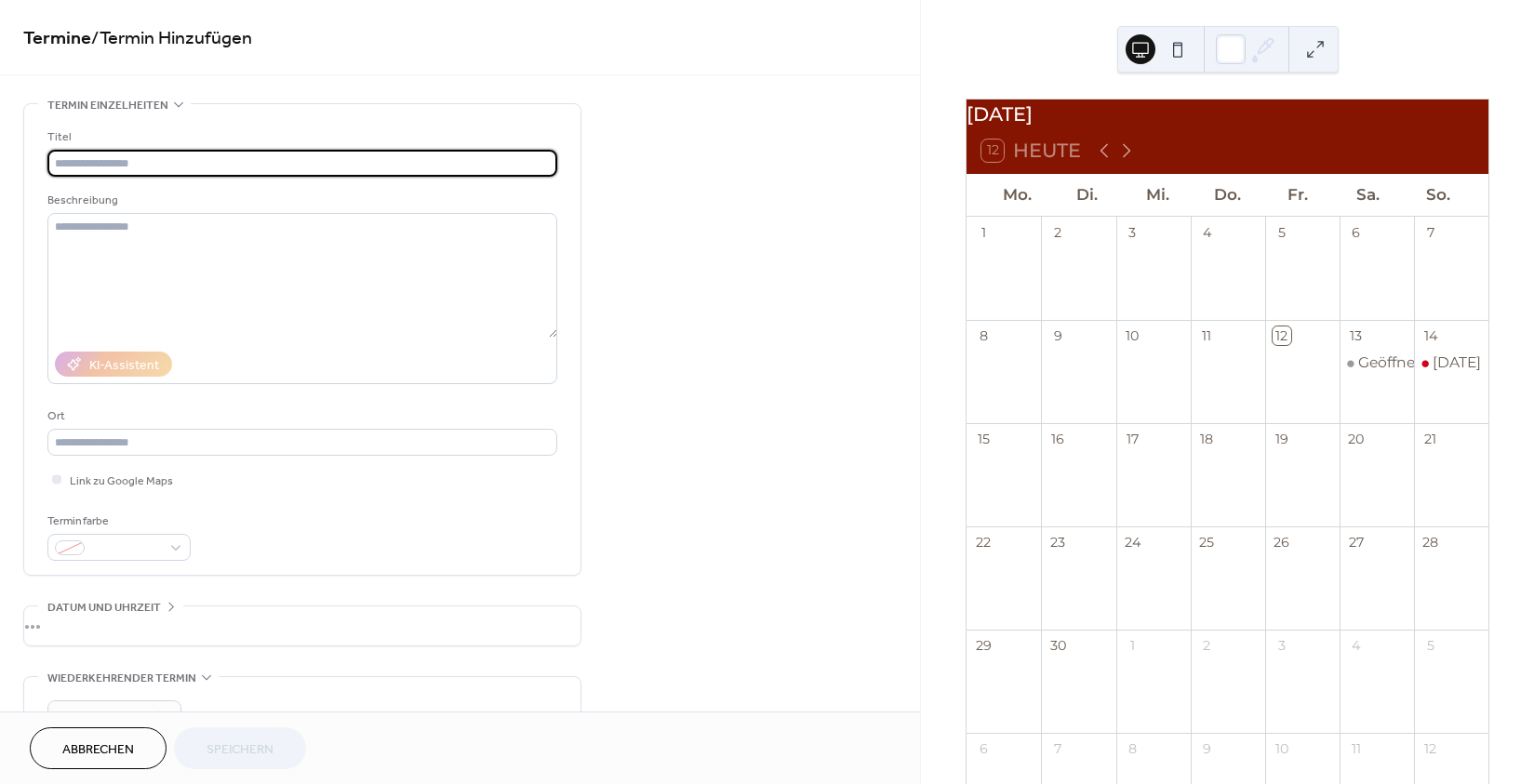
click at [1391, 390] on div "Geöffnet" at bounding box center [1377, 383] width 74 height 62
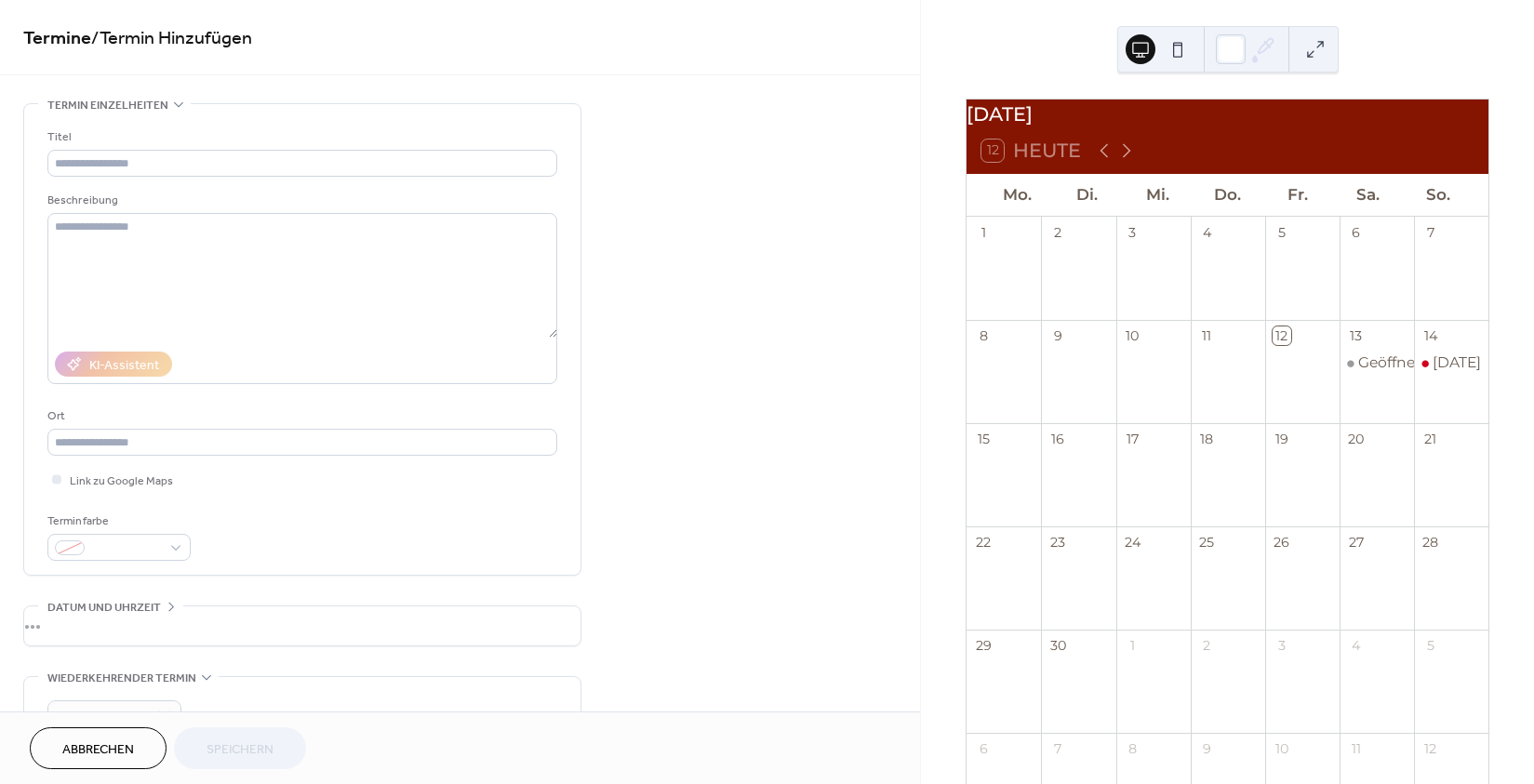
click at [1436, 405] on div "[DATE]" at bounding box center [1451, 383] width 74 height 62
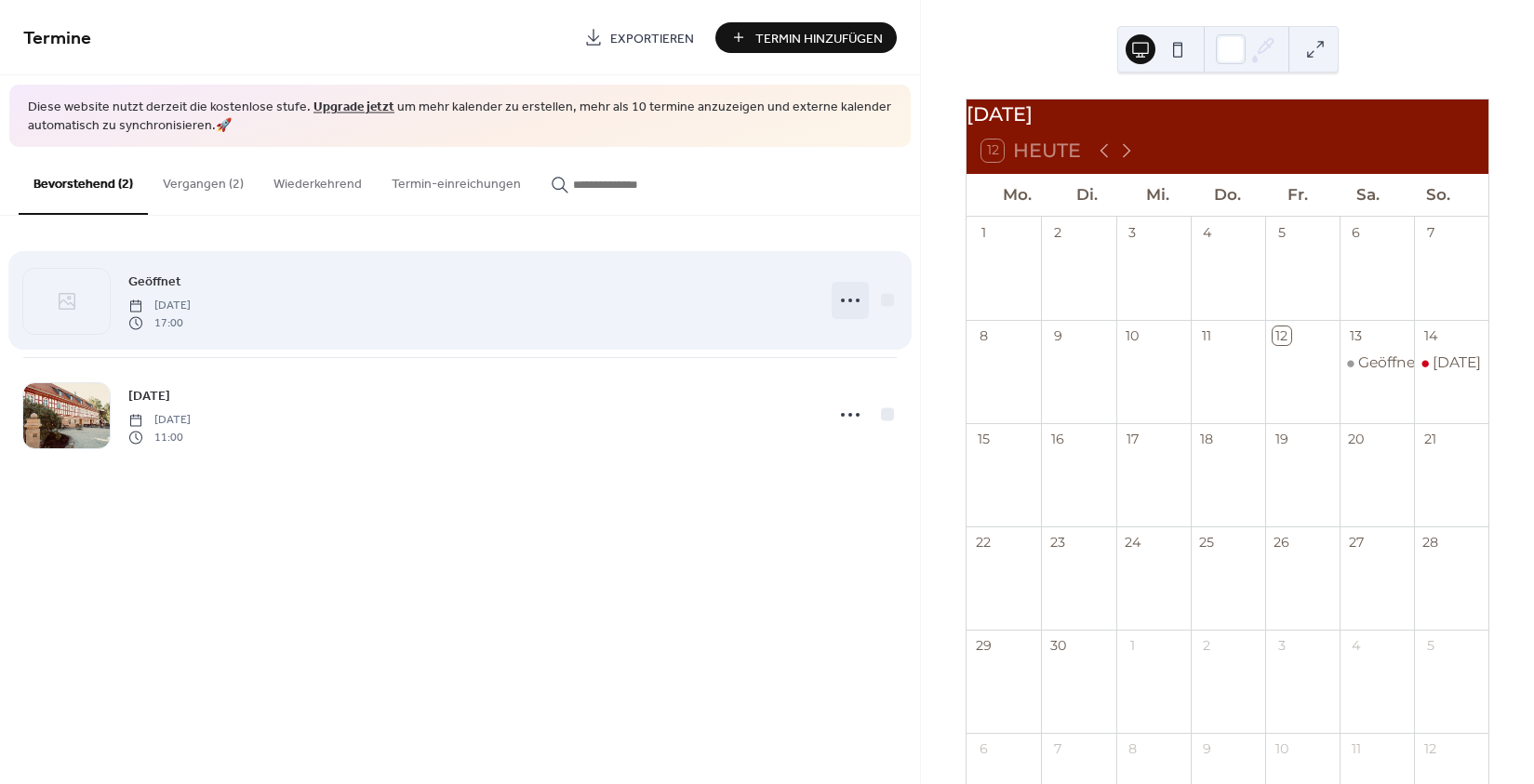
click at [856, 304] on icon at bounding box center [850, 300] width 29 height 29
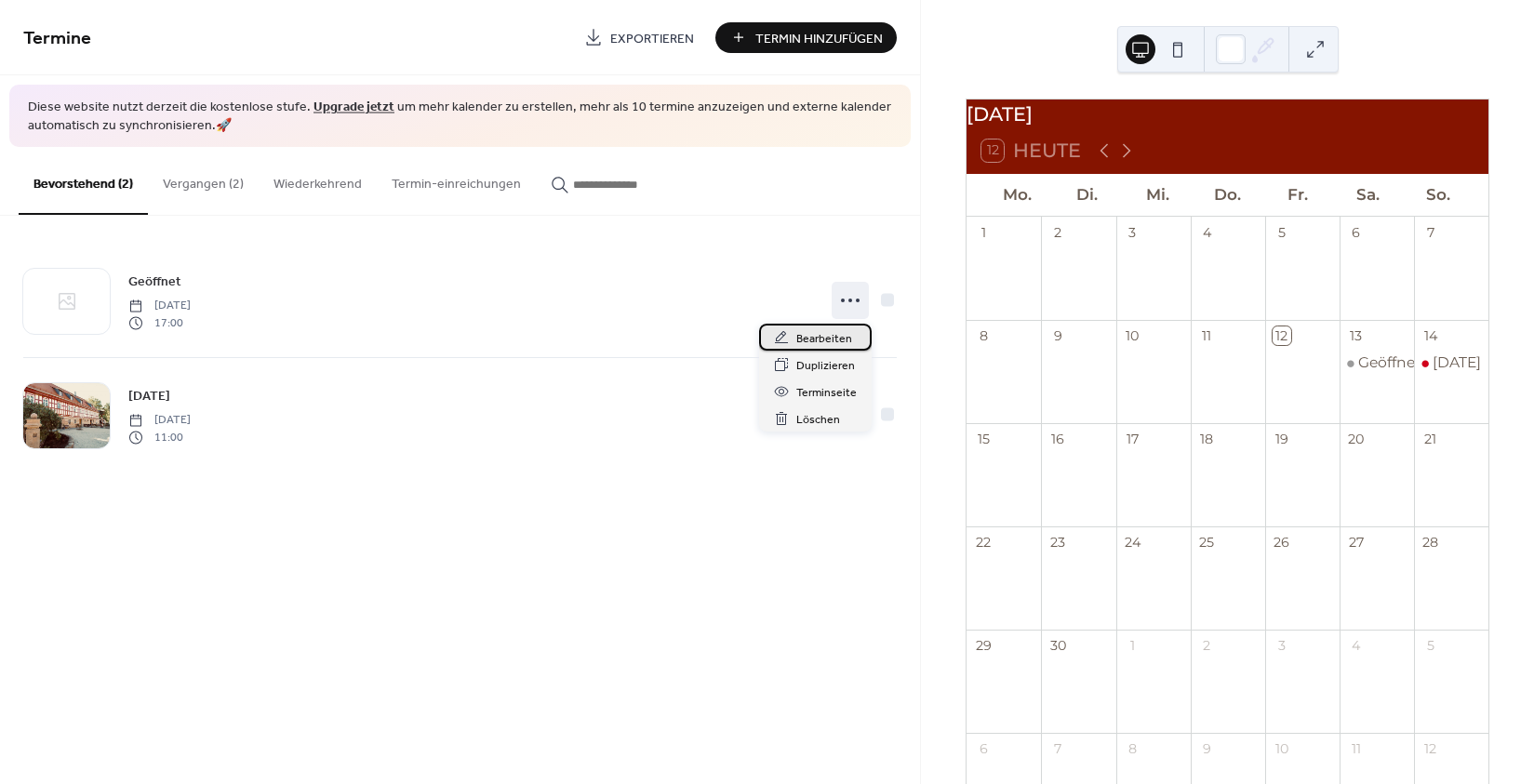
click at [840, 342] on span "Bearbeiten" at bounding box center [823, 339] width 56 height 20
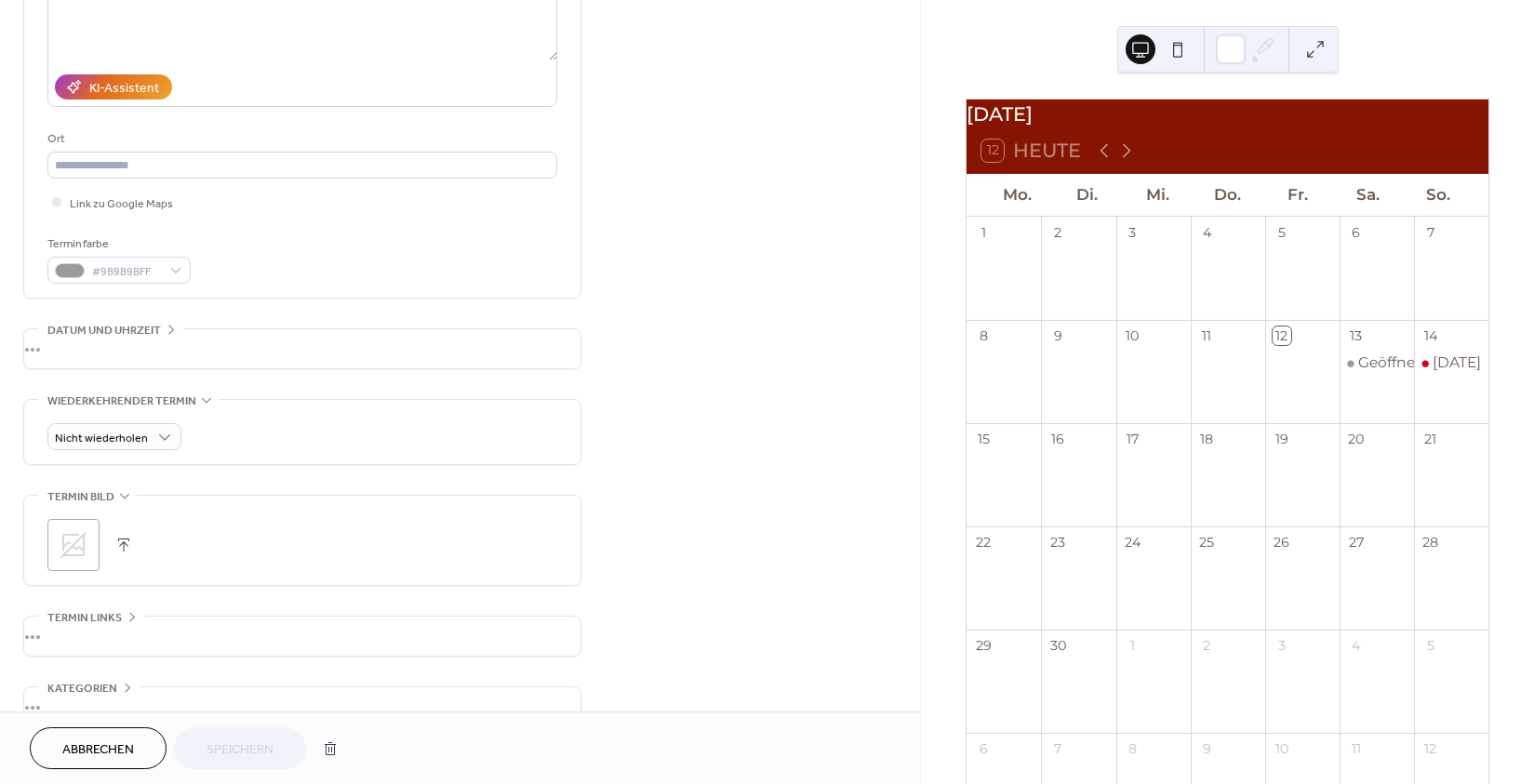
scroll to position [393, 0]
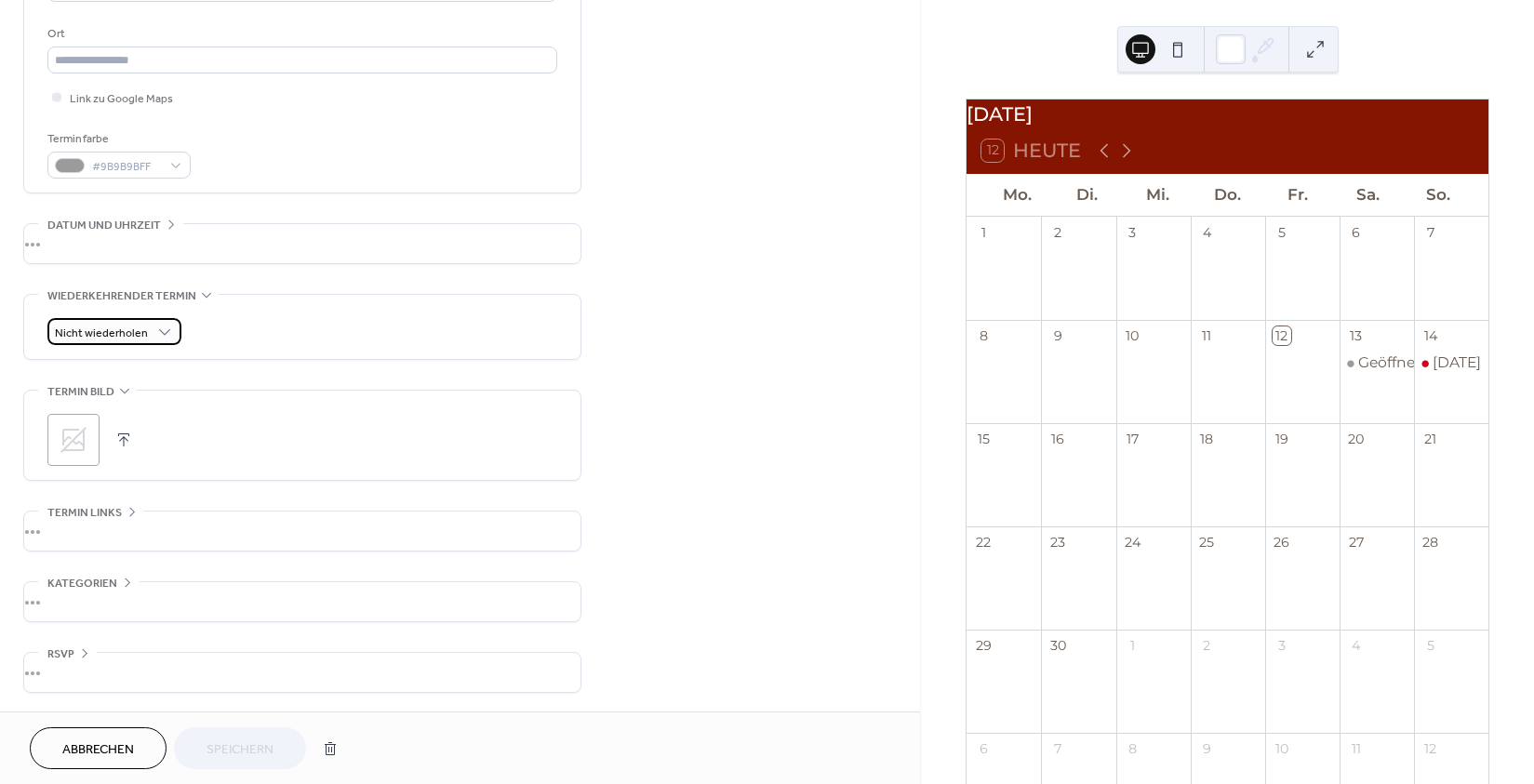
click at [98, 328] on span "Nicht wiederholen" at bounding box center [101, 334] width 93 height 21
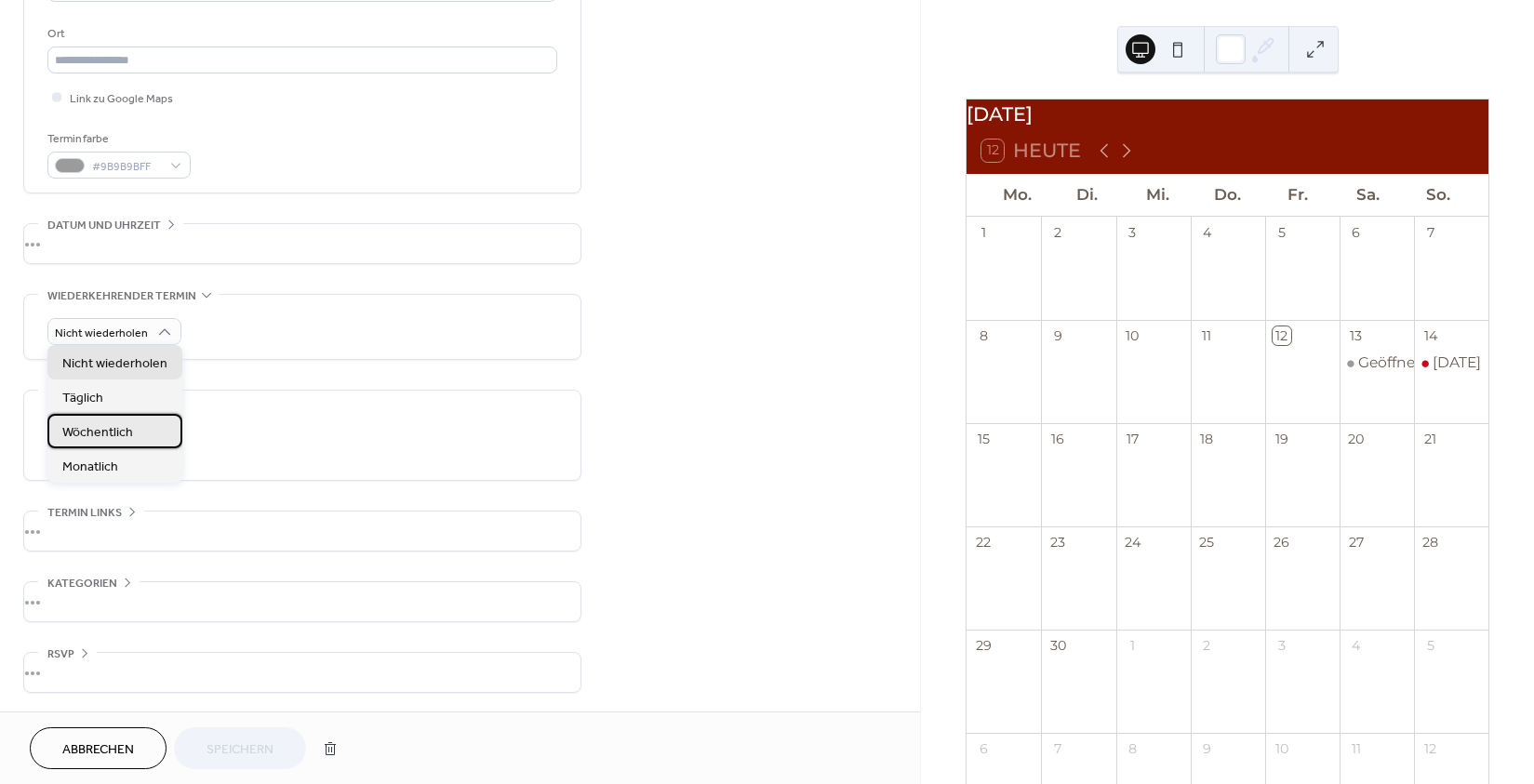
click at [118, 429] on span "Wöchentlich" at bounding box center [98, 433] width 70 height 20
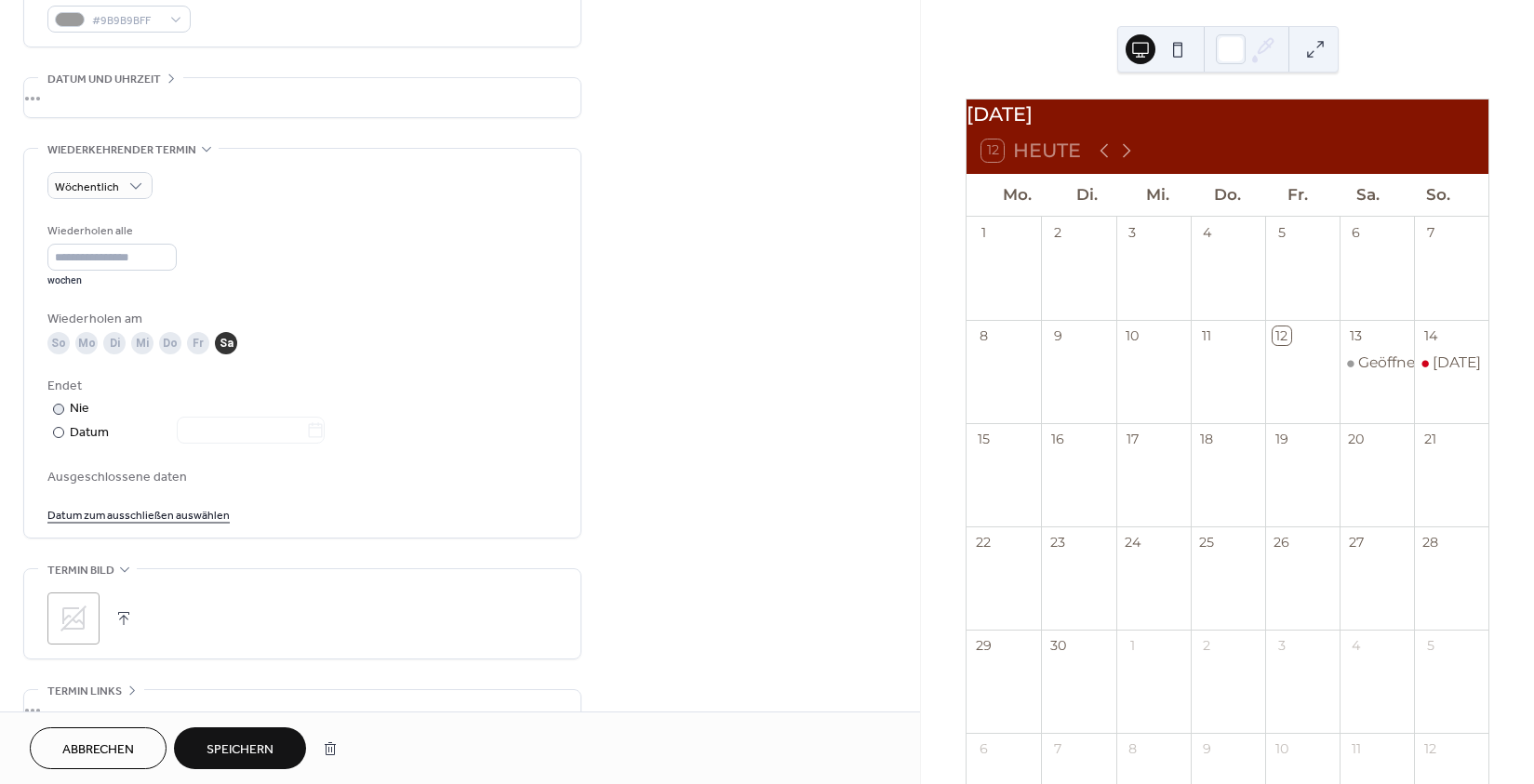
scroll to position [532, 0]
click at [230, 740] on span "Speichern" at bounding box center [239, 750] width 67 height 20
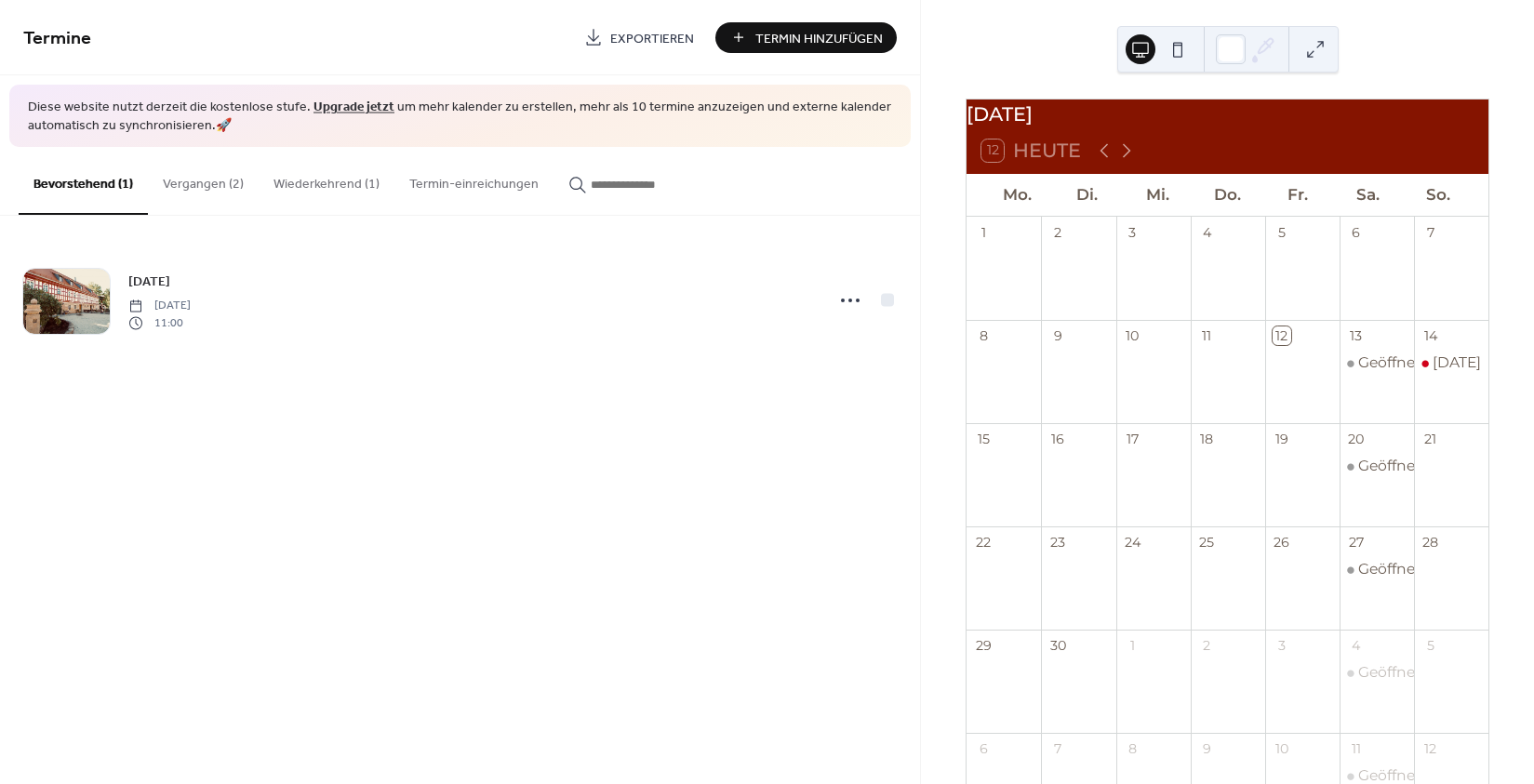
click at [347, 192] on button "Wiederkehrend (1)" at bounding box center [326, 181] width 136 height 66
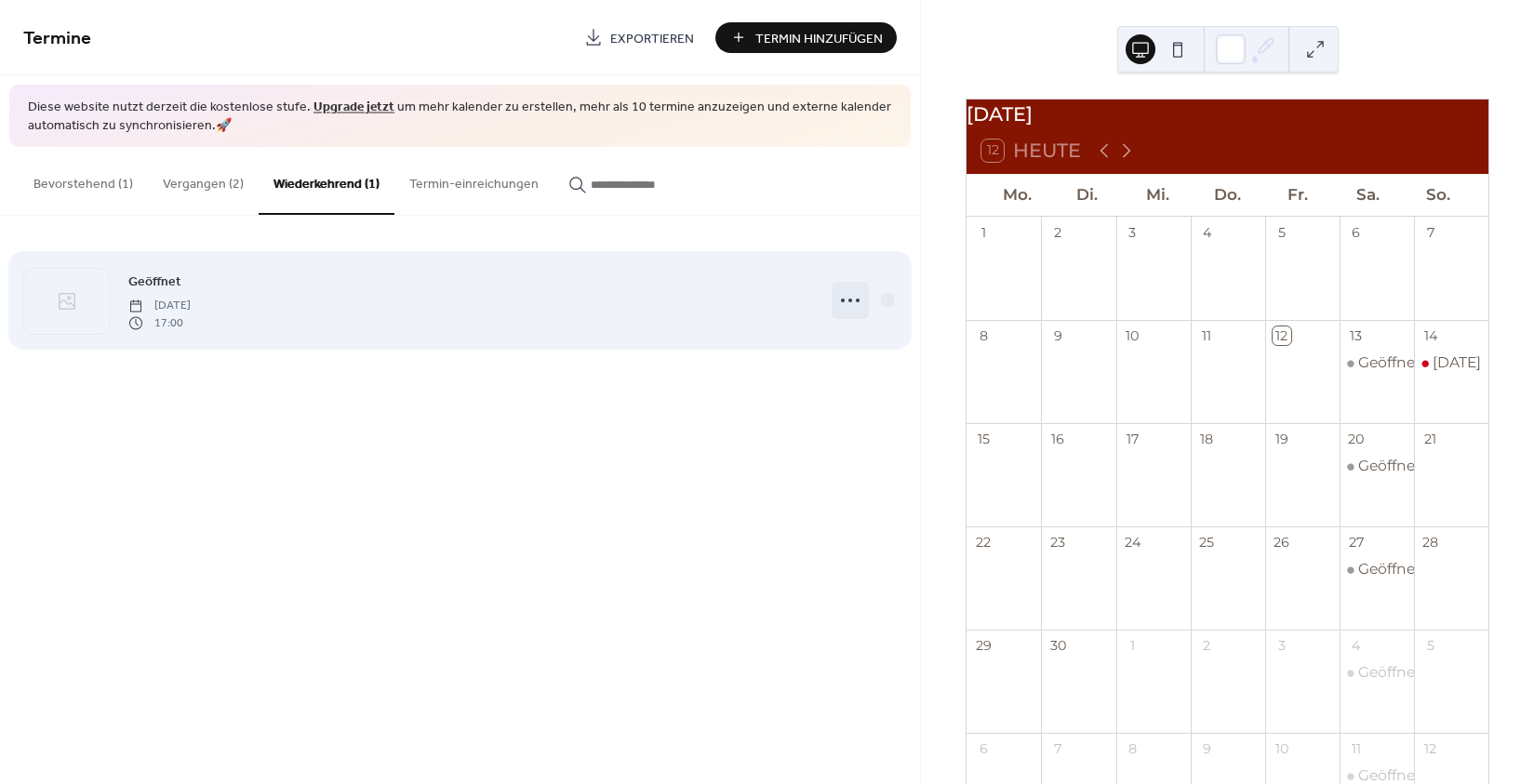
click at [854, 307] on icon at bounding box center [850, 300] width 29 height 29
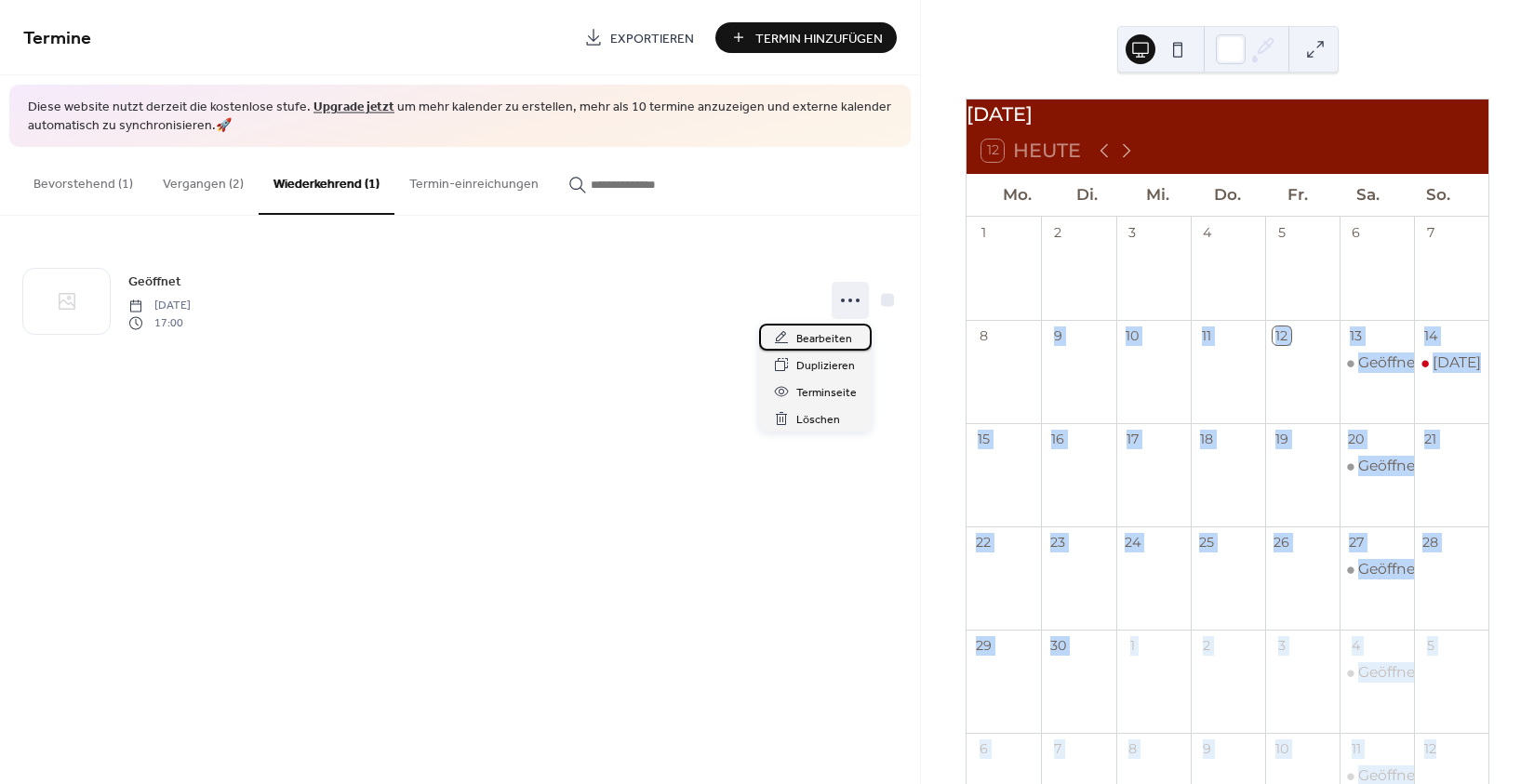
drag, startPoint x: 844, startPoint y: 337, endPoint x: 934, endPoint y: 372, distance: 96.6
click at [852, 349] on span "Bearbeiten" at bounding box center [823, 339] width 56 height 20
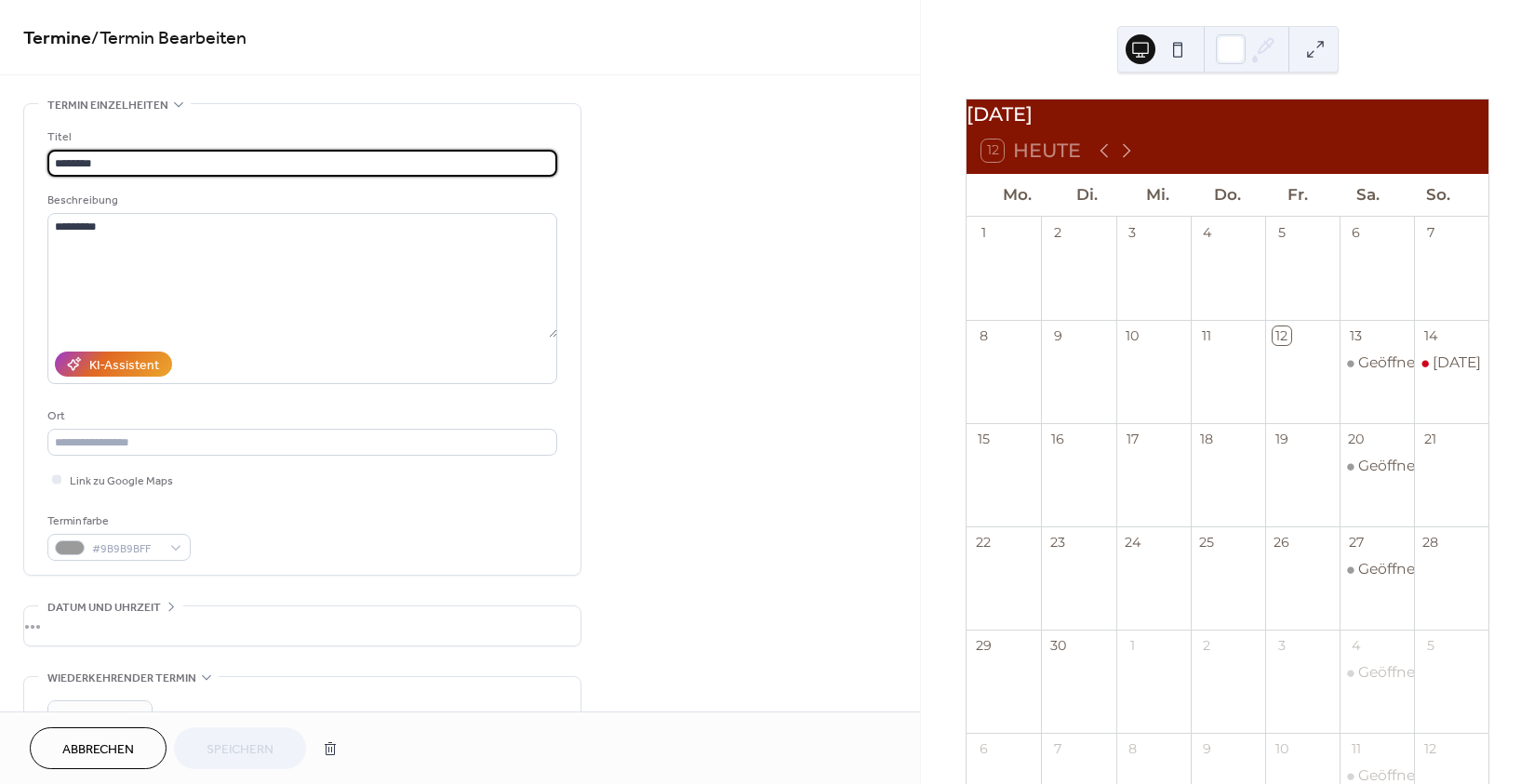
click at [91, 754] on span "Abbrechen" at bounding box center [98, 750] width 71 height 20
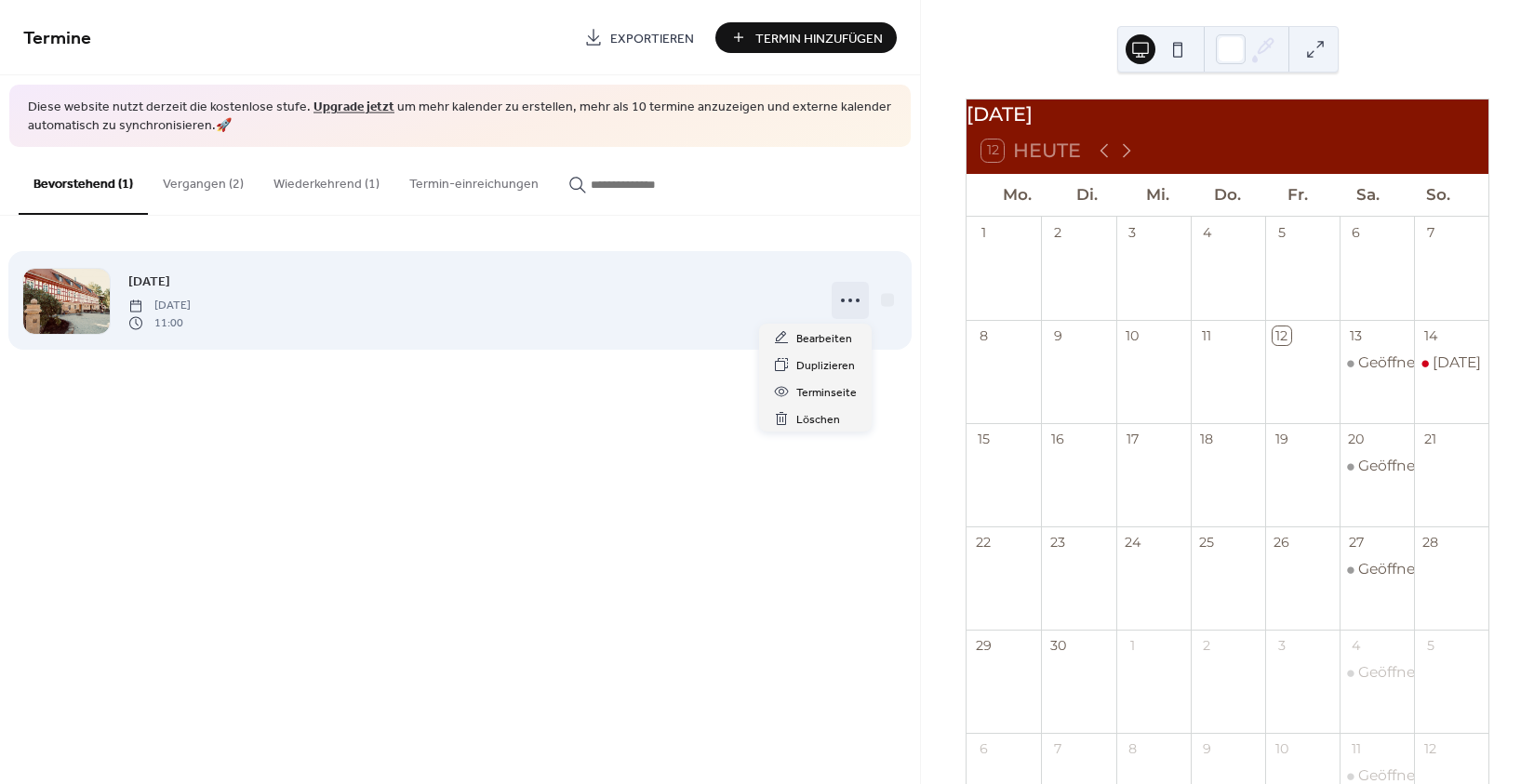
click at [850, 293] on icon at bounding box center [850, 300] width 29 height 29
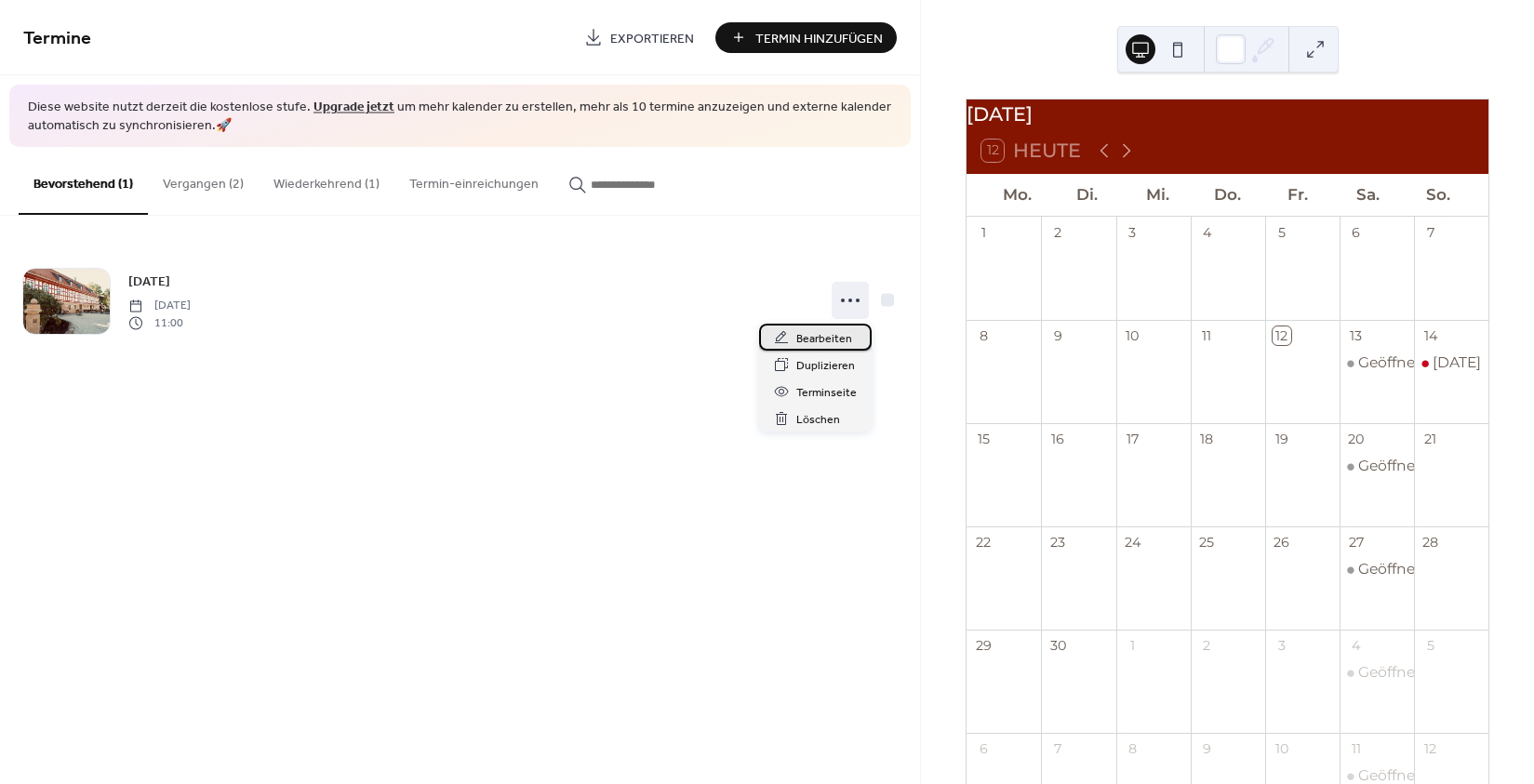
click at [835, 339] on span "Bearbeiten" at bounding box center [823, 339] width 56 height 20
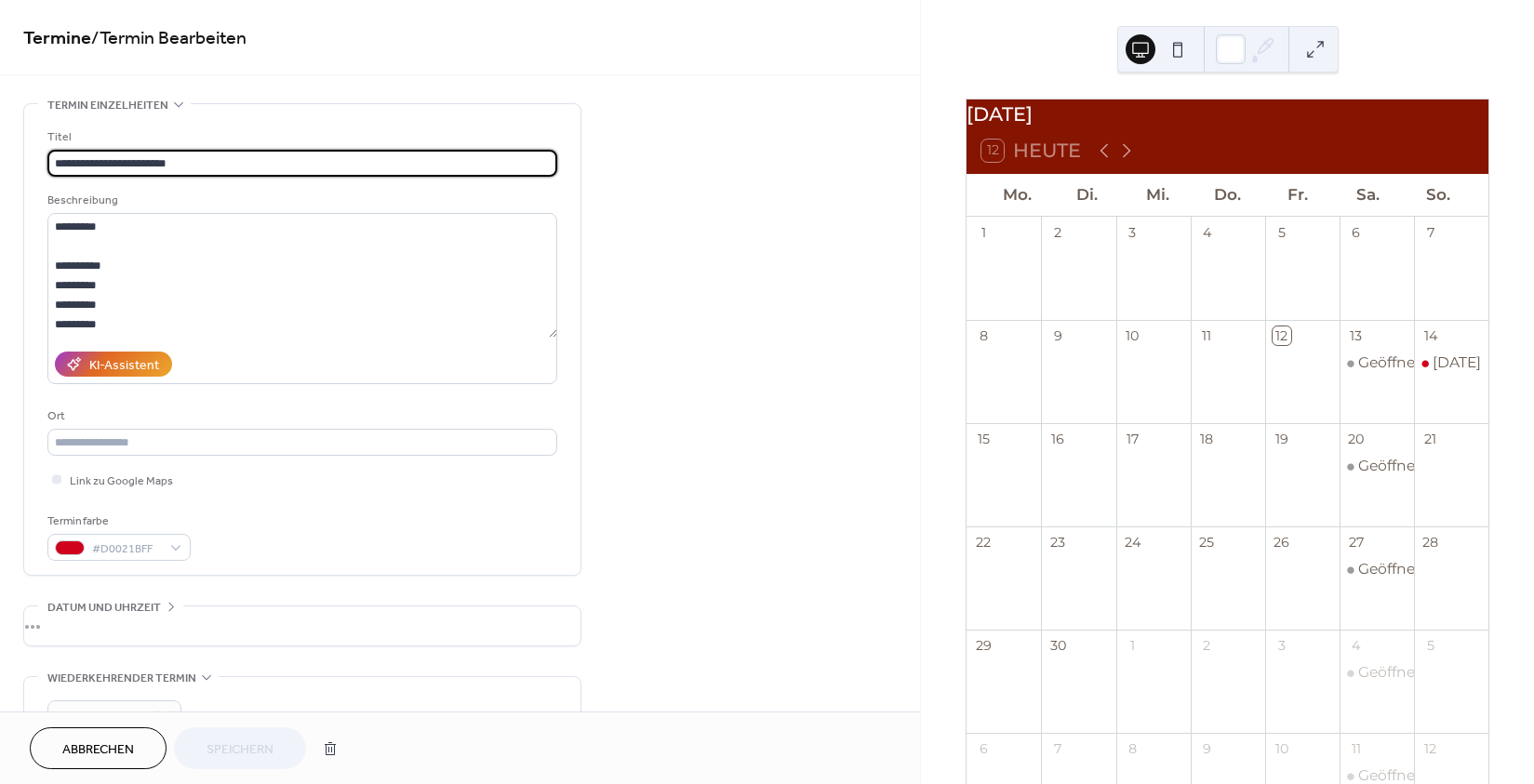
click at [99, 763] on button "Abbrechen" at bounding box center [98, 748] width 137 height 42
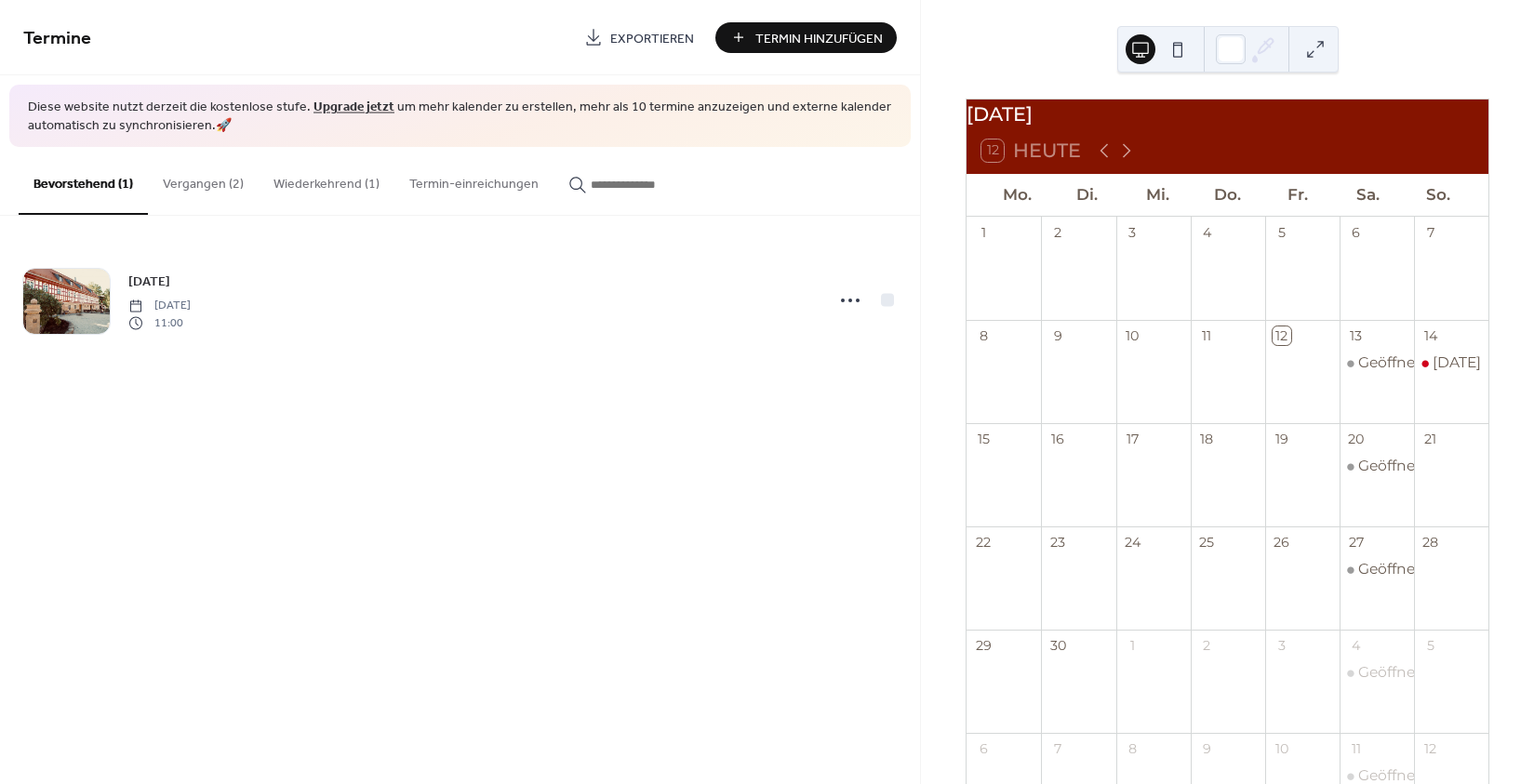
click at [324, 196] on button "Wiederkehrend (1)" at bounding box center [326, 181] width 136 height 66
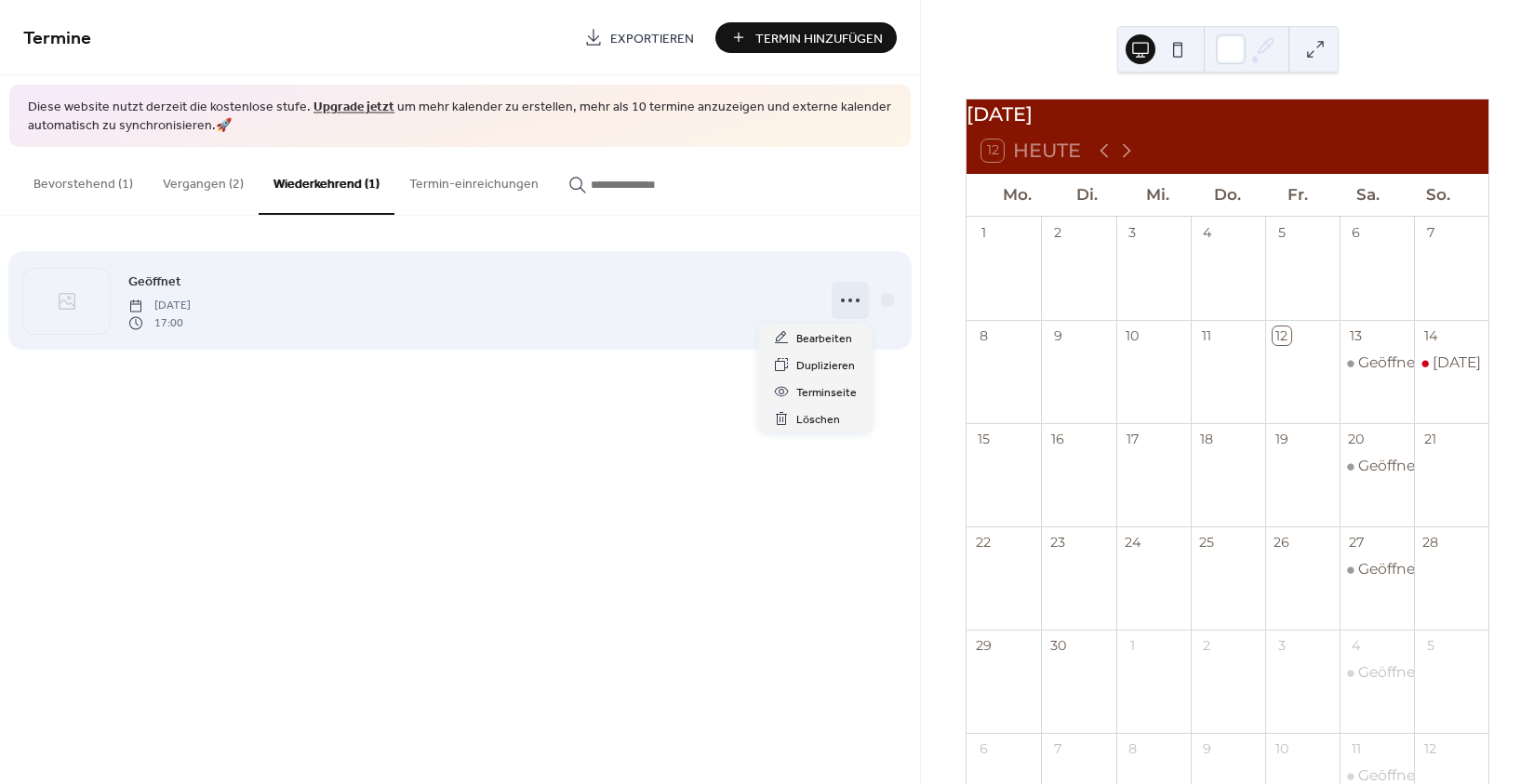
click at [858, 300] on icon at bounding box center [850, 300] width 29 height 29
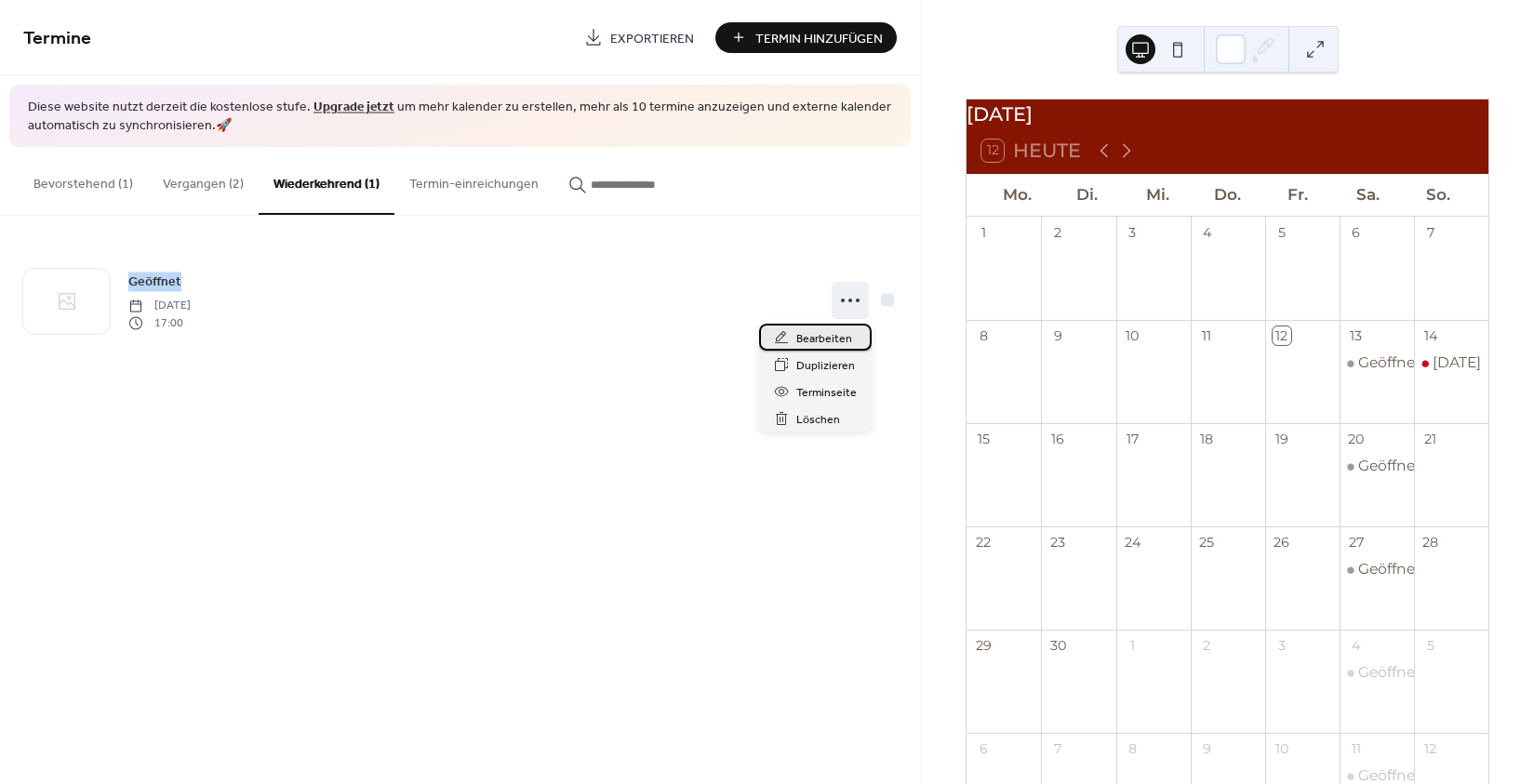
drag, startPoint x: 838, startPoint y: 334, endPoint x: 797, endPoint y: 245, distance: 98.0
click at [797, 329] on span "Bearbeiten" at bounding box center [823, 339] width 56 height 20
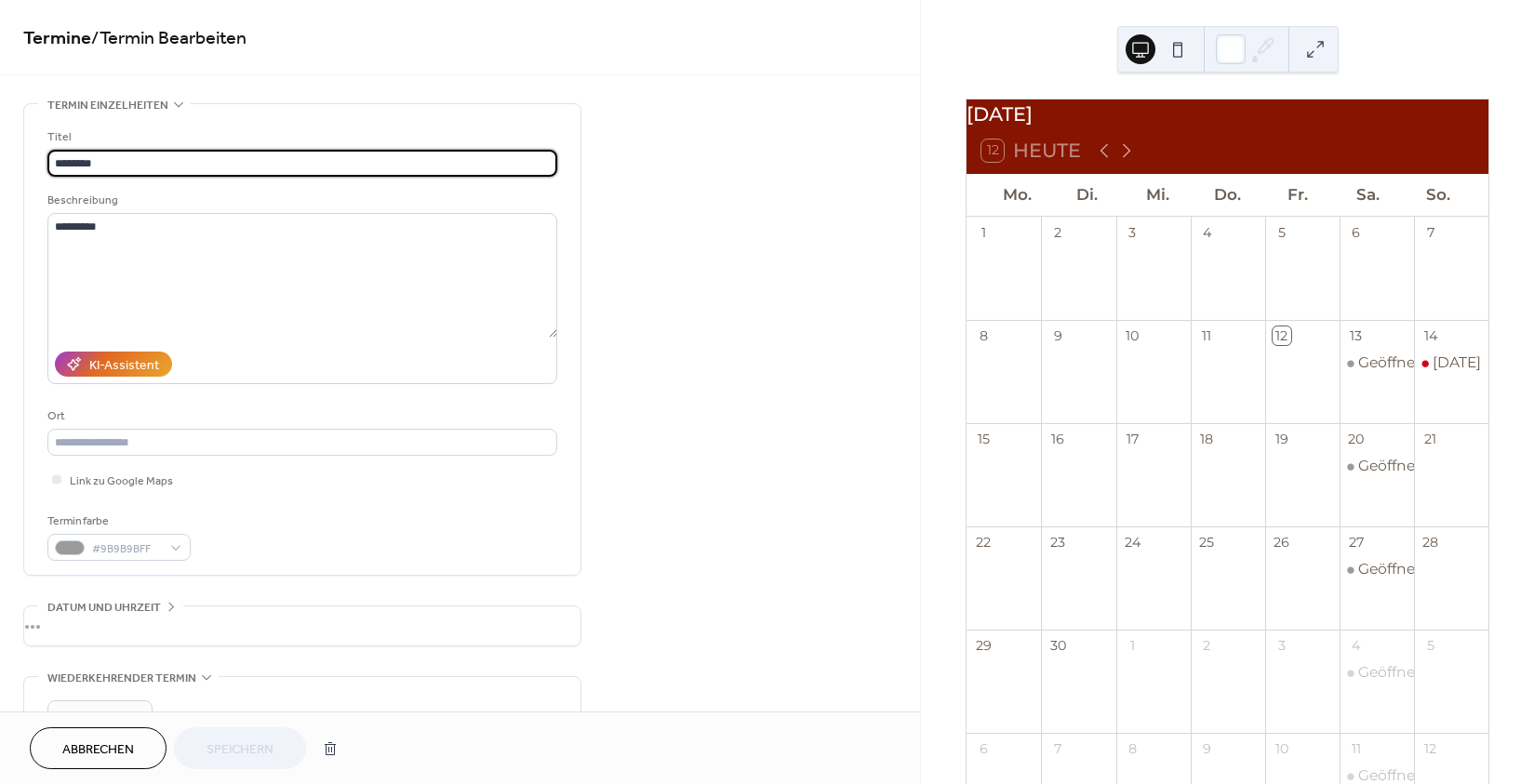
click at [138, 752] on button "Abbrechen" at bounding box center [98, 748] width 137 height 42
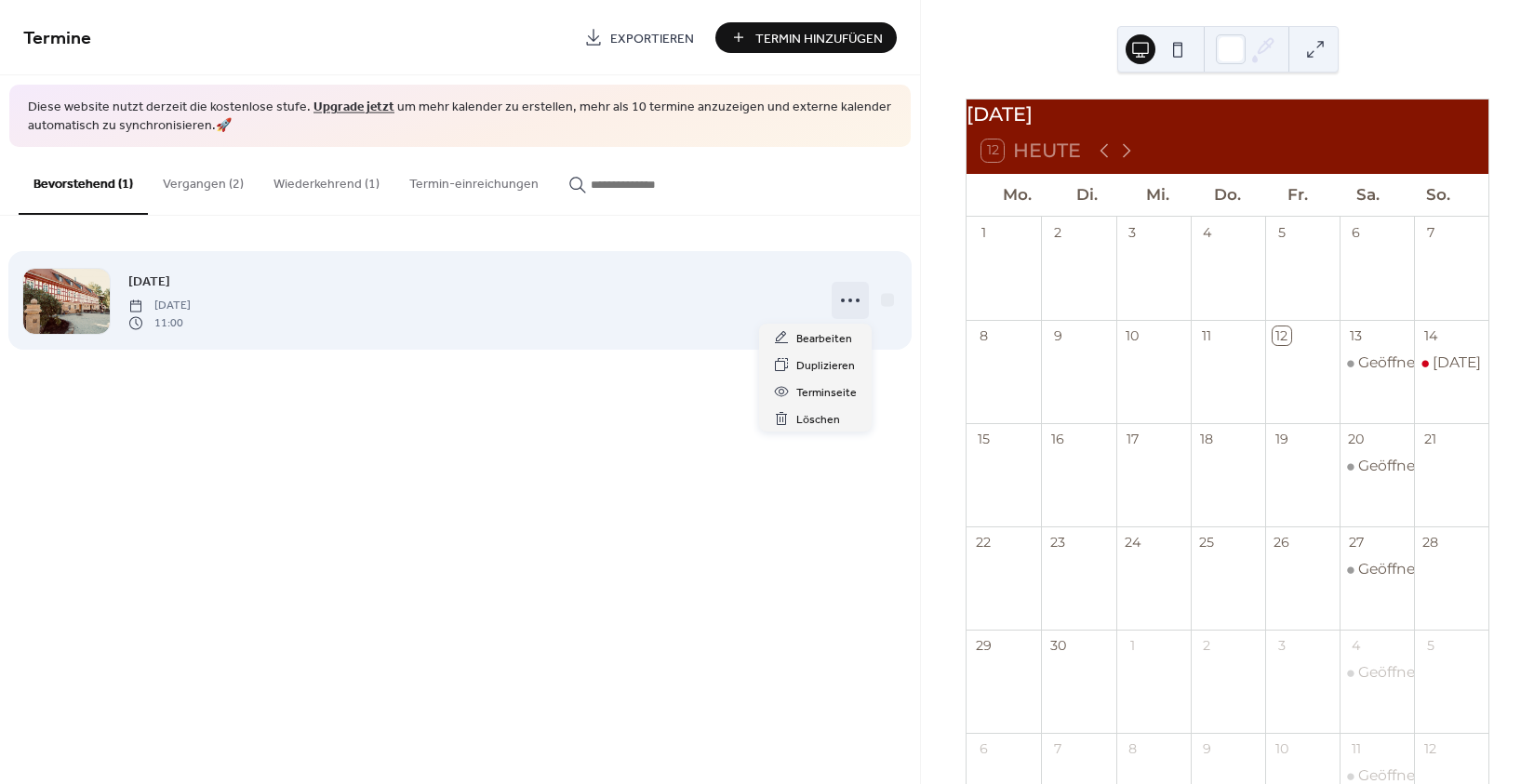
click at [850, 303] on circle at bounding box center [850, 301] width 4 height 4
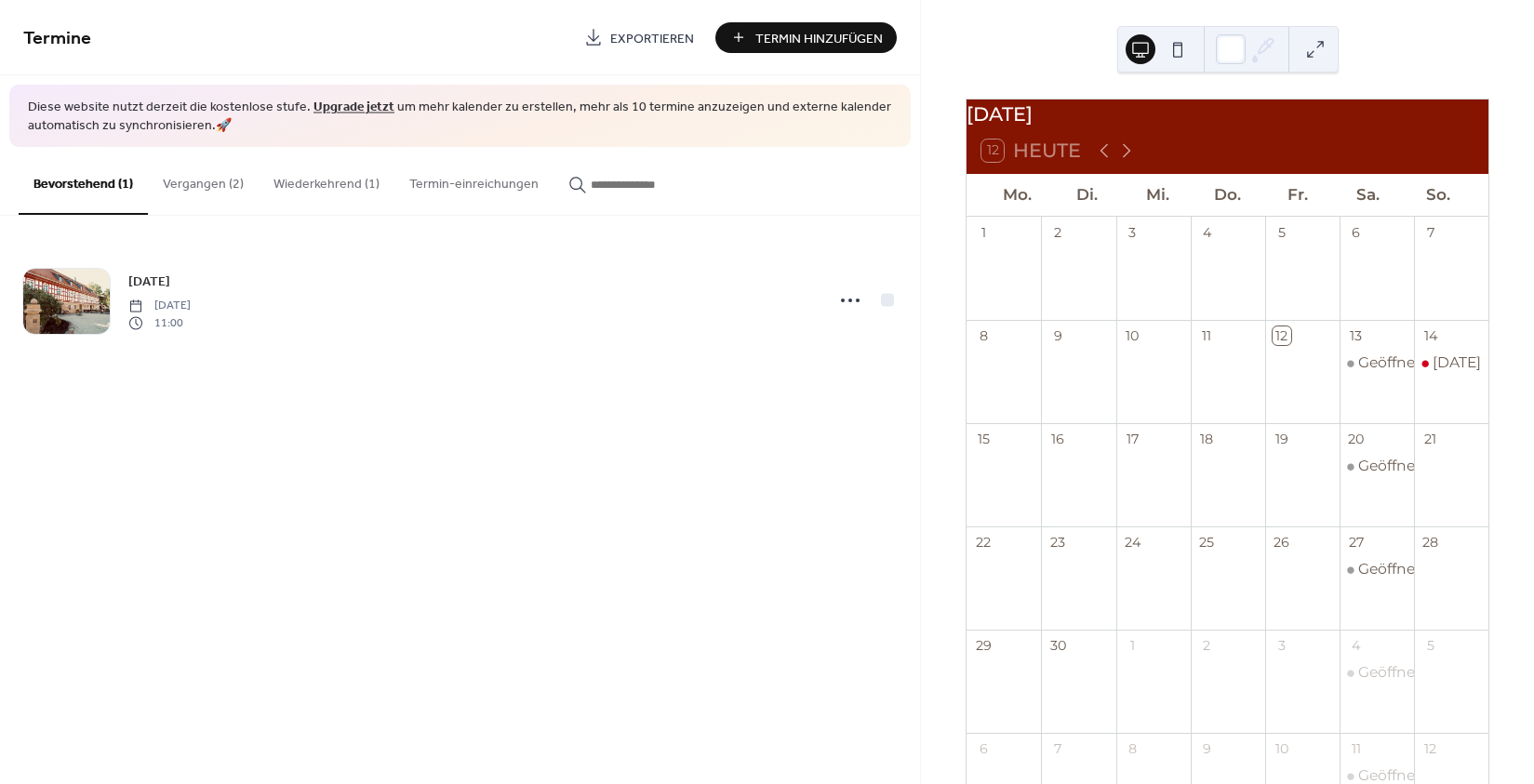
click at [344, 165] on button "Wiederkehrend (1)" at bounding box center [326, 181] width 136 height 66
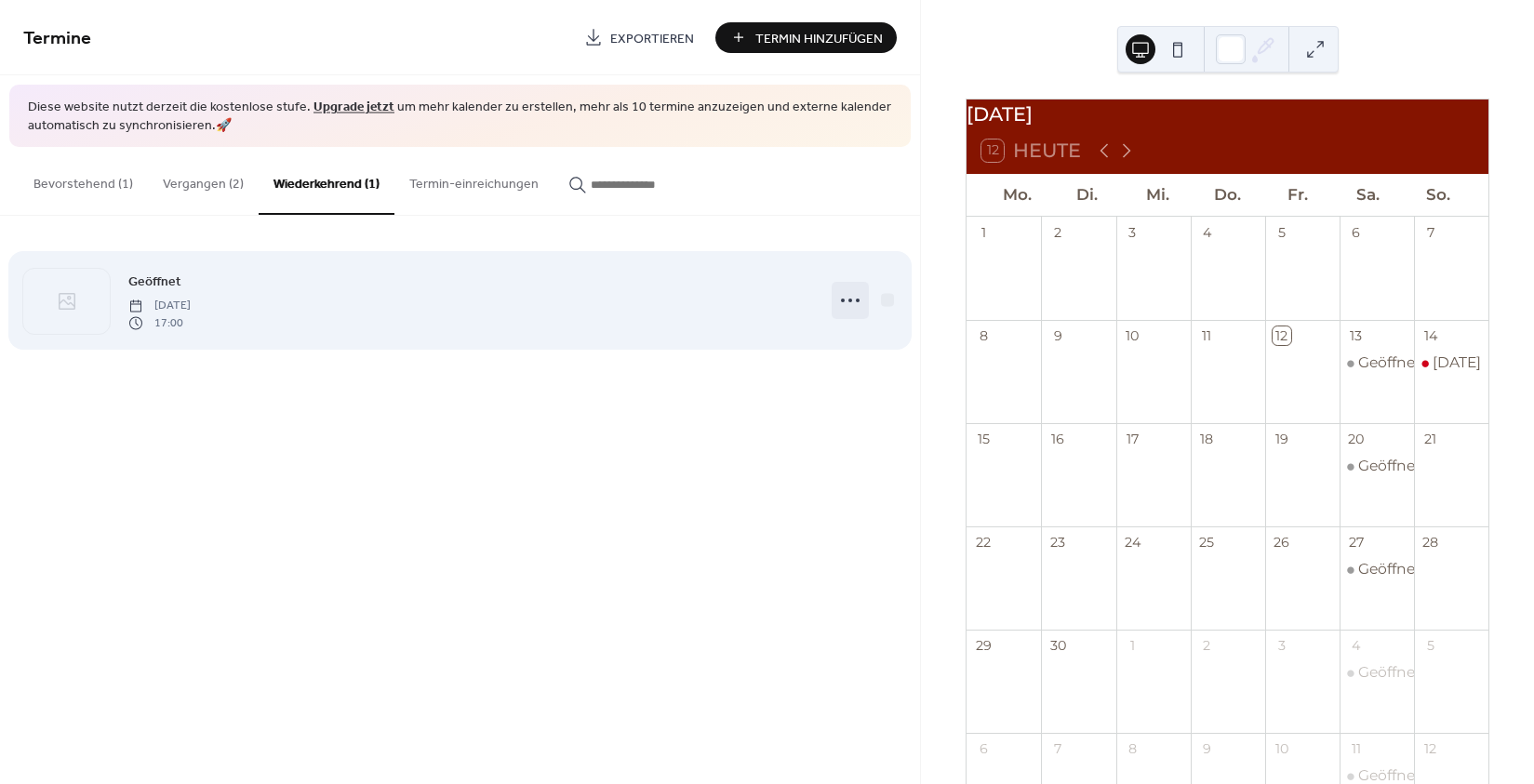
click at [860, 303] on icon at bounding box center [850, 300] width 29 height 29
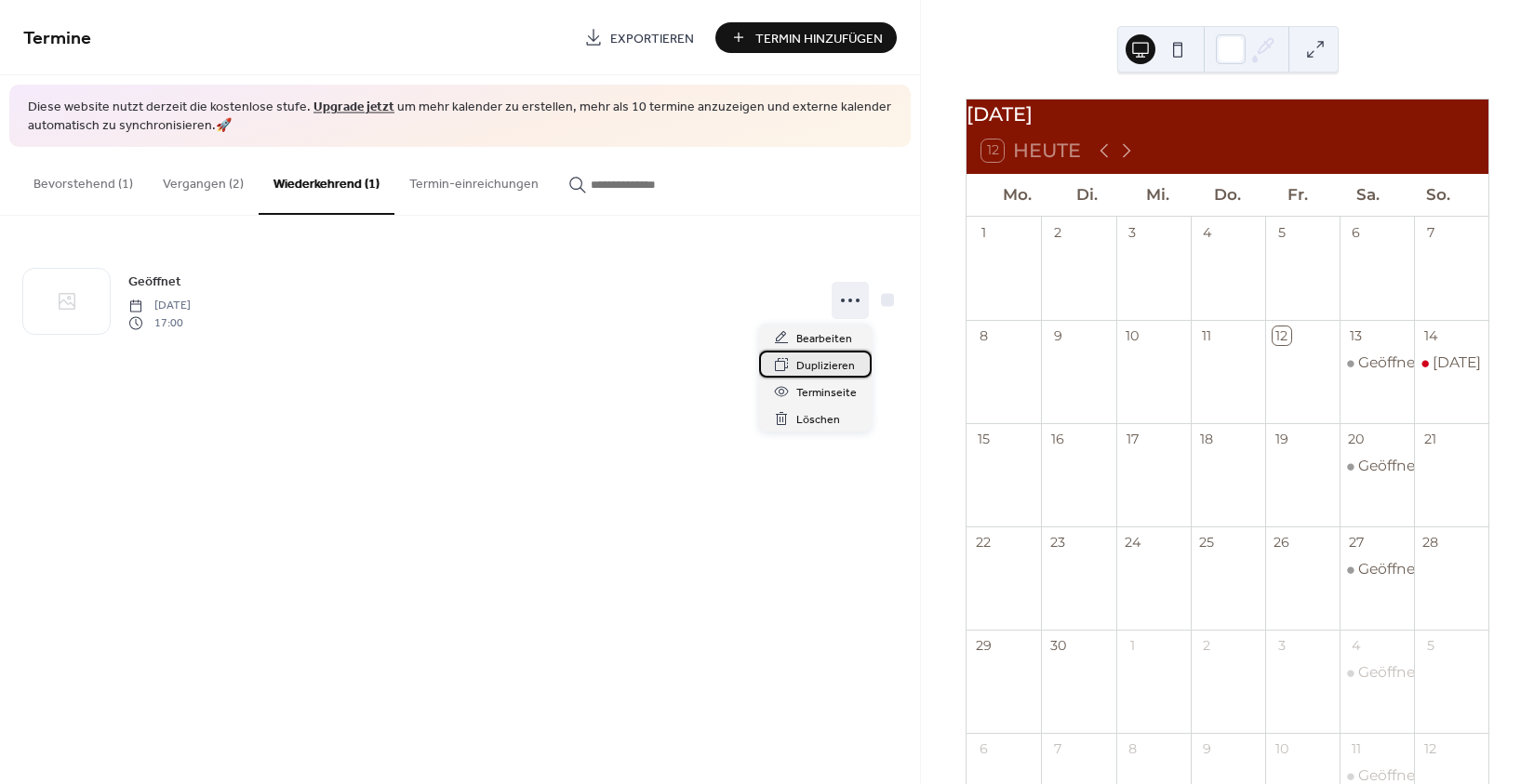
click at [822, 361] on span "Duplizieren" at bounding box center [825, 366] width 59 height 20
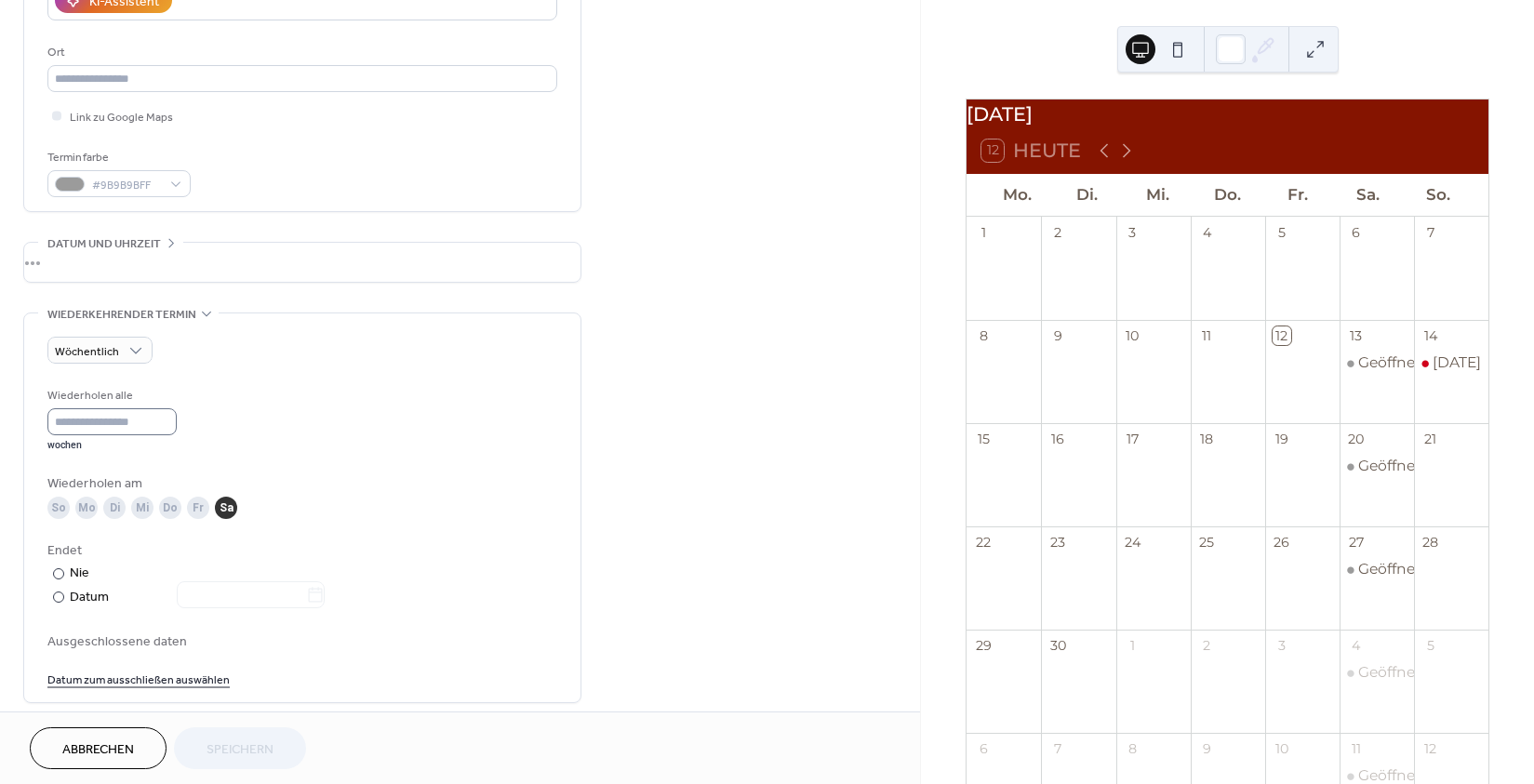
scroll to position [396, 0]
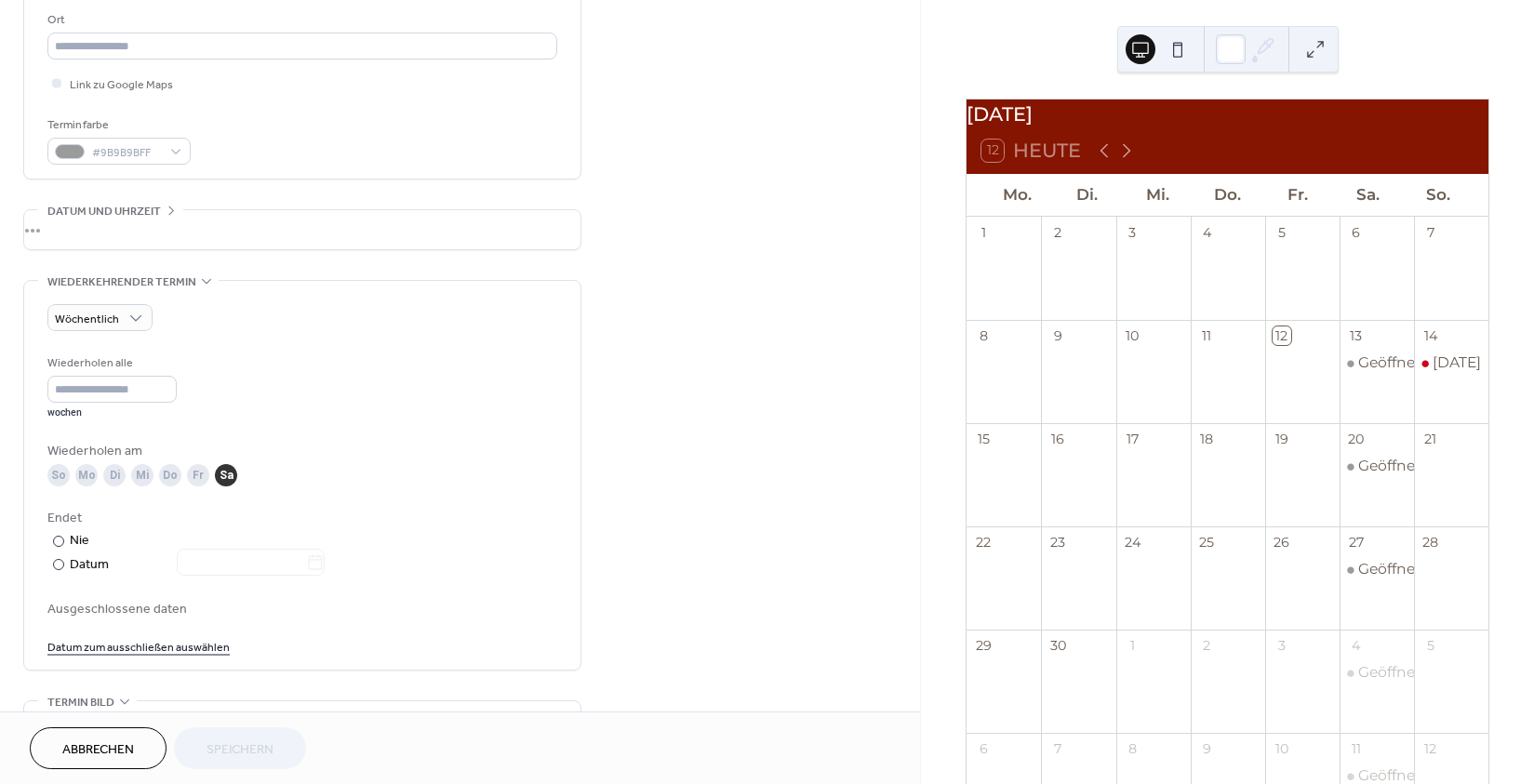
click at [145, 486] on div "Mi" at bounding box center [142, 475] width 22 height 22
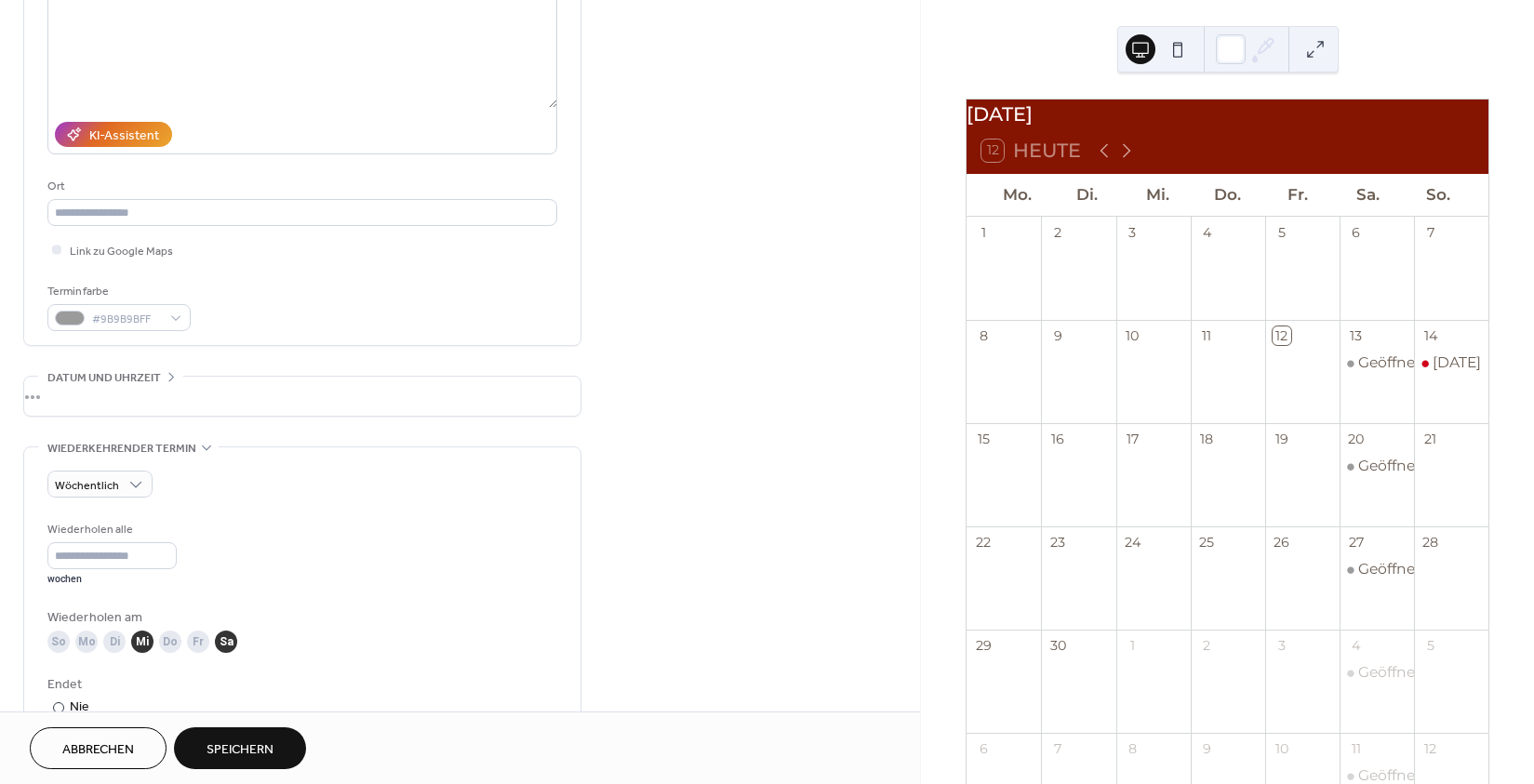
scroll to position [278, 0]
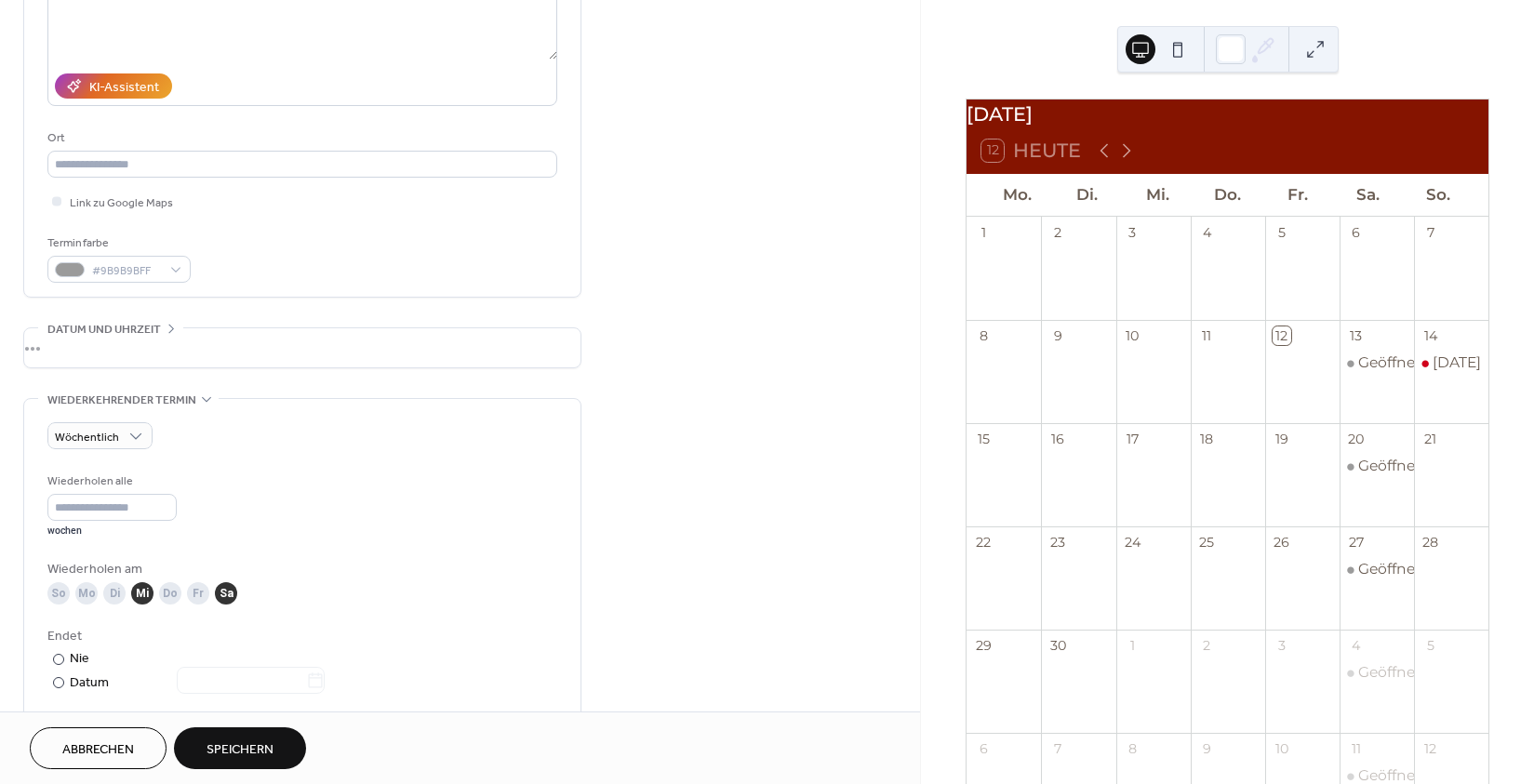
click at [225, 604] on div "Sa" at bounding box center [226, 593] width 22 height 22
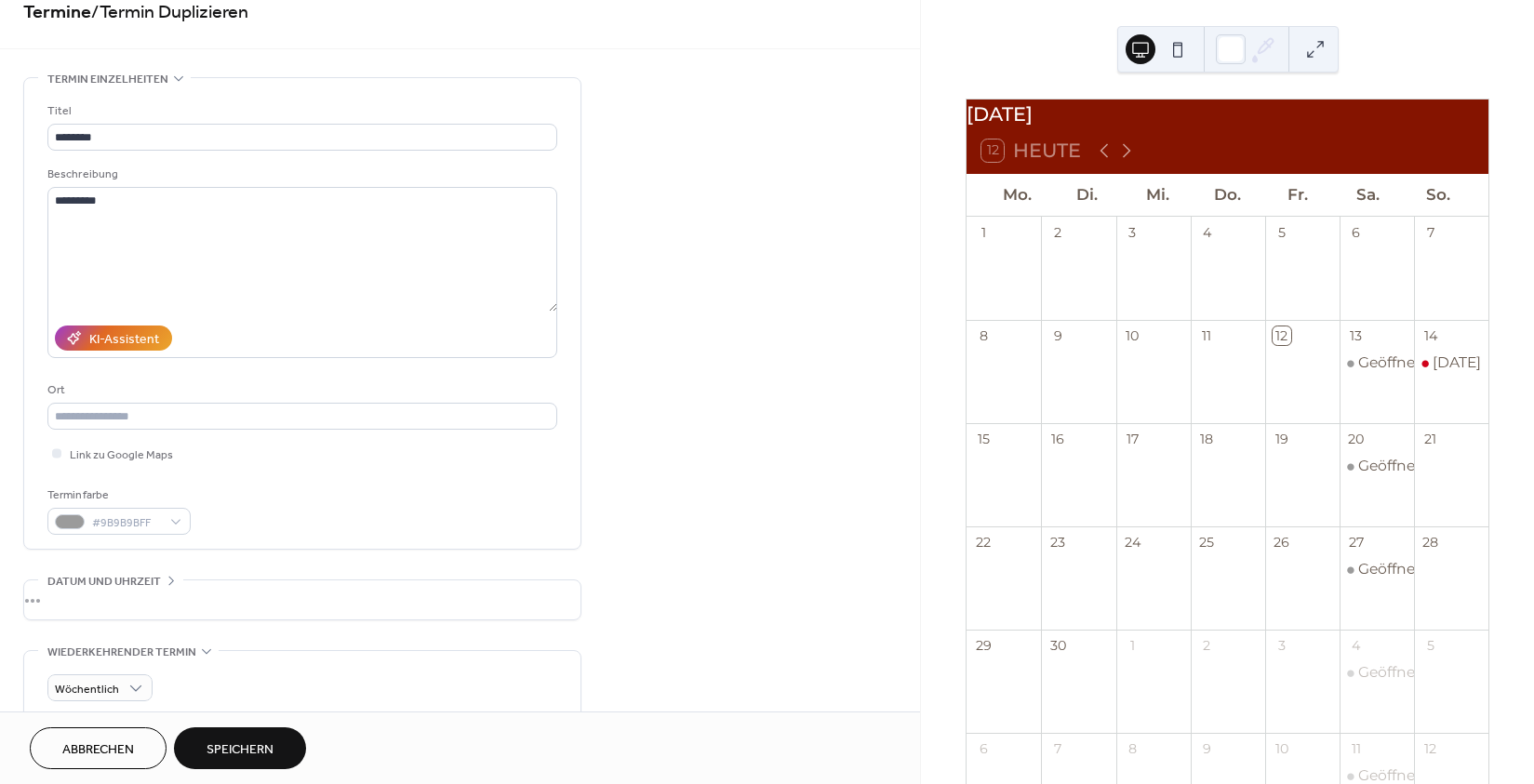
scroll to position [25, 0]
click at [98, 751] on span "Abbrechen" at bounding box center [98, 750] width 71 height 20
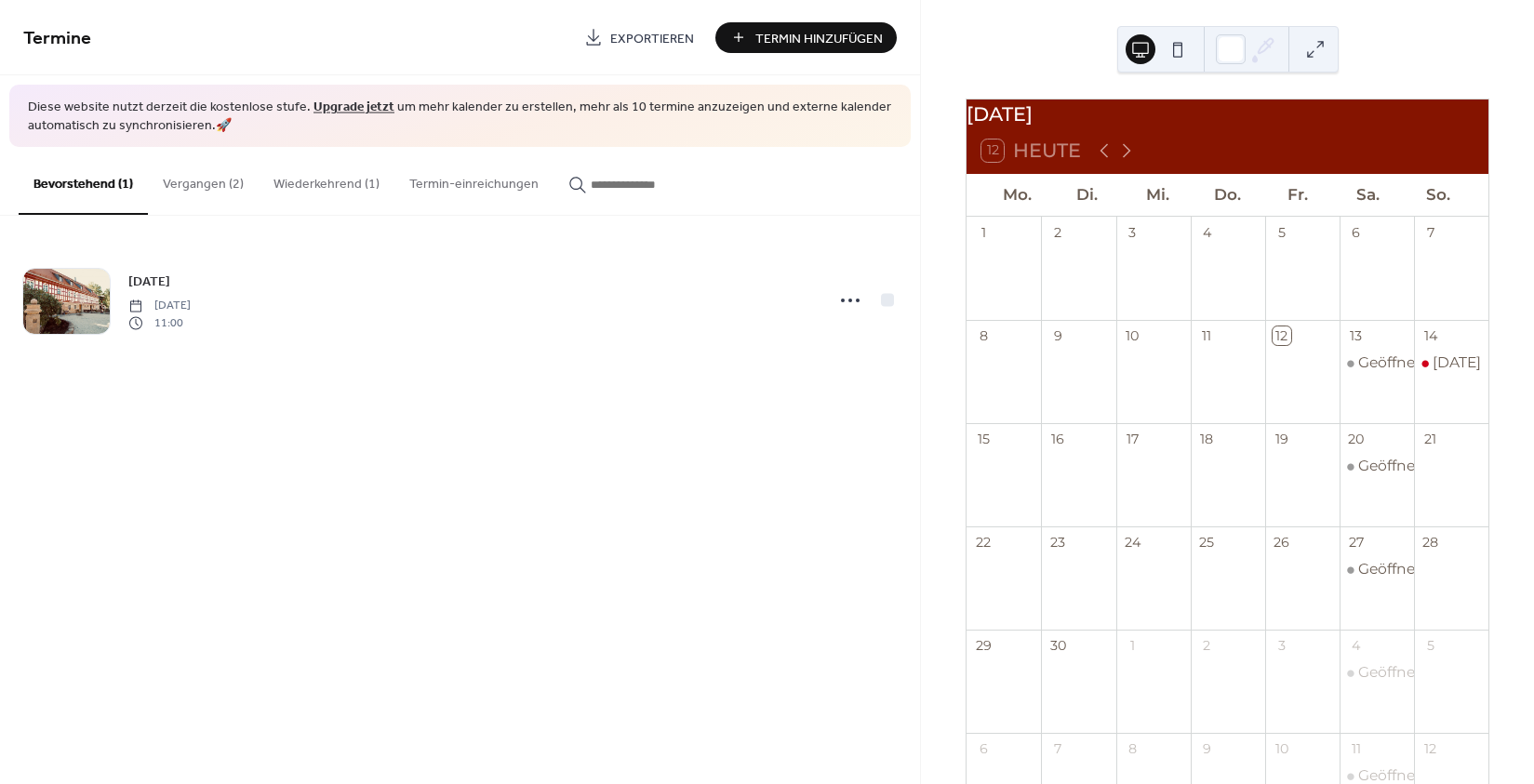
click at [343, 172] on button "Wiederkehrend (1)" at bounding box center [326, 181] width 136 height 66
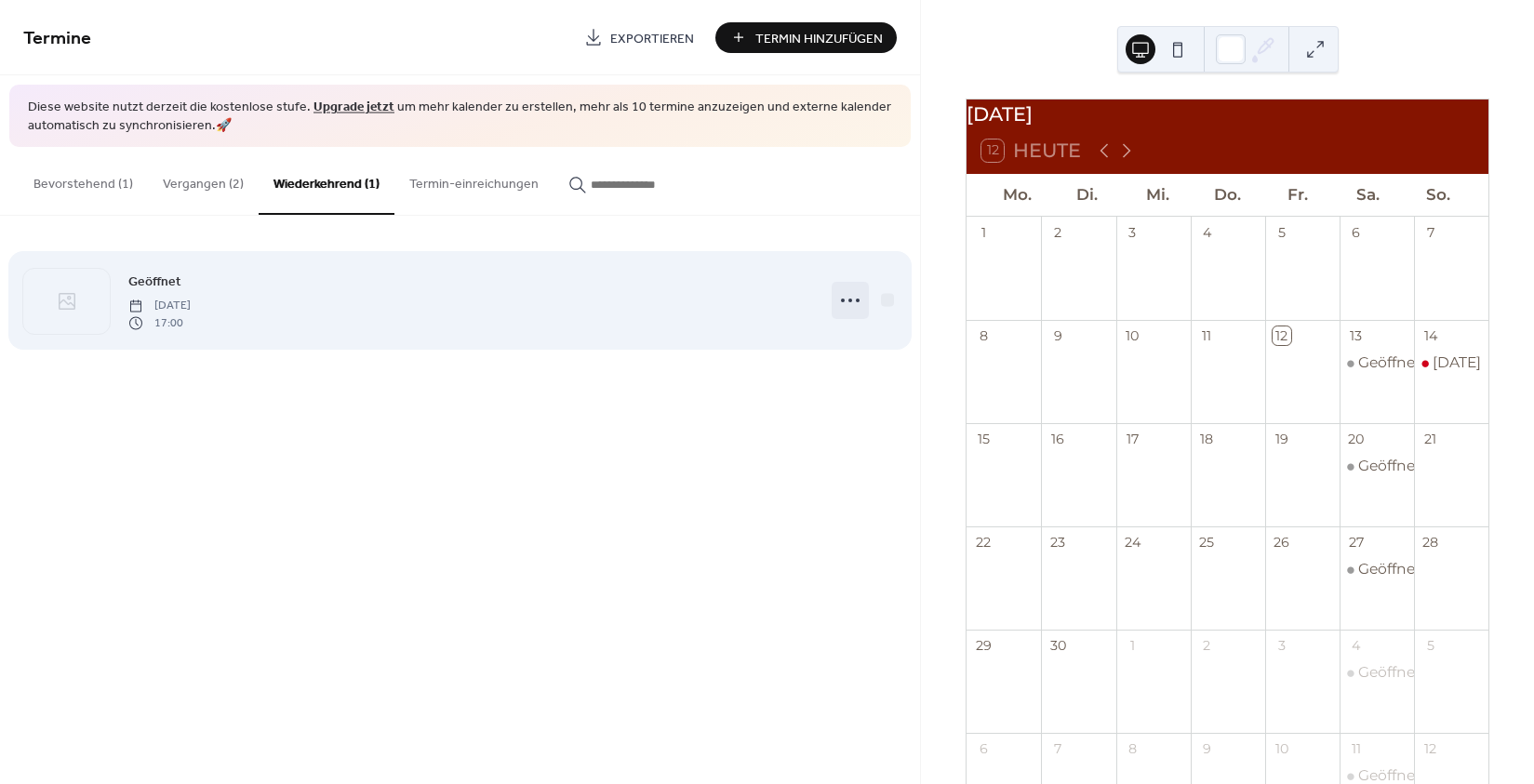
click at [851, 303] on circle at bounding box center [850, 301] width 4 height 4
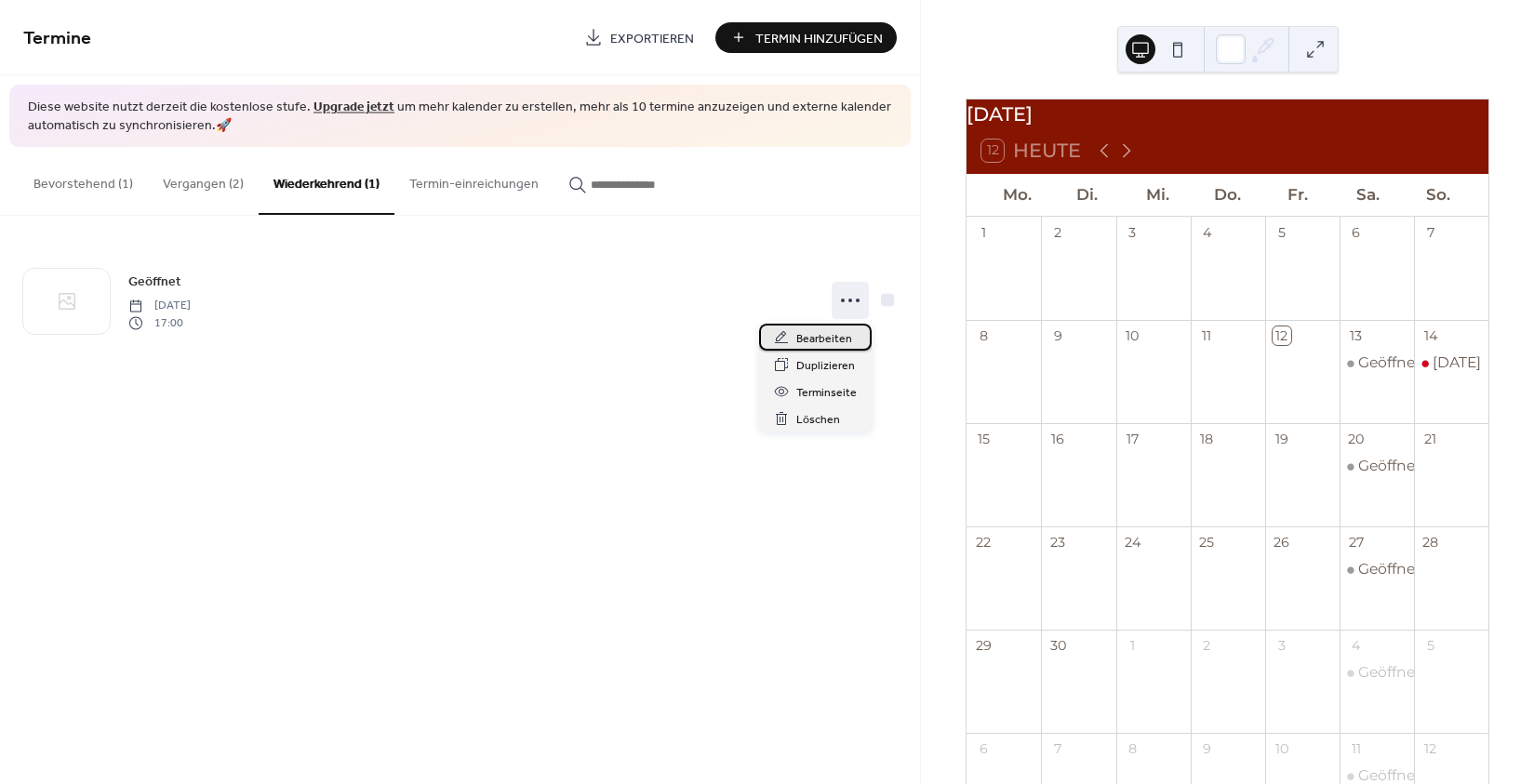
click at [829, 337] on span "Bearbeiten" at bounding box center [823, 339] width 56 height 20
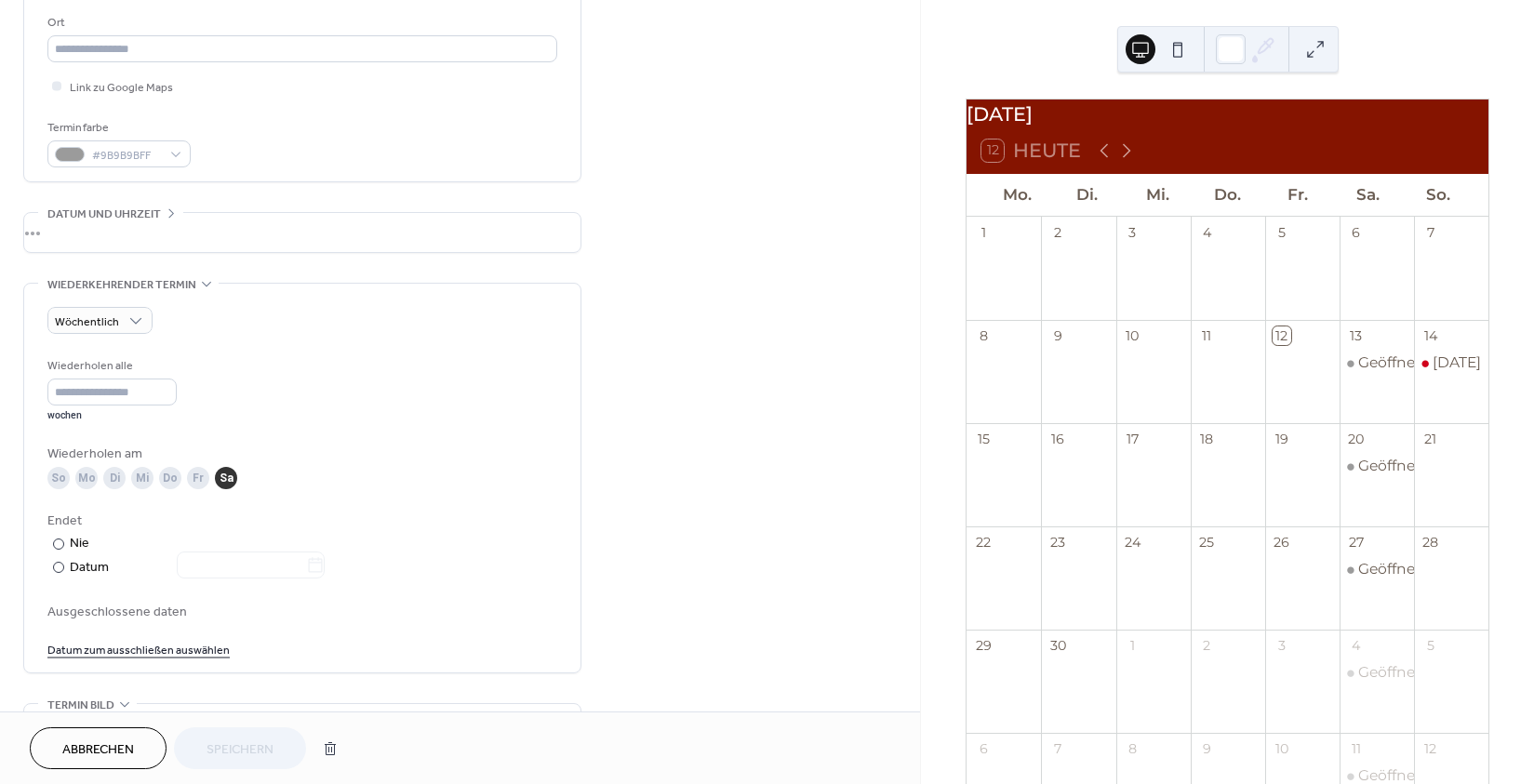
scroll to position [540, 0]
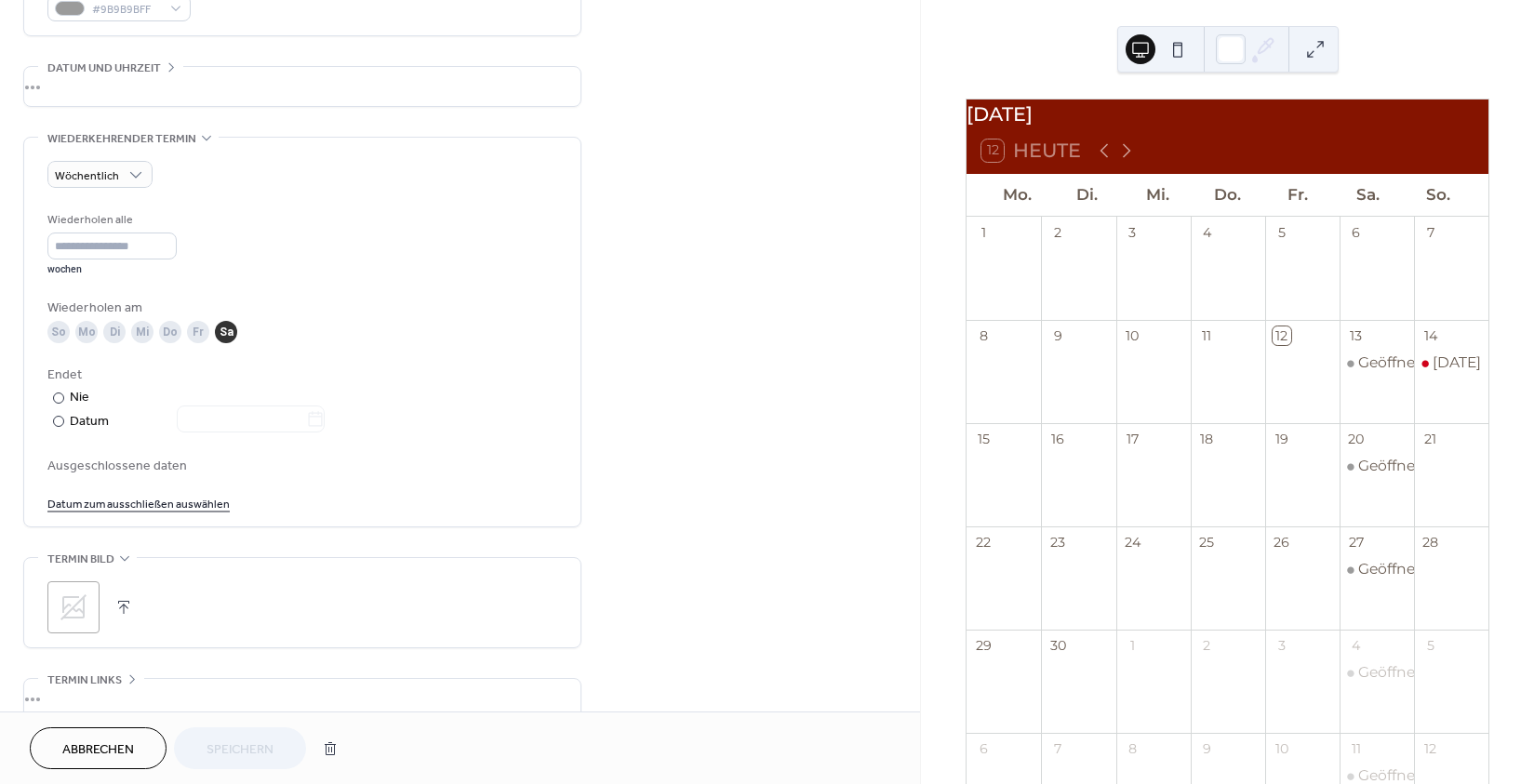
click at [143, 344] on div "Mi" at bounding box center [142, 332] width 22 height 22
click at [234, 760] on span "Speichern" at bounding box center [239, 750] width 67 height 20
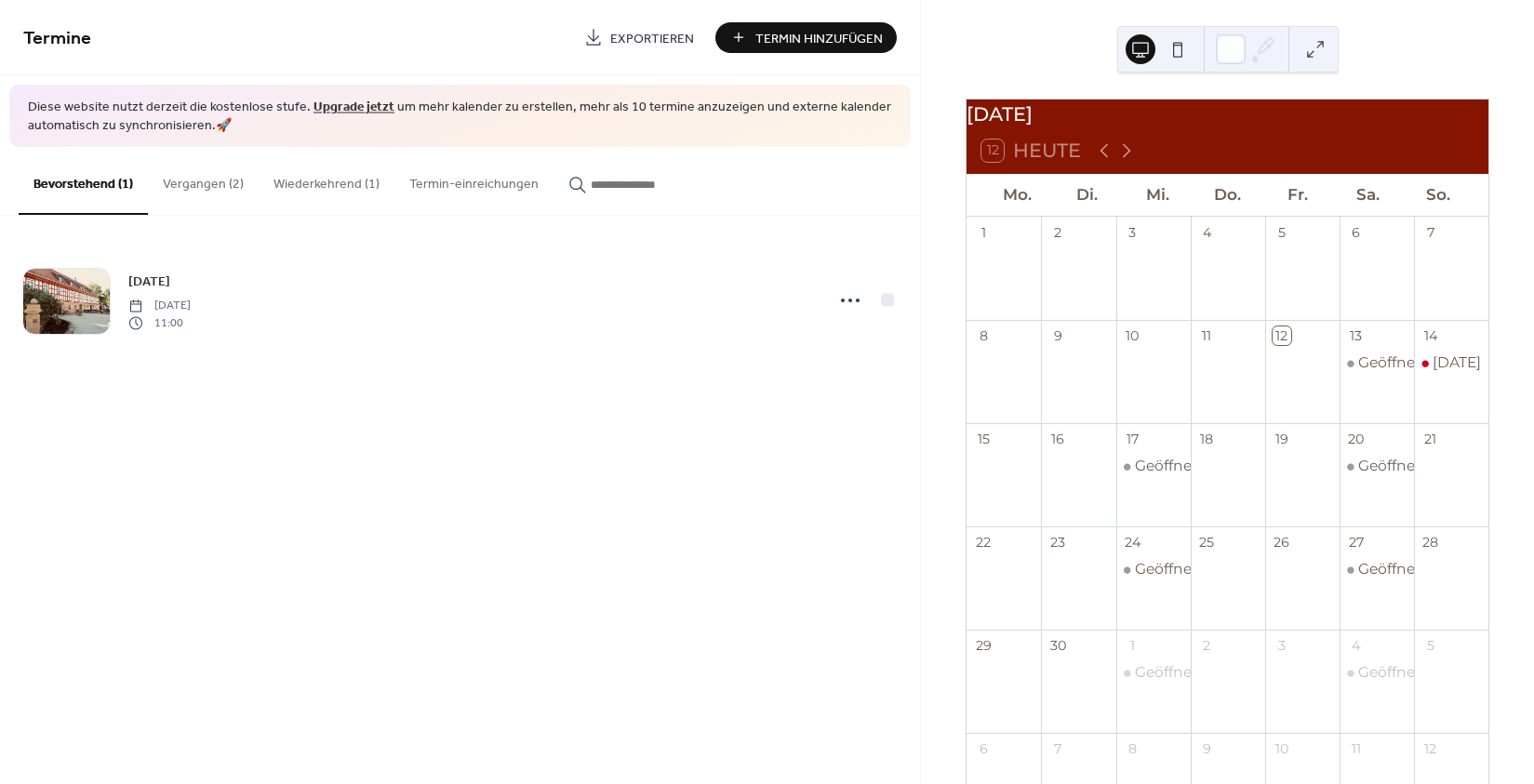
click at [357, 188] on button "Wiederkehrend (1)" at bounding box center [326, 181] width 136 height 66
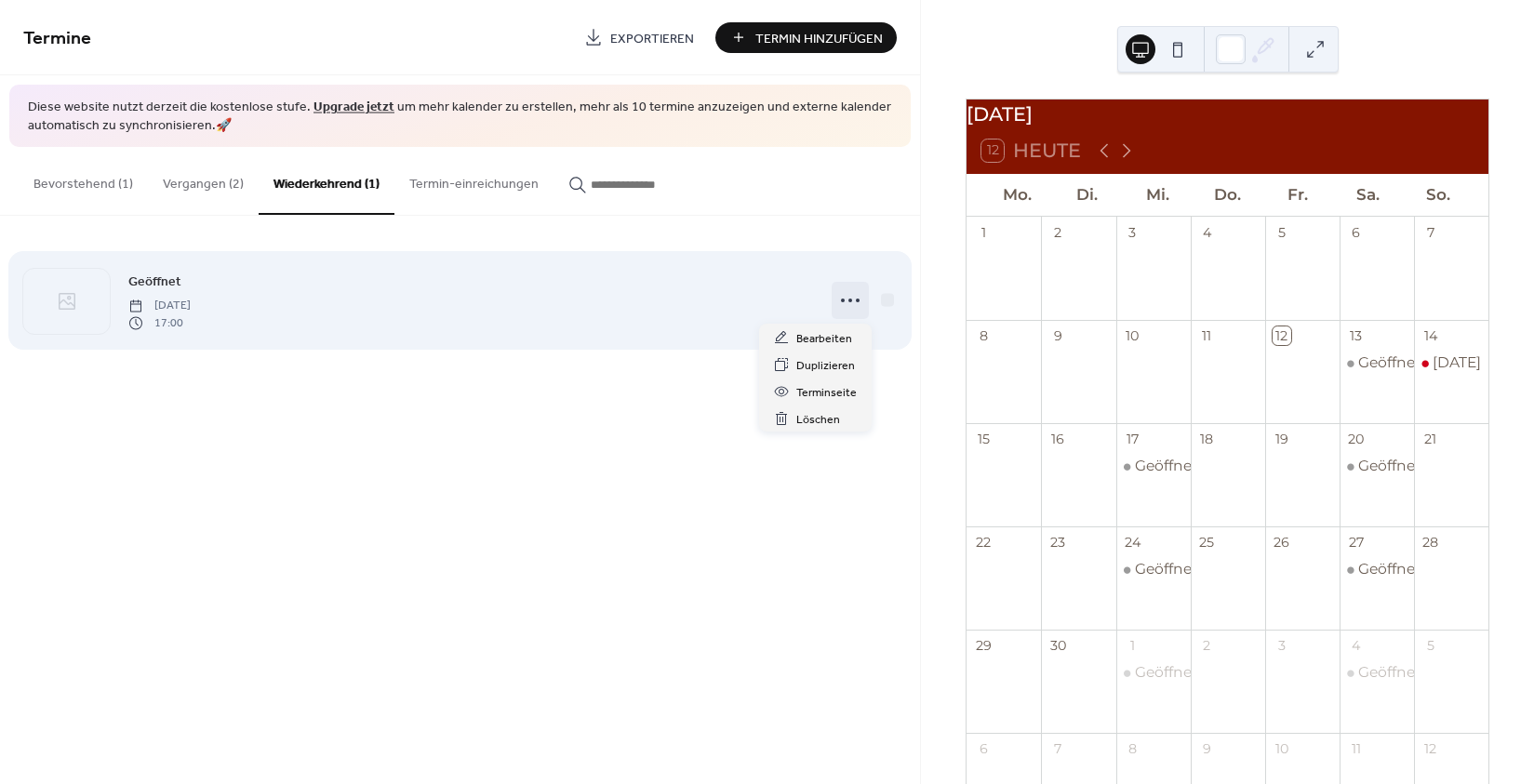
click at [854, 303] on icon at bounding box center [850, 300] width 29 height 29
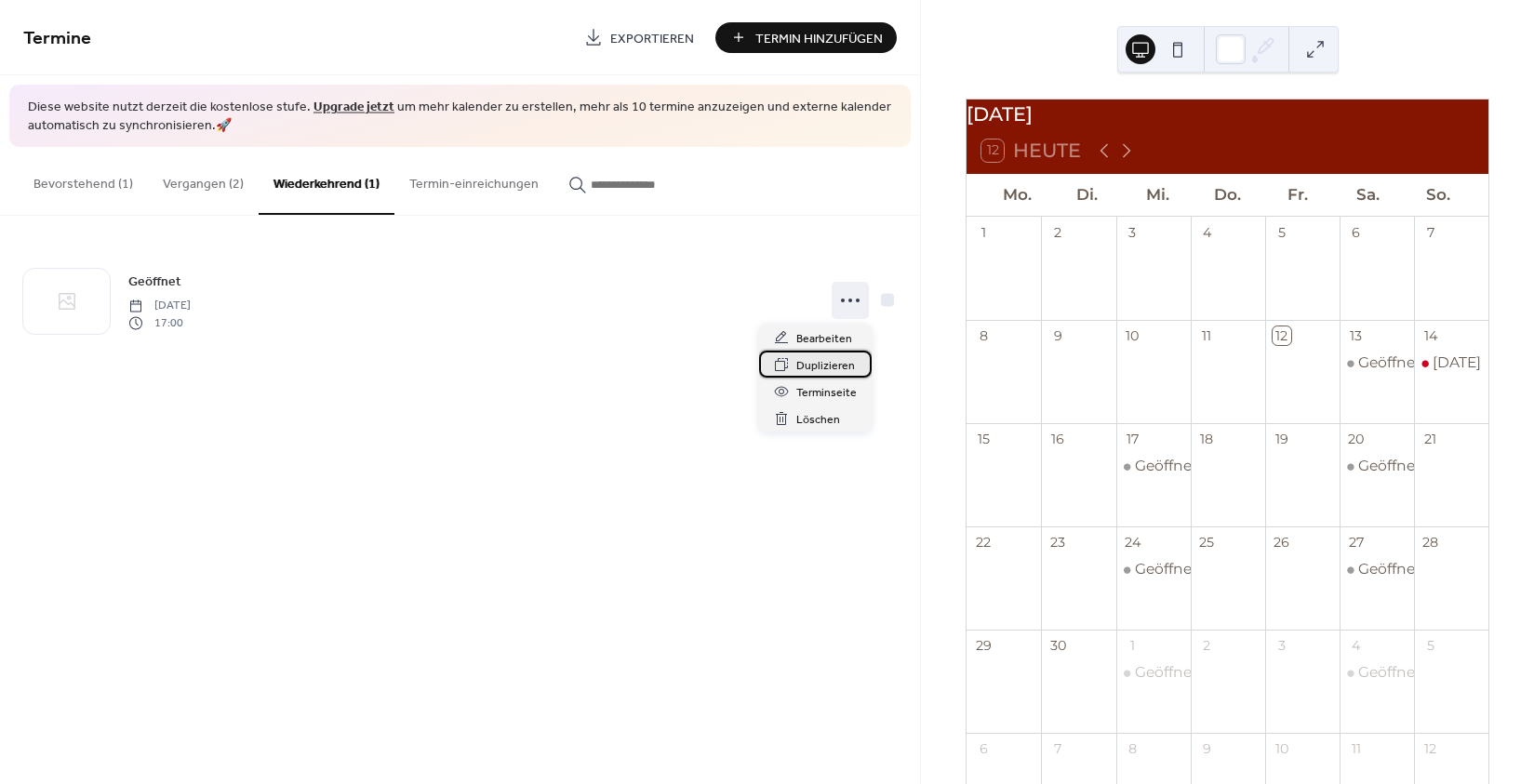
click at [839, 357] on span "Duplizieren" at bounding box center [825, 366] width 59 height 20
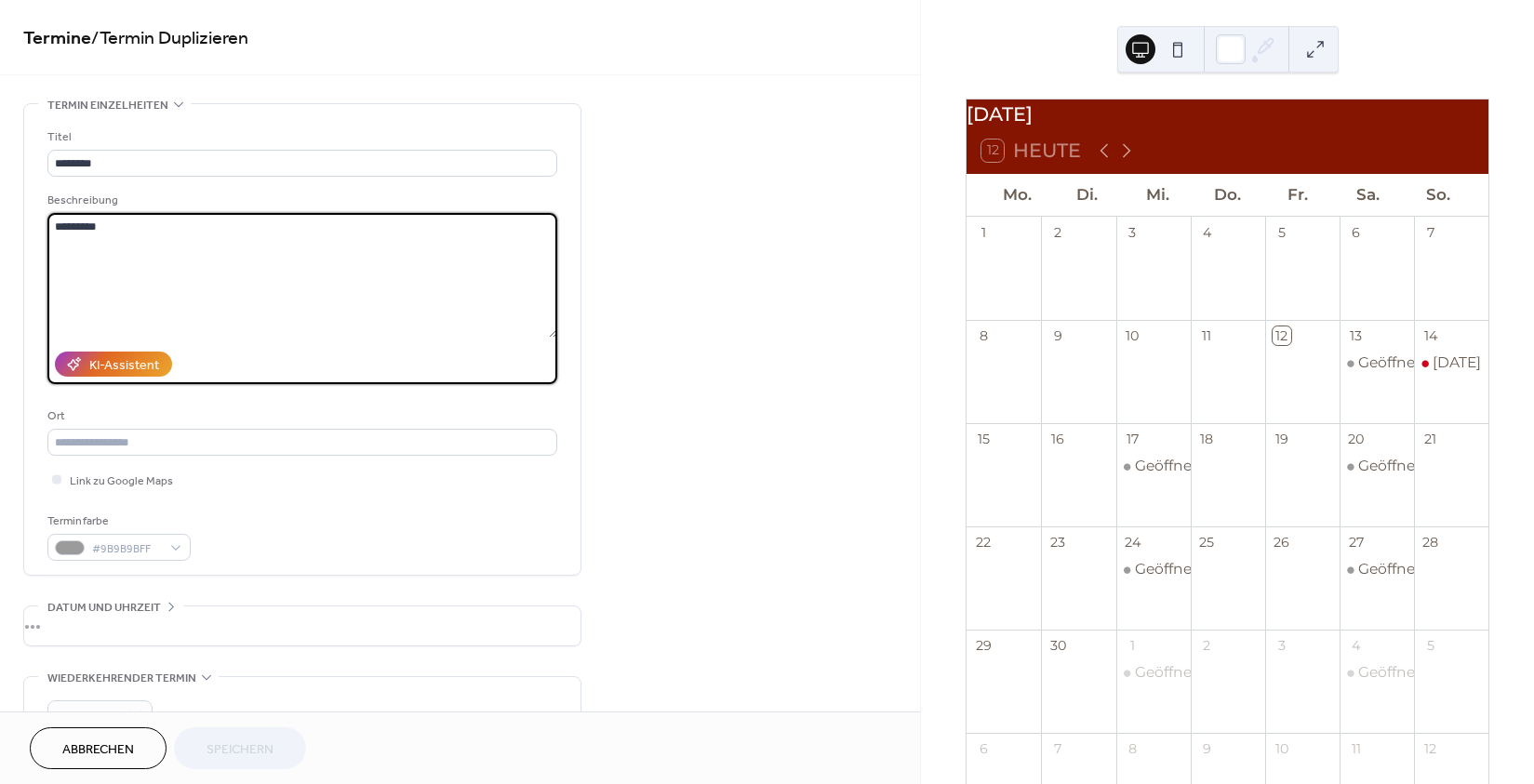
drag, startPoint x: 128, startPoint y: 233, endPoint x: 44, endPoint y: 229, distance: 84.1
click at [48, 229] on textarea "*********" at bounding box center [303, 275] width 510 height 125
drag, startPoint x: 109, startPoint y: 227, endPoint x: 156, endPoint y: 250, distance: 52.3
click at [110, 228] on textarea "**********" at bounding box center [303, 275] width 510 height 125
drag, startPoint x: 107, startPoint y: 227, endPoint x: 120, endPoint y: 236, distance: 15.8
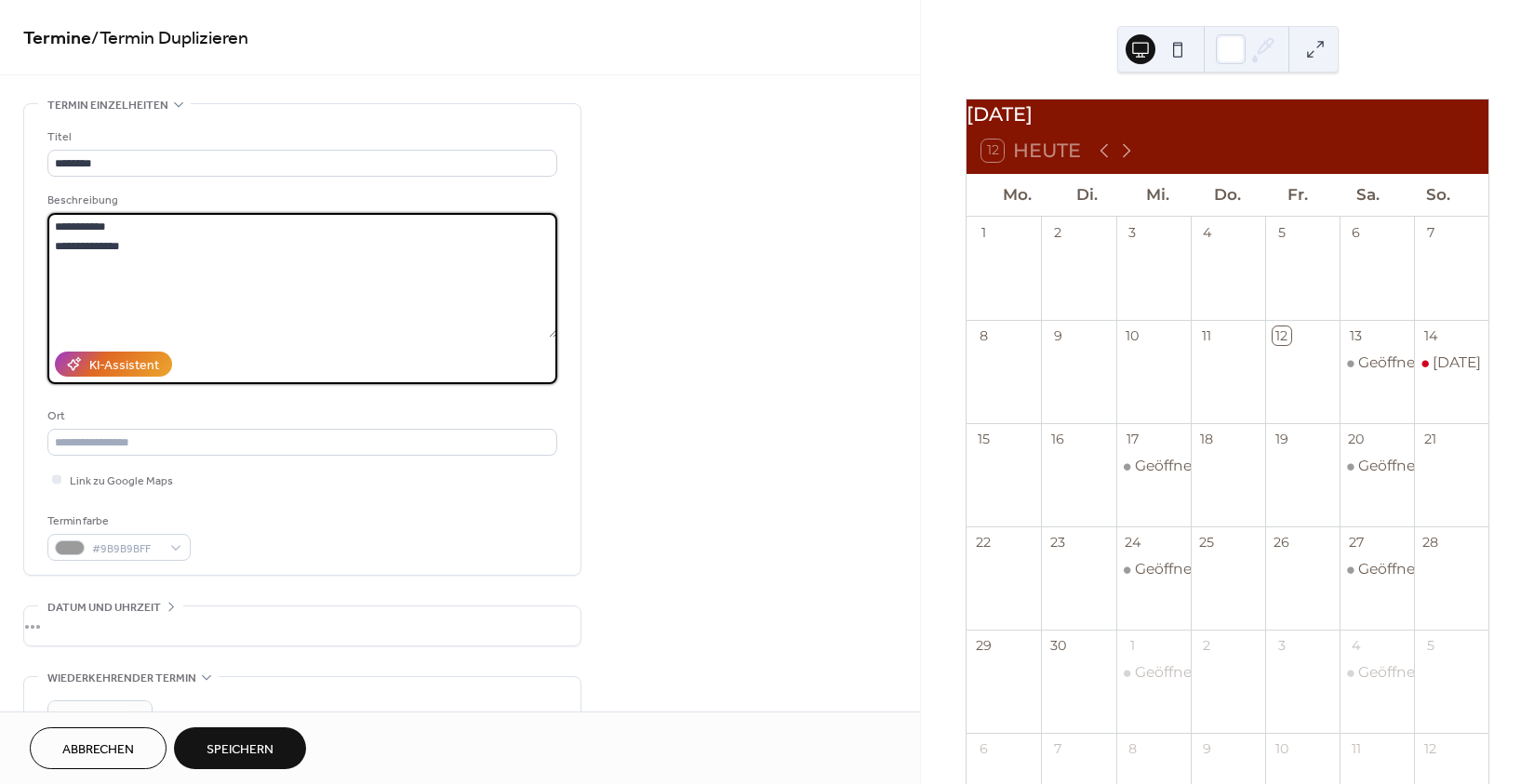
click at [106, 227] on textarea "**********" at bounding box center [303, 275] width 510 height 125
click at [155, 251] on textarea "**********" at bounding box center [303, 275] width 510 height 125
click at [55, 247] on textarea "**********" at bounding box center [303, 275] width 510 height 125
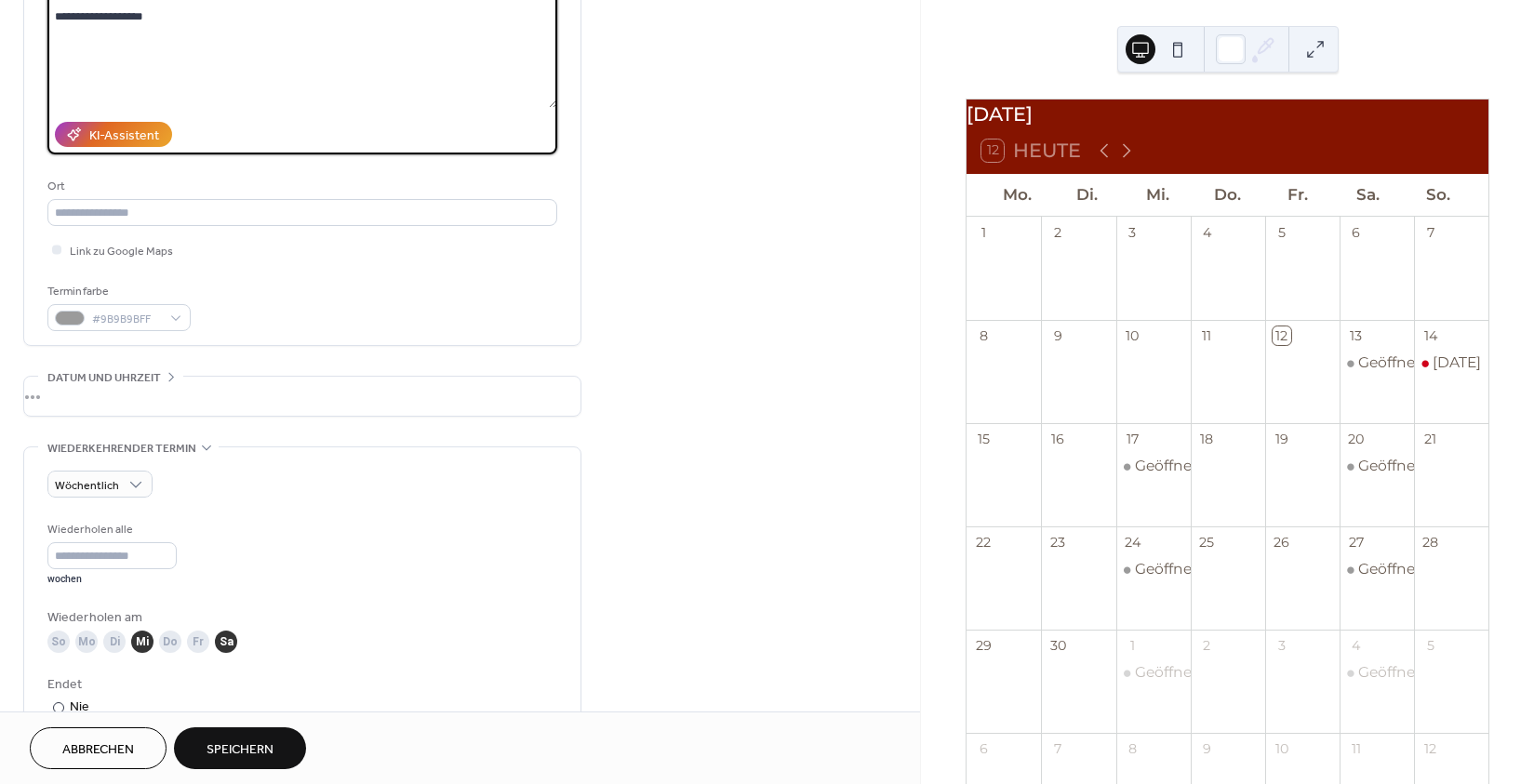
scroll to position [320, 0]
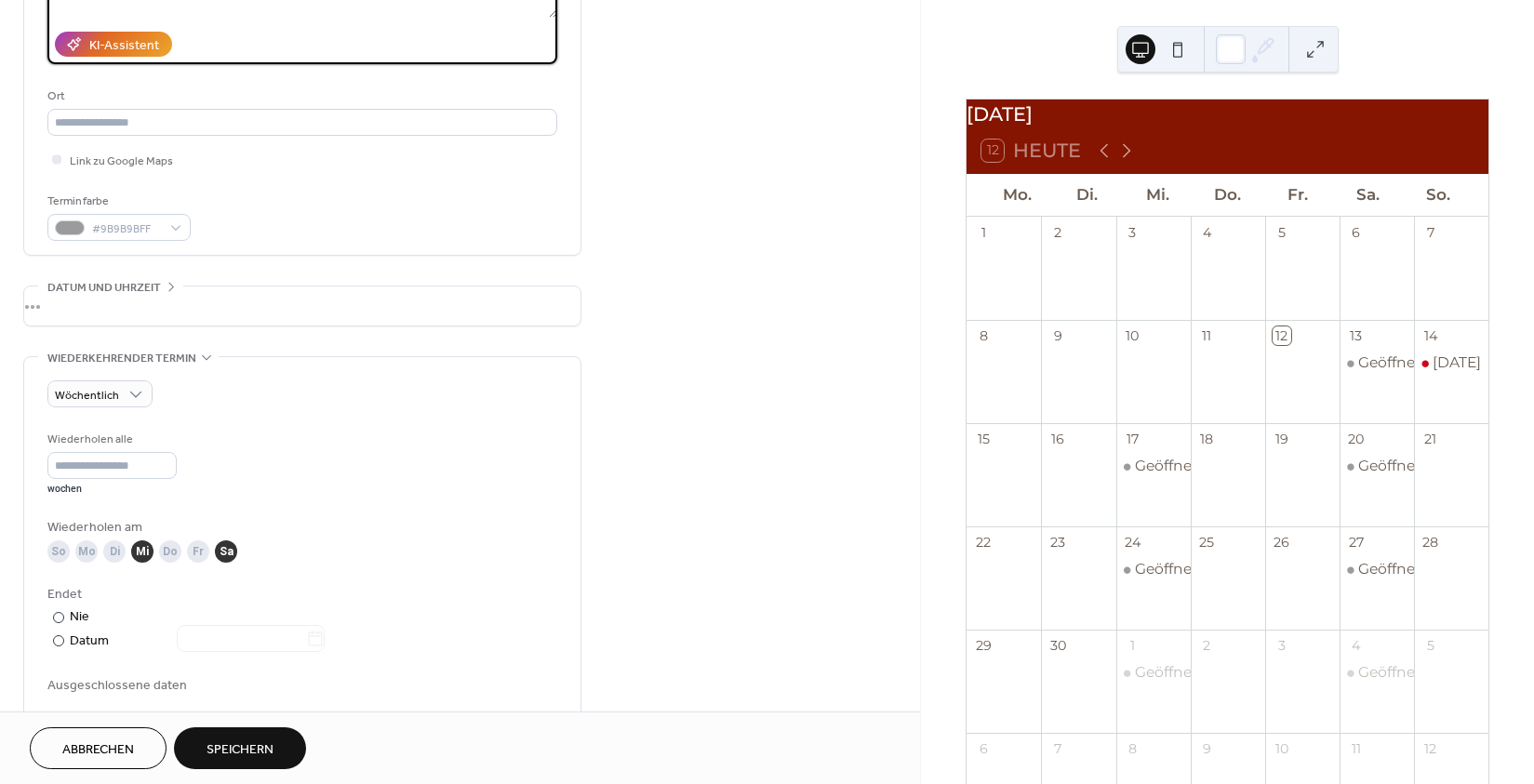
type textarea "**********"
click at [59, 560] on div "So" at bounding box center [59, 551] width 22 height 22
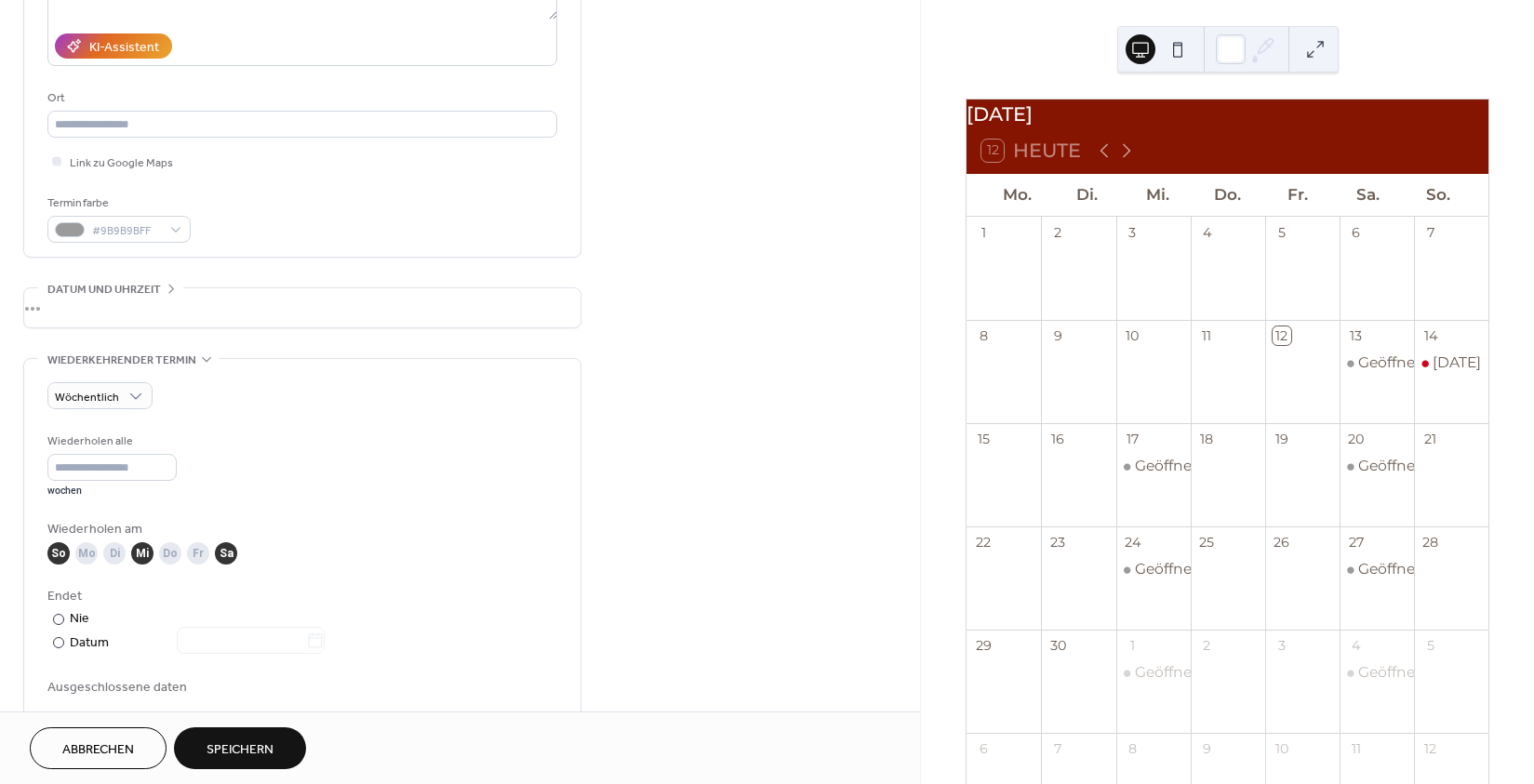
click at [147, 564] on div "Mi" at bounding box center [142, 553] width 22 height 22
click at [225, 564] on div "Sa" at bounding box center [226, 553] width 22 height 22
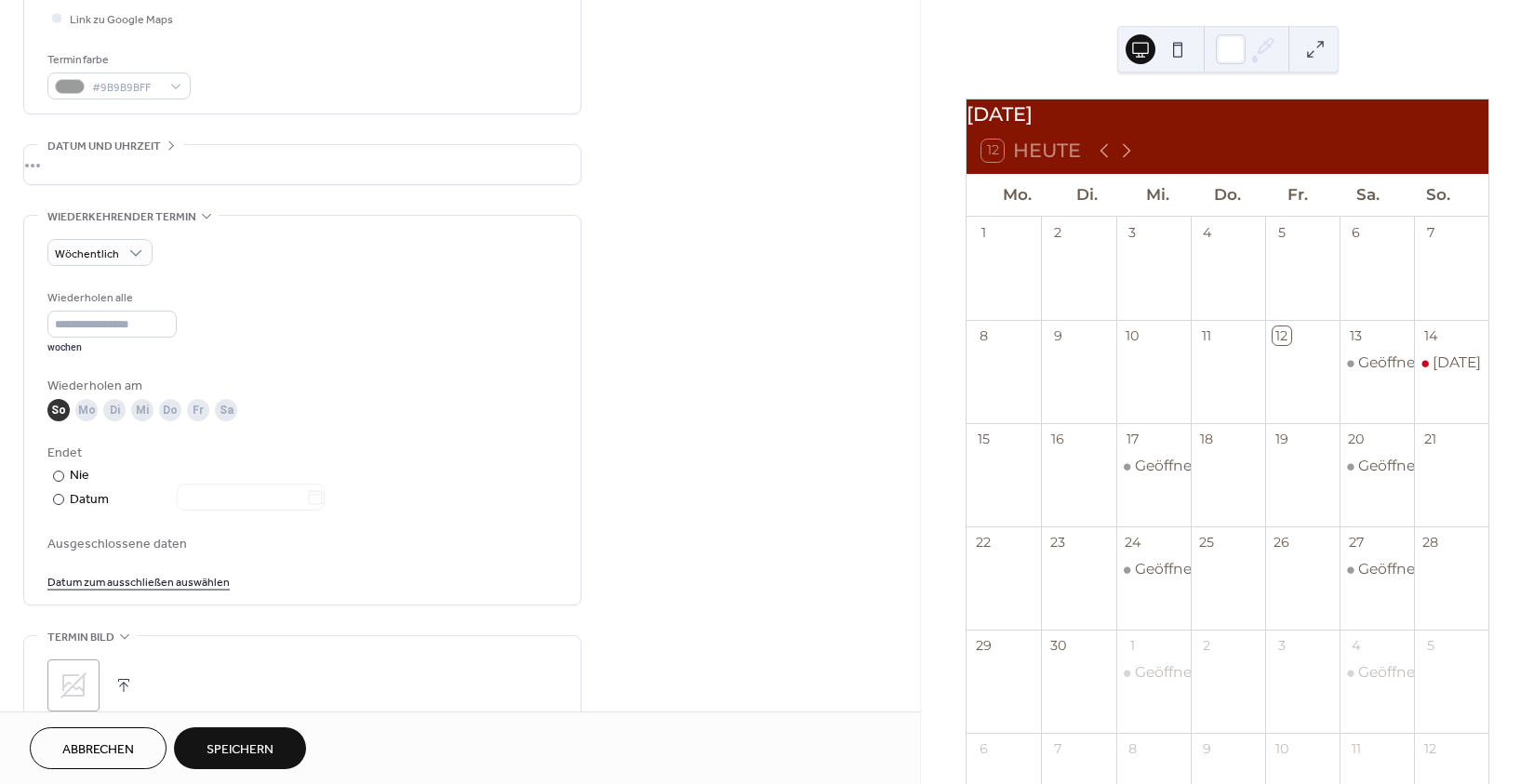
scroll to position [497, 0]
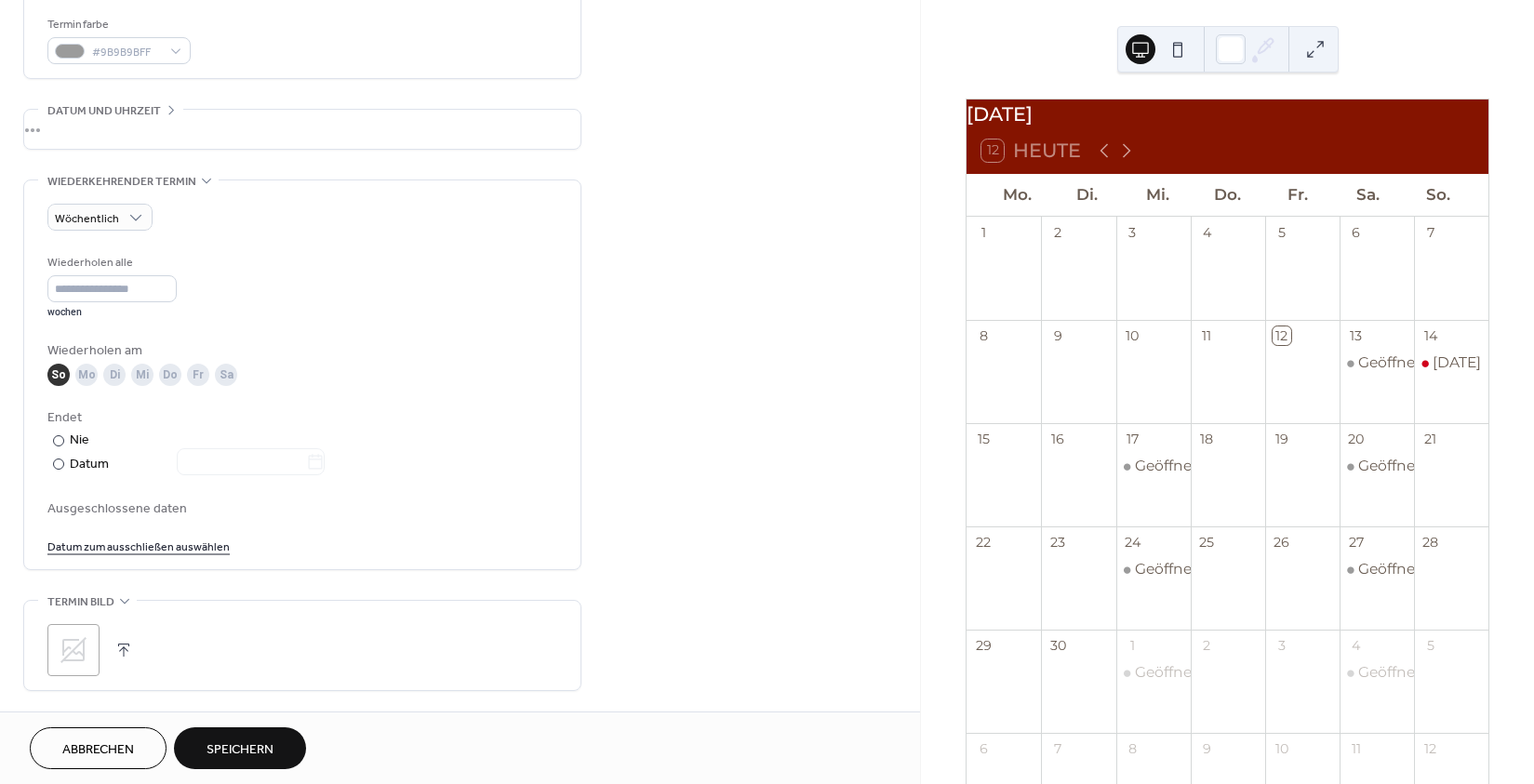
click at [100, 519] on span "Ausgeschlossene daten" at bounding box center [303, 510] width 510 height 20
click at [99, 556] on link "Datum zum ausschließen auswählen" at bounding box center [139, 546] width 183 height 20
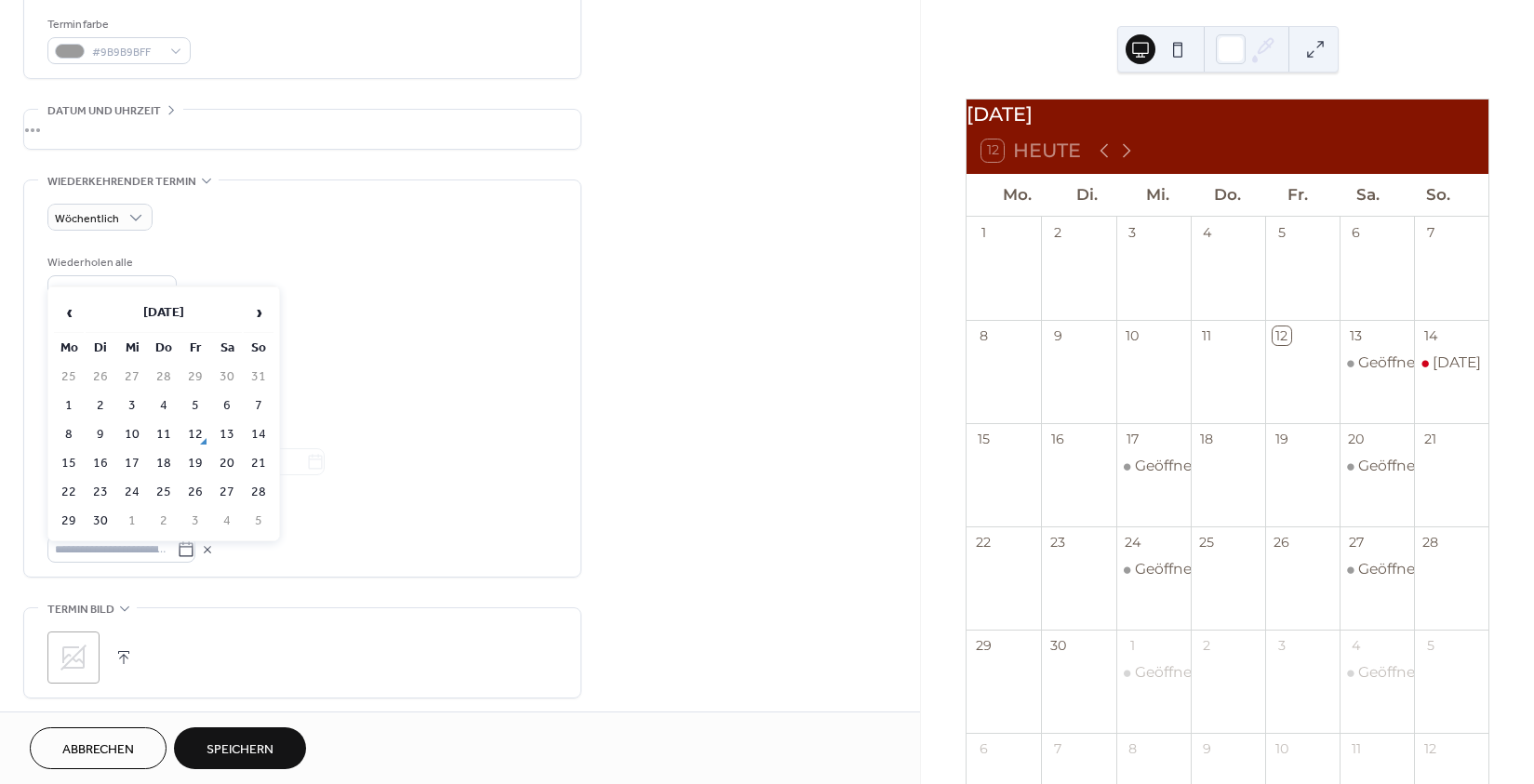
click at [266, 441] on td "14" at bounding box center [259, 435] width 29 height 27
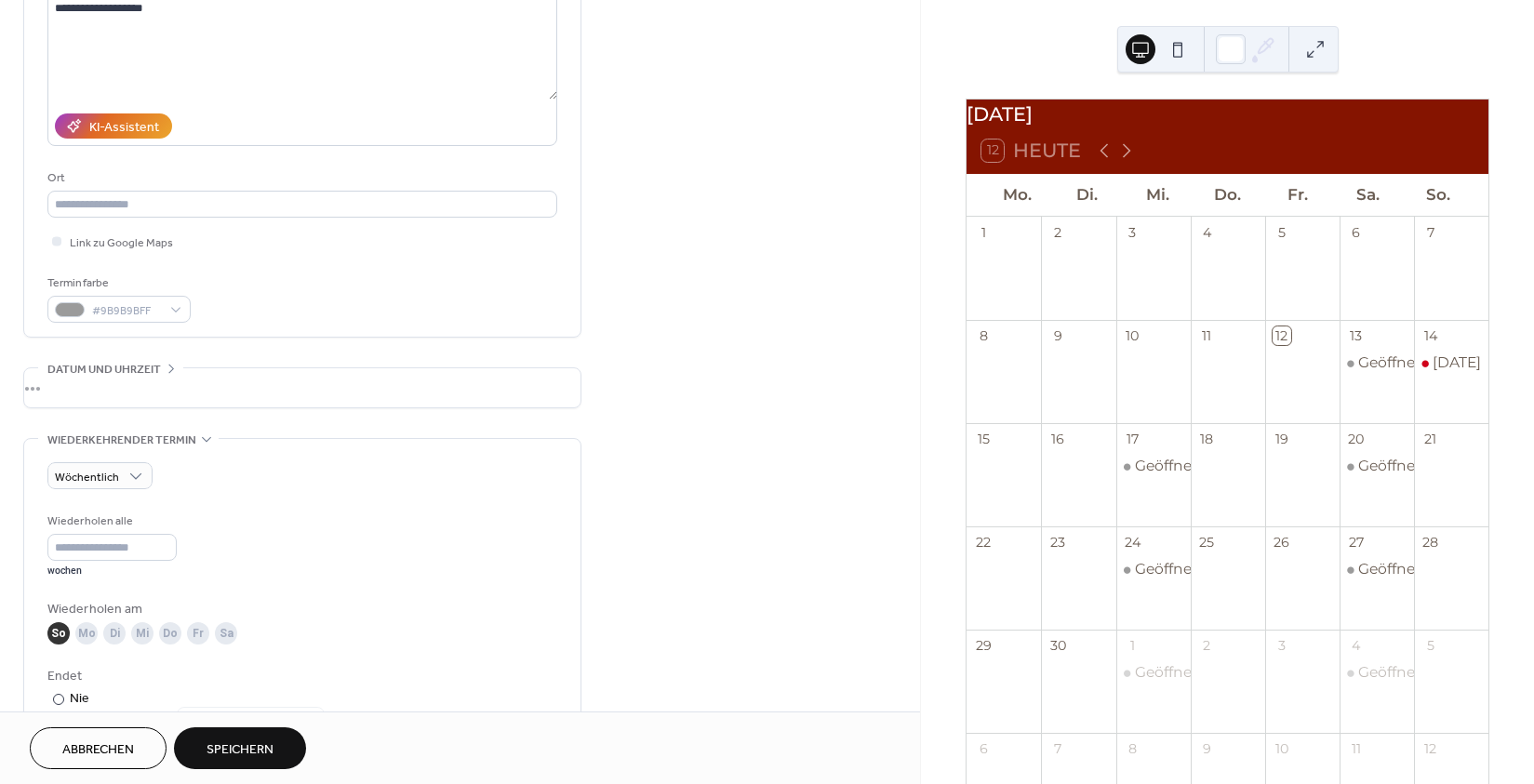
scroll to position [246, 0]
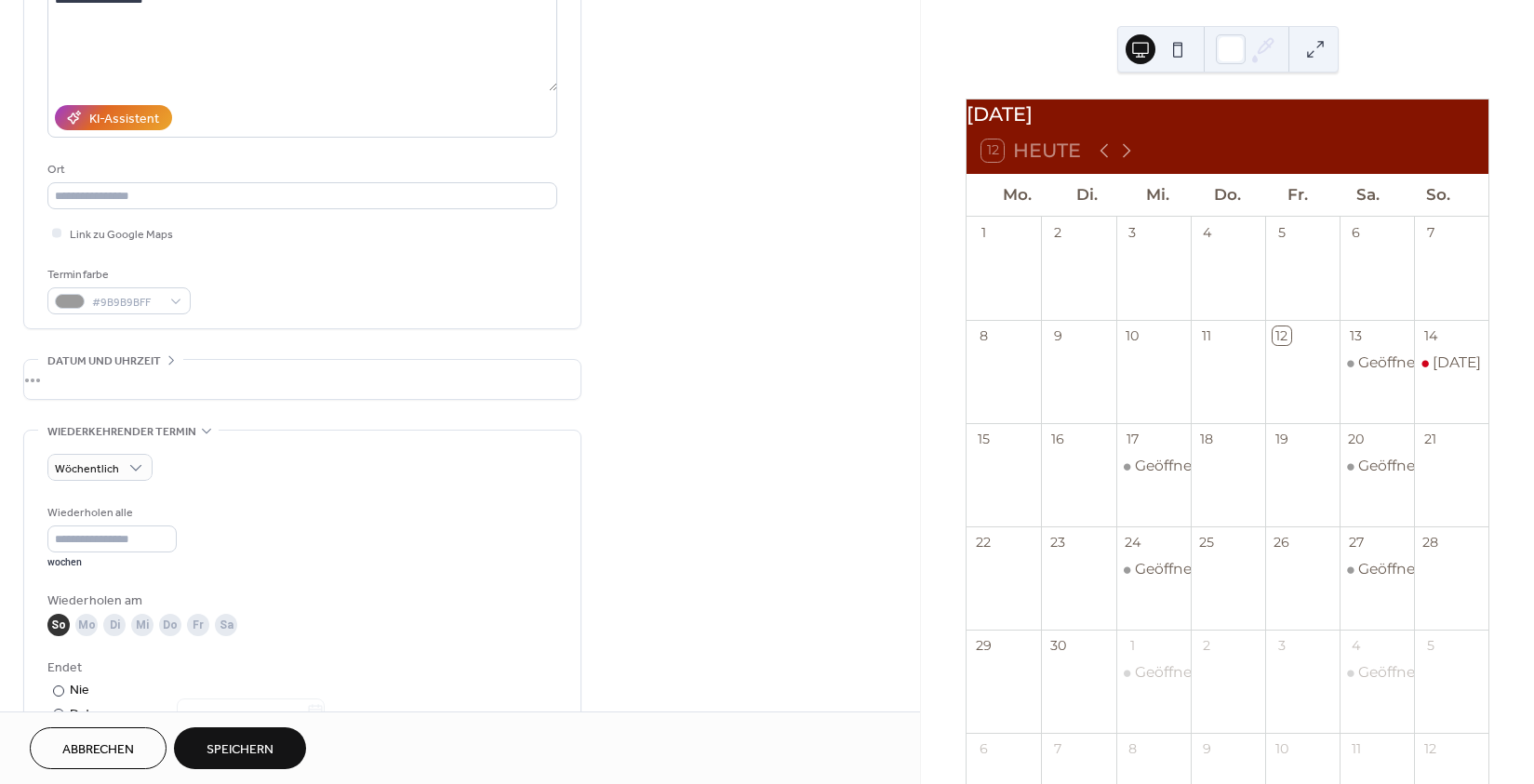
click at [226, 373] on div "•••" at bounding box center [303, 380] width 557 height 39
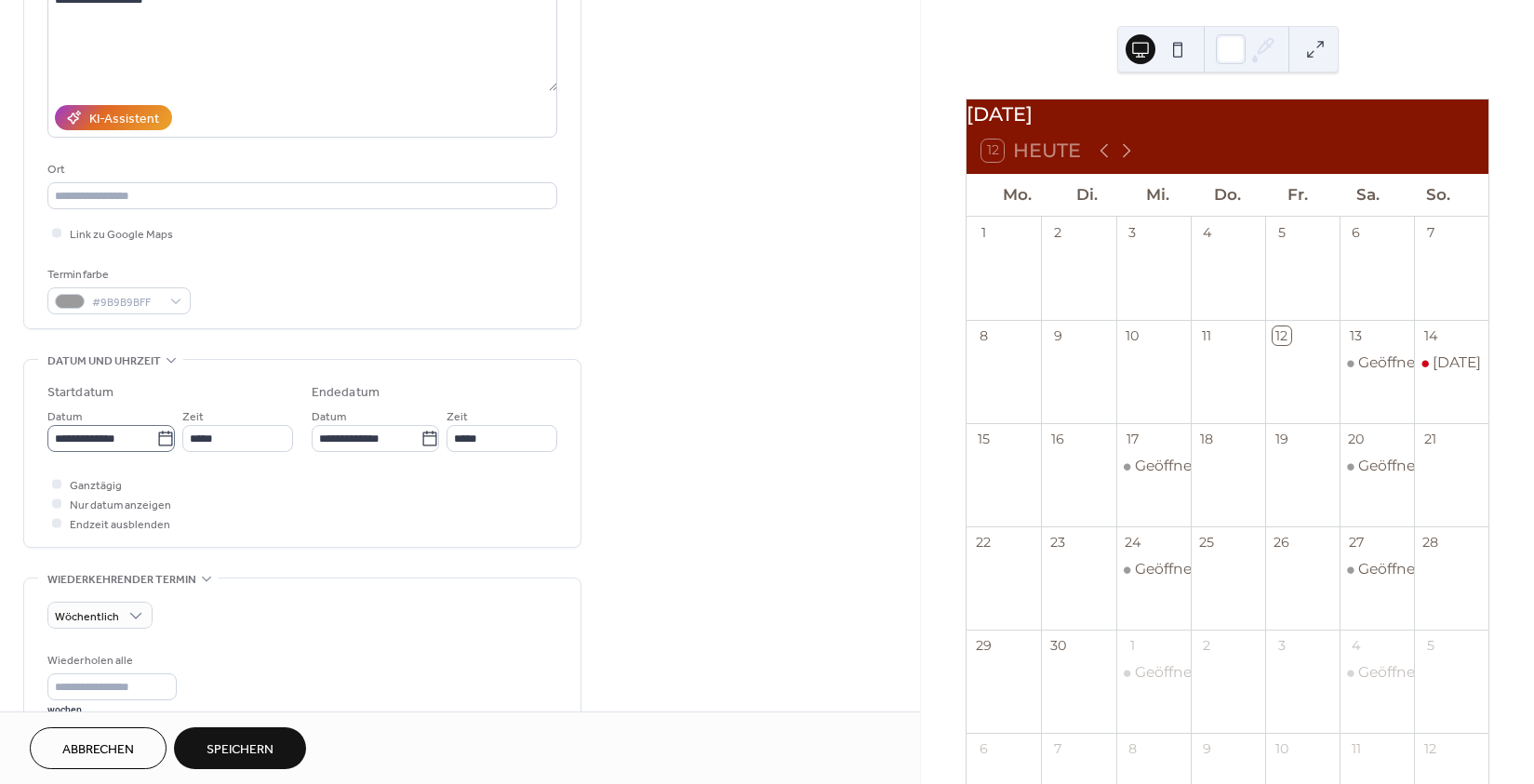
click at [156, 442] on icon at bounding box center [165, 438] width 19 height 19
click at [155, 442] on input "**********" at bounding box center [102, 438] width 108 height 27
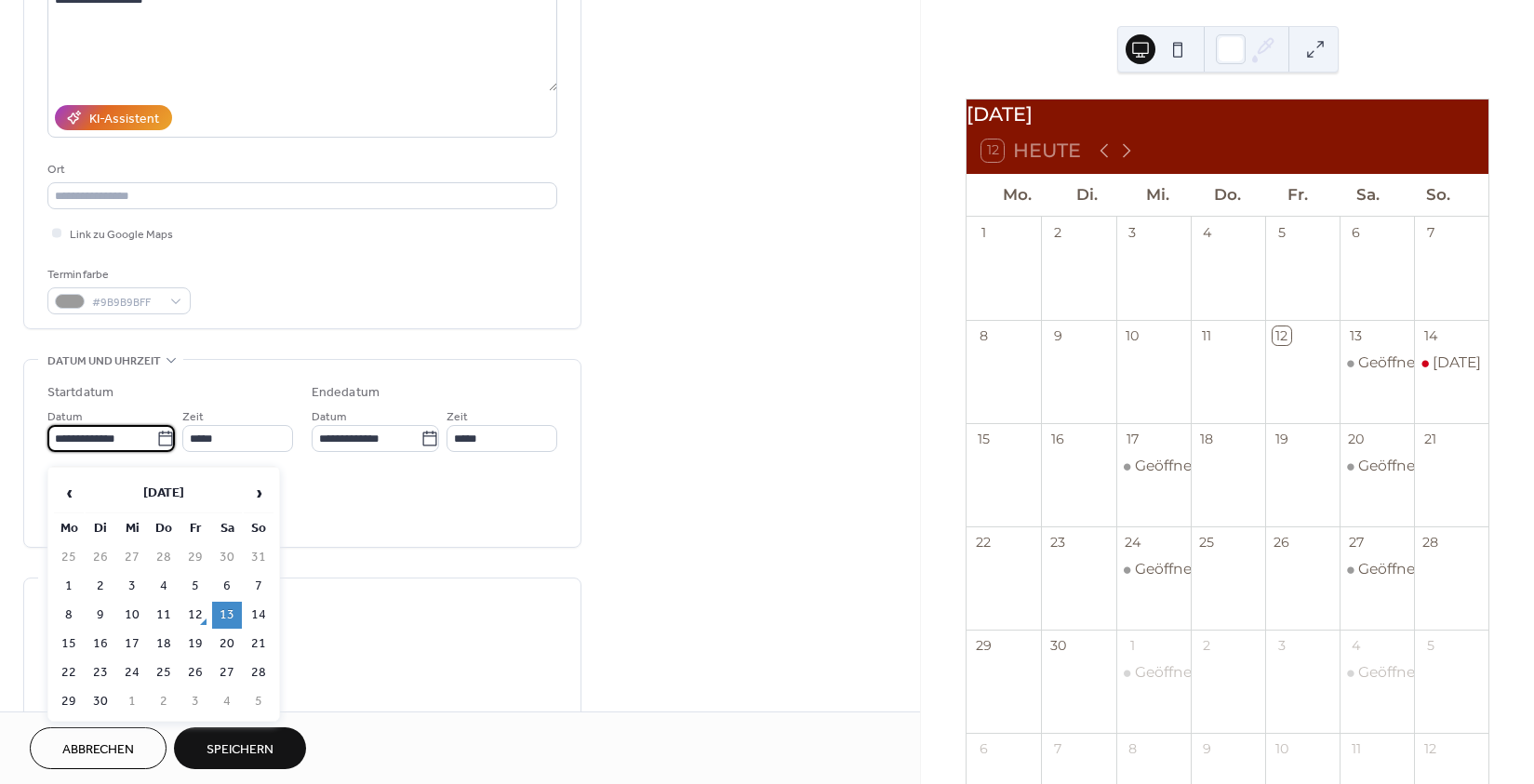
click at [261, 650] on td "21" at bounding box center [259, 644] width 29 height 27
type input "**********"
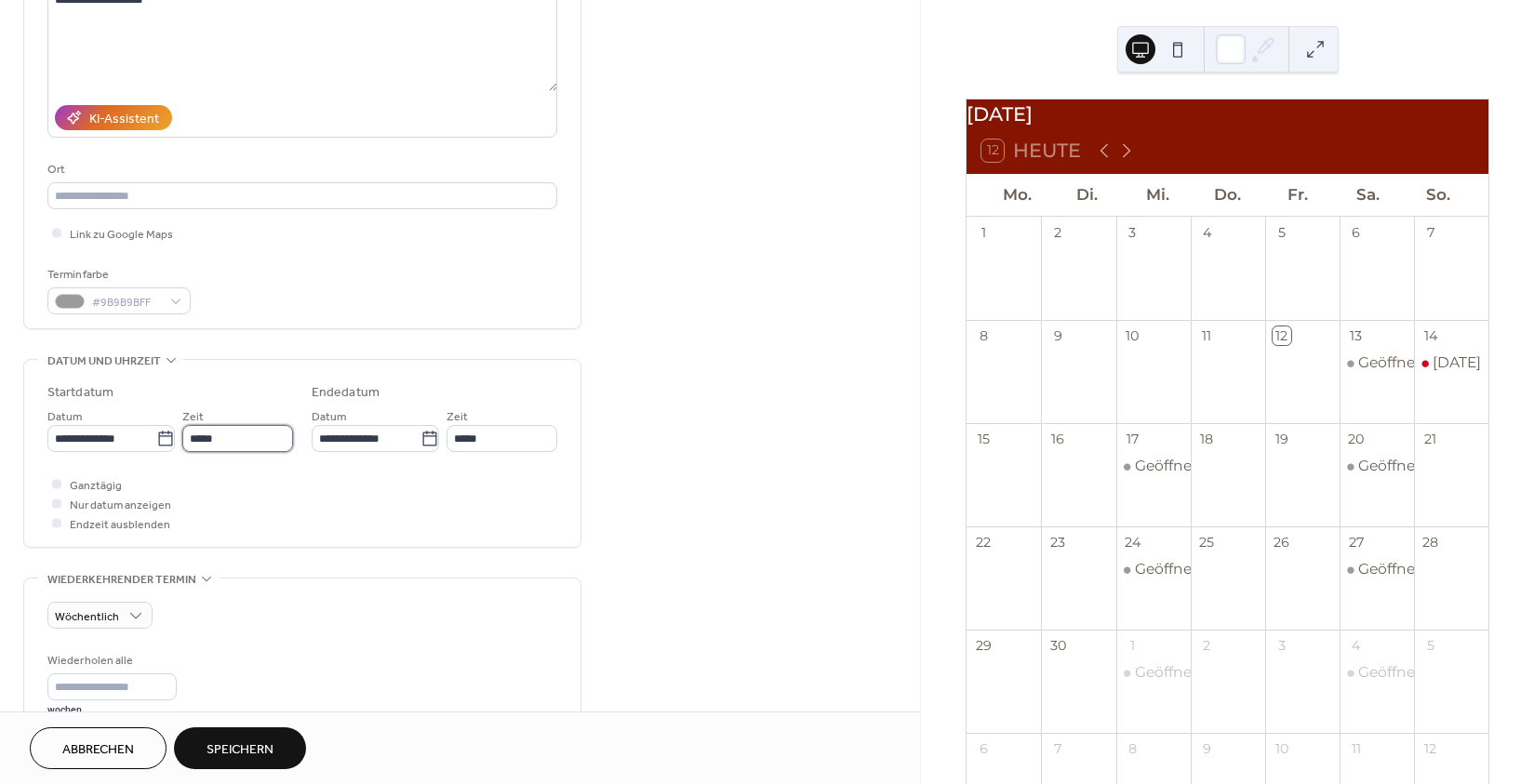
click at [238, 452] on input "*****" at bounding box center [237, 438] width 110 height 27
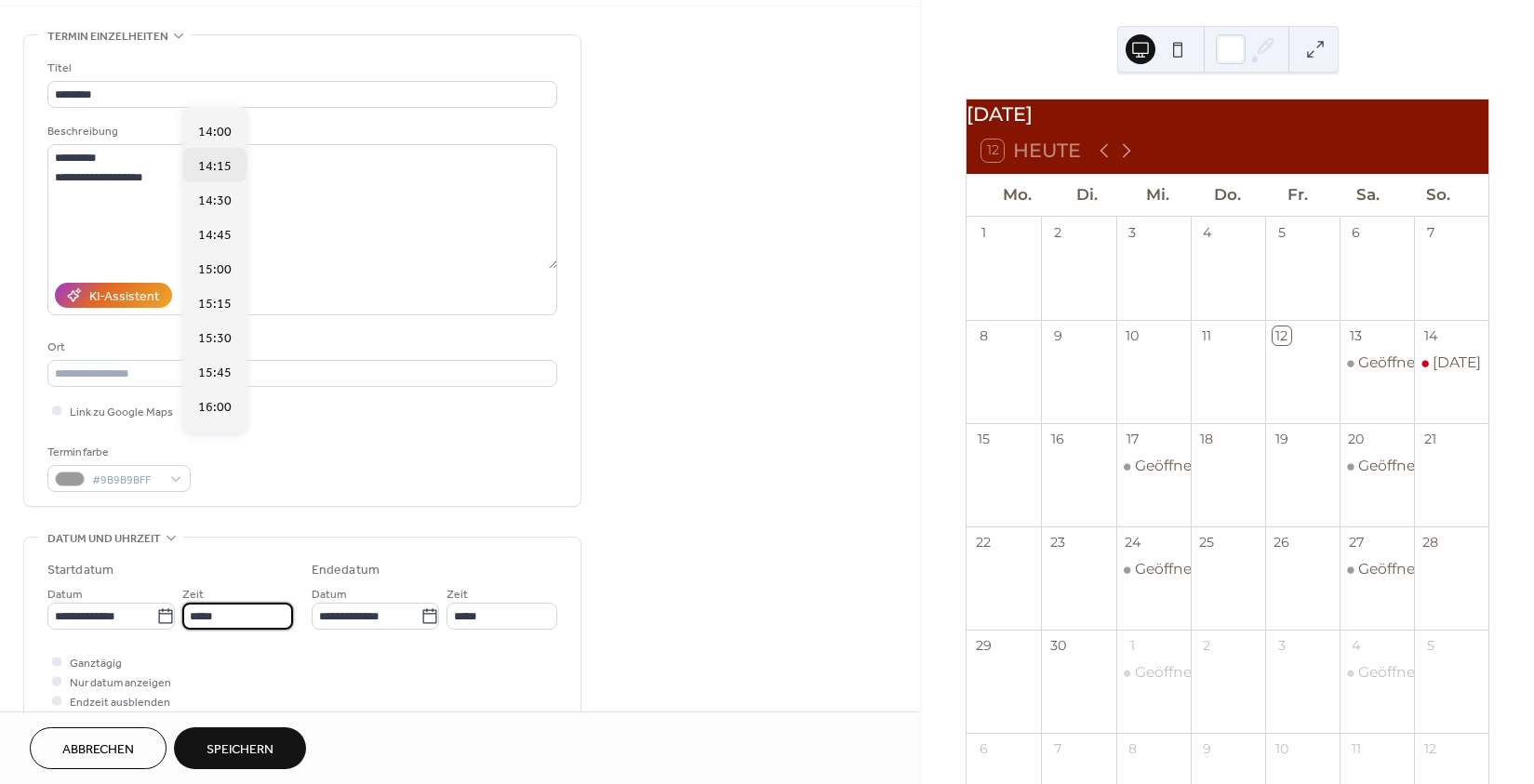
scroll to position [1919, 0]
click at [214, 133] on span "14:00" at bounding box center [215, 134] width 33 height 20
type input "*****"
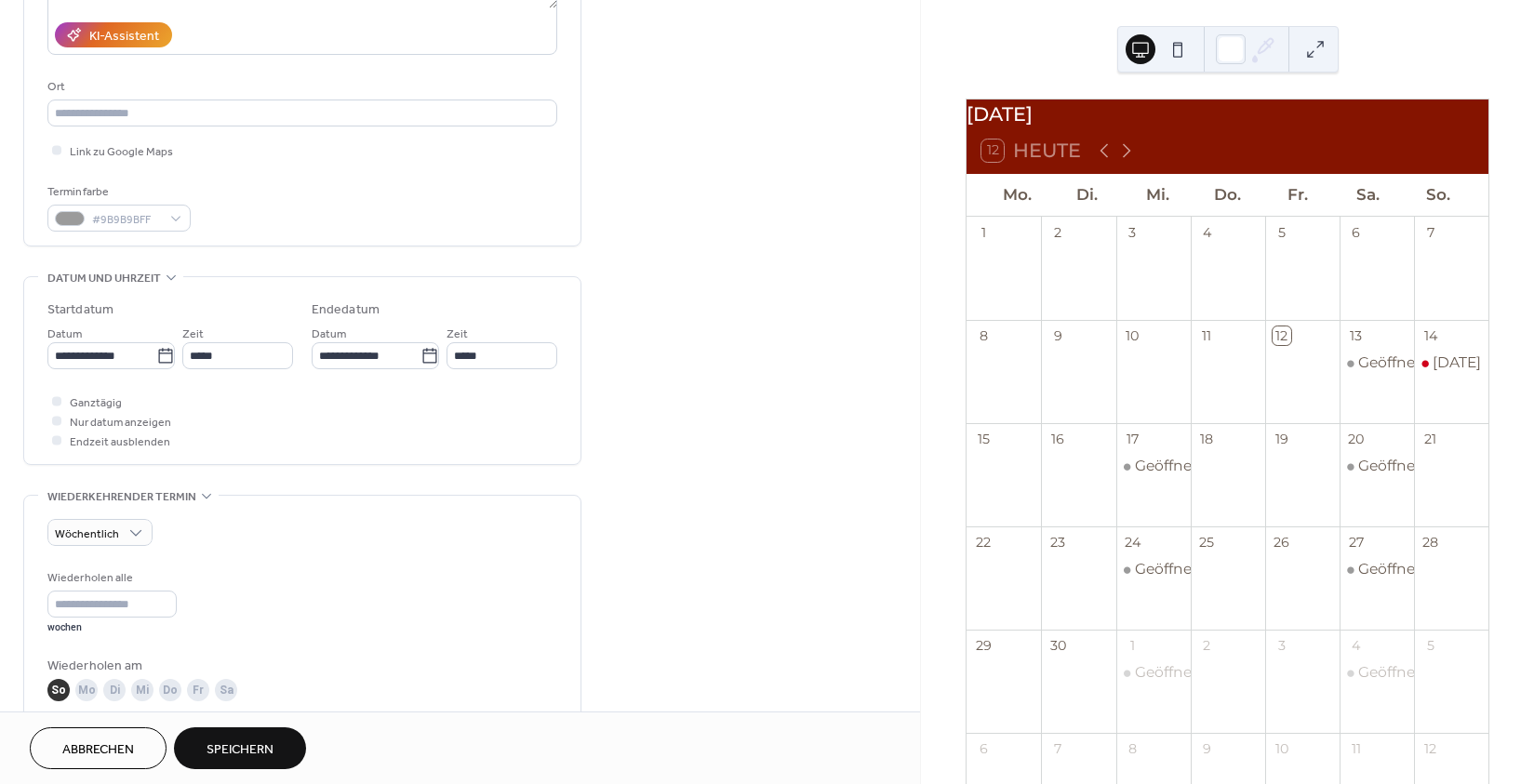
scroll to position [326, 0]
click at [203, 741] on button "Speichern" at bounding box center [239, 748] width 132 height 42
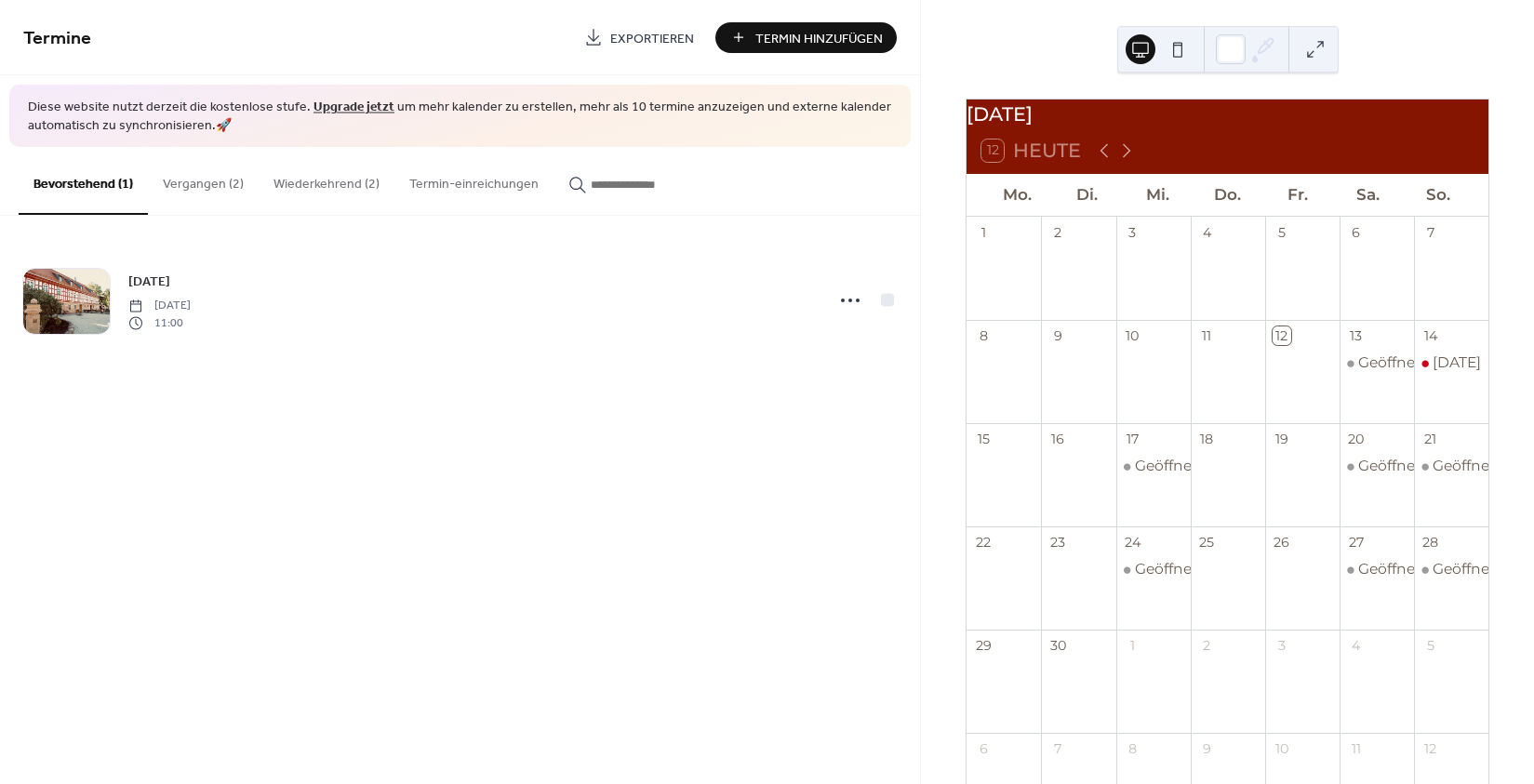
click at [1172, 43] on button at bounding box center [1178, 49] width 29 height 29
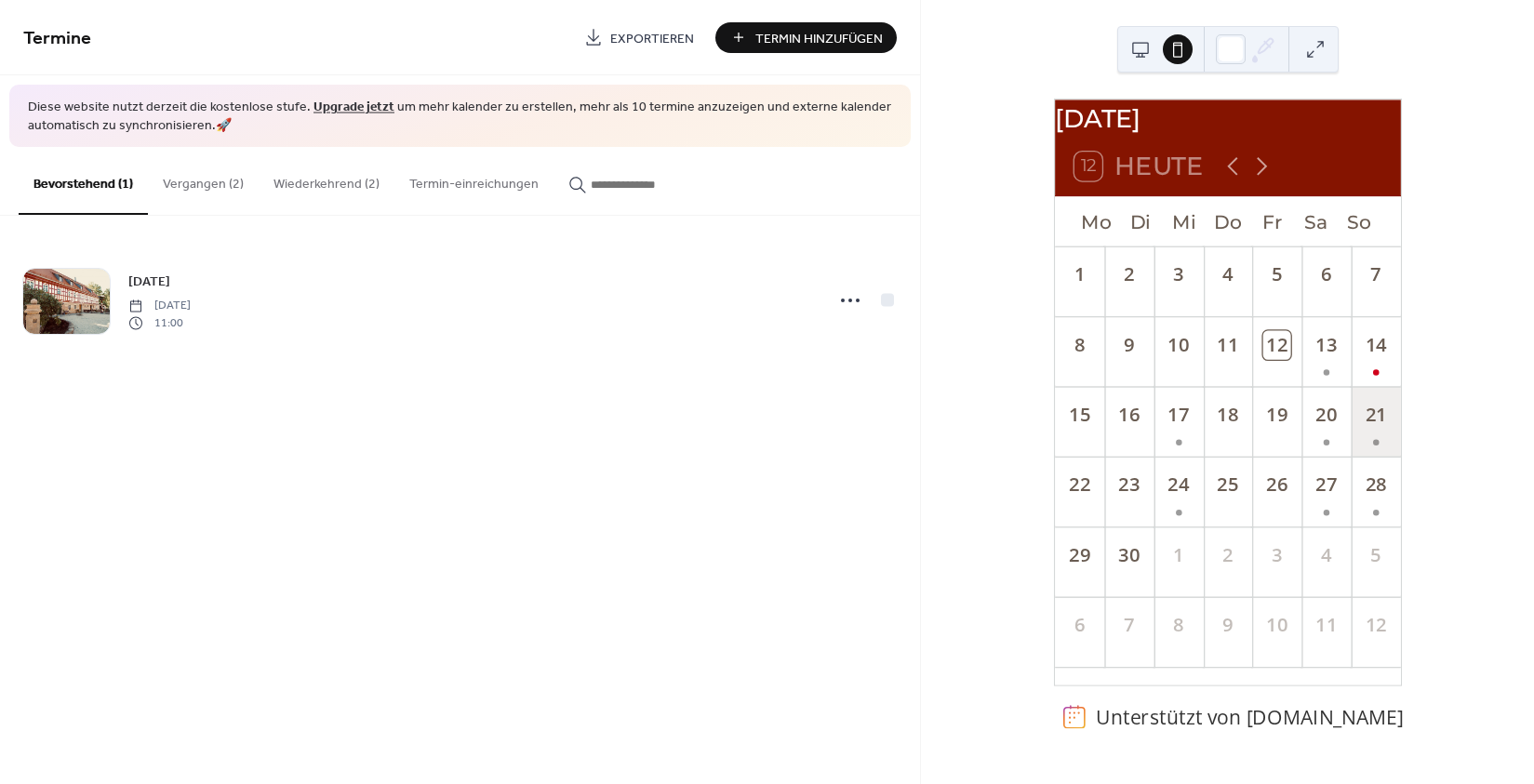
click at [1358, 439] on div "21" at bounding box center [1375, 421] width 49 height 69
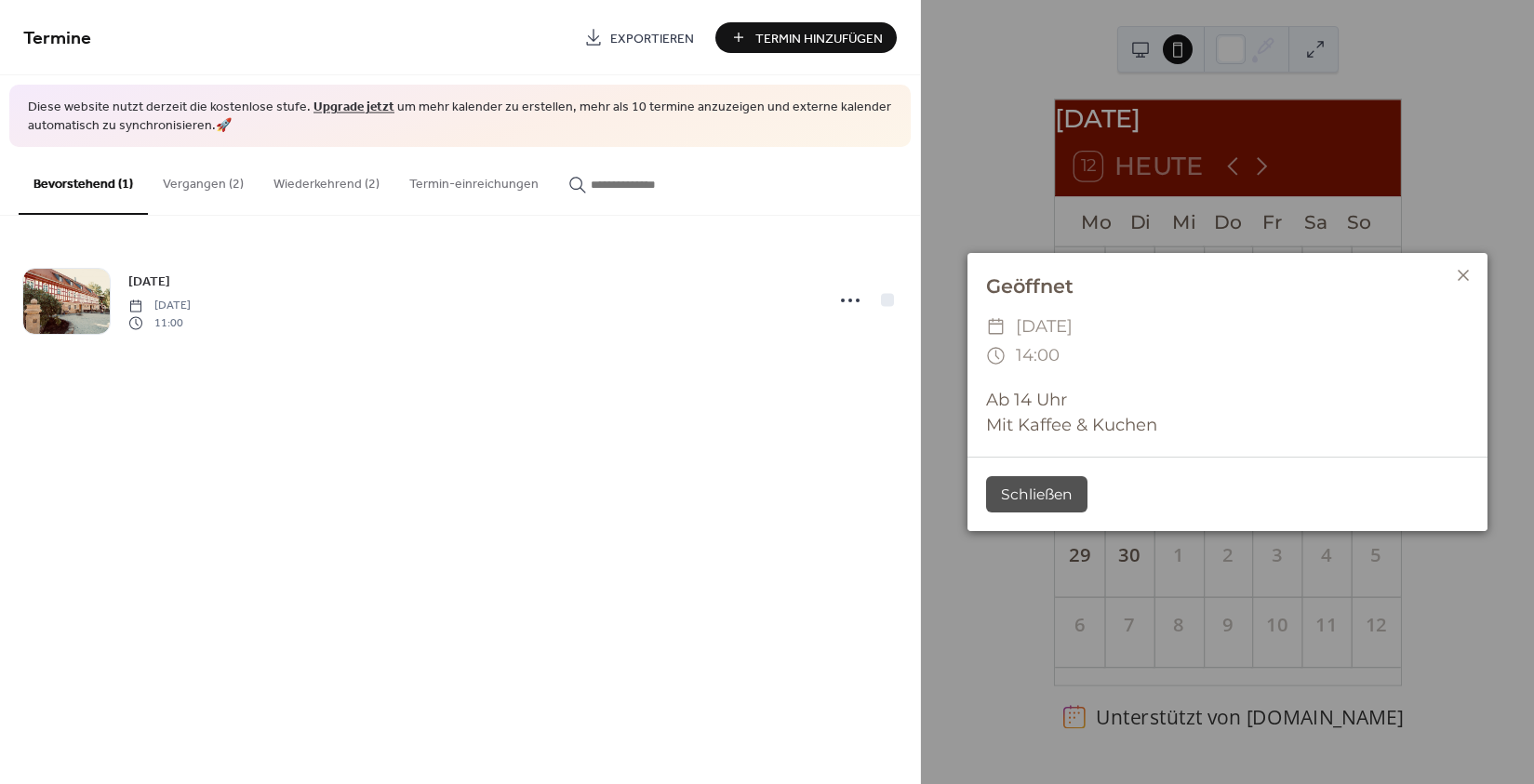
click at [1468, 282] on icon at bounding box center [1463, 275] width 22 height 22
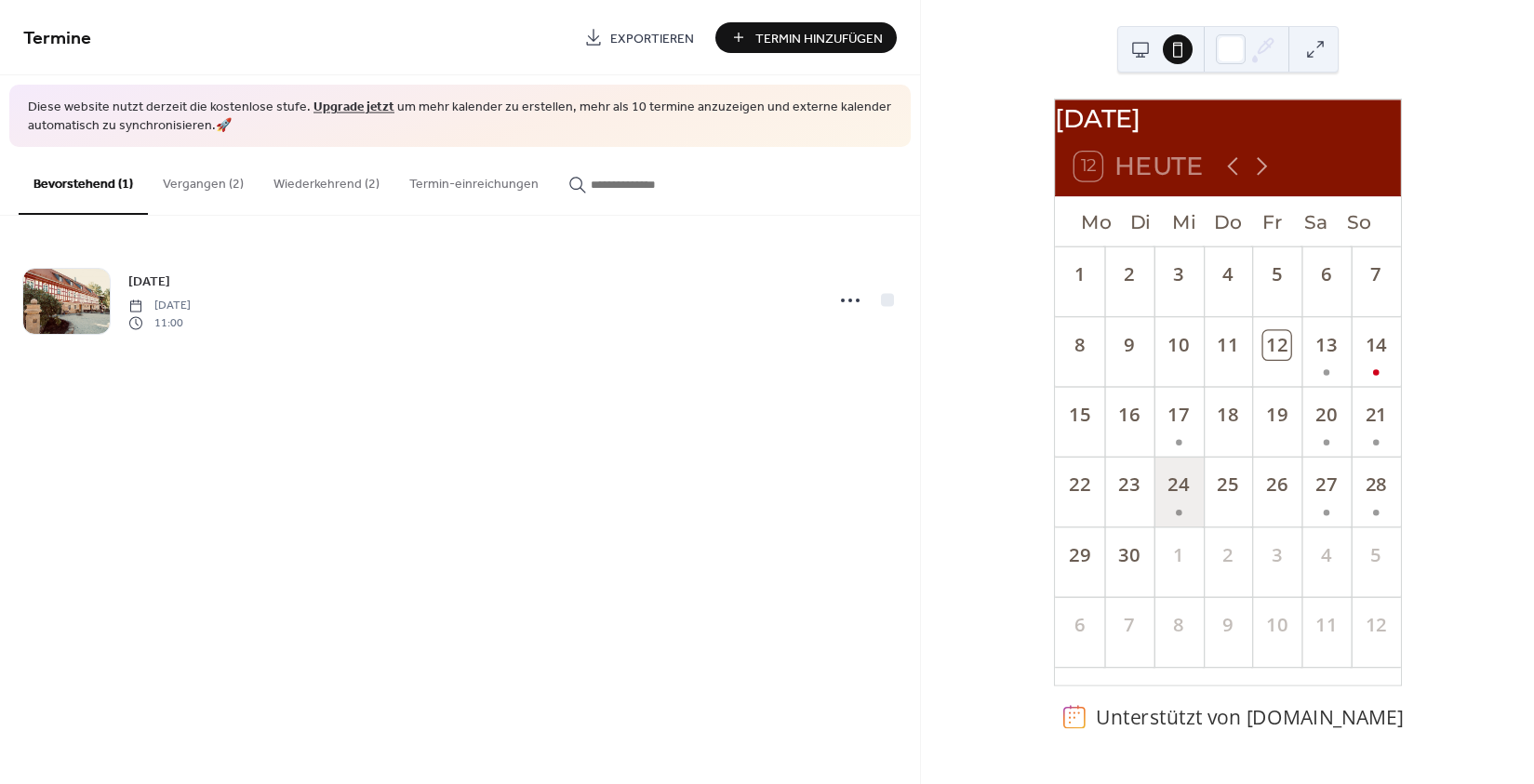
click at [1171, 507] on div "24" at bounding box center [1178, 491] width 49 height 69
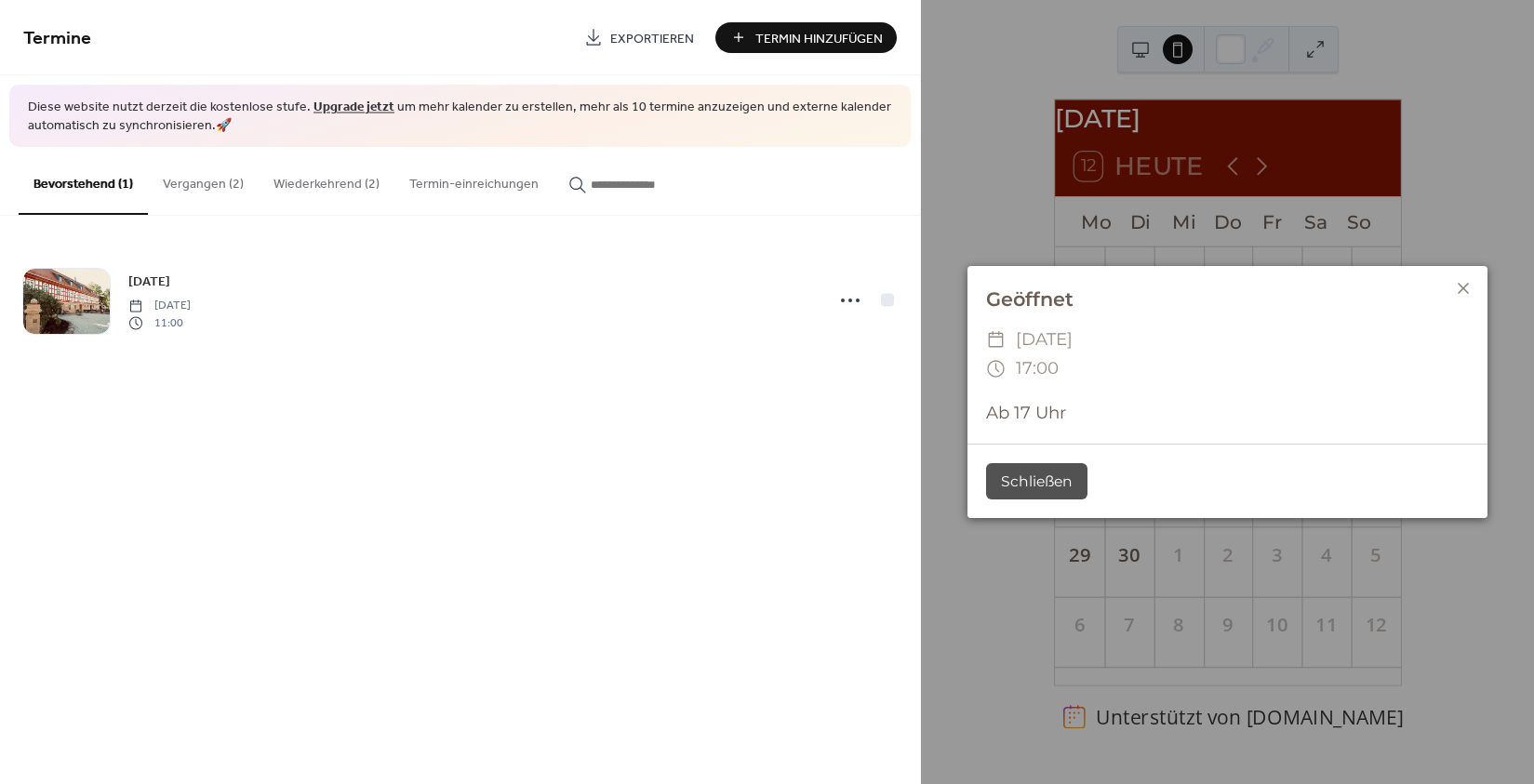
click at [1462, 284] on icon at bounding box center [1463, 288] width 22 height 22
